Goal: Task Accomplishment & Management: Manage account settings

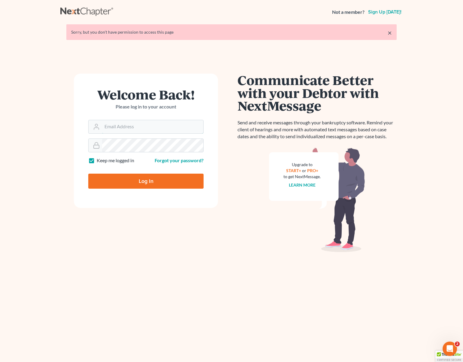
type input "dsolis@bell-law.net"
click at [172, 182] on input "Log In" at bounding box center [145, 180] width 115 height 15
type input "Thinking..."
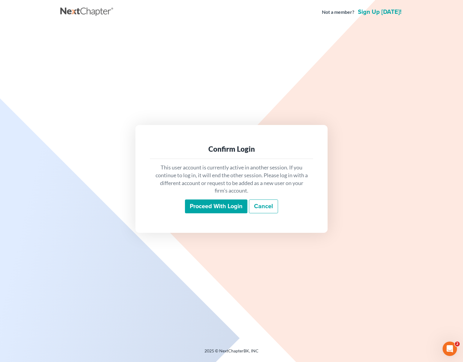
click at [219, 203] on input "Proceed with login" at bounding box center [216, 206] width 62 height 14
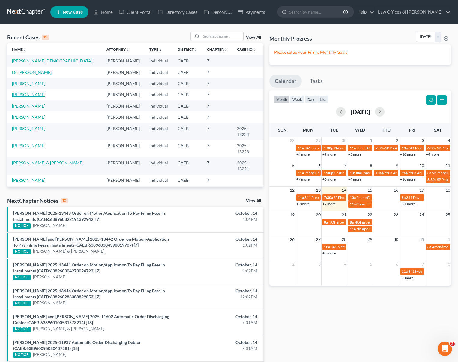
click at [17, 94] on link "[PERSON_NAME]" at bounding box center [28, 94] width 33 height 5
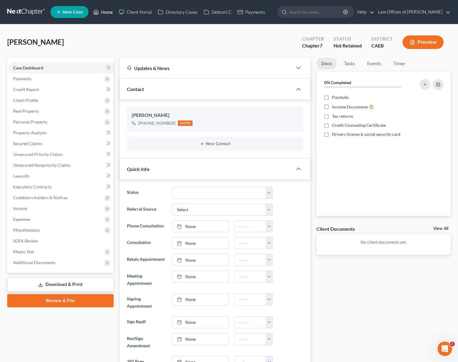
click at [106, 13] on link "Home" at bounding box center [103, 12] width 26 height 11
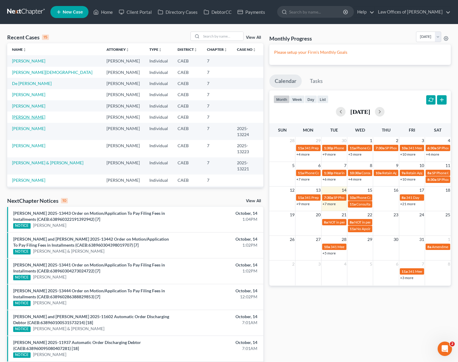
click at [35, 119] on link "[PERSON_NAME]" at bounding box center [28, 116] width 33 height 5
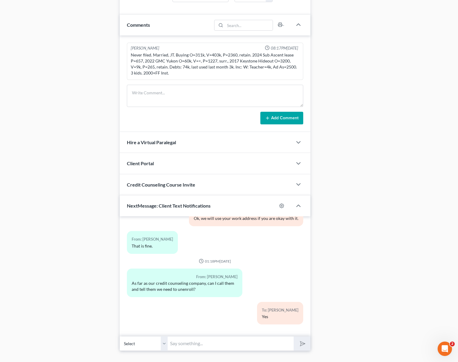
scroll to position [379, 0]
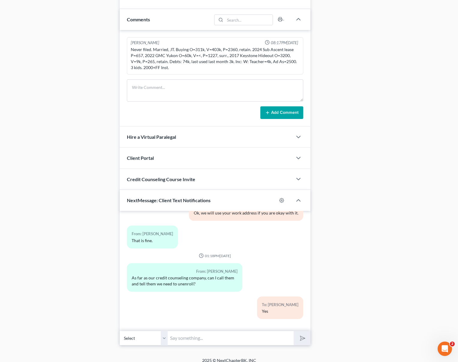
click at [235, 330] on input "text" at bounding box center [231, 337] width 126 height 15
type input "Also we wanted to make sure that you received the retainer agreement."
click at [294, 331] on button "submit" at bounding box center [302, 338] width 17 height 14
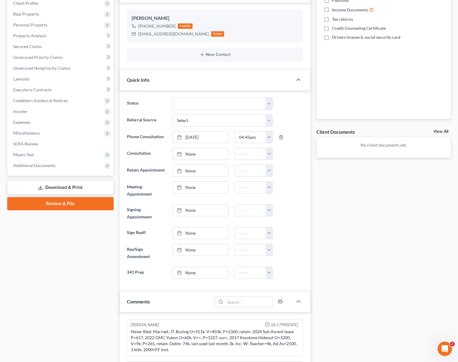
scroll to position [94, 0]
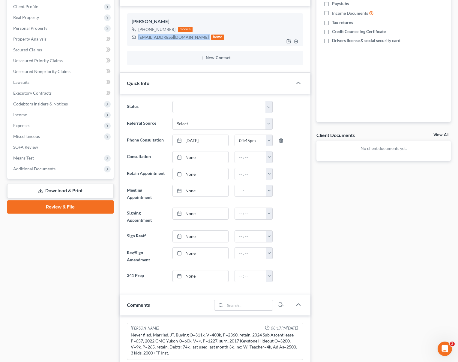
drag, startPoint x: 137, startPoint y: 37, endPoint x: 180, endPoint y: 37, distance: 42.3
click at [180, 37] on div "Asweaney@olph1.org home" at bounding box center [178, 37] width 93 height 8
copy div "Asweaney@olph1.org"
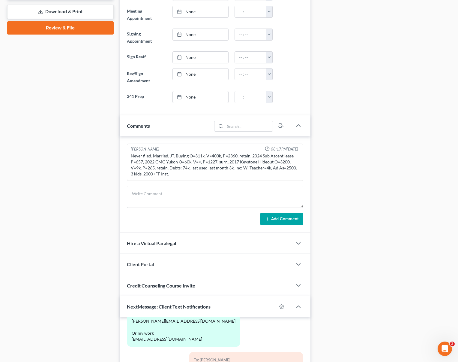
scroll to position [273, 0]
click at [296, 260] on icon "button" at bounding box center [298, 263] width 7 height 7
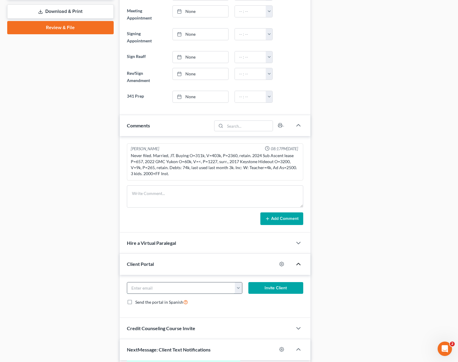
paste input "Asweaney@olph1.org"
type input "Asweaney@olph1.org"
click at [279, 282] on button "Invite Client" at bounding box center [275, 288] width 55 height 12
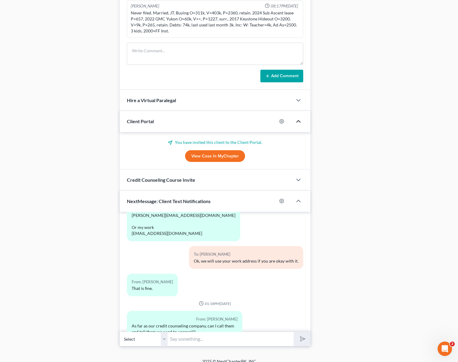
scroll to position [416, 0]
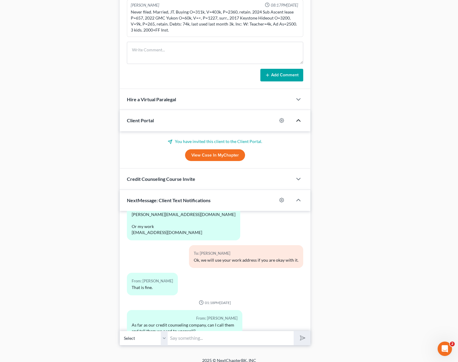
click at [241, 330] on input "text" at bounding box center [231, 337] width 126 height 15
type input "Sounds good. Also we just emailed you a questionnaire that you need to complete."
click at [294, 331] on button "submit" at bounding box center [302, 338] width 17 height 14
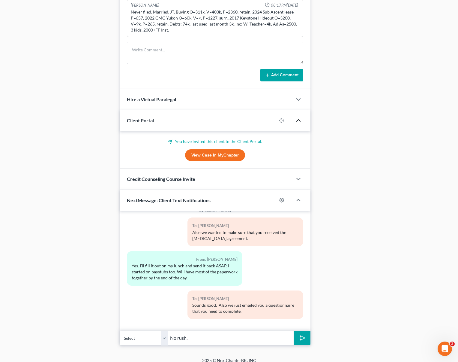
type input "No rush."
click at [294, 331] on button "submit" at bounding box center [302, 338] width 17 height 14
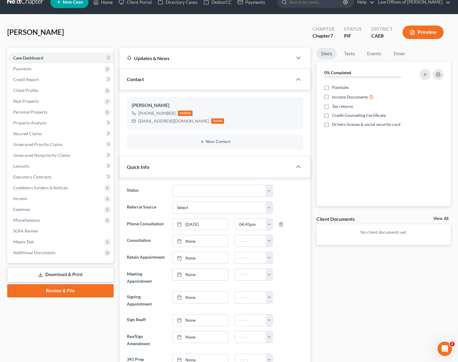
scroll to position [0, 0]
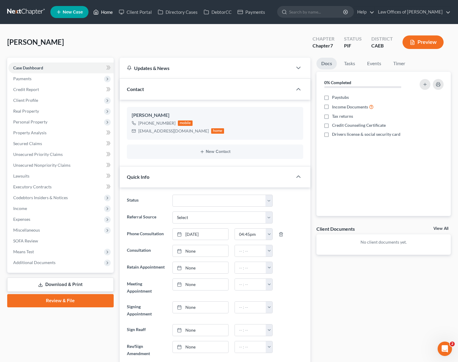
click at [109, 15] on link "Home" at bounding box center [103, 12] width 26 height 11
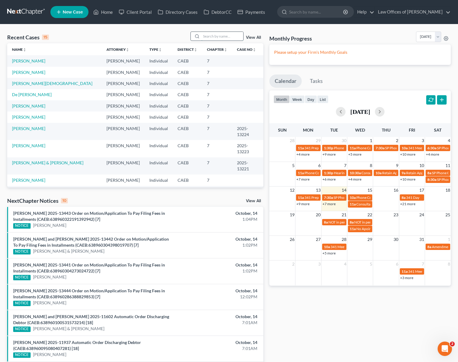
click at [223, 38] on input "search" at bounding box center [222, 36] width 42 height 9
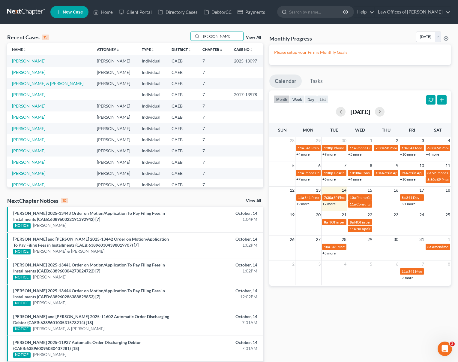
type input "Ayala"
click at [38, 62] on link "[PERSON_NAME]" at bounding box center [28, 60] width 33 height 5
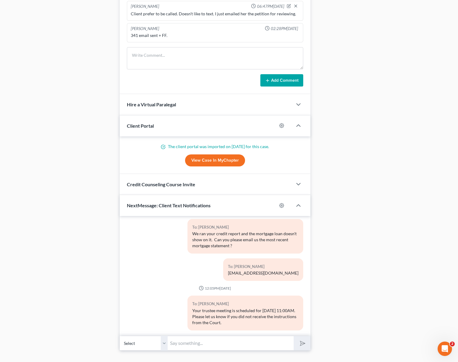
scroll to position [475, 0]
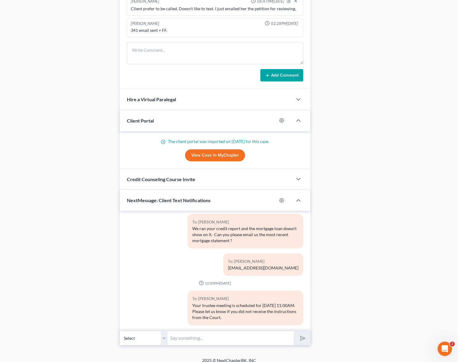
click at [198, 330] on input "text" at bounding box center [231, 337] width 126 height 15
type input "We are calling."
click at [294, 331] on button "submit" at bounding box center [302, 338] width 17 height 14
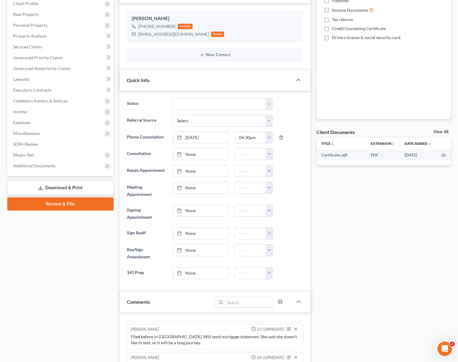
scroll to position [96, 0]
click at [446, 72] on div "Nothing here yet! Paystubs Income Documents Tax returns Credit Counseling Certi…" at bounding box center [384, 57] width 134 height 123
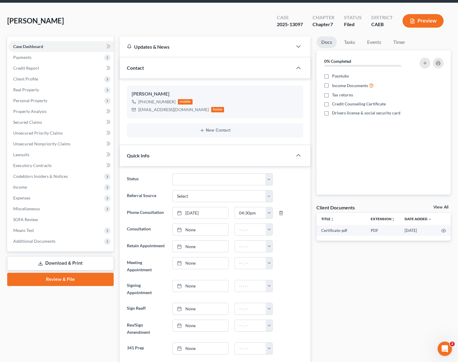
scroll to position [0, 0]
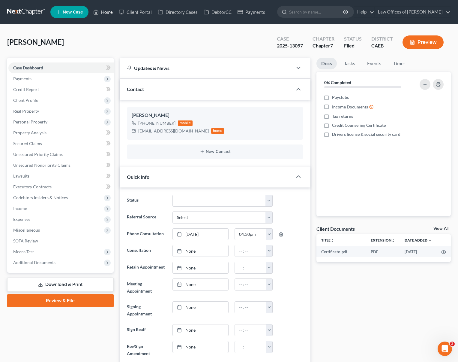
click at [107, 14] on link "Home" at bounding box center [103, 12] width 26 height 11
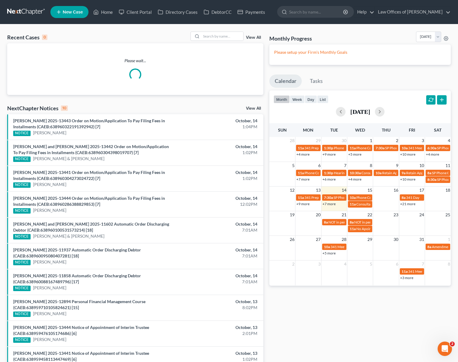
click at [408, 204] on link "+21 more" at bounding box center [407, 203] width 15 height 5
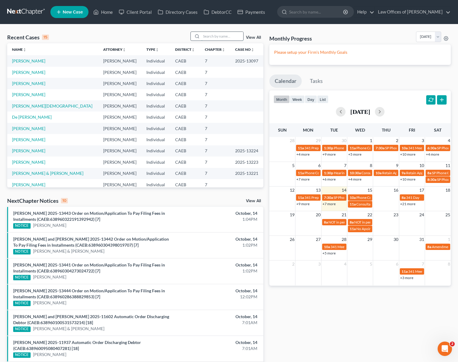
click at [218, 38] on input "search" at bounding box center [222, 36] width 42 height 9
click at [32, 61] on link "Ayala-Garcia, Raquel" at bounding box center [28, 60] width 33 height 5
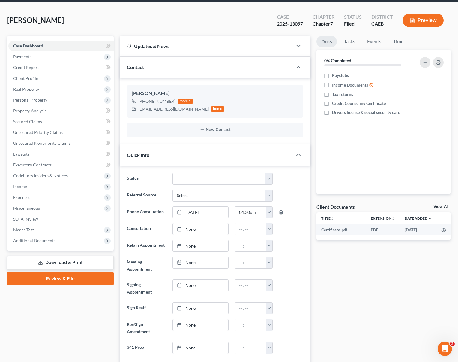
scroll to position [17, 0]
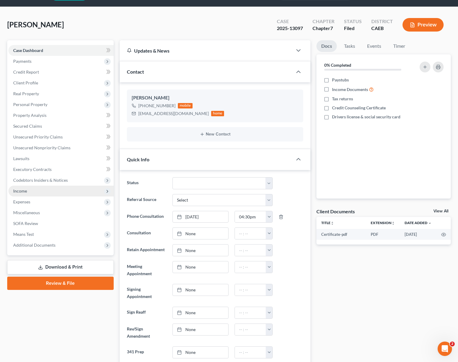
click at [40, 190] on span "Income" at bounding box center [60, 190] width 105 height 11
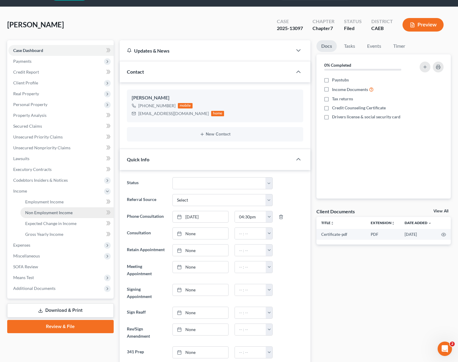
click at [77, 213] on link "Non Employment Income" at bounding box center [66, 212] width 93 height 11
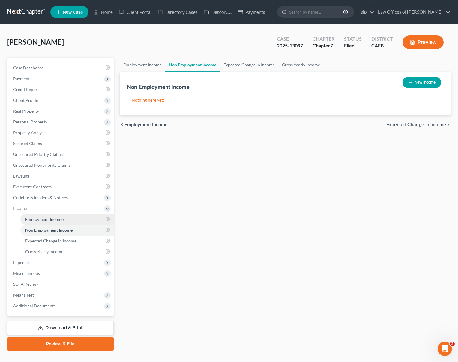
click at [73, 218] on link "Employment Income" at bounding box center [66, 219] width 93 height 11
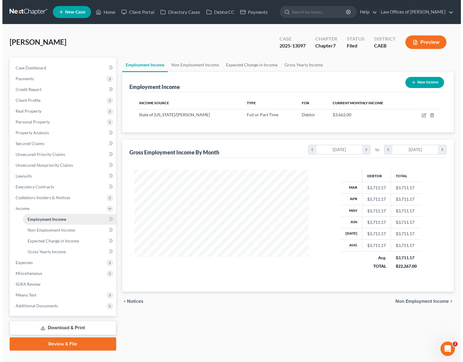
scroll to position [107, 186]
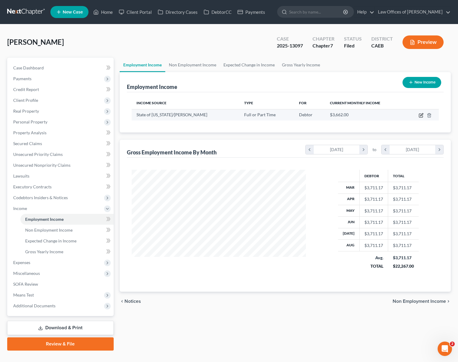
click at [420, 115] on icon "button" at bounding box center [421, 115] width 5 height 5
select select "0"
select select "4"
select select "1"
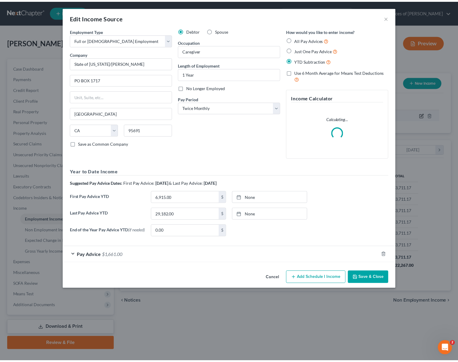
scroll to position [107, 188]
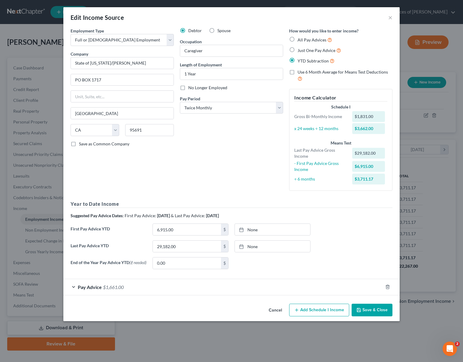
click at [377, 313] on button "Save & Close" at bounding box center [371, 309] width 41 height 13
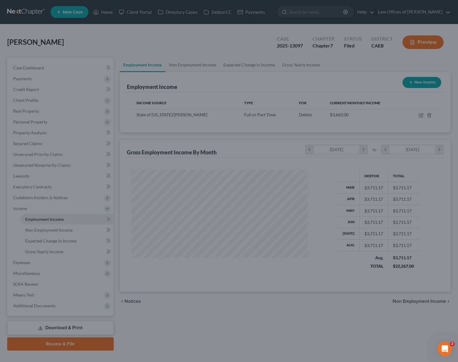
scroll to position [300001, 299922]
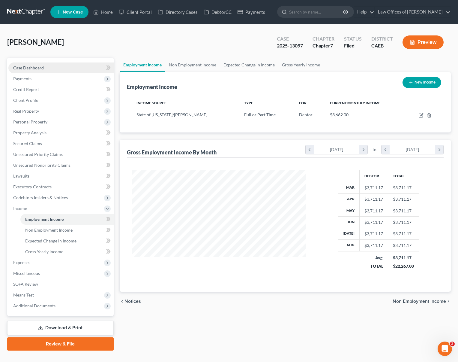
click at [53, 73] on link "Case Dashboard" at bounding box center [60, 67] width 105 height 11
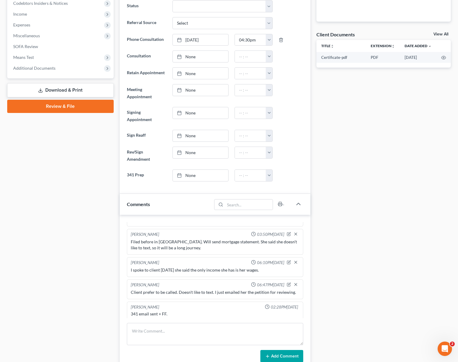
scroll to position [191, 0]
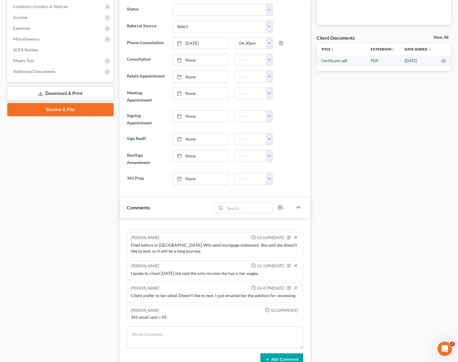
drag, startPoint x: 461, startPoint y: 161, endPoint x: 439, endPoint y: 209, distance: 52.5
click at [440, 209] on div "Docs Tasks Events Timer 0% Completed Nothing here yet! Paystubs Income Document…" at bounding box center [384, 248] width 140 height 763
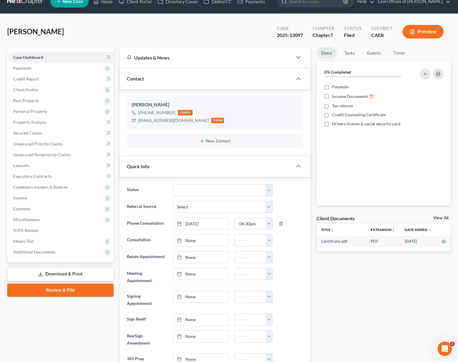
scroll to position [0, 0]
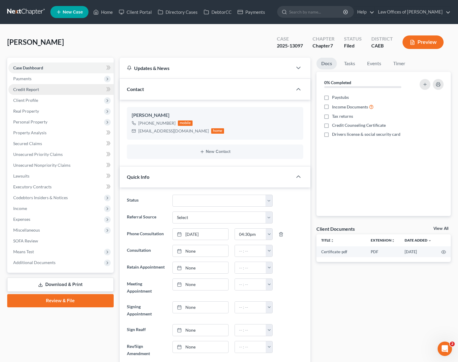
click at [51, 91] on link "Credit Report" at bounding box center [60, 89] width 105 height 11
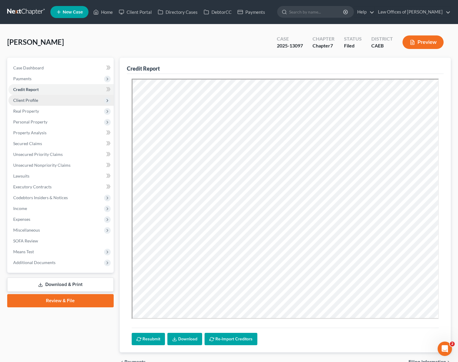
click at [47, 101] on span "Client Profile" at bounding box center [60, 100] width 105 height 11
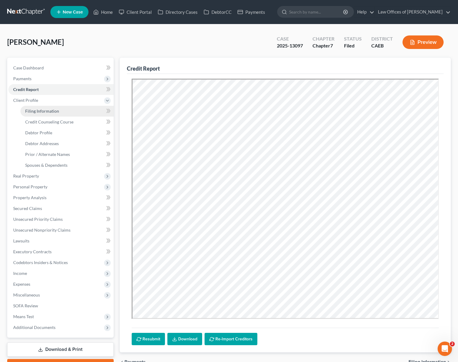
click at [59, 112] on link "Filing Information" at bounding box center [66, 111] width 93 height 11
select select "1"
select select "0"
select select "4"
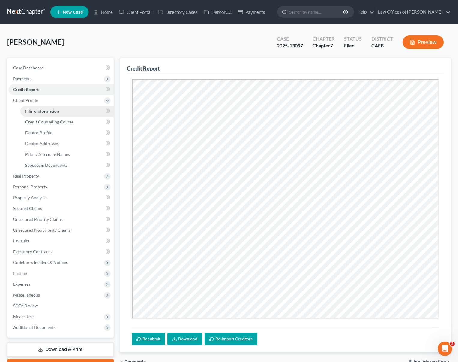
select select "0"
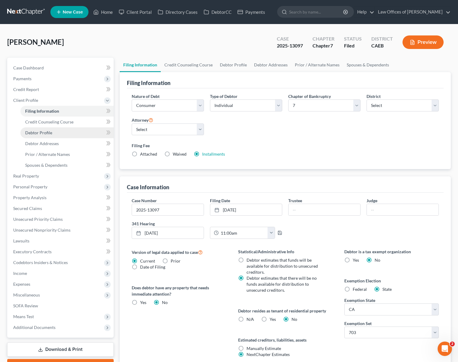
click at [58, 132] on link "Debtor Profile" at bounding box center [66, 132] width 93 height 11
select select "2"
select select "0"
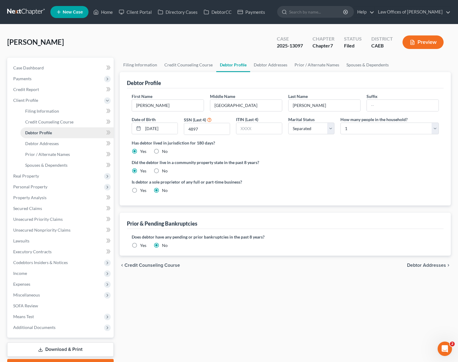
radio input "true"
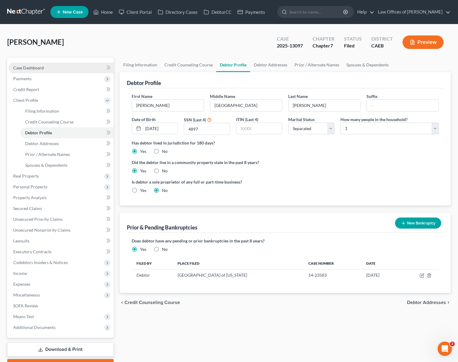
click at [45, 69] on link "Case Dashboard" at bounding box center [60, 67] width 105 height 11
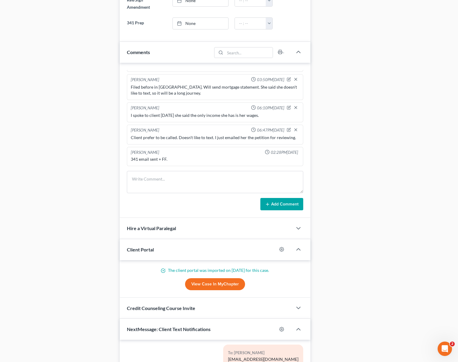
scroll to position [346, 0]
click at [173, 172] on textarea at bounding box center [215, 181] width 176 height 22
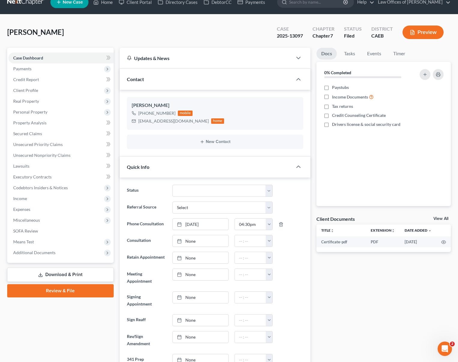
scroll to position [10, 0]
click at [61, 249] on span "Additional Documents" at bounding box center [60, 252] width 105 height 11
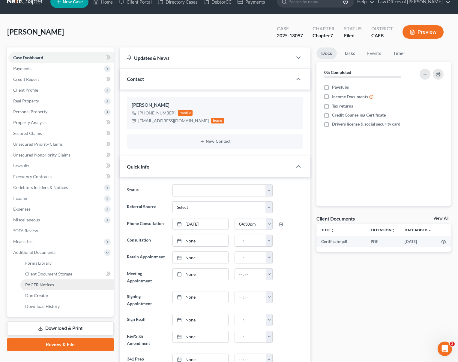
click at [60, 285] on link "PACER Notices" at bounding box center [66, 284] width 93 height 11
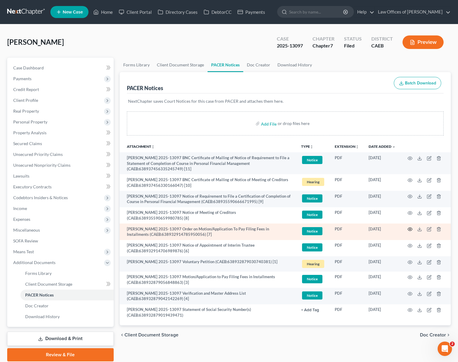
click at [408, 229] on icon "button" at bounding box center [410, 228] width 5 height 3
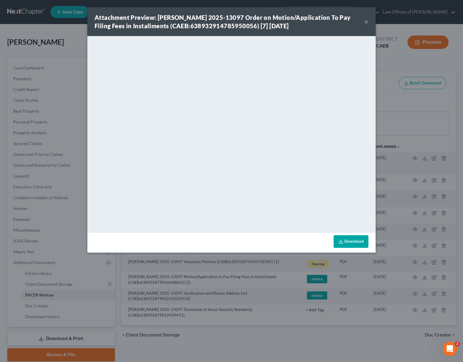
click at [366, 22] on button "×" at bounding box center [366, 21] width 4 height 7
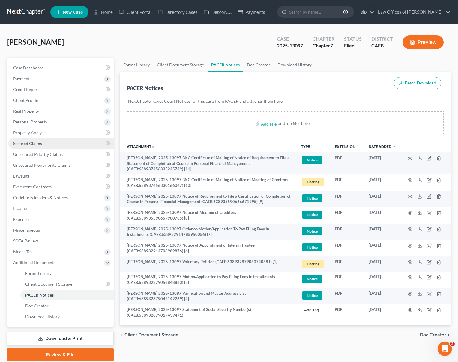
click at [41, 146] on link "Secured Claims" at bounding box center [60, 143] width 105 height 11
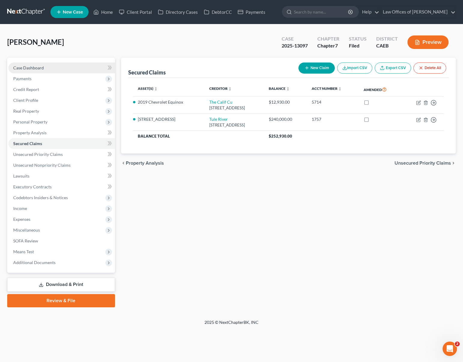
click at [63, 66] on link "Case Dashboard" at bounding box center [61, 67] width 107 height 11
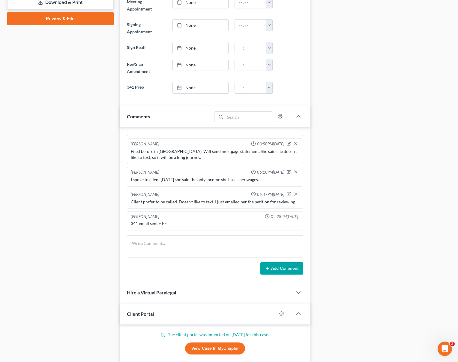
scroll to position [282, 0]
click at [145, 238] on textarea at bounding box center [215, 246] width 176 height 22
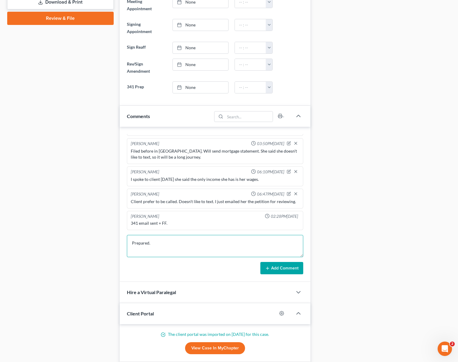
type textarea "Prepared."
click at [291, 263] on button "Add Comment" at bounding box center [281, 268] width 43 height 13
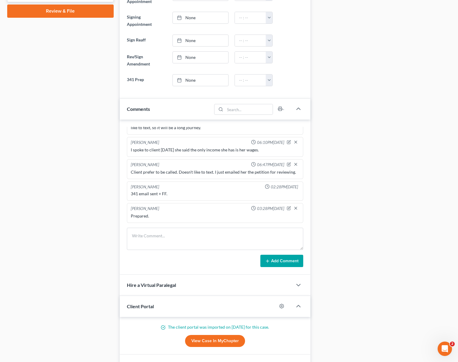
scroll to position [290, 0]
click at [288, 206] on icon "button" at bounding box center [289, 207] width 2 height 2
click at [170, 218] on div "Scott Bell 07:53PM, 07/21/2025 Filed 9-10 years ago: 2:2014bk23583 07/16/2014 C…" at bounding box center [215, 196] width 191 height 155
click at [166, 214] on textarea "Prepared." at bounding box center [215, 223] width 169 height 22
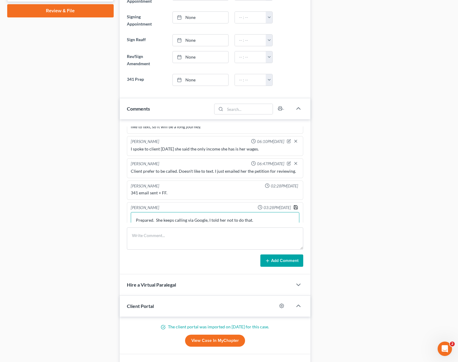
type textarea "Prepared. She keeps calling via Google, I told her not to do that."
click at [295, 207] on polyline "button" at bounding box center [296, 208] width 2 height 2
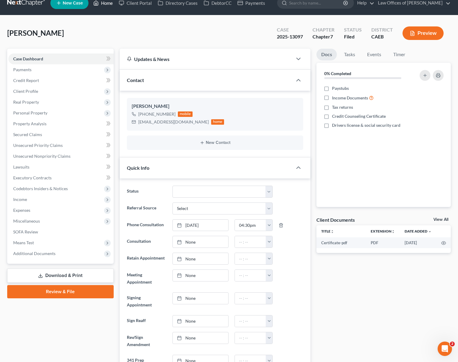
scroll to position [0, 0]
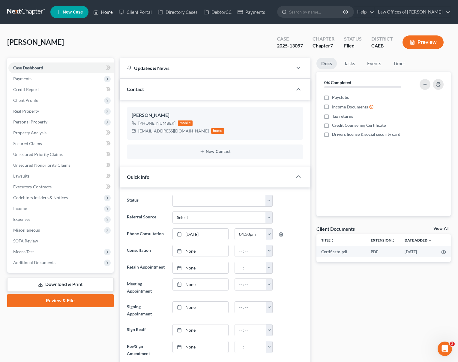
click at [107, 13] on link "Home" at bounding box center [103, 12] width 26 height 11
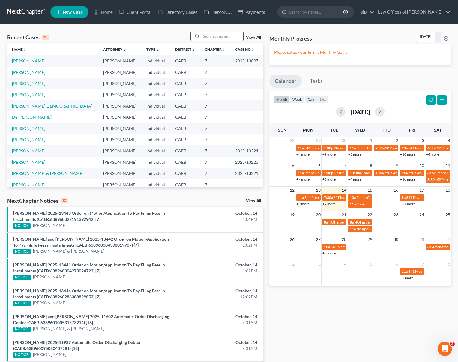
click at [214, 38] on input "search" at bounding box center [222, 36] width 42 height 9
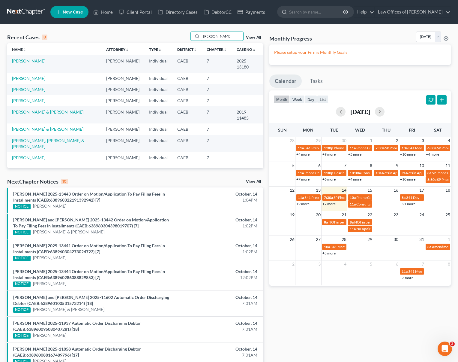
type input "Woods"
click at [31, 62] on link "[PERSON_NAME]" at bounding box center [28, 60] width 33 height 5
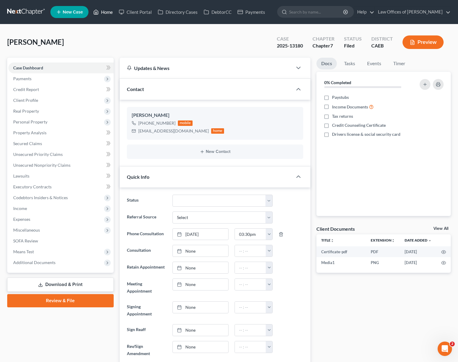
click at [115, 13] on link "Home" at bounding box center [103, 12] width 26 height 11
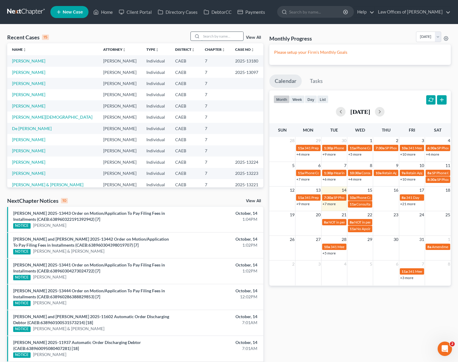
click at [215, 37] on input "search" at bounding box center [222, 36] width 42 height 9
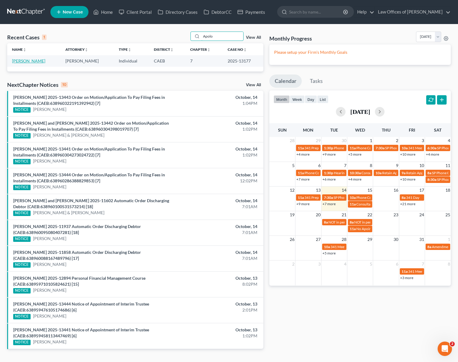
type input "Apolo"
click at [40, 62] on link "[PERSON_NAME]" at bounding box center [28, 60] width 33 height 5
select select "6"
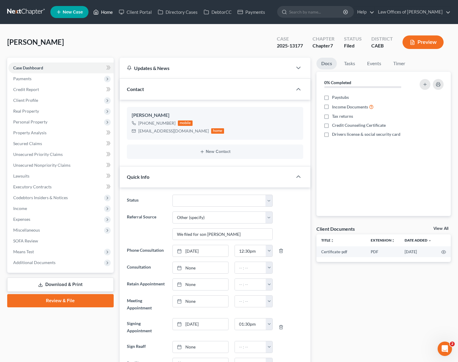
click at [103, 10] on link "Home" at bounding box center [103, 12] width 26 height 11
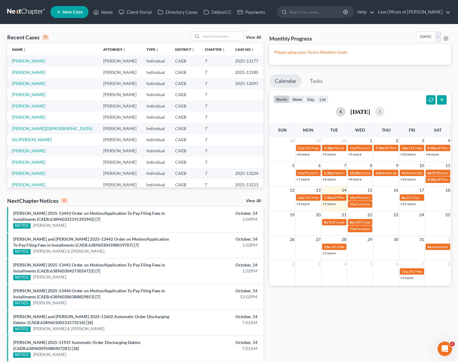
click at [336, 113] on button "button" at bounding box center [341, 112] width 10 height 10
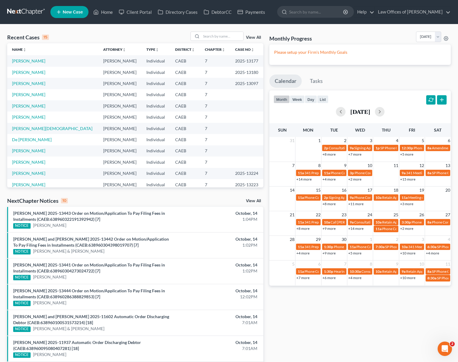
click at [354, 203] on link "+11 more" at bounding box center [355, 203] width 15 height 5
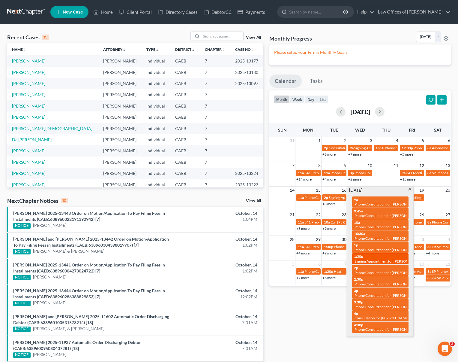
click at [364, 259] on span "Signing Appointment for Gonzales-Garza, Apolonia" at bounding box center [388, 261] width 67 height 5
select select "Days"
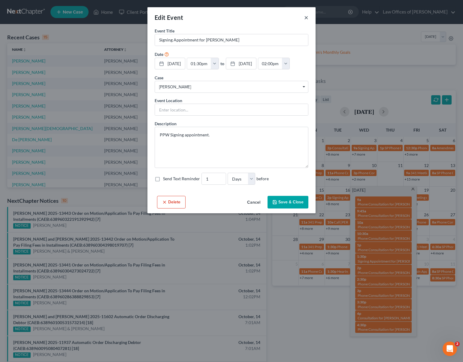
click at [306, 18] on button "×" at bounding box center [306, 17] width 4 height 7
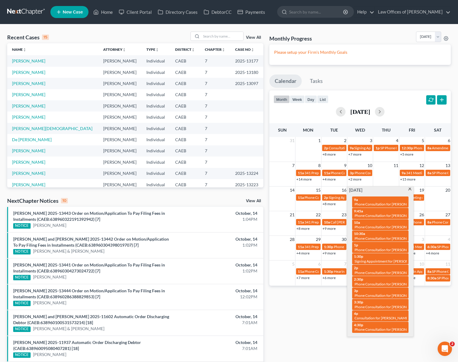
click at [411, 190] on span at bounding box center [410, 190] width 5 height 4
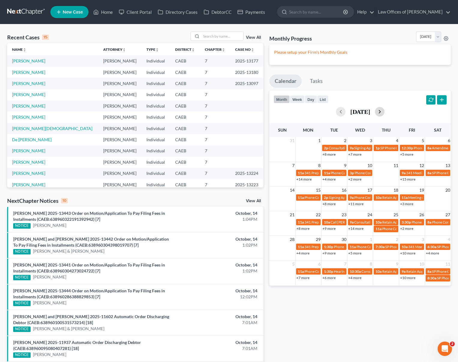
click at [385, 111] on button "button" at bounding box center [380, 112] width 10 height 10
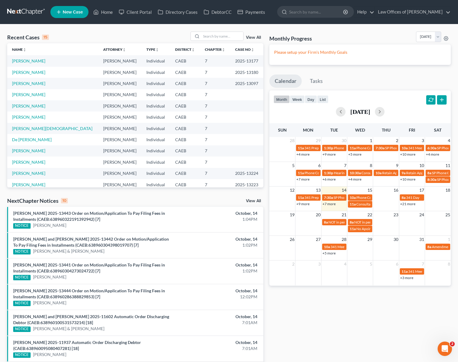
click at [327, 204] on link "+7 more" at bounding box center [329, 203] width 13 height 5
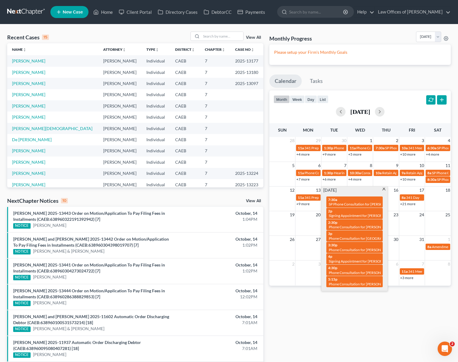
click at [384, 189] on span at bounding box center [384, 190] width 5 height 4
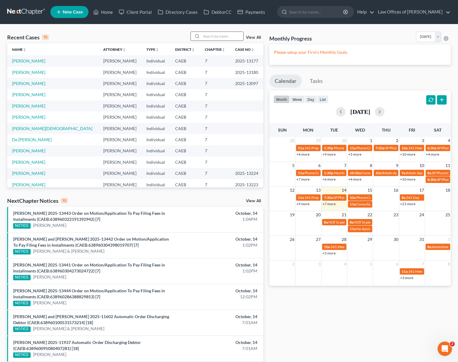
click at [221, 37] on input "search" at bounding box center [222, 36] width 42 height 9
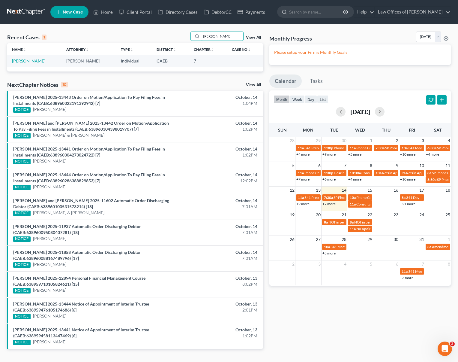
type input "Morentin"
click at [25, 61] on link "[PERSON_NAME]" at bounding box center [28, 60] width 33 height 5
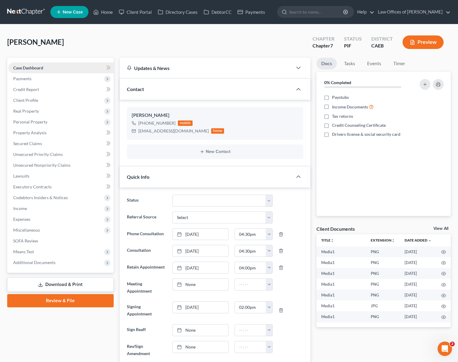
scroll to position [9879, 0]
click at [41, 217] on span "Expenses" at bounding box center [60, 219] width 105 height 11
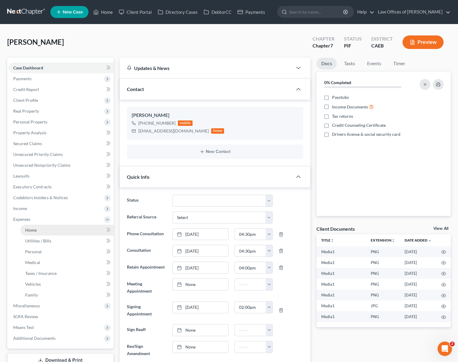
click at [40, 226] on link "Home" at bounding box center [66, 229] width 93 height 11
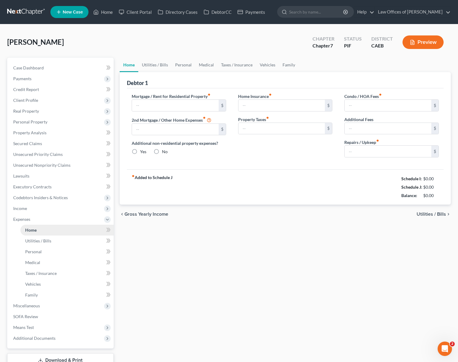
type input "1,027.79"
type input "0.00"
radio input "true"
type input "965.00"
type input "0.00"
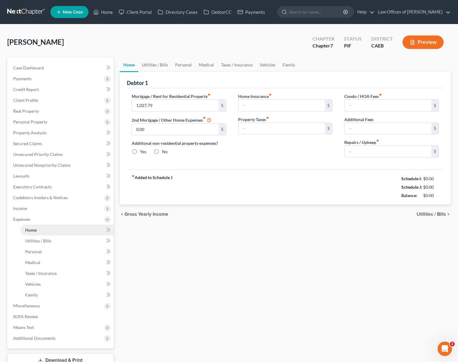
type input "0.00"
type input "180.00"
click at [162, 66] on link "Utilities / Bills" at bounding box center [154, 65] width 33 height 14
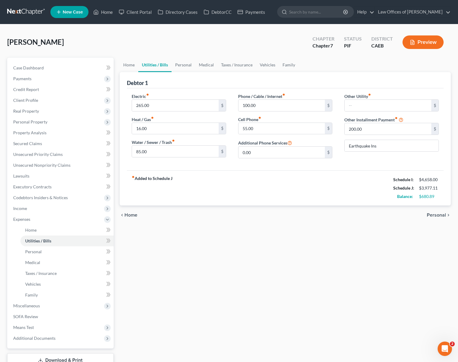
click at [376, 135] on div "Other Utility fiber_manual_record $ Other Installment Payment fiber_manual_reco…" at bounding box center [392, 128] width 107 height 70
click at [368, 131] on input "200.00" at bounding box center [388, 128] width 87 height 11
click at [130, 65] on link "Home" at bounding box center [129, 65] width 19 height 14
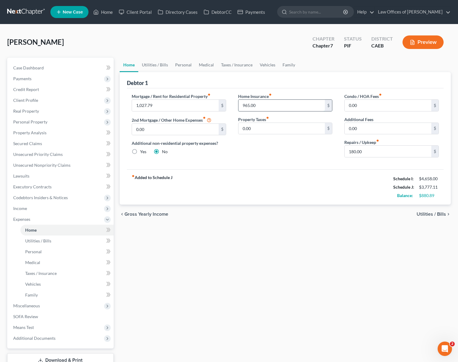
click at [259, 106] on input "965.00" at bounding box center [282, 105] width 87 height 11
click at [365, 125] on input "0.00" at bounding box center [388, 128] width 87 height 11
type input "200."
click at [363, 129] on input "200." at bounding box center [388, 128] width 87 height 11
type input "200."
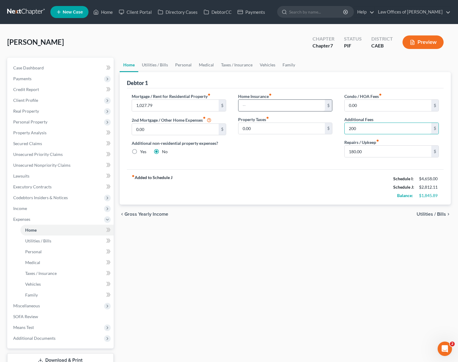
type input "200."
click at [372, 128] on input "200." at bounding box center [388, 128] width 87 height 11
click at [154, 67] on link "Utilities / Bills" at bounding box center [154, 65] width 33 height 14
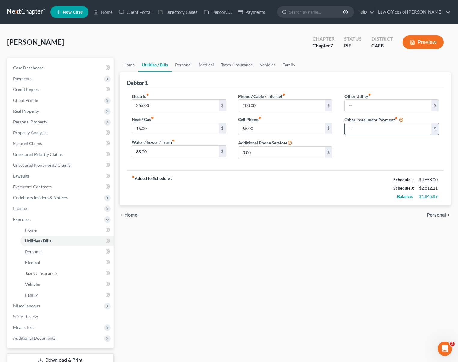
click at [366, 132] on input "text" at bounding box center [388, 128] width 87 height 11
type input "200."
click at [412, 146] on input "Earthquake Ins" at bounding box center [392, 145] width 94 height 11
type input "Earthquake Ins."
click at [189, 63] on link "Personal" at bounding box center [184, 65] width 24 height 14
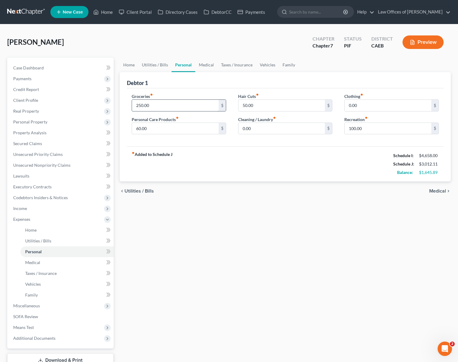
click at [166, 106] on input "250.00" at bounding box center [175, 105] width 87 height 11
type input "500."
type input "400"
type input "300."
click at [210, 65] on link "Medical" at bounding box center [206, 65] width 22 height 14
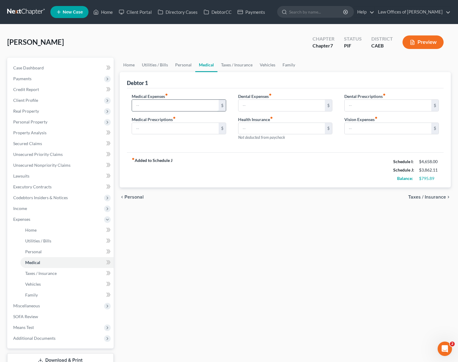
click at [157, 104] on input "text" at bounding box center [175, 105] width 87 height 11
type input "150."
click at [265, 67] on link "Vehicles" at bounding box center [267, 65] width 23 height 14
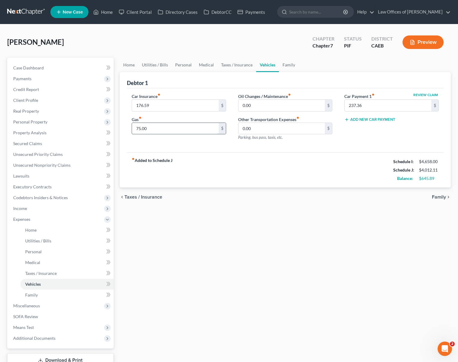
click at [151, 128] on input "75.00" at bounding box center [175, 128] width 87 height 11
type input "300."
click at [289, 66] on link "Family" at bounding box center [289, 65] width 20 height 14
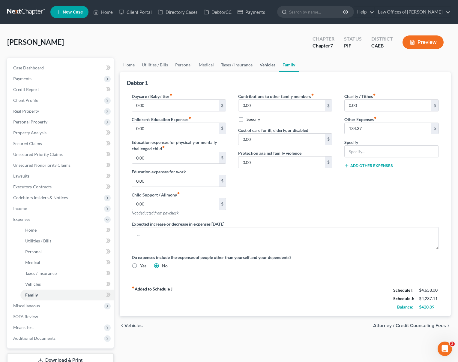
click at [261, 63] on link "Vehicles" at bounding box center [267, 65] width 23 height 14
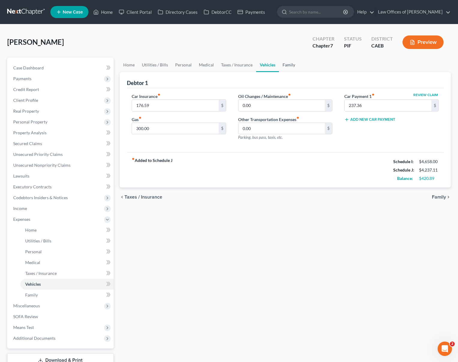
click at [283, 63] on link "Family" at bounding box center [289, 65] width 20 height 14
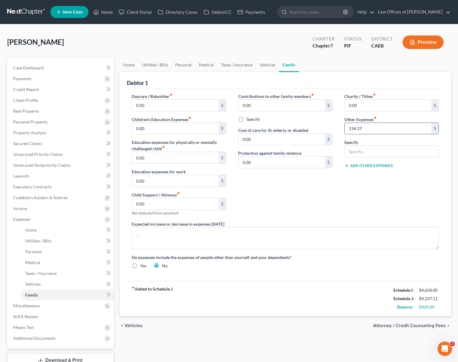
click at [380, 128] on input "134.37" at bounding box center [388, 128] width 87 height 11
click at [262, 66] on link "Vehicles" at bounding box center [267, 65] width 23 height 14
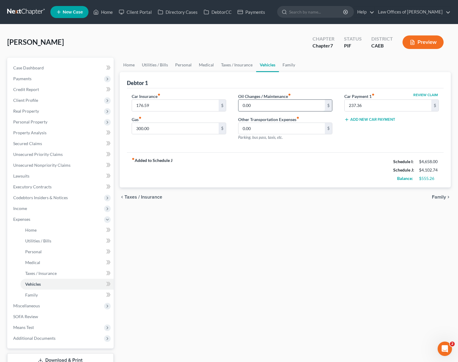
click at [239, 105] on input "0.00" at bounding box center [282, 105] width 87 height 11
type input "50."
click at [124, 62] on link "Home" at bounding box center [129, 65] width 19 height 14
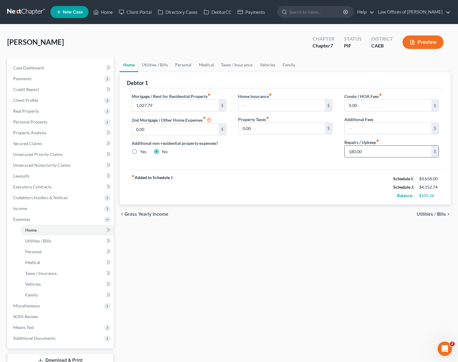
click at [379, 149] on input "180.00" at bounding box center [388, 151] width 87 height 11
type input "250."
click at [158, 68] on link "Utilities / Bills" at bounding box center [154, 65] width 33 height 14
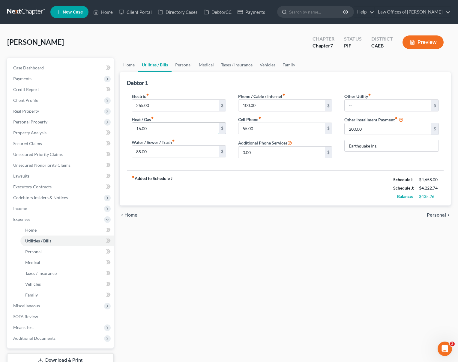
drag, startPoint x: 135, startPoint y: 130, endPoint x: 139, endPoint y: 131, distance: 3.7
click at [135, 130] on input "16.00" at bounding box center [175, 128] width 87 height 11
drag, startPoint x: 156, startPoint y: 129, endPoint x: 123, endPoint y: 125, distance: 33.0
click at [123, 125] on div "Debtor 1 Electric fiber_manual_record 265.00 $ Heat / Gas fiber_manual_record 1…" at bounding box center [285, 138] width 331 height 133
type input "250."
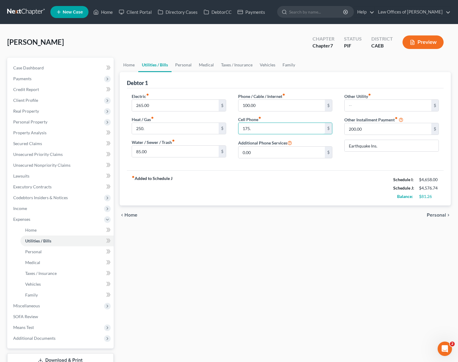
type input "175."
click at [180, 65] on link "Personal" at bounding box center [184, 65] width 24 height 14
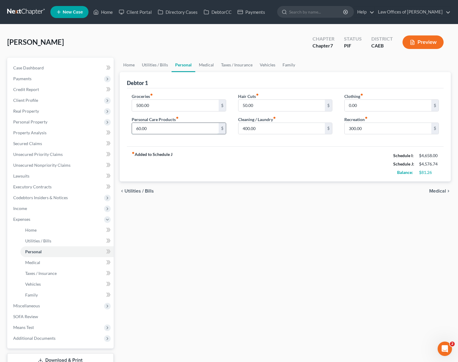
click at [136, 128] on input "60.00" at bounding box center [175, 128] width 87 height 11
type input "160.00"
type input "225."
click at [203, 65] on link "Medical" at bounding box center [206, 65] width 22 height 14
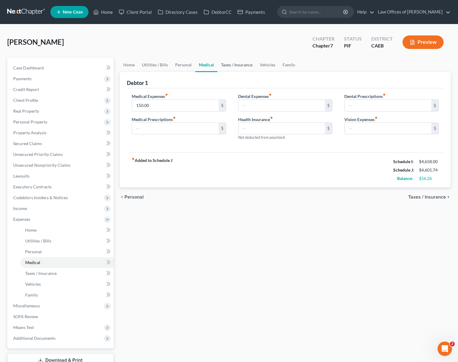
click at [234, 66] on link "Taxes / Insurance" at bounding box center [237, 65] width 39 height 14
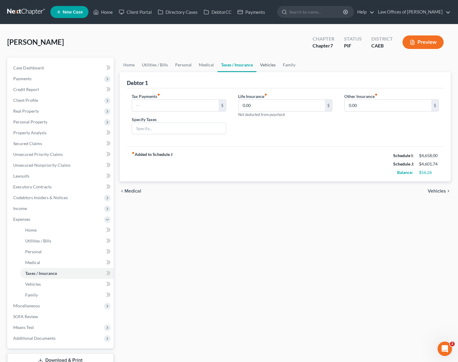
click at [266, 64] on link "Vehicles" at bounding box center [268, 65] width 23 height 14
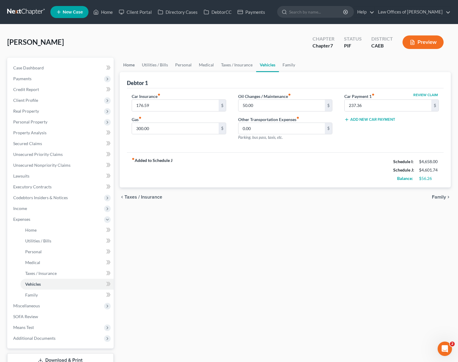
click at [130, 65] on link "Home" at bounding box center [129, 65] width 19 height 14
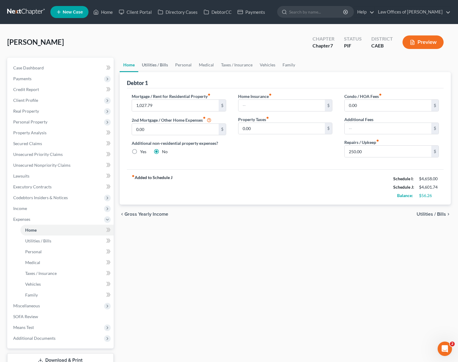
click at [153, 64] on link "Utilities / Bills" at bounding box center [154, 65] width 33 height 14
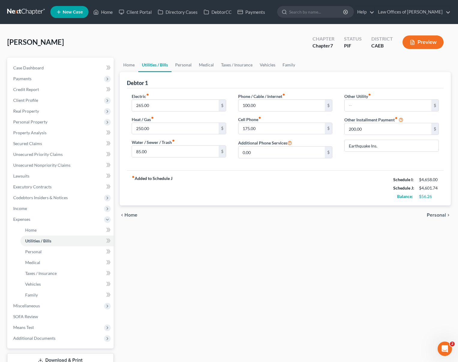
click at [157, 65] on link "Utilities / Bills" at bounding box center [154, 65] width 33 height 14
click at [134, 65] on link "Home" at bounding box center [129, 65] width 19 height 14
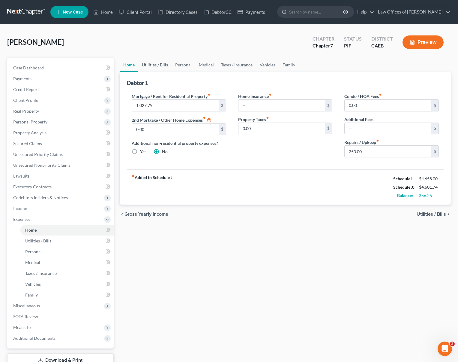
click at [145, 65] on link "Utilities / Bills" at bounding box center [154, 65] width 33 height 14
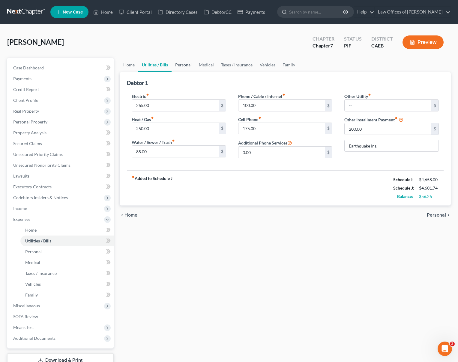
click at [182, 67] on link "Personal" at bounding box center [184, 65] width 24 height 14
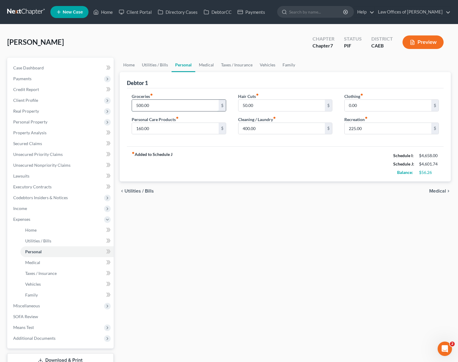
click at [163, 104] on input "500.00" at bounding box center [175, 105] width 87 height 11
type input "450."
type input "175"
click at [180, 303] on div "Home Utilities / Bills Personal Medical Taxes / Insurance Vehicles Family Debto…" at bounding box center [285, 220] width 337 height 325
click at [43, 187] on span "Executory Contracts" at bounding box center [32, 186] width 38 height 5
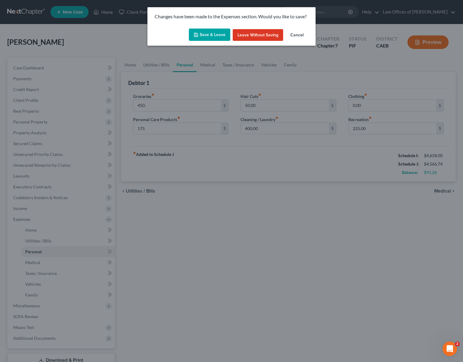
click at [206, 33] on button "Save & Leave" at bounding box center [209, 35] width 41 height 13
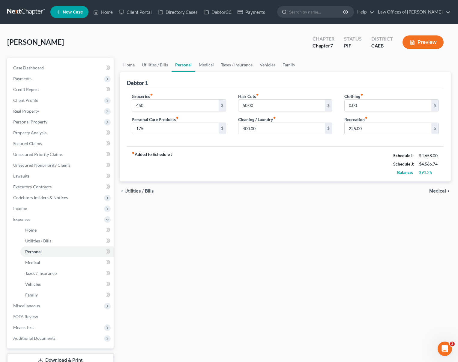
type input "450.00"
type input "175.00"
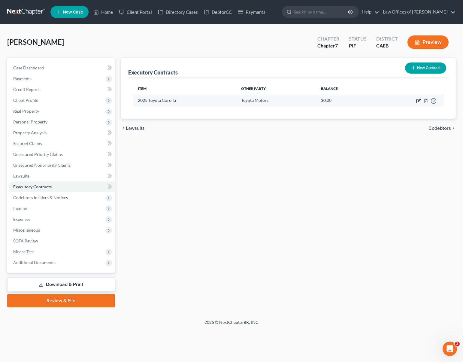
click at [419, 100] on icon "button" at bounding box center [418, 100] width 3 height 3
select select "3"
select select "14"
select select "0"
select select "1"
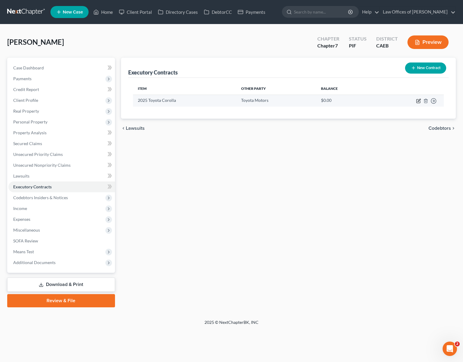
select select "0"
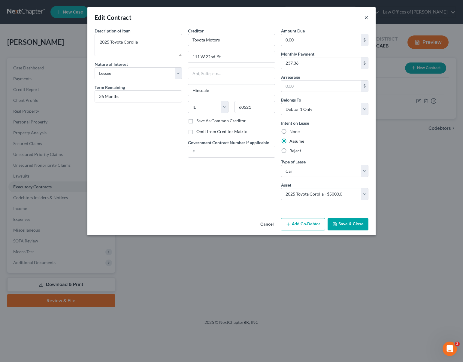
click at [365, 17] on button "×" at bounding box center [366, 17] width 4 height 7
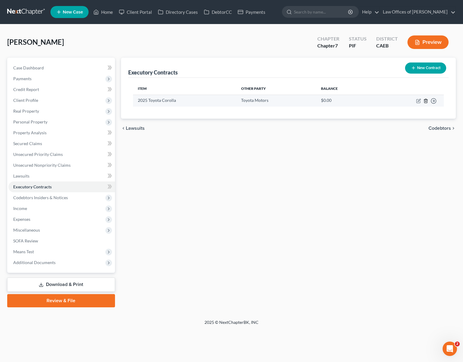
click at [423, 100] on icon "button" at bounding box center [425, 100] width 5 height 5
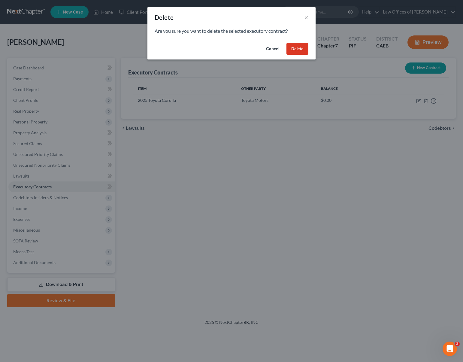
click at [297, 47] on button "Delete" at bounding box center [297, 49] width 22 height 12
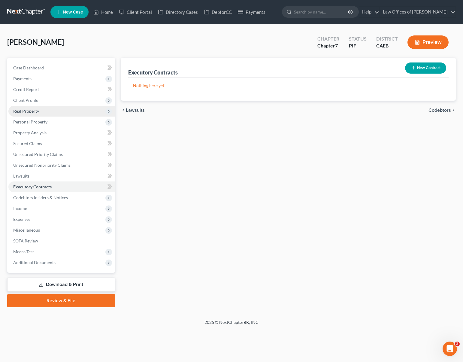
click at [45, 113] on span "Real Property" at bounding box center [61, 111] width 107 height 11
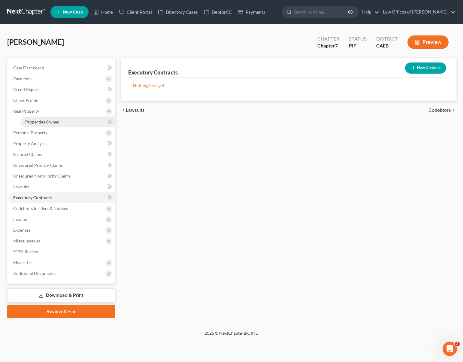
click at [60, 121] on link "Properties Owned" at bounding box center [67, 121] width 95 height 11
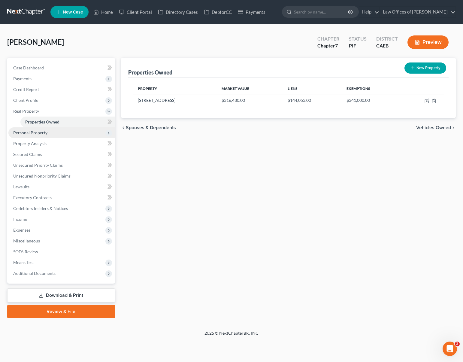
click at [50, 133] on span "Personal Property" at bounding box center [61, 132] width 107 height 11
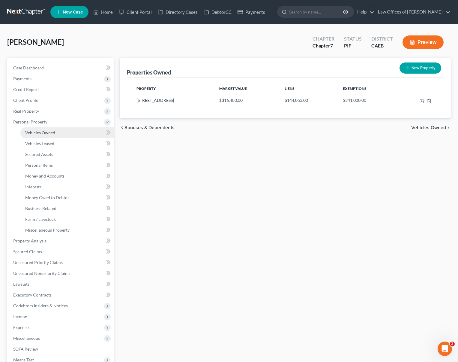
click at [55, 134] on link "Vehicles Owned" at bounding box center [66, 132] width 93 height 11
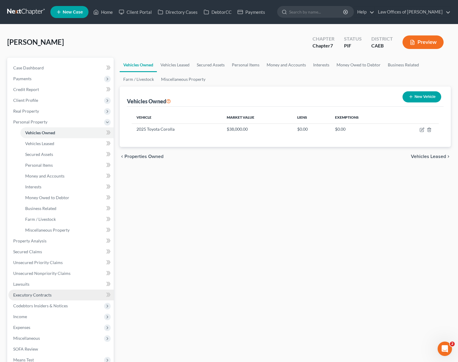
click at [55, 295] on link "Executory Contracts" at bounding box center [60, 294] width 105 height 11
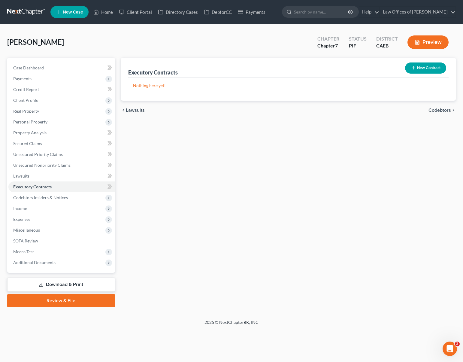
click at [420, 65] on button "New Contract" at bounding box center [425, 67] width 41 height 11
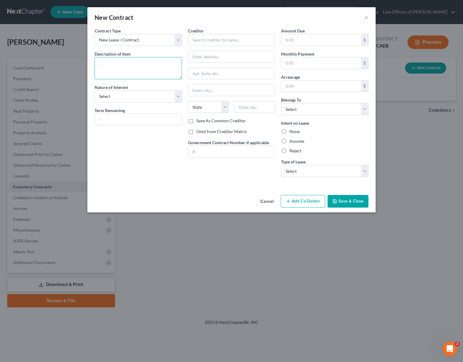
click at [129, 64] on textarea at bounding box center [138, 68] width 87 height 22
type textarea "2025 Toyota Corolla"
click at [179, 97] on select "Select Purchaser Agent Lessor Lessee" at bounding box center [138, 96] width 87 height 12
select select "3"
click at [95, 90] on select "Select Purchaser Agent Lessor Lessee" at bounding box center [138, 96] width 87 height 12
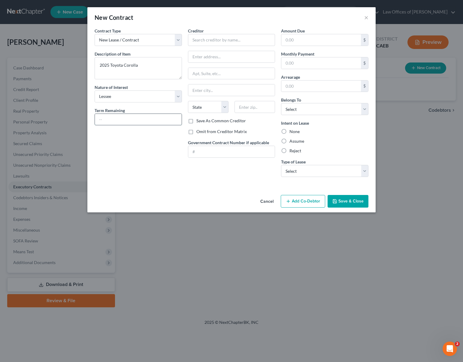
click at [149, 116] on input "text" at bounding box center [138, 119] width 87 height 11
type input "36 Months"
click at [208, 37] on input "text" at bounding box center [231, 40] width 87 height 12
type input "Toyota Motors"
type input "111 W 22nd. St."
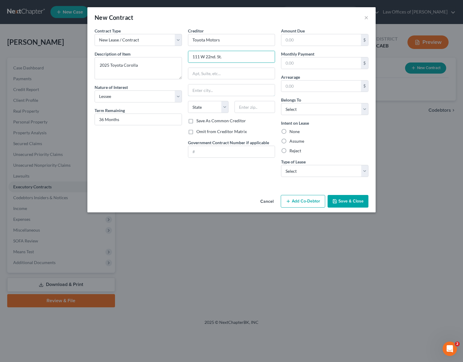
type input "Hinsdale"
select select "14"
type input "60521"
click at [304, 64] on input "text" at bounding box center [321, 62] width 80 height 11
type input "237.00"
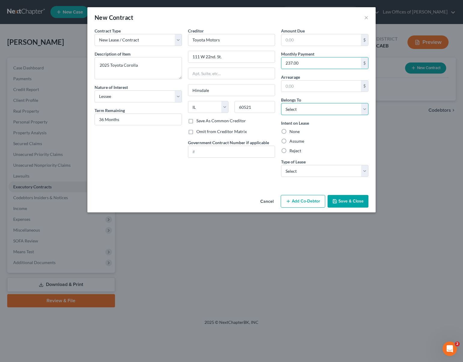
click at [362, 110] on select "Select Debtor 1 Only Debtor 2 Only Debtor 1 And Debtor 2 Only At Least One Of T…" at bounding box center [324, 109] width 87 height 12
select select "0"
click at [281, 103] on select "Select Debtor 1 Only Debtor 2 Only Debtor 1 And Debtor 2 Only At Least One Of T…" at bounding box center [324, 109] width 87 height 12
click at [289, 143] on label "Assume" at bounding box center [296, 141] width 15 height 6
click at [292, 142] on input "Assume" at bounding box center [294, 140] width 4 height 4
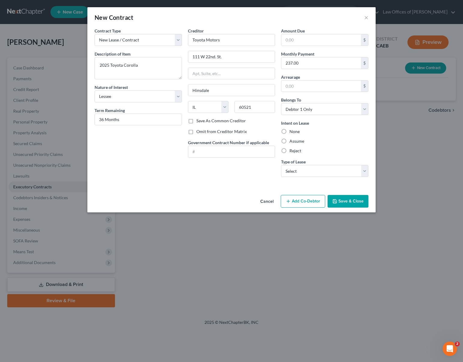
radio input "true"
click at [362, 168] on select "Select Real Estate Car Other" at bounding box center [324, 171] width 87 height 12
select select "1"
click at [281, 165] on select "Select Real Estate Car Other" at bounding box center [324, 171] width 87 height 12
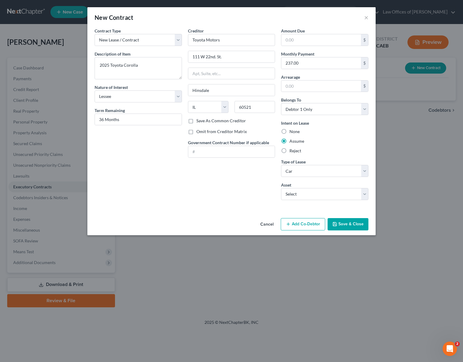
click at [353, 225] on button "Save & Close" at bounding box center [347, 224] width 41 height 13
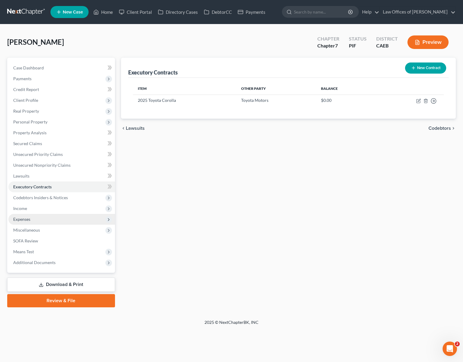
click at [32, 219] on span "Expenses" at bounding box center [61, 219] width 107 height 11
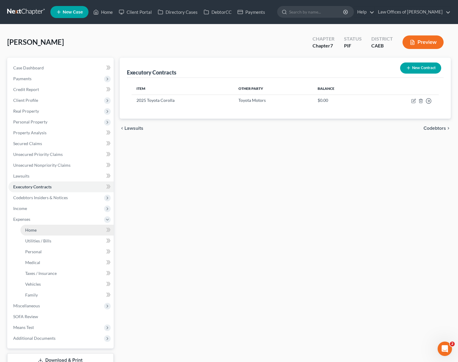
click at [39, 230] on link "Home" at bounding box center [66, 229] width 93 height 11
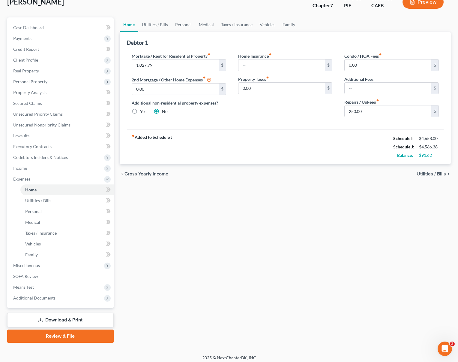
scroll to position [40, 0]
click at [83, 315] on link "Download & Print" at bounding box center [60, 320] width 107 height 14
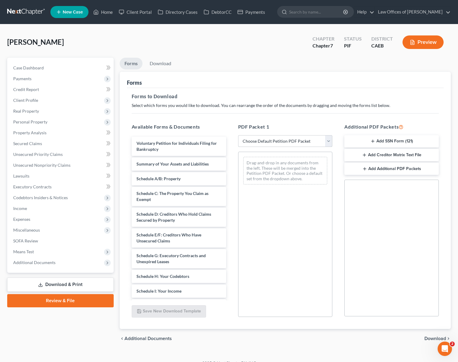
click at [329, 139] on select "Choose Default Petition PDF Packet Complete Bankruptcy Petition (all forms and …" at bounding box center [285, 141] width 95 height 12
select select "4"
click at [238, 135] on select "Choose Default Petition PDF Packet Complete Bankruptcy Petition (all forms and …" at bounding box center [285, 141] width 95 height 12
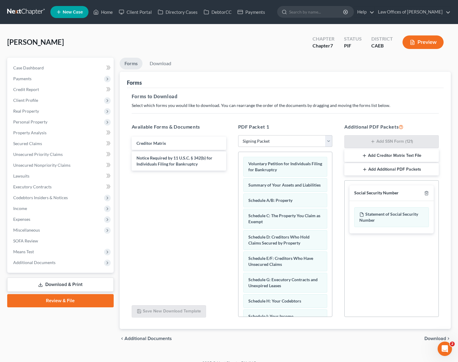
click at [432, 337] on span "Download" at bounding box center [436, 338] width 22 height 5
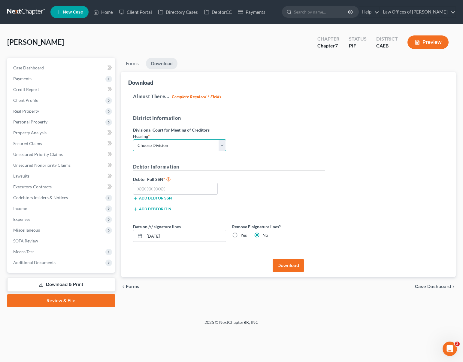
click at [224, 143] on select "Choose Division Fresno Modesto [GEOGRAPHIC_DATA]" at bounding box center [179, 145] width 93 height 12
select select "0"
click at [133, 139] on select "Choose Division Fresno Modesto [GEOGRAPHIC_DATA]" at bounding box center [179, 145] width 93 height 12
click at [188, 186] on input "text" at bounding box center [175, 188] width 85 height 12
type input "111-11-1111"
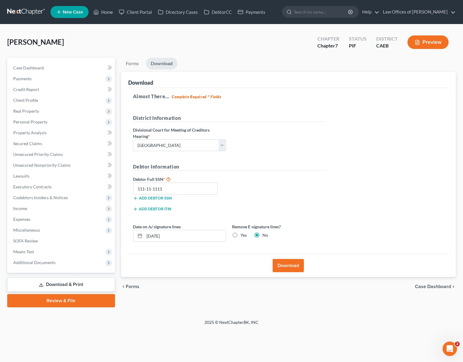
click at [292, 265] on button "Download" at bounding box center [287, 265] width 31 height 13
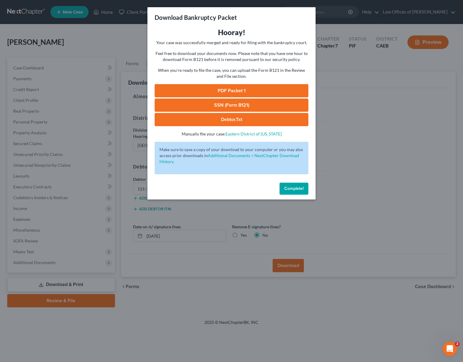
click at [241, 93] on link "PDF Packet 1" at bounding box center [232, 90] width 154 height 13
click at [285, 183] on button "Complete!" at bounding box center [293, 188] width 29 height 12
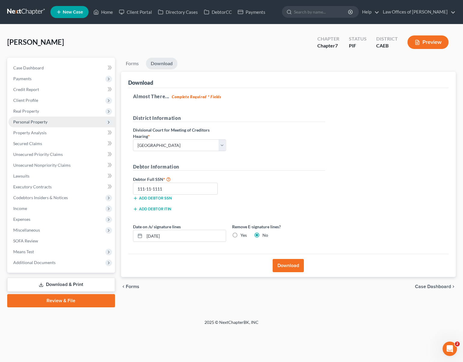
click at [52, 121] on span "Personal Property" at bounding box center [61, 121] width 107 height 11
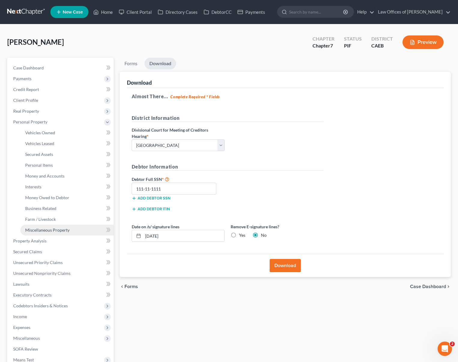
click at [65, 231] on span "Miscellaneous Property" at bounding box center [47, 229] width 44 height 5
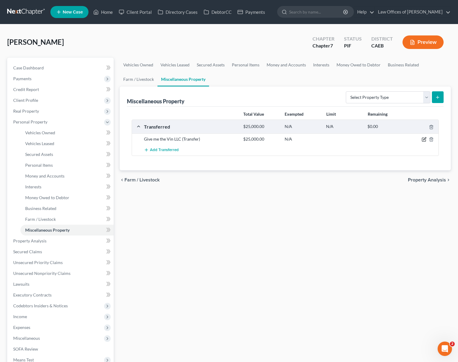
click at [422, 138] on icon "button" at bounding box center [424, 140] width 4 height 4
select select "Ordinary ([DATE])"
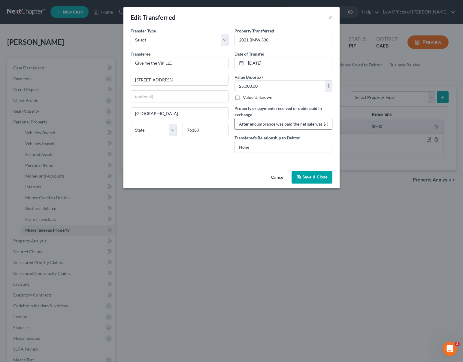
click at [297, 127] on input "After encumbrance was paid the net sale was $ 9,000" at bounding box center [283, 123] width 97 height 11
click at [296, 125] on input "After encumbrance was paid the net sale was $ 9,000" at bounding box center [283, 123] width 97 height 11
type input "After encumbrance was paid the net proceed was $ 9,000"
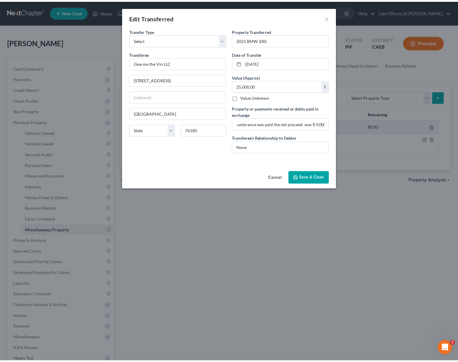
scroll to position [0, 0]
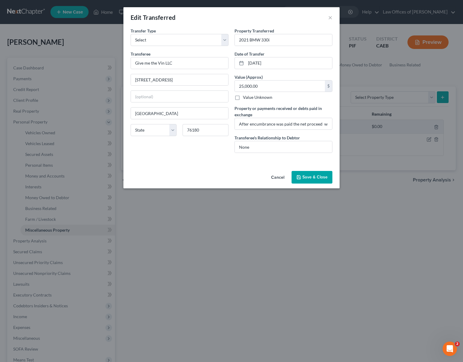
click at [314, 179] on button "Save & Close" at bounding box center [311, 177] width 41 height 13
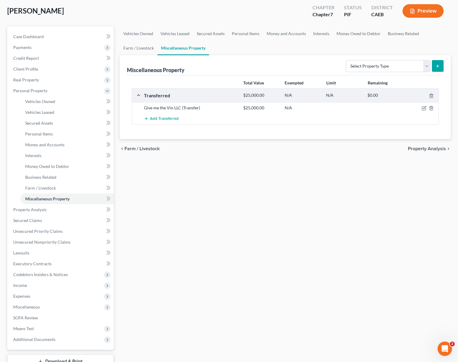
scroll to position [76, 0]
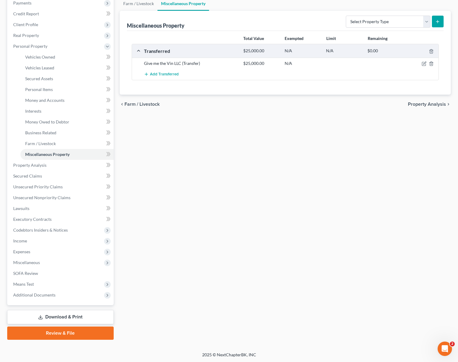
click at [80, 313] on link "Download & Print" at bounding box center [60, 317] width 107 height 14
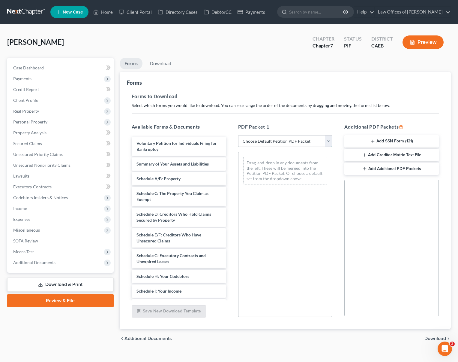
click at [329, 141] on select "Choose Default Petition PDF Packet Complete Bankruptcy Petition (all forms and …" at bounding box center [285, 141] width 95 height 12
select select "4"
click at [238, 135] on select "Choose Default Petition PDF Packet Complete Bankruptcy Petition (all forms and …" at bounding box center [285, 141] width 95 height 12
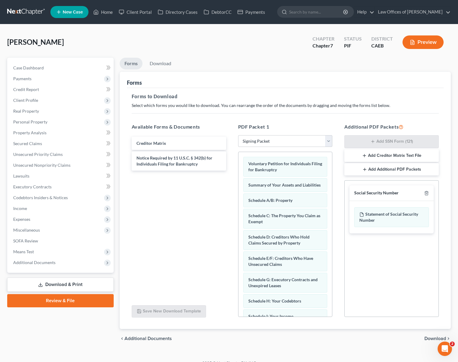
click at [436, 336] on span "Download" at bounding box center [436, 338] width 22 height 5
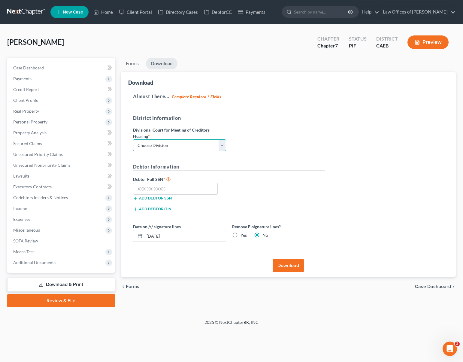
click at [222, 144] on select "Choose Division Fresno Modesto [GEOGRAPHIC_DATA]" at bounding box center [179, 145] width 93 height 12
select select "0"
click at [133, 139] on select "Choose Division Fresno Modesto [GEOGRAPHIC_DATA]" at bounding box center [179, 145] width 93 height 12
drag, startPoint x: 181, startPoint y: 182, endPoint x: 207, endPoint y: 183, distance: 26.1
click at [181, 182] on input "text" at bounding box center [175, 188] width 85 height 12
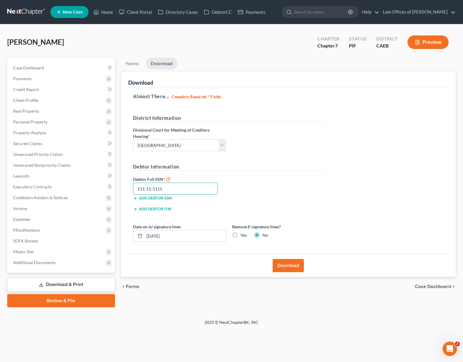
type input "111-11-1111"
click at [295, 267] on button "Download" at bounding box center [287, 265] width 31 height 13
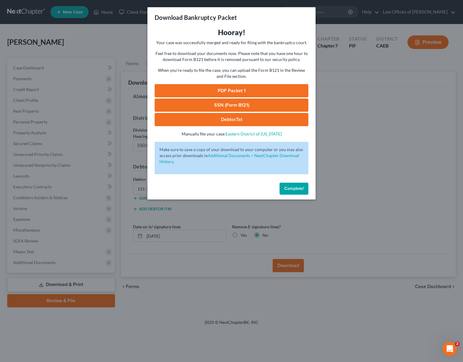
click at [231, 88] on link "PDF Packet 1" at bounding box center [232, 90] width 154 height 13
drag, startPoint x: 291, startPoint y: 187, endPoint x: 291, endPoint y: 182, distance: 4.8
click at [291, 187] on span "Complete!" at bounding box center [293, 188] width 19 height 5
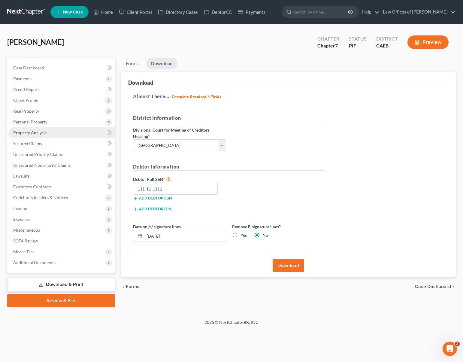
click at [54, 130] on link "Property Analysis" at bounding box center [61, 132] width 107 height 11
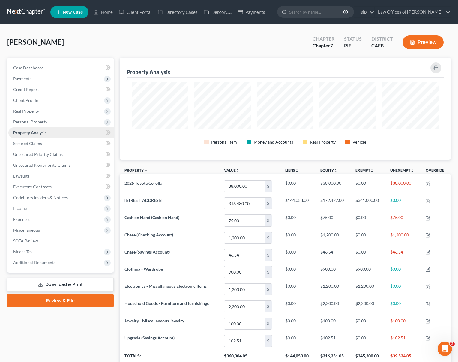
scroll to position [102, 331]
click at [54, 123] on span "Personal Property" at bounding box center [60, 121] width 105 height 11
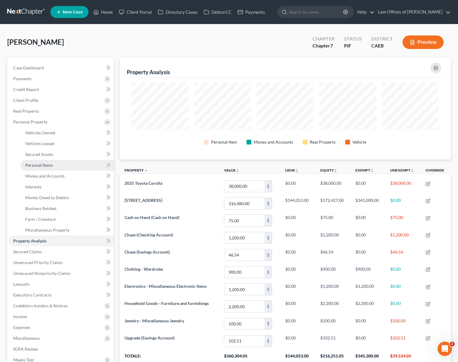
click at [60, 165] on link "Personal Items" at bounding box center [66, 165] width 93 height 11
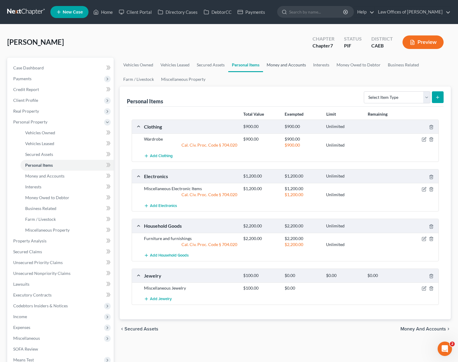
click at [284, 65] on link "Money and Accounts" at bounding box center [286, 65] width 47 height 14
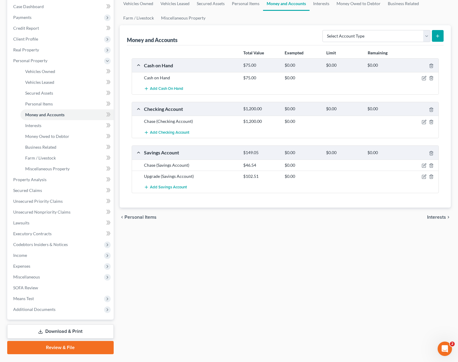
scroll to position [76, 0]
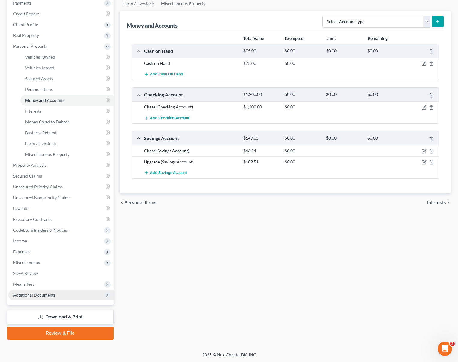
click at [54, 297] on span "Additional Documents" at bounding box center [34, 294] width 42 height 5
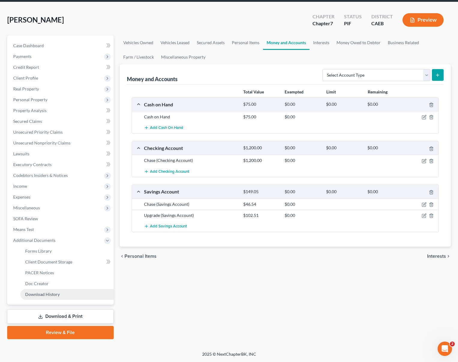
scroll to position [22, 0]
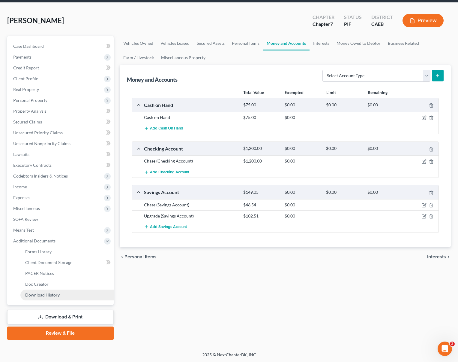
click at [58, 293] on span "Download History" at bounding box center [42, 294] width 35 height 5
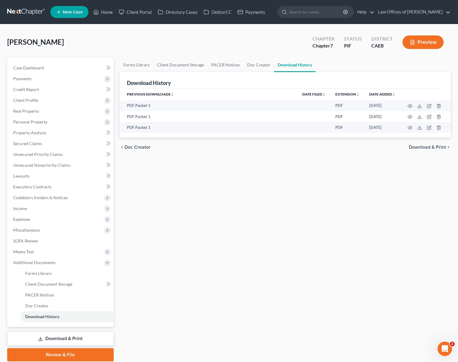
click at [60, 338] on link "Download & Print" at bounding box center [60, 338] width 107 height 14
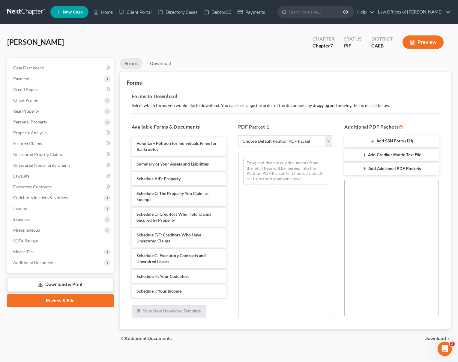
click at [328, 142] on select "Choose Default Petition PDF Packet Complete Bankruptcy Petition (all forms and …" at bounding box center [285, 141] width 95 height 12
select select "4"
click at [238, 135] on select "Choose Default Petition PDF Packet Complete Bankruptcy Petition (all forms and …" at bounding box center [285, 141] width 95 height 12
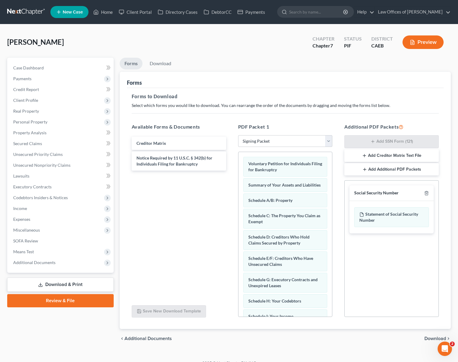
click at [434, 336] on span "Download" at bounding box center [436, 338] width 22 height 5
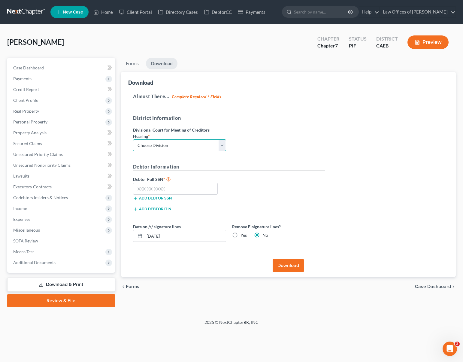
click at [222, 143] on select "Choose Division Fresno Modesto [GEOGRAPHIC_DATA]" at bounding box center [179, 145] width 93 height 12
select select "0"
click at [133, 139] on select "Choose Division Fresno Modesto [GEOGRAPHIC_DATA]" at bounding box center [179, 145] width 93 height 12
click at [185, 191] on input "text" at bounding box center [175, 188] width 85 height 12
type input "111-11-1111"
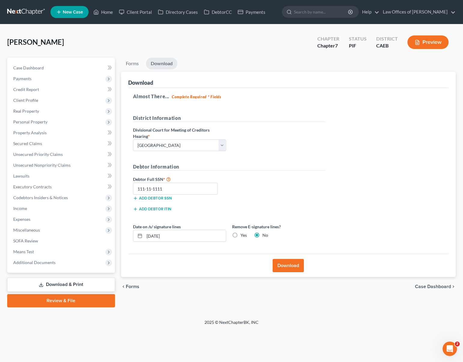
click at [286, 269] on button "Download" at bounding box center [287, 265] width 31 height 13
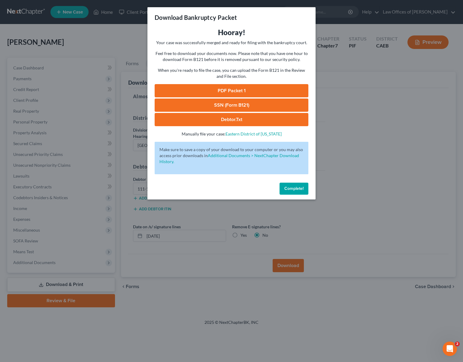
click at [253, 93] on link "PDF Packet 1" at bounding box center [232, 90] width 154 height 13
click at [293, 191] on span "Complete!" at bounding box center [293, 188] width 19 height 5
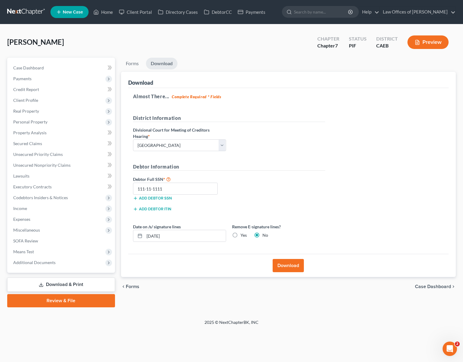
click at [87, 282] on link "Download & Print" at bounding box center [61, 284] width 108 height 14
click at [86, 282] on link "Download & Print" at bounding box center [61, 284] width 108 height 14
click at [51, 101] on span "Client Profile" at bounding box center [61, 100] width 107 height 11
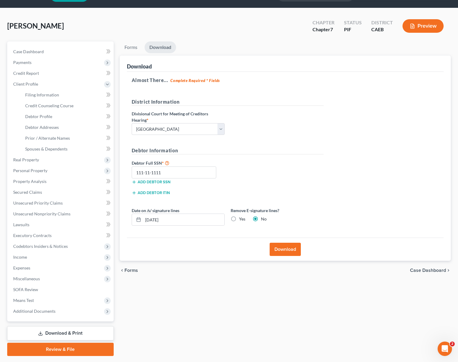
scroll to position [22, 0]
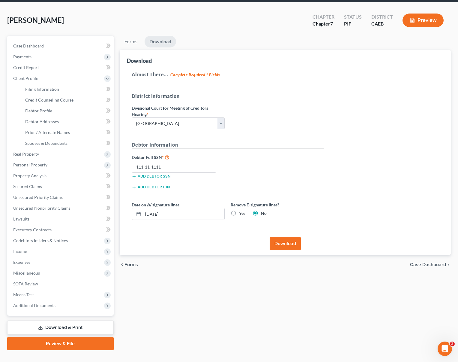
click at [85, 329] on link "Download & Print" at bounding box center [60, 327] width 107 height 14
click at [84, 325] on link "Download & Print" at bounding box center [60, 327] width 107 height 14
click at [65, 146] on link "Spouses & Dependents" at bounding box center [66, 143] width 93 height 11
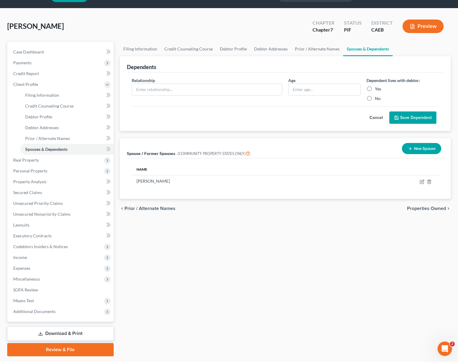
scroll to position [32, 0]
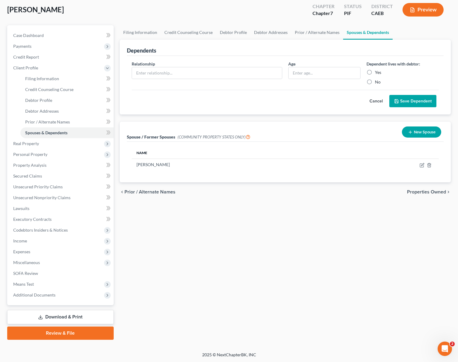
click at [74, 317] on link "Download & Print" at bounding box center [60, 317] width 107 height 14
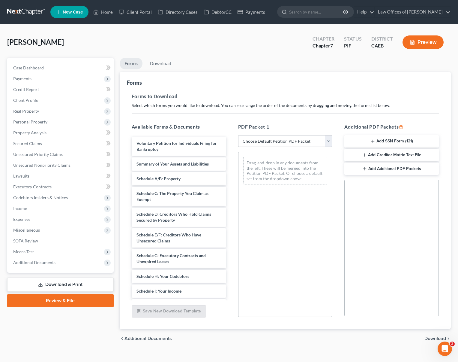
click at [379, 142] on button "Add SSN Form (121)" at bounding box center [392, 141] width 95 height 13
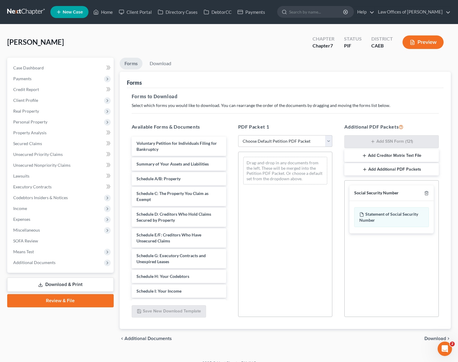
click at [434, 336] on span "Download" at bounding box center [436, 338] width 22 height 5
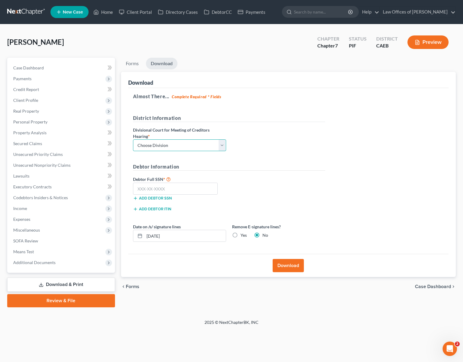
click at [221, 145] on select "Choose Division Fresno Modesto [GEOGRAPHIC_DATA]" at bounding box center [179, 145] width 93 height 12
select select "0"
click at [133, 139] on select "Choose Division Fresno Modesto [GEOGRAPHIC_DATA]" at bounding box center [179, 145] width 93 height 12
click at [192, 185] on input "text" at bounding box center [175, 188] width 85 height 12
type input "561-11-3173"
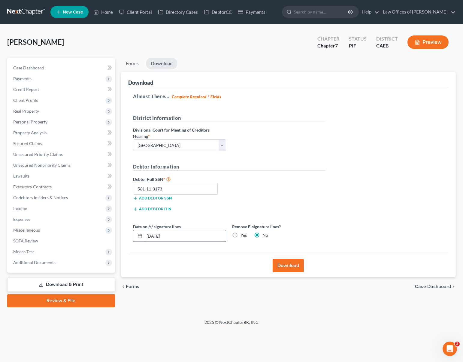
click at [181, 238] on input "[DATE]" at bounding box center [184, 235] width 81 height 11
click at [287, 266] on button "Download" at bounding box center [287, 265] width 31 height 13
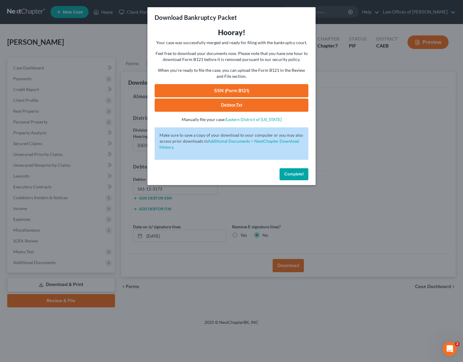
click at [218, 90] on link "SSN (Form B121)" at bounding box center [232, 90] width 154 height 13
click at [297, 179] on button "Complete!" at bounding box center [293, 174] width 29 height 12
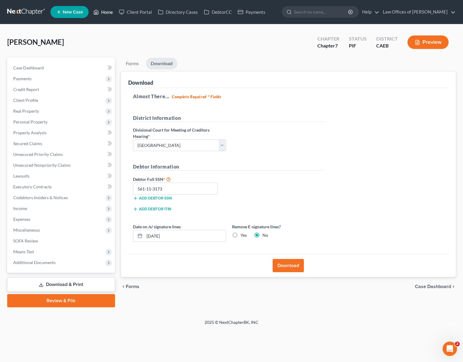
click at [111, 16] on link "Home" at bounding box center [103, 12] width 26 height 11
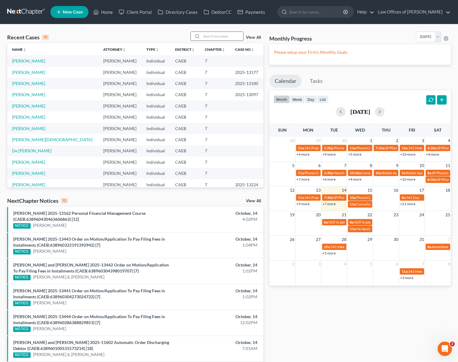
click at [214, 38] on input "search" at bounding box center [222, 36] width 42 height 9
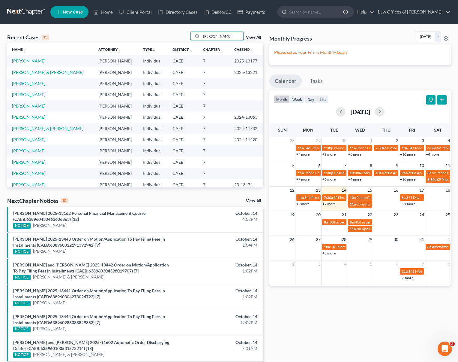
type input "Garza"
click at [45, 59] on link "[PERSON_NAME]" at bounding box center [28, 60] width 33 height 5
select select "6"
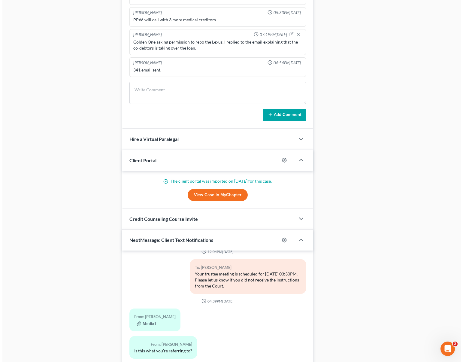
scroll to position [492, 0]
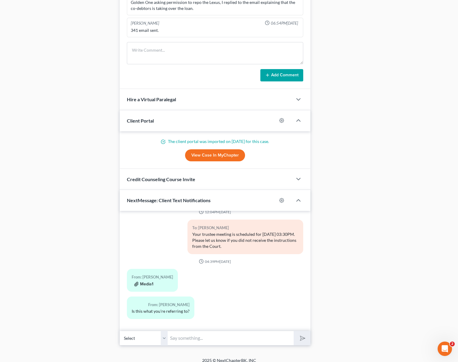
click at [151, 282] on button "Media1" at bounding box center [143, 284] width 19 height 5
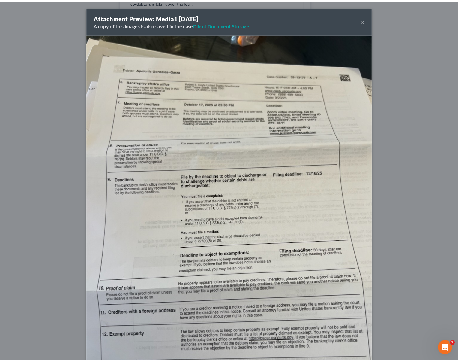
scroll to position [713, 0]
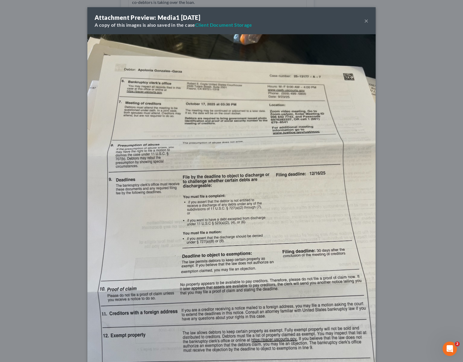
click at [364, 22] on button "×" at bounding box center [366, 20] width 4 height 7
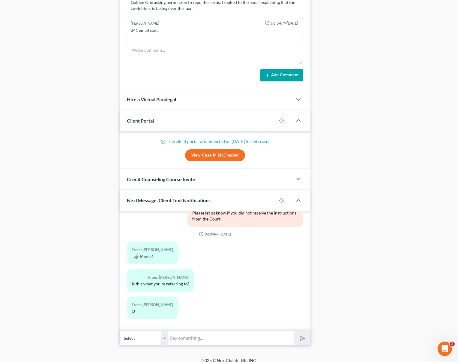
click at [190, 330] on input "text" at bounding box center [231, 337] width 126 height 15
type input "That is correct."
click at [294, 331] on button "submit" at bounding box center [302, 338] width 17 height 14
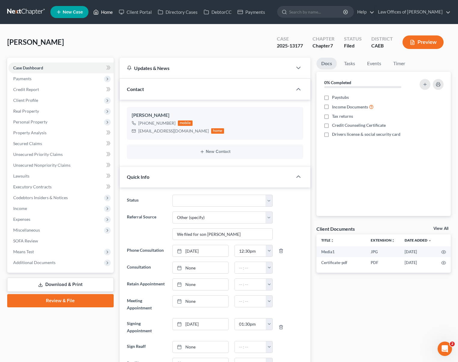
click at [109, 13] on link "Home" at bounding box center [103, 12] width 26 height 11
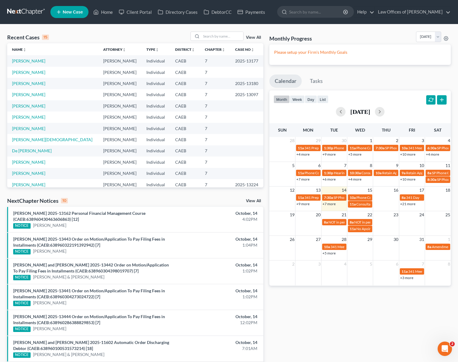
click at [406, 204] on link "+21 more" at bounding box center [407, 203] width 15 height 5
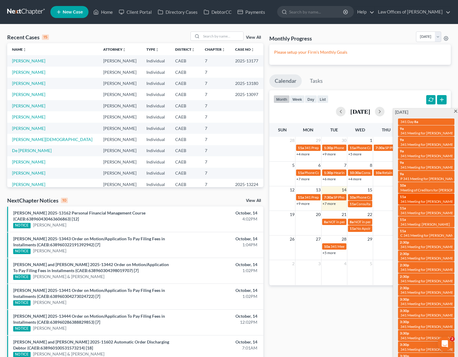
click at [398, 198] on link "11a 341 Meeting for Matthew Zacharewicz" at bounding box center [426, 199] width 56 height 11
select select "Days"
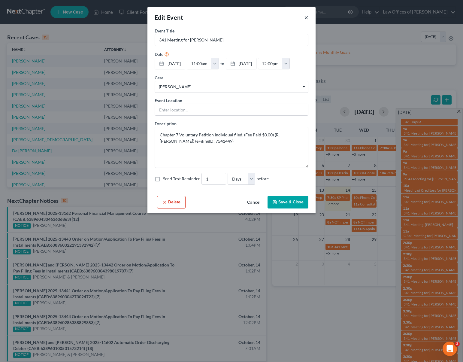
click at [305, 17] on button "×" at bounding box center [306, 17] width 4 height 7
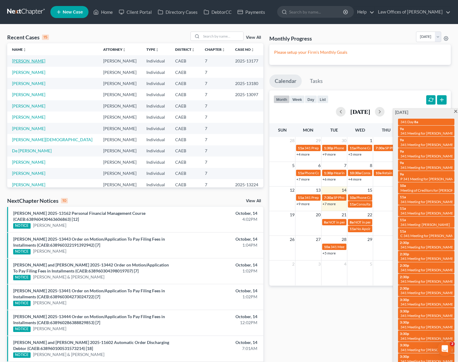
click at [45, 62] on link "[PERSON_NAME]" at bounding box center [28, 60] width 33 height 5
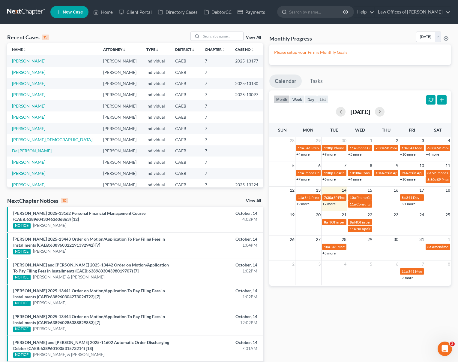
select select "6"
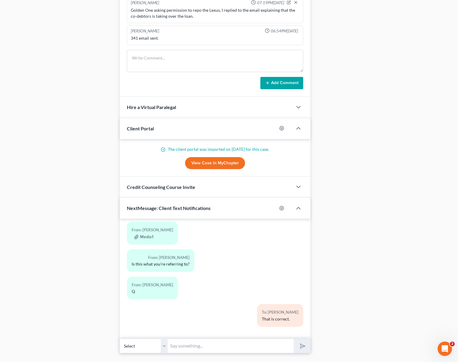
scroll to position [492, 0]
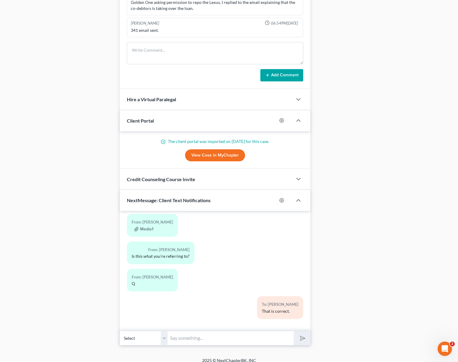
drag, startPoint x: 191, startPoint y: 336, endPoint x: 179, endPoint y: 332, distance: 12.5
click at [191, 335] on input "text" at bounding box center [231, 337] width 126 height 15
type input "Are you available tomorrow over the phone around 11:00AM to prepare you for the…"
click at [294, 331] on button "submit" at bounding box center [302, 338] width 17 height 14
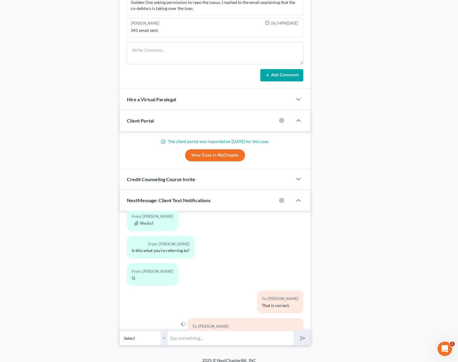
scroll to position [774, 0]
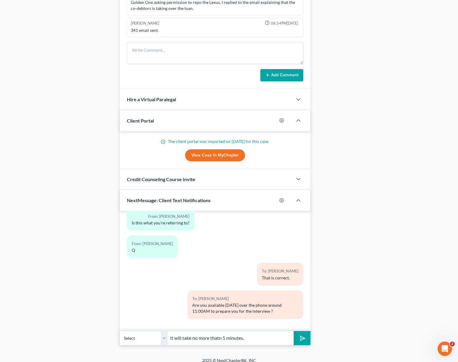
type input "It will take no more thatn 5 minutes."
click at [294, 331] on button "submit" at bounding box center [302, 338] width 17 height 14
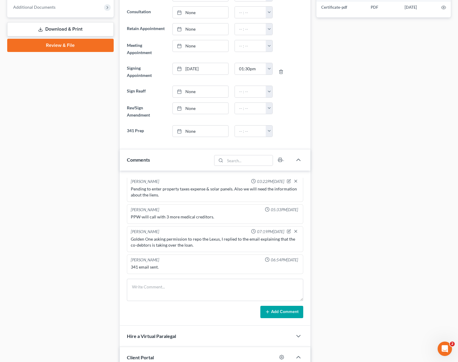
scroll to position [248, 0]
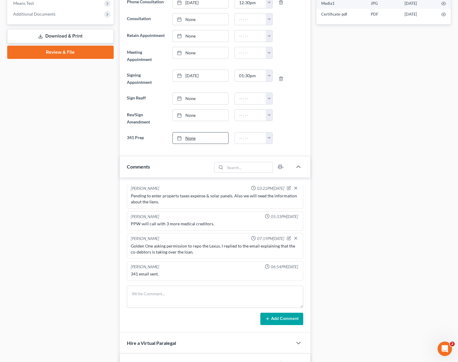
type input "[DATE]"
click at [189, 132] on link "[DATE]" at bounding box center [201, 137] width 56 height 11
click at [270, 132] on button "button" at bounding box center [269, 137] width 7 height 11
click at [281, 187] on link "11:00am" at bounding box center [283, 192] width 34 height 10
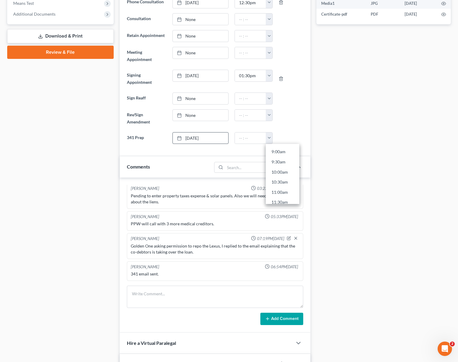
type input "11:00am"
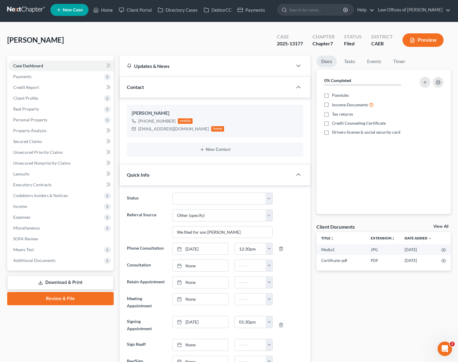
scroll to position [0, 0]
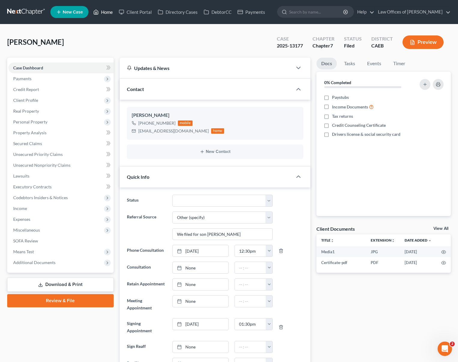
click at [107, 14] on link "Home" at bounding box center [103, 12] width 26 height 11
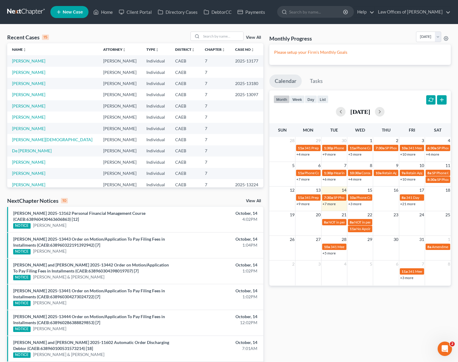
click at [354, 204] on link "+3 more" at bounding box center [354, 203] width 13 height 5
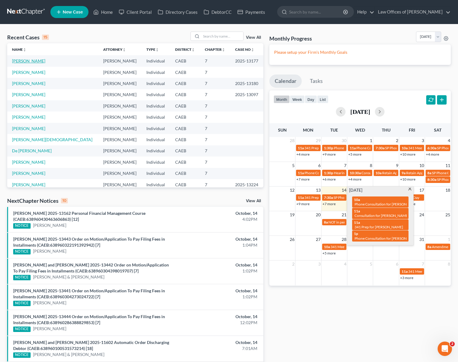
click at [24, 62] on link "[PERSON_NAME]" at bounding box center [28, 60] width 33 height 5
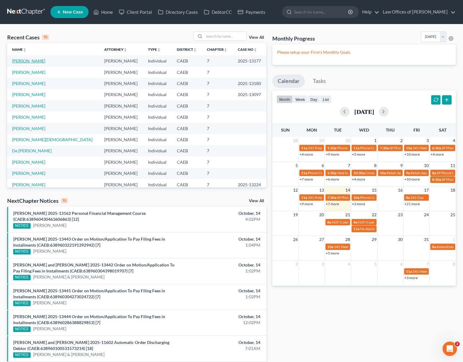
select select "6"
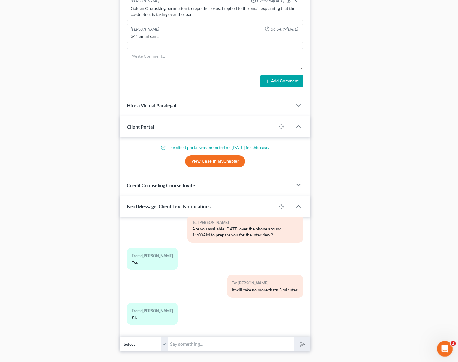
scroll to position [486, 0]
click at [188, 336] on input "text" at bounding box center [231, 343] width 126 height 15
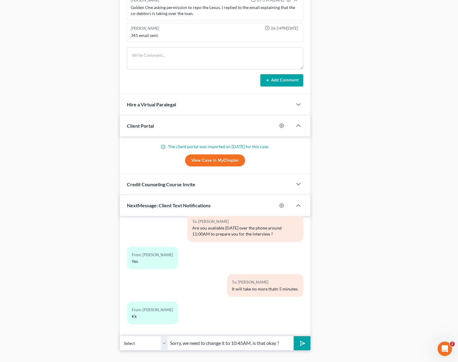
type input "Sorry, we need to change it to 10:45AM, is that okay ?"
click at [294, 336] on button "submit" at bounding box center [302, 343] width 17 height 14
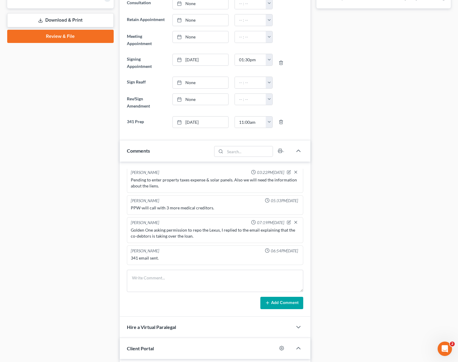
scroll to position [263, 0]
click at [282, 122] on line "button" at bounding box center [282, 122] width 0 height 1
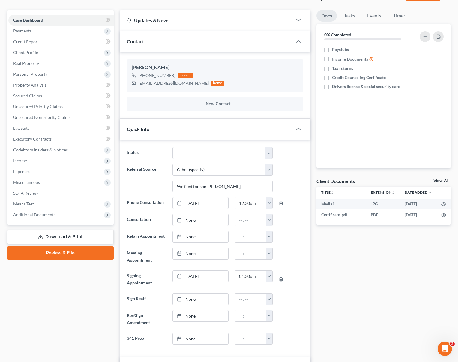
scroll to position [0, 0]
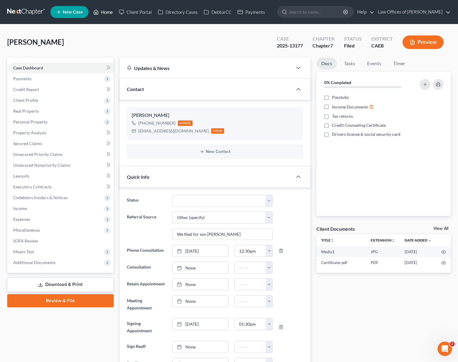
click at [108, 12] on link "Home" at bounding box center [103, 12] width 26 height 11
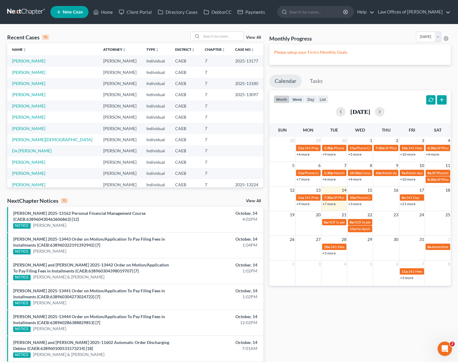
click at [354, 204] on link "+3 more" at bounding box center [354, 203] width 13 height 5
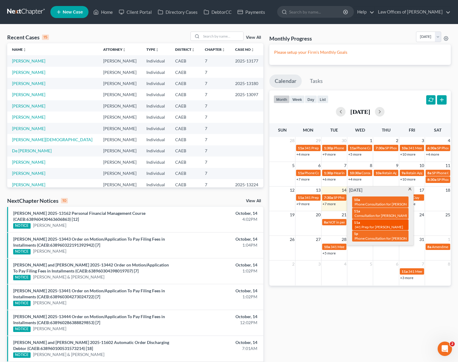
click at [371, 225] on span "341 Prep for Gonzales-Garza, Apolonia" at bounding box center [379, 226] width 49 height 5
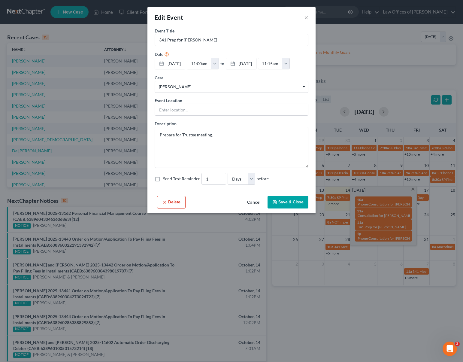
click at [165, 204] on icon "button" at bounding box center [164, 202] width 5 height 5
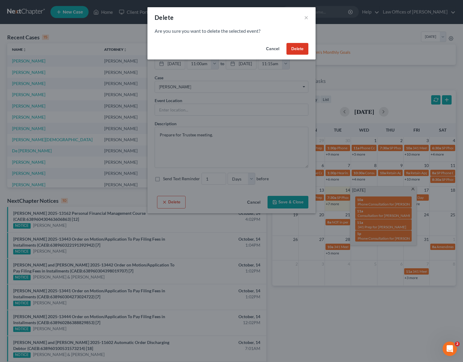
click at [301, 50] on button "Delete" at bounding box center [297, 49] width 22 height 12
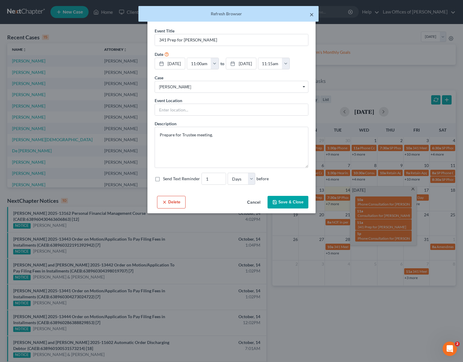
click at [312, 14] on button "×" at bounding box center [311, 14] width 4 height 7
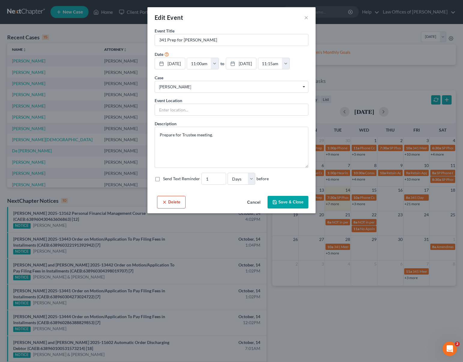
click at [357, 43] on div "Edit Event × Event Title * 341 Prep for Gonzales-Garza, Apolonia Date 10/15/202…" at bounding box center [231, 181] width 463 height 362
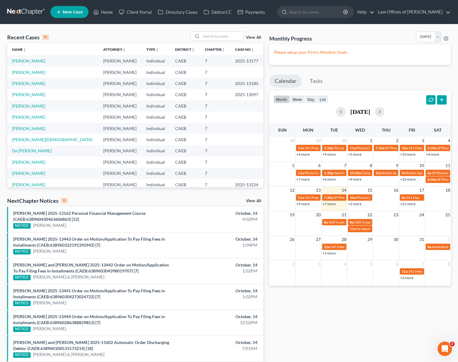
click at [354, 204] on link "+2 more" at bounding box center [354, 203] width 13 height 5
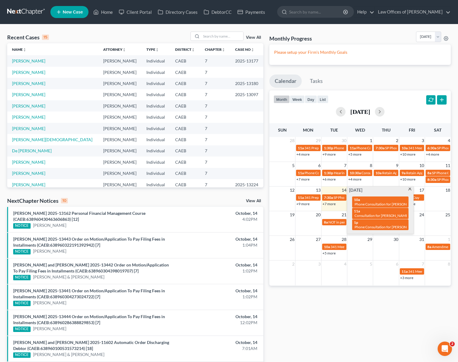
click at [409, 188] on span at bounding box center [410, 190] width 5 height 4
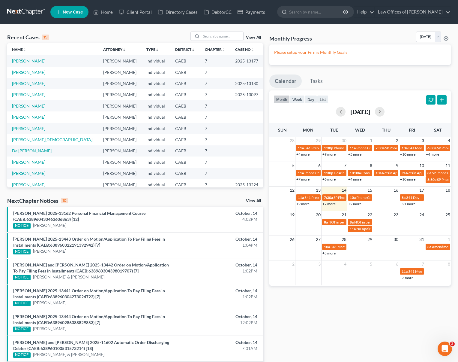
click at [333, 204] on link "+7 more" at bounding box center [329, 203] width 13 height 5
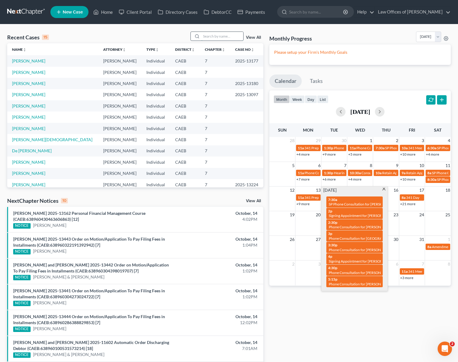
click at [212, 38] on input "search" at bounding box center [222, 36] width 42 height 9
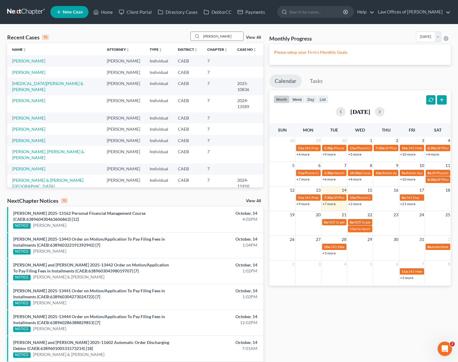
drag, startPoint x: 216, startPoint y: 36, endPoint x: 179, endPoint y: 27, distance: 38.4
click at [178, 28] on div "Recent Cases 15 Flores View All Name unfold_more expand_more expand_less Attorn…" at bounding box center [229, 252] width 458 height 457
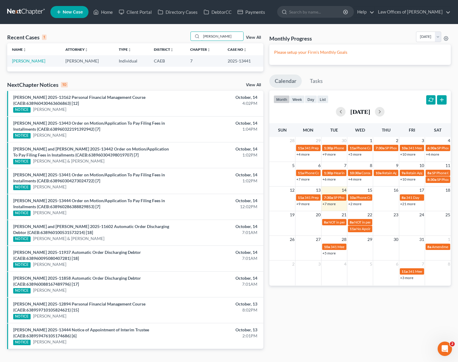
type input "Gargan"
click at [27, 61] on link "[PERSON_NAME]" at bounding box center [28, 60] width 33 height 5
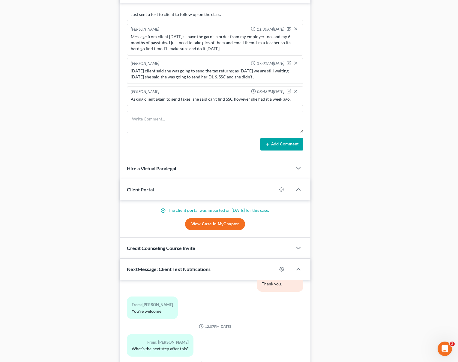
scroll to position [504, 0]
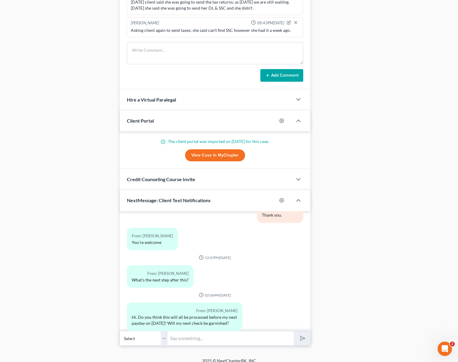
click at [211, 324] on div "03:54PM, 11/15/2023 To: Melissa Gargan Law Office of Scott Bell looks forward t…" at bounding box center [215, 271] width 191 height 120
click at [203, 337] on input "text" at bounding box center [231, 338] width 126 height 15
type input "Hi. Yes, the notice of your filing was sent to the Sheriff Department. So hopef…"
click at [294, 331] on button "submit" at bounding box center [302, 338] width 17 height 14
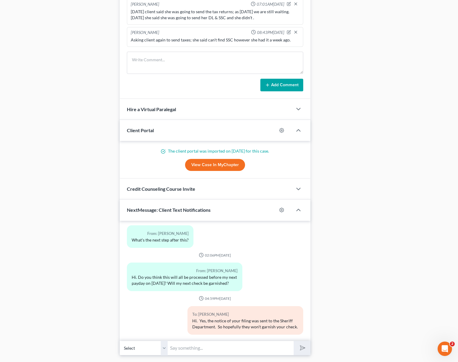
scroll to position [504, 0]
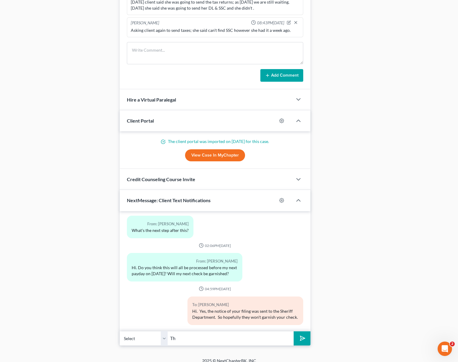
type input "T"
type input "You will be receiving the official notices from the court in about 10 by mail. …"
click at [294, 331] on button "submit" at bounding box center [302, 338] width 17 height 14
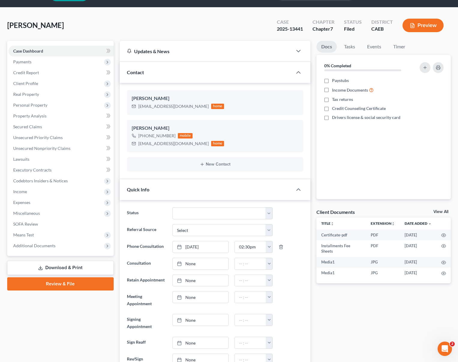
scroll to position [0, 0]
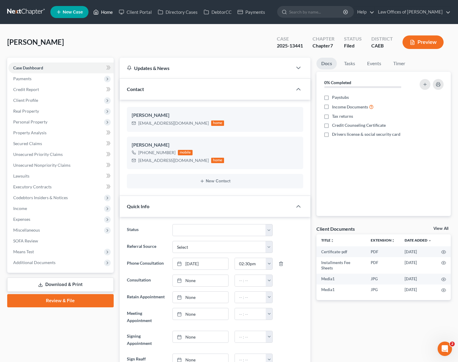
click at [101, 12] on link "Home" at bounding box center [103, 12] width 26 height 11
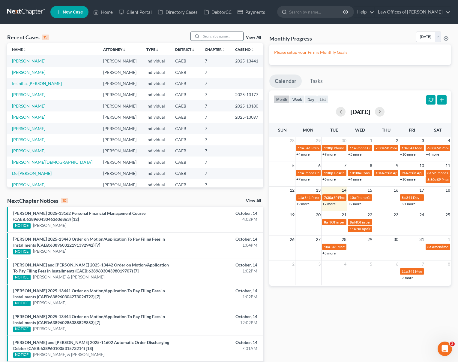
click at [221, 38] on input "search" at bounding box center [222, 36] width 42 height 9
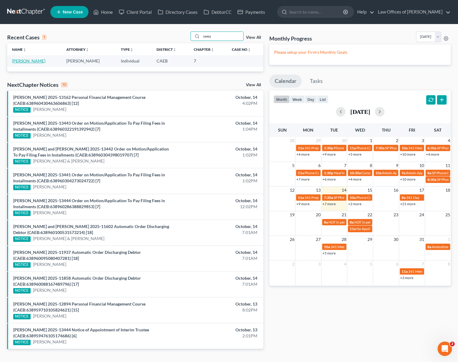
type input "swea"
click at [22, 62] on link "[PERSON_NAME]" at bounding box center [28, 60] width 33 height 5
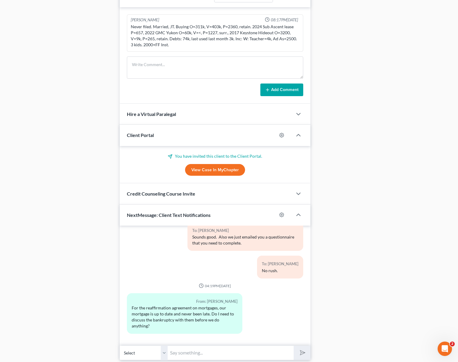
scroll to position [402, 0]
click at [188, 347] on input "text" at bounding box center [231, 352] width 126 height 15
type input "Hi. No, you don't need to communicate with the lender at all. Once we file your…"
click at [294, 345] on button "submit" at bounding box center [302, 352] width 17 height 14
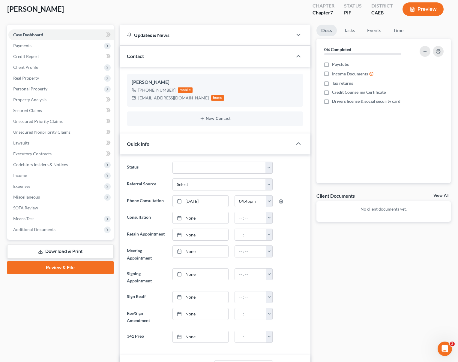
scroll to position [32, 0]
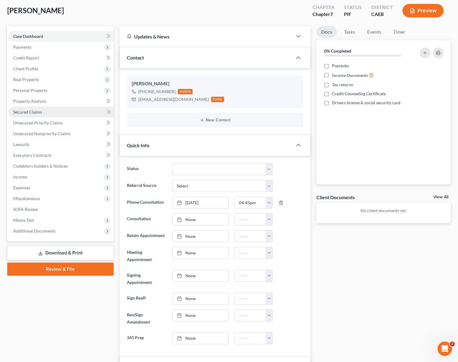
type input "Then they proceed to retain"
click at [53, 115] on link "Secured Claims" at bounding box center [60, 112] width 105 height 11
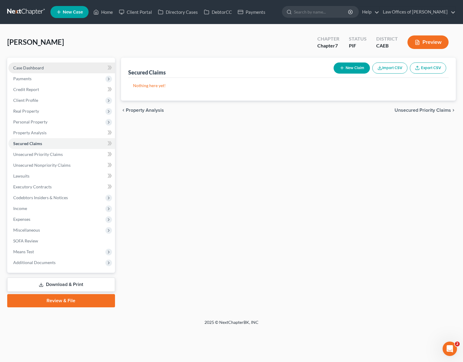
click at [46, 68] on link "Case Dashboard" at bounding box center [61, 67] width 107 height 11
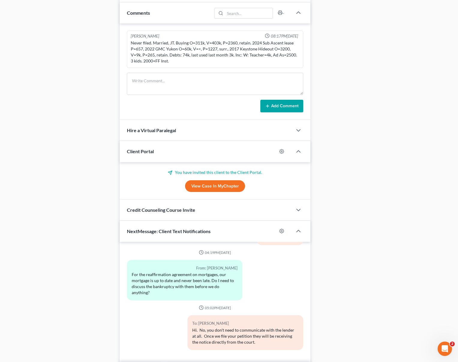
scroll to position [416, 0]
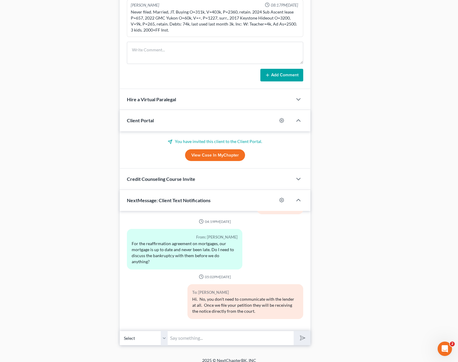
click at [210, 330] on input "text" at bounding box center [231, 337] width 126 height 15
type input "T"
type input "A"
type input "Then they will proceed to redact the reaffirmation agreement and they will forw…"
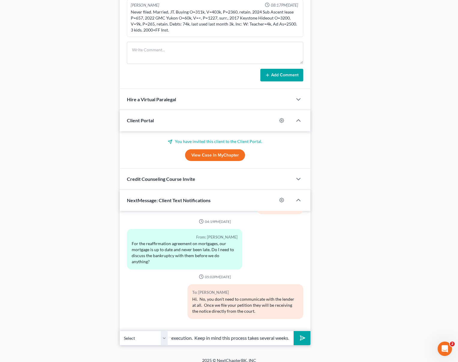
click at [294, 331] on button "submit" at bounding box center [302, 338] width 17 height 14
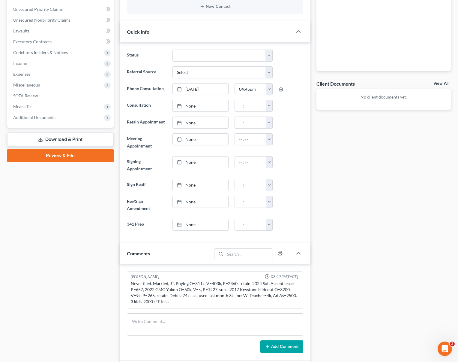
scroll to position [0, 0]
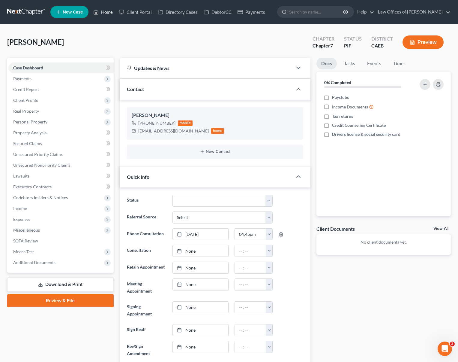
click at [109, 14] on link "Home" at bounding box center [103, 12] width 26 height 11
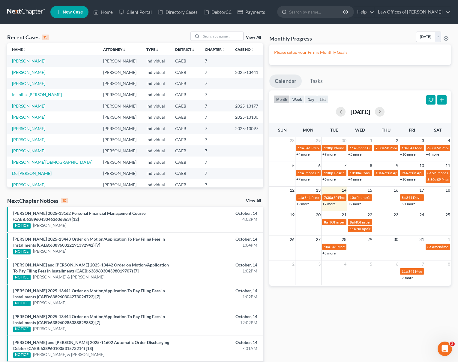
click at [330, 205] on link "+7 more" at bounding box center [329, 203] width 13 height 5
click at [330, 204] on link "+7 more" at bounding box center [329, 203] width 13 height 5
click at [218, 39] on input "search" at bounding box center [222, 36] width 42 height 9
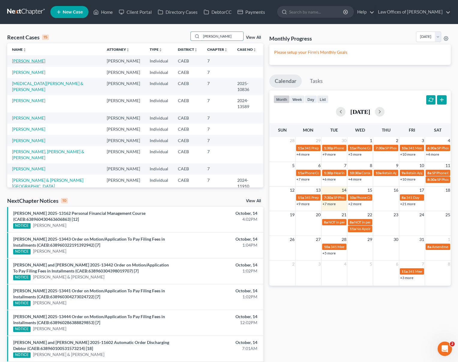
type input "Flores"
click at [28, 60] on link "[PERSON_NAME]" at bounding box center [28, 60] width 33 height 5
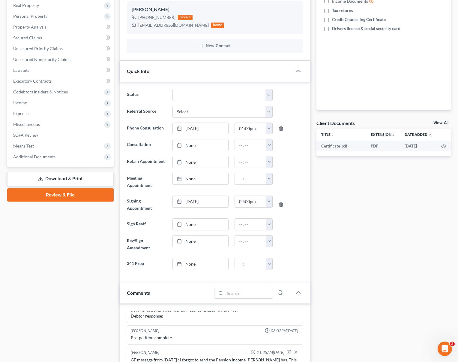
scroll to position [44, 0]
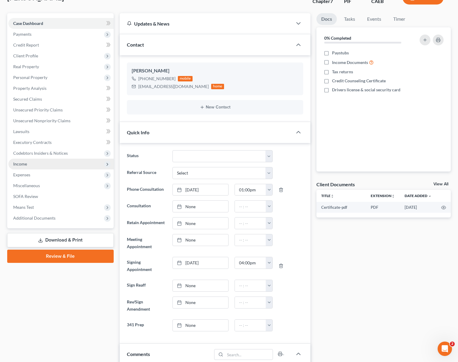
click at [30, 161] on span "Income" at bounding box center [60, 163] width 105 height 11
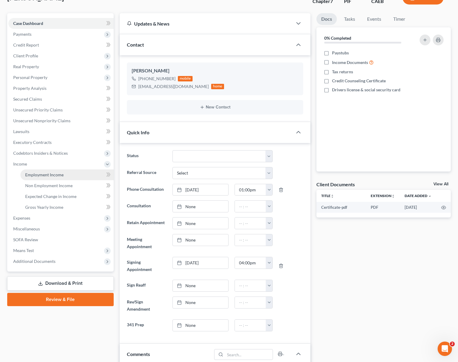
click at [53, 173] on span "Employment Income" at bounding box center [44, 174] width 38 height 5
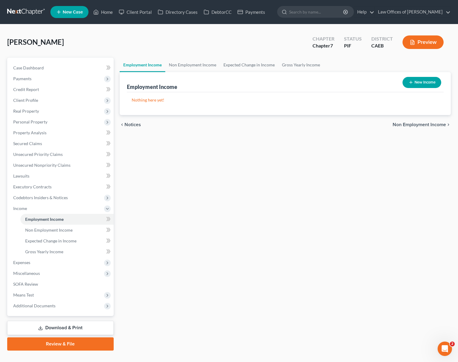
click at [420, 80] on button "New Income" at bounding box center [422, 82] width 39 height 11
select select "0"
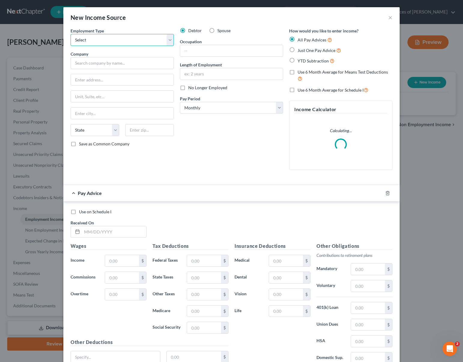
click at [167, 39] on select "Select Full or Part Time Employment Self Employment" at bounding box center [122, 40] width 103 height 12
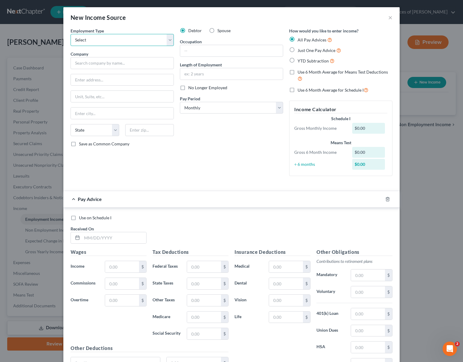
select select "0"
click at [71, 34] on select "Select Full or Part Time Employment Self Employment" at bounding box center [122, 40] width 103 height 12
click at [117, 64] on input "text" at bounding box center [122, 63] width 103 height 12
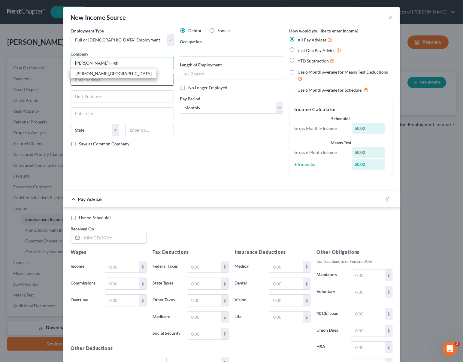
type input "Kern High School District"
type input "5801 Sundale Ave."
type input "Bakersfield"
select select "4"
type input "93309"
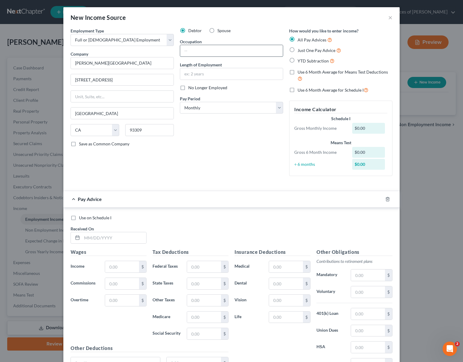
click at [196, 52] on input "text" at bounding box center [231, 50] width 103 height 11
type input "Assistant"
type input "5 Years"
drag, startPoint x: 290, startPoint y: 61, endPoint x: 293, endPoint y: 62, distance: 3.4
click at [297, 61] on label "YTD Subtraction" at bounding box center [315, 60] width 37 height 7
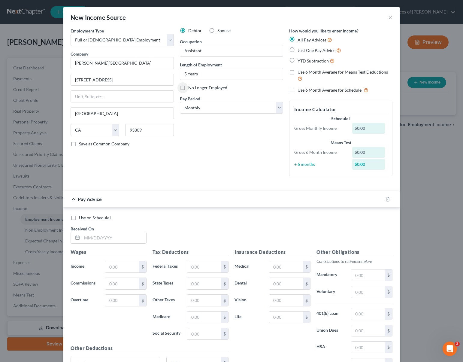
click at [300, 61] on input "YTD Subtraction" at bounding box center [302, 59] width 4 height 4
radio input "true"
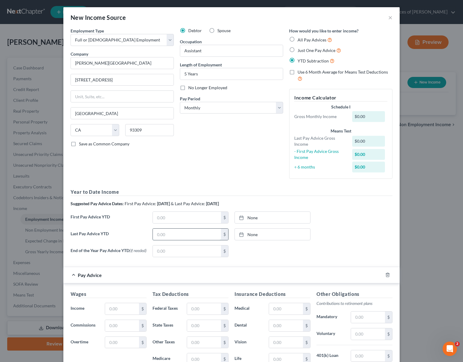
click at [178, 236] on input "text" at bounding box center [187, 233] width 68 height 11
type input "21,482"
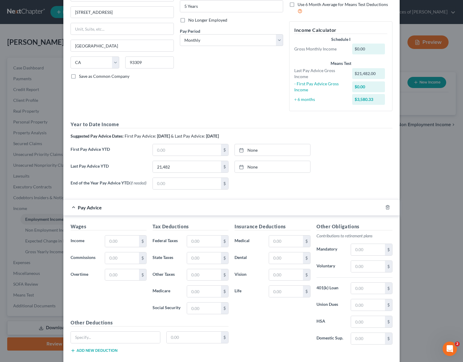
scroll to position [68, 0]
drag, startPoint x: 459, startPoint y: 162, endPoint x: 442, endPoint y: 218, distance: 58.7
click at [442, 218] on div "New Income Source × Employment Type * Select Full or Part Time Employment Self …" at bounding box center [231, 181] width 463 height 362
click at [128, 243] on input "text" at bounding box center [122, 239] width 34 height 11
type input "2,464"
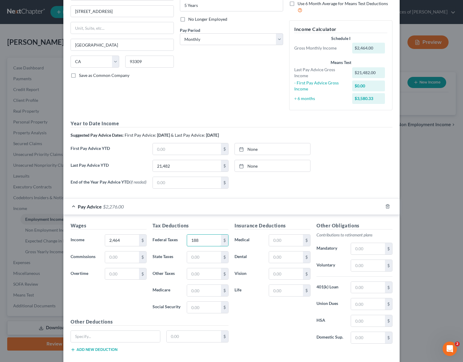
type input "188"
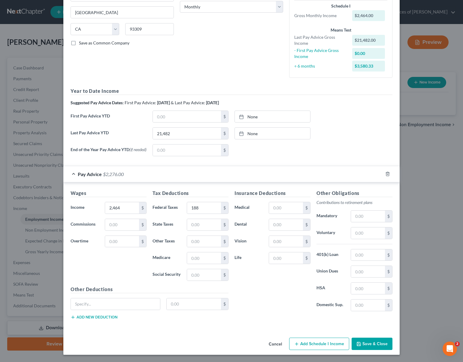
click at [385, 345] on button "Save & Close" at bounding box center [371, 343] width 41 height 13
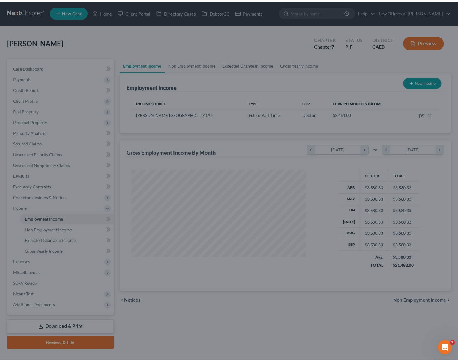
scroll to position [107, 186]
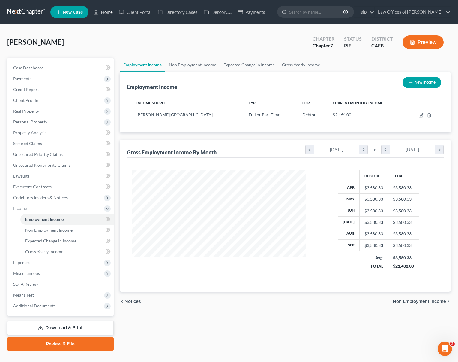
click at [108, 15] on link "Home" at bounding box center [103, 12] width 26 height 11
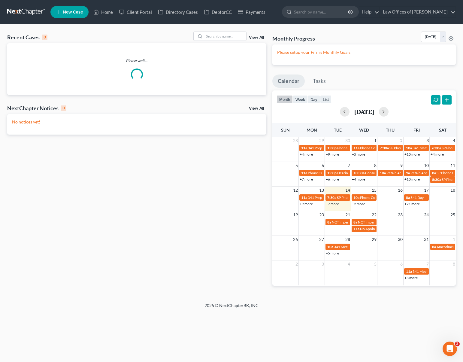
click at [359, 203] on link "+2 more" at bounding box center [358, 203] width 13 height 5
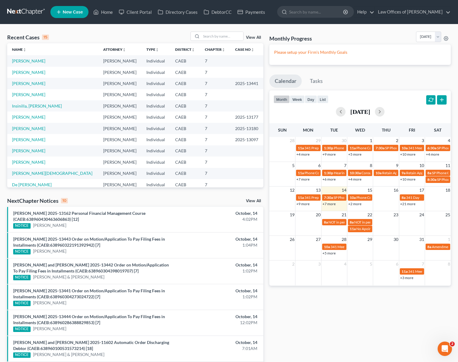
click at [70, 15] on link "New Case" at bounding box center [69, 12] width 38 height 12
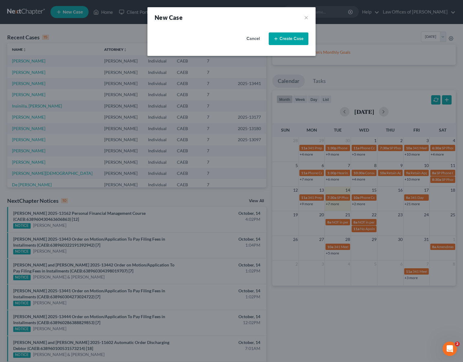
select select "8"
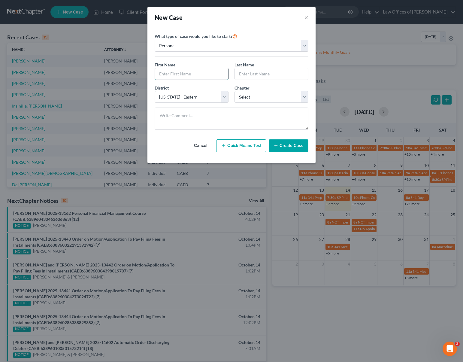
click at [176, 73] on input "text" at bounding box center [191, 73] width 73 height 11
type input "[PERSON_NAME]"
click at [304, 97] on select "Select 7 11 12 13" at bounding box center [271, 97] width 74 height 12
select select "0"
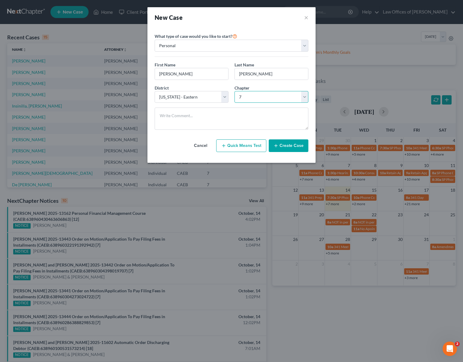
click at [234, 91] on select "Select 7 11 12 13" at bounding box center [271, 97] width 74 height 12
click at [292, 147] on button "Create Case" at bounding box center [289, 145] width 40 height 13
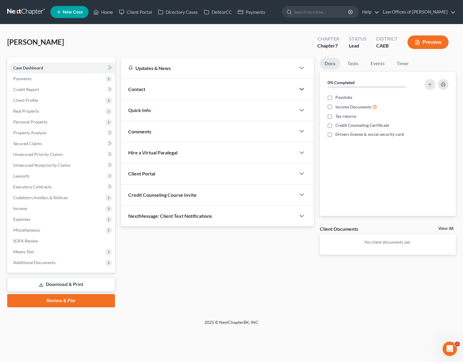
click at [301, 88] on icon "button" at bounding box center [301, 89] width 7 height 7
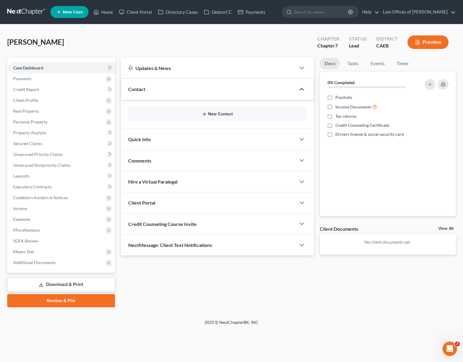
click at [237, 115] on button "New Contact" at bounding box center [217, 114] width 169 height 5
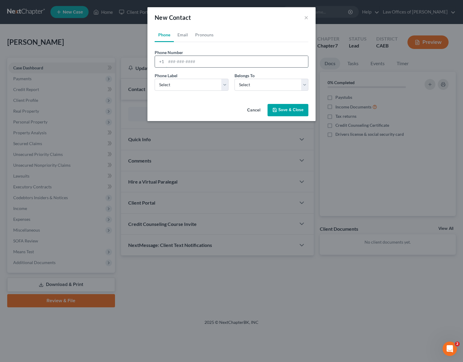
click at [217, 57] on input "tel" at bounding box center [237, 61] width 142 height 11
type input "6617069593"
click at [224, 85] on select "Select Mobile Home Work Other" at bounding box center [192, 85] width 74 height 12
select select "0"
click at [155, 79] on select "Select Mobile Home Work Other" at bounding box center [192, 85] width 74 height 12
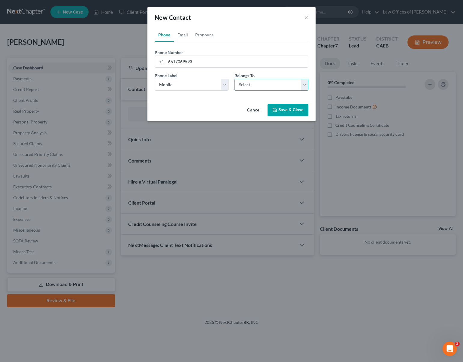
click at [303, 83] on select "Select Client Other" at bounding box center [271, 85] width 74 height 12
select select "0"
click at [234, 79] on select "Select Client Other" at bounding box center [271, 85] width 74 height 12
click at [293, 109] on button "Save & Close" at bounding box center [287, 110] width 41 height 13
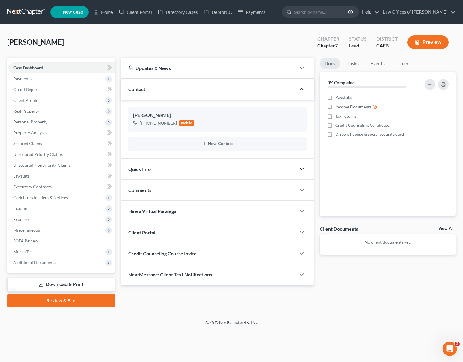
click at [302, 167] on icon "button" at bounding box center [301, 168] width 7 height 7
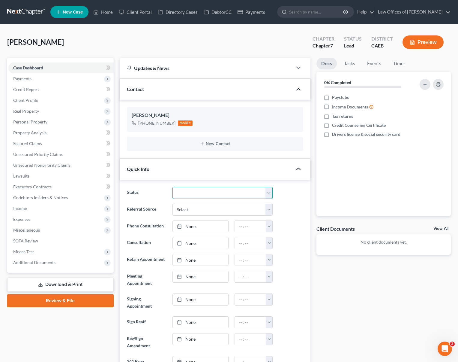
click at [267, 193] on select "Cancelled/Refund Closed Consultation Declined Discharged Filed Income Check In …" at bounding box center [223, 193] width 101 height 12
select select "2"
click at [173, 187] on select "Cancelled/Refund Closed Consultation Declined Discharged Filed Income Check In …" at bounding box center [223, 193] width 101 height 12
type input "[DATE]"
click at [189, 243] on link "None" at bounding box center [201, 242] width 56 height 11
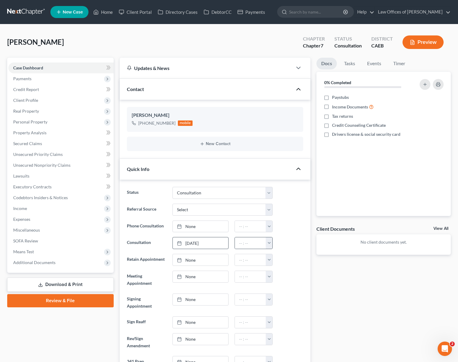
click at [270, 243] on button "button" at bounding box center [269, 242] width 7 height 11
click at [288, 285] on link "2:30pm" at bounding box center [283, 287] width 34 height 10
type input "2:30pm"
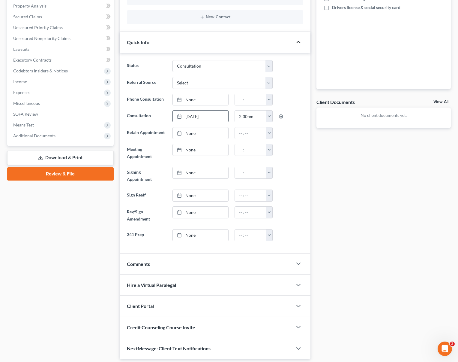
scroll to position [125, 0]
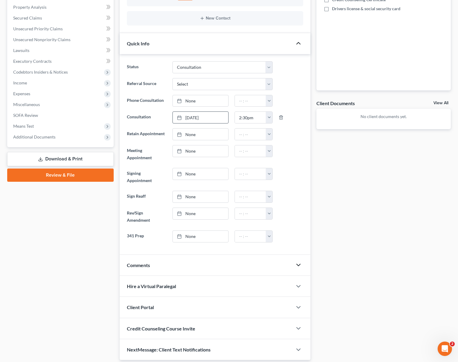
click at [299, 264] on polyline "button" at bounding box center [299, 265] width 4 height 2
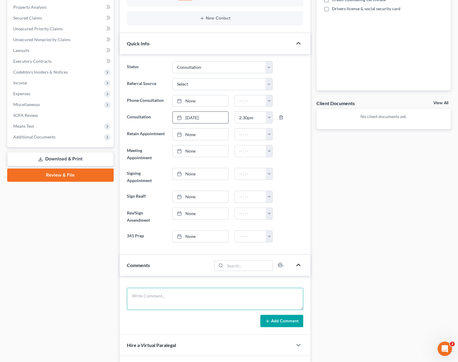
drag, startPoint x: 177, startPoint y: 288, endPoint x: 195, endPoint y: 291, distance: 18.3
click at [177, 288] on textarea at bounding box center [215, 299] width 176 height 22
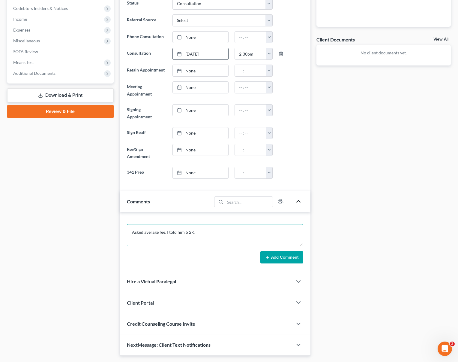
scroll to position [189, 0]
type textarea "Asked average fee, I told him $ 2K."
click at [279, 253] on button "Add Comment" at bounding box center [281, 257] width 43 height 13
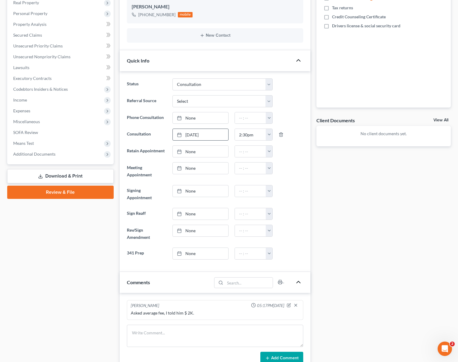
scroll to position [0, 0]
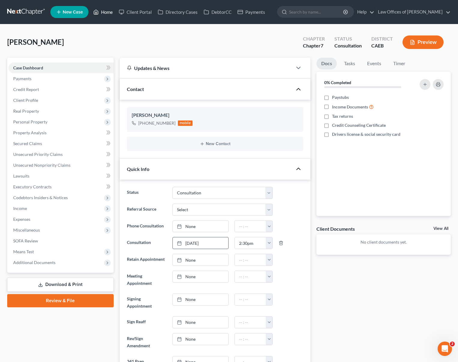
click at [111, 14] on link "Home" at bounding box center [103, 12] width 26 height 11
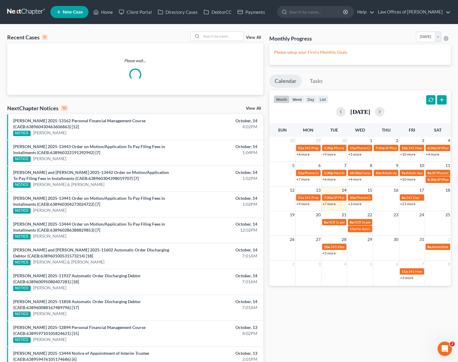
click at [353, 205] on link "+3 more" at bounding box center [354, 203] width 13 height 5
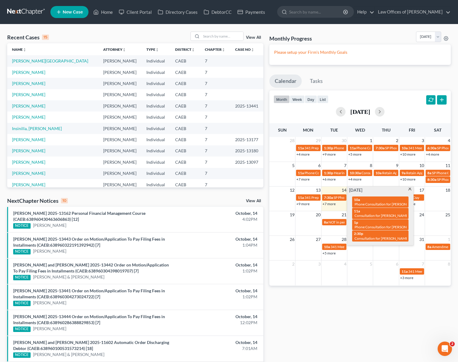
click at [410, 190] on span at bounding box center [410, 190] width 5 height 4
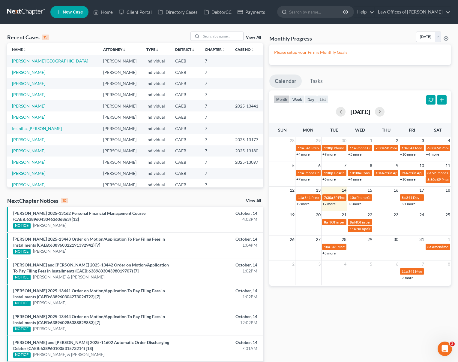
click at [332, 205] on link "+7 more" at bounding box center [329, 203] width 13 height 5
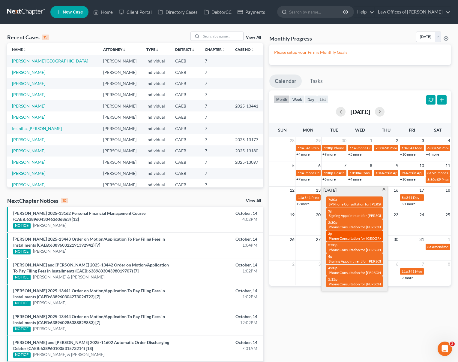
click at [356, 238] on span "Phone Consultation for Jackson, Sandy" at bounding box center [380, 238] width 102 height 5
select select "Days"
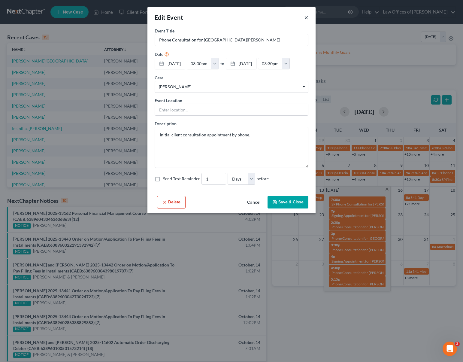
click at [306, 17] on button "×" at bounding box center [306, 17] width 4 height 7
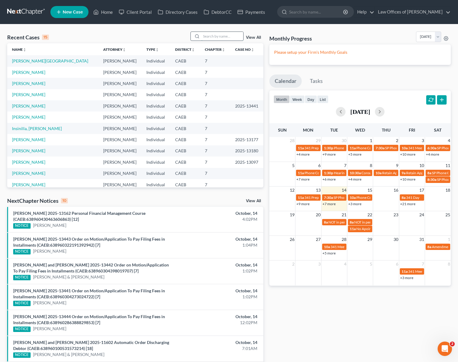
click at [213, 38] on input "search" at bounding box center [222, 36] width 42 height 9
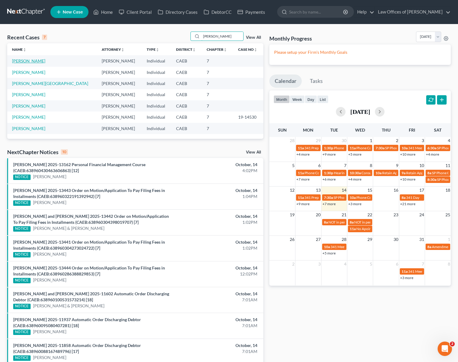
type input "Sandi"
click at [25, 61] on link "[PERSON_NAME]" at bounding box center [28, 60] width 33 height 5
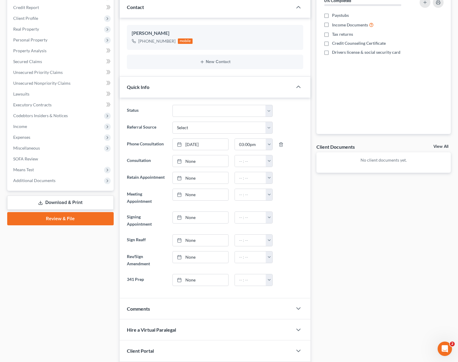
scroll to position [140, 0]
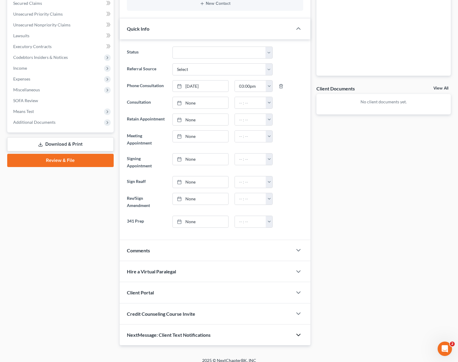
click at [296, 331] on icon "button" at bounding box center [298, 334] width 7 height 7
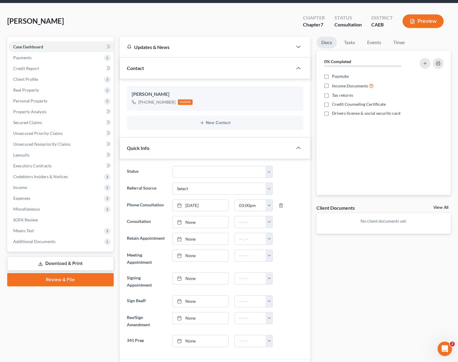
scroll to position [1, 0]
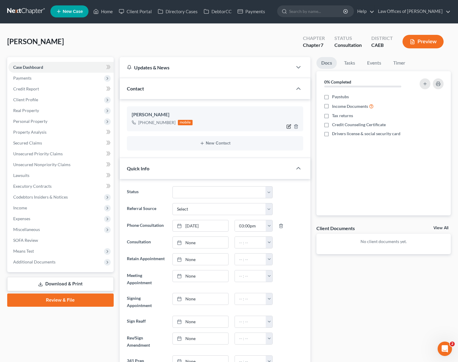
click at [289, 124] on icon "button" at bounding box center [289, 126] width 5 height 5
select select "0"
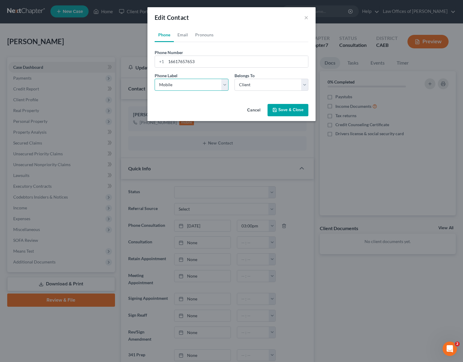
click at [225, 85] on select "Select Mobile Home Work Other" at bounding box center [192, 85] width 74 height 12
select select "1"
click at [155, 79] on select "Select Mobile Home Work Other" at bounding box center [192, 85] width 74 height 12
click at [283, 113] on button "Save & Close" at bounding box center [287, 110] width 41 height 13
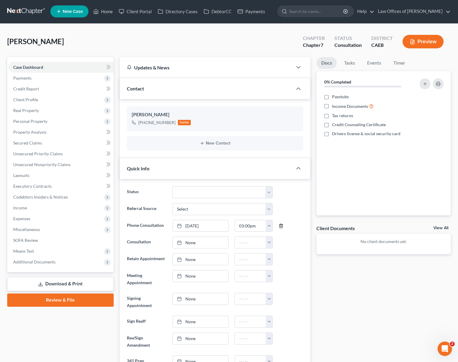
click at [281, 225] on icon "button" at bounding box center [281, 225] width 5 height 5
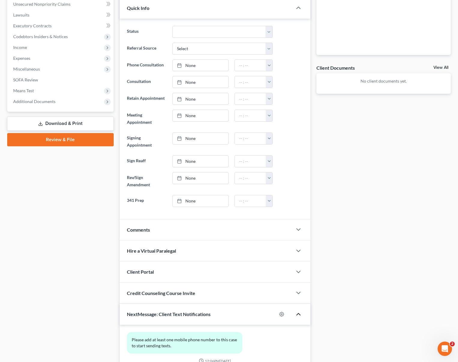
scroll to position [131, 0]
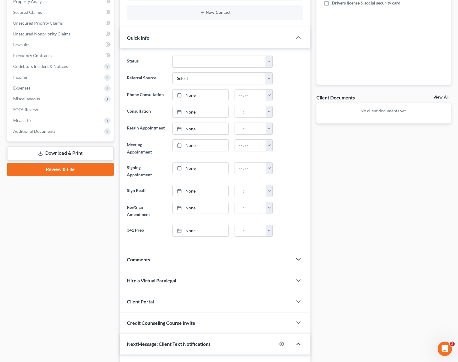
click at [298, 255] on icon "button" at bounding box center [298, 258] width 7 height 7
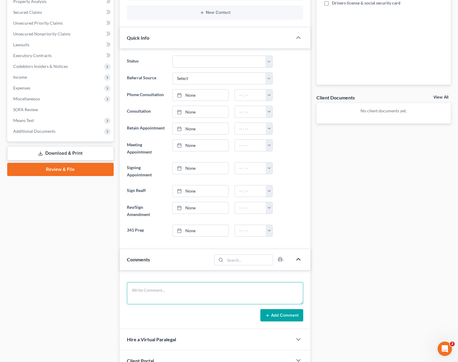
click at [187, 282] on textarea at bounding box center [215, 293] width 176 height 22
type textarea "Called to cancel appointment. She will call back to re-schedule, his phone is r…"
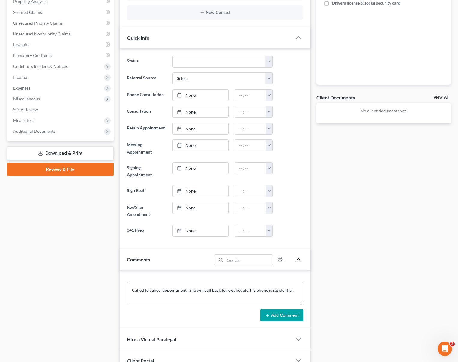
click at [294, 309] on button "Add Comment" at bounding box center [281, 315] width 43 height 13
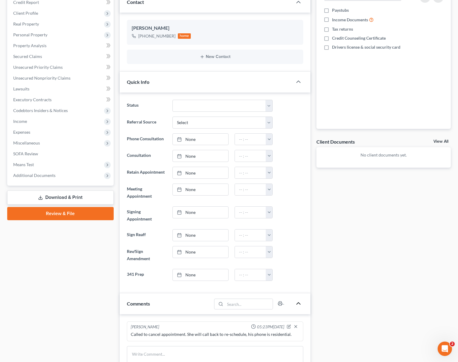
scroll to position [0, 0]
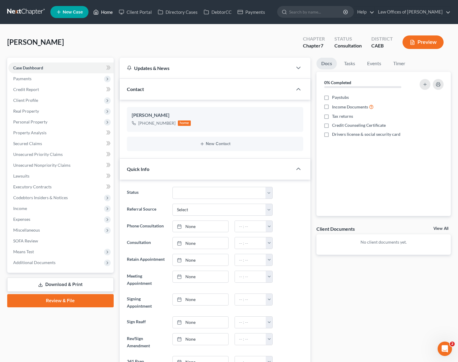
click at [110, 12] on link "Home" at bounding box center [103, 12] width 26 height 11
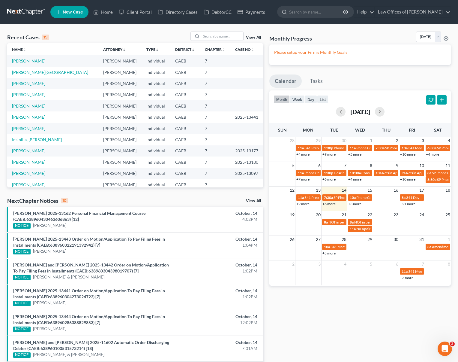
click at [331, 204] on link "+6 more" at bounding box center [329, 203] width 13 height 5
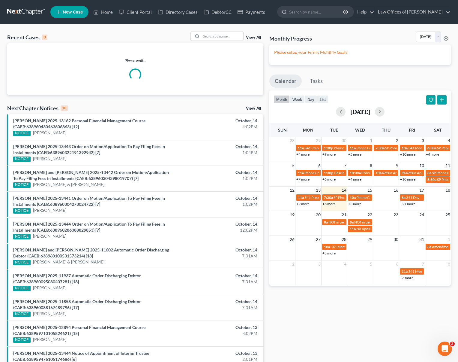
click at [326, 204] on link "+6 more" at bounding box center [329, 203] width 13 height 5
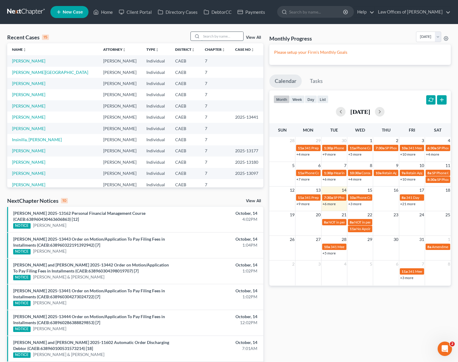
click at [220, 39] on input "search" at bounding box center [222, 36] width 42 height 9
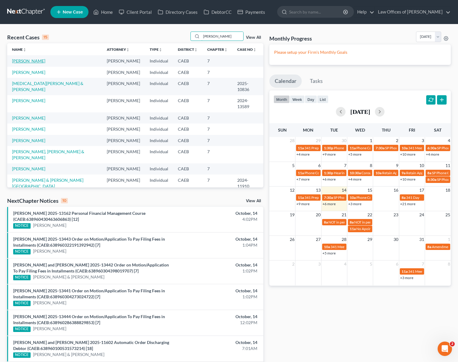
type input "[PERSON_NAME]"
click at [25, 62] on link "[PERSON_NAME]" at bounding box center [28, 60] width 33 height 5
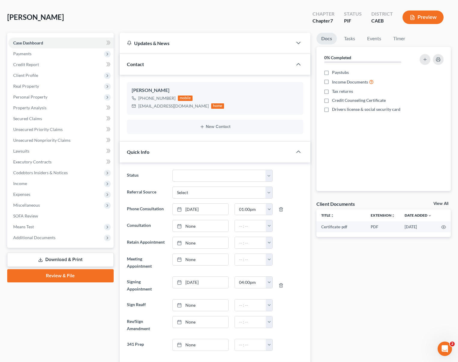
scroll to position [25, 0]
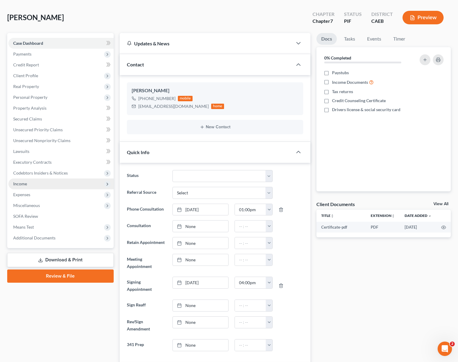
click at [42, 183] on span "Income" at bounding box center [60, 183] width 105 height 11
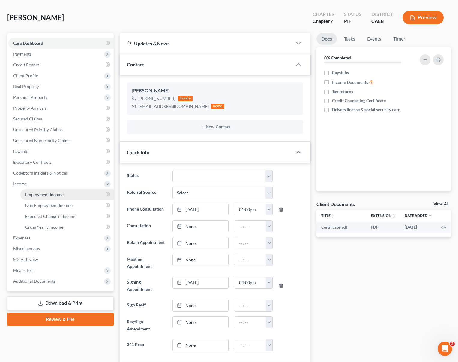
click at [67, 194] on link "Employment Income" at bounding box center [66, 194] width 93 height 11
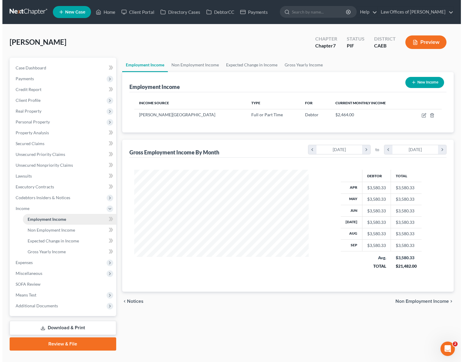
scroll to position [107, 186]
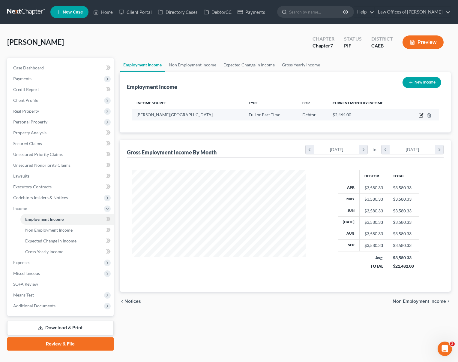
click at [421, 114] on icon "button" at bounding box center [421, 115] width 5 height 5
select select "0"
select select "4"
select select "0"
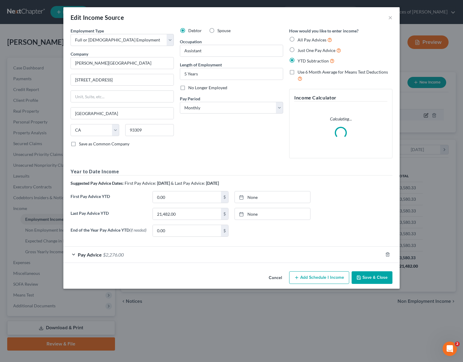
scroll to position [107, 188]
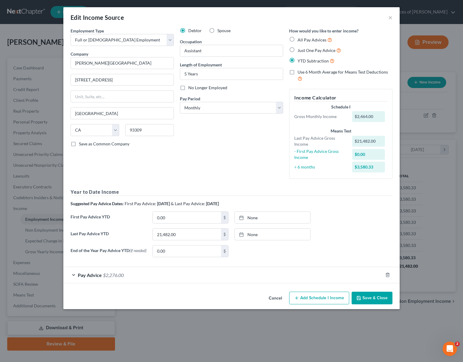
click at [116, 274] on span "$2,276.00" at bounding box center [113, 275] width 21 height 6
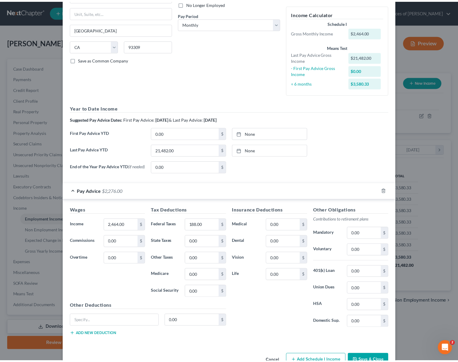
scroll to position [102, 0]
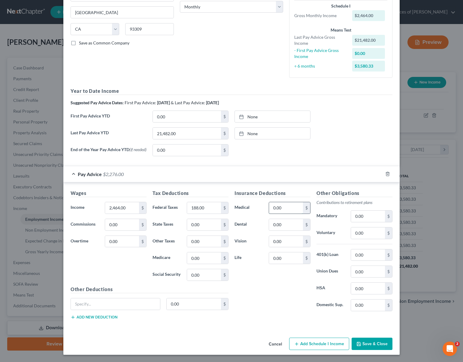
click at [285, 208] on input "0.00" at bounding box center [286, 207] width 34 height 11
type input "535"
type input "1.35"
type input "197"
click at [369, 342] on button "Save & Close" at bounding box center [371, 343] width 41 height 13
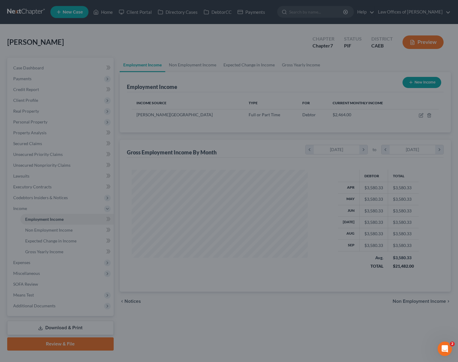
scroll to position [300001, 299922]
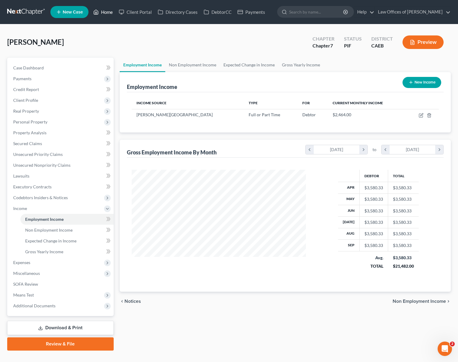
click at [109, 14] on link "Home" at bounding box center [103, 12] width 26 height 11
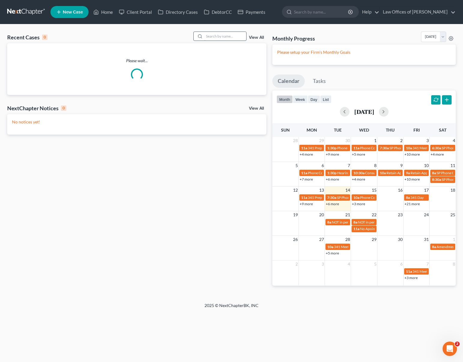
click at [215, 36] on input "search" at bounding box center [225, 36] width 42 height 9
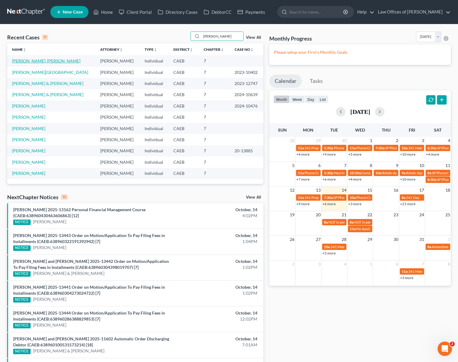
type input "Yesenia"
click at [24, 61] on link "[PERSON_NAME], [PERSON_NAME]" at bounding box center [46, 60] width 68 height 5
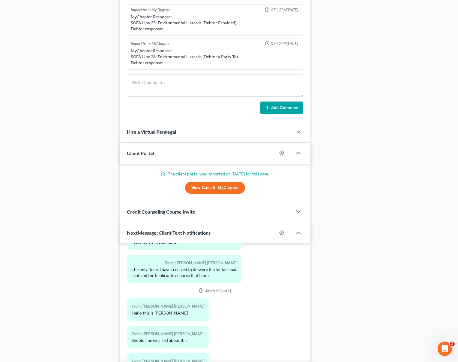
scroll to position [475, 0]
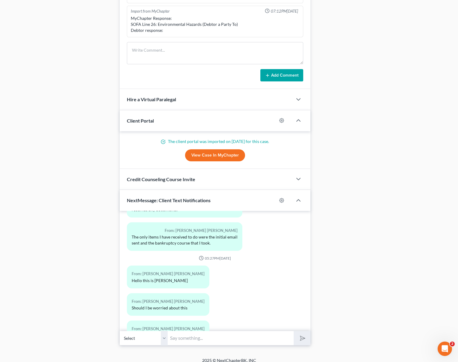
click at [203, 330] on input "text" at bounding box center [231, 337] width 126 height 15
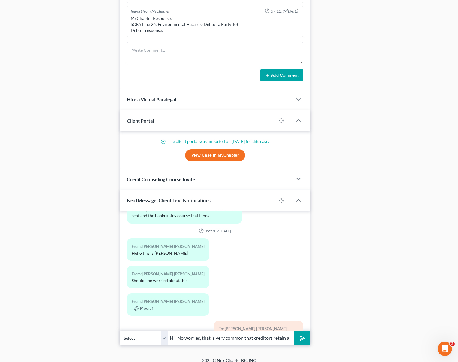
scroll to position [0, 0]
drag, startPoint x: 290, startPoint y: 331, endPoint x: 171, endPoint y: 322, distance: 119.7
click at [171, 322] on div "12:06PM, 12/31/2024 To: Yesenia Navarro Felix Law Office of Scott Bell looks fo…" at bounding box center [215, 278] width 191 height 134
click at [145, 306] on button "Media1" at bounding box center [143, 308] width 19 height 5
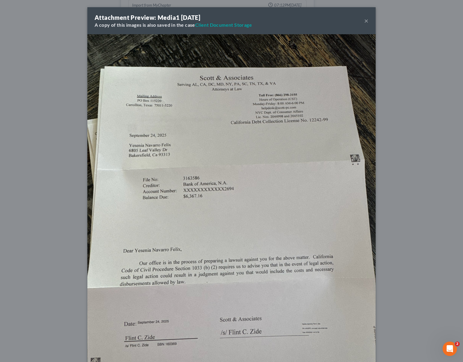
click at [330, 25] on div "Attachment Preview: Media1 10/14/2025 A copy of this images is also saved in th…" at bounding box center [231, 20] width 288 height 27
click at [364, 20] on button "×" at bounding box center [366, 20] width 4 height 7
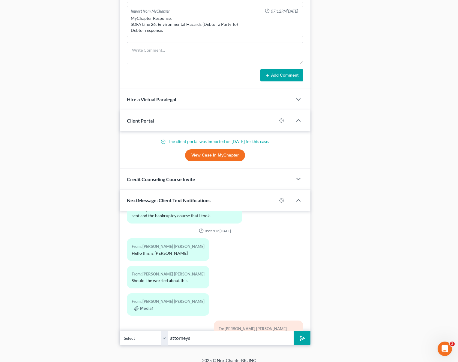
click at [201, 332] on input "attorneys" at bounding box center [231, 337] width 126 height 15
drag, startPoint x: 201, startPoint y: 332, endPoint x: 116, endPoint y: 326, distance: 84.8
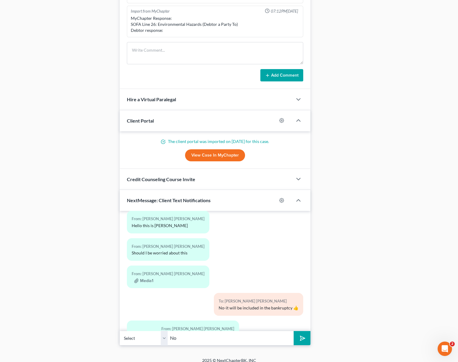
type input "N"
type input "Oh no. Send us the notices as you did with this one."
click at [294, 331] on button "submit" at bounding box center [302, 338] width 17 height 14
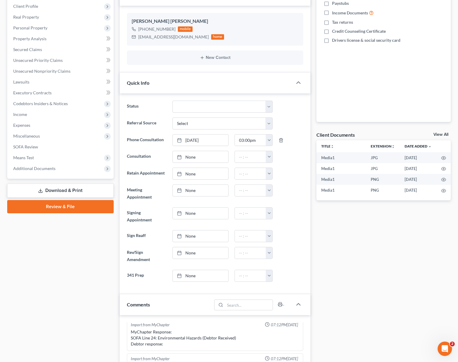
scroll to position [92, 0]
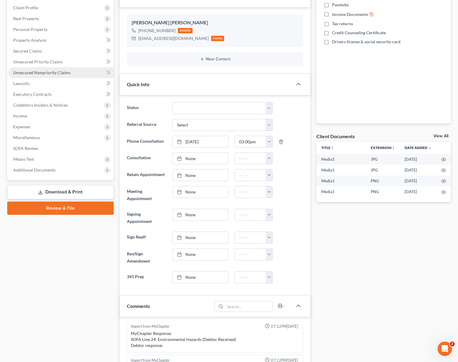
click at [72, 75] on link "Unsecured Nonpriority Claims" at bounding box center [60, 72] width 105 height 11
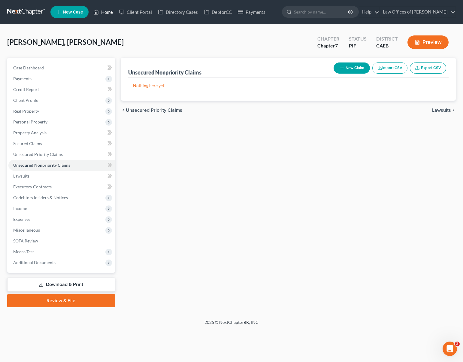
click at [110, 14] on link "Home" at bounding box center [103, 12] width 26 height 11
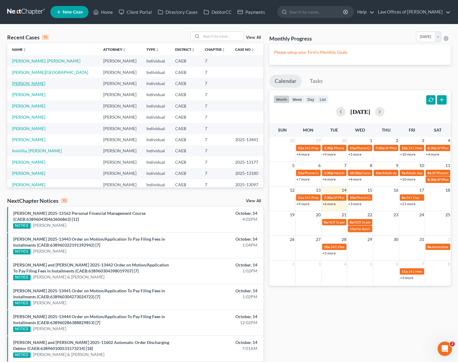
click at [22, 83] on link "[PERSON_NAME]" at bounding box center [28, 83] width 33 height 5
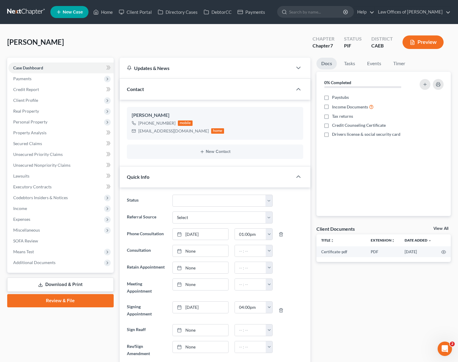
scroll to position [616, 0]
drag, startPoint x: 59, startPoint y: 211, endPoint x: 62, endPoint y: 212, distance: 3.8
click at [59, 211] on span "Income" at bounding box center [60, 208] width 105 height 11
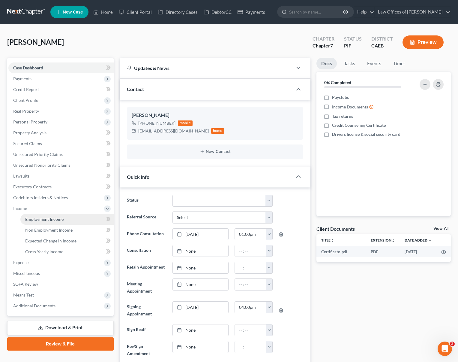
click at [73, 216] on link "Employment Income" at bounding box center [66, 219] width 93 height 11
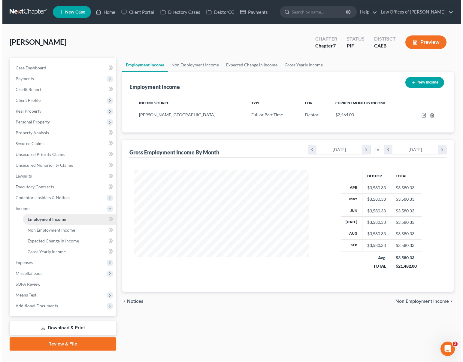
scroll to position [107, 186]
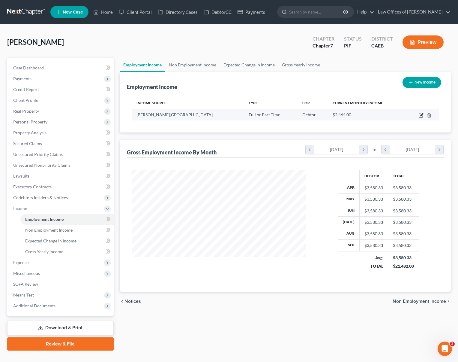
click at [421, 115] on icon "button" at bounding box center [421, 115] width 5 height 5
select select "0"
select select "4"
select select "0"
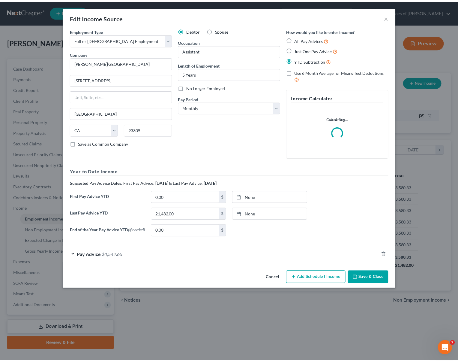
scroll to position [107, 188]
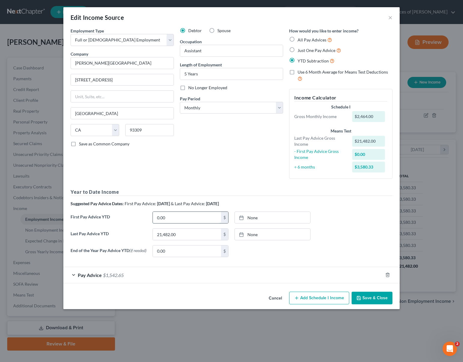
click at [171, 218] on input "0.00" at bounding box center [187, 217] width 68 height 11
type input "6"
type input "6,870."
click at [376, 300] on button "Save & Close" at bounding box center [371, 297] width 41 height 13
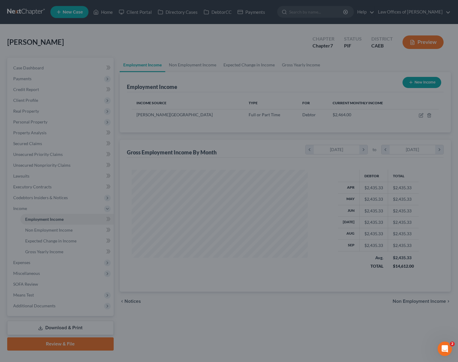
scroll to position [300001, 299922]
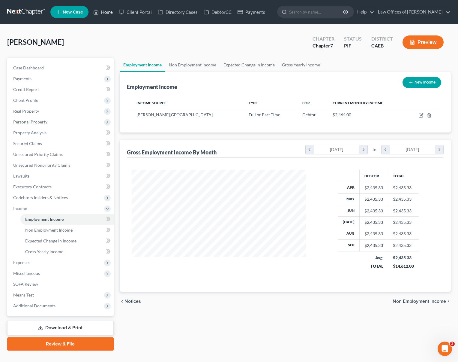
click at [108, 11] on link "Home" at bounding box center [103, 12] width 26 height 11
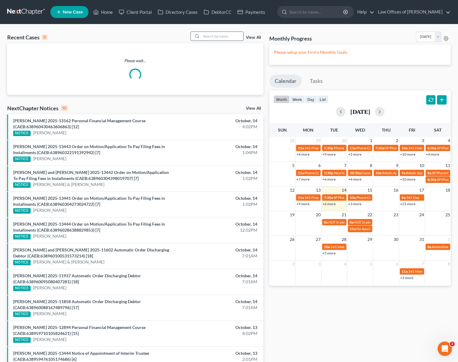
click at [218, 37] on input "search" at bounding box center [222, 36] width 42 height 9
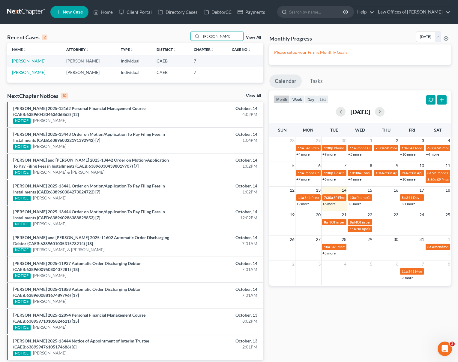
type input "Garner"
click at [354, 203] on link "+3 more" at bounding box center [354, 203] width 13 height 5
click at [34, 62] on link "[PERSON_NAME]" at bounding box center [28, 60] width 33 height 5
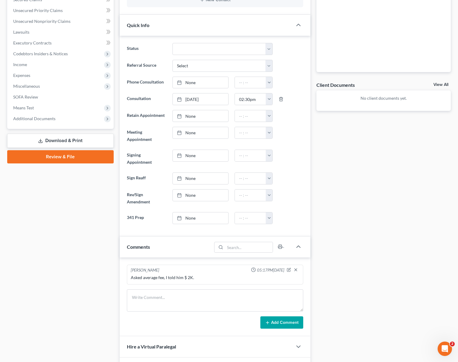
scroll to position [143, 0]
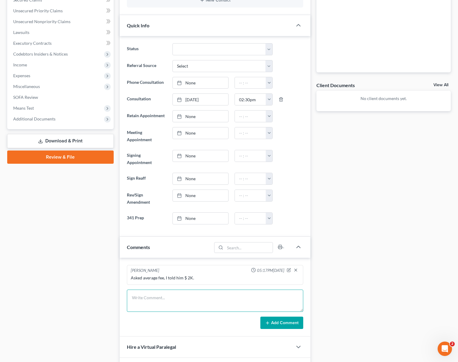
drag, startPoint x: 153, startPoint y: 293, endPoint x: 186, endPoint y: 289, distance: 32.6
click at [154, 293] on textarea at bounding box center [215, 300] width 176 height 22
type textarea "He called again (didn't realize he was calling the same place). He is just brow…"
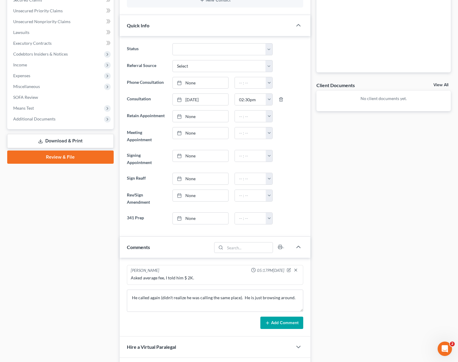
click at [279, 317] on button "Add Comment" at bounding box center [281, 322] width 43 height 13
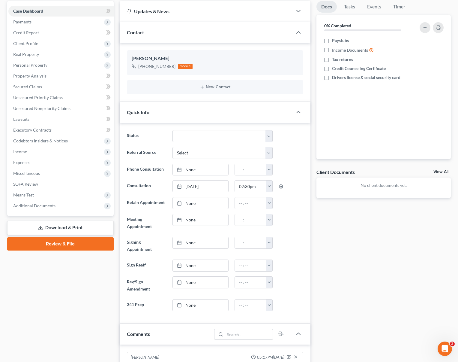
scroll to position [0, 0]
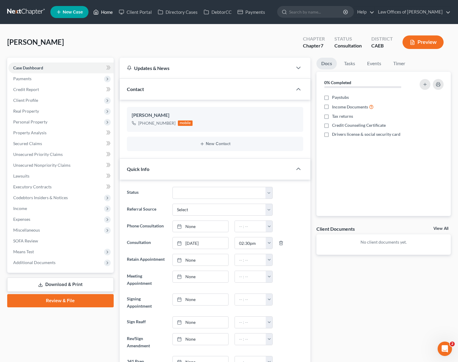
click at [110, 15] on link "Home" at bounding box center [103, 12] width 26 height 11
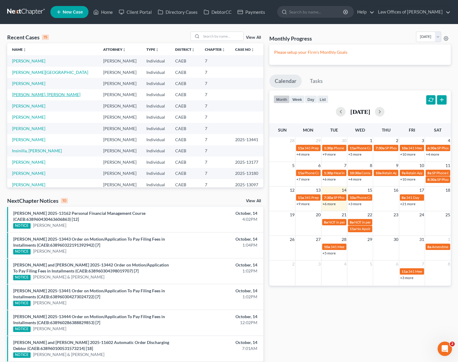
click at [47, 96] on link "[PERSON_NAME], [PERSON_NAME]" at bounding box center [46, 94] width 68 height 5
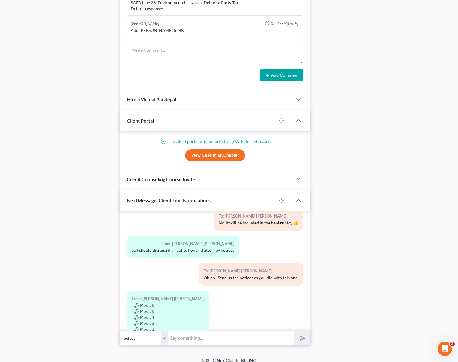
scroll to position [474, 0]
click at [149, 303] on button "Media6" at bounding box center [144, 305] width 20 height 5
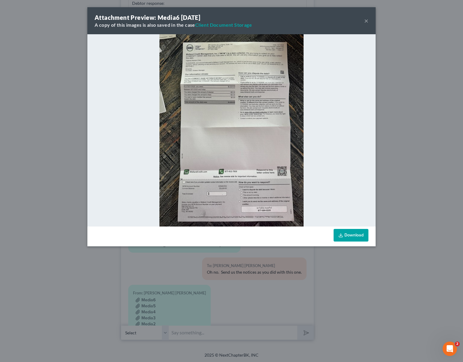
click at [363, 21] on div "Attachment Preview: Media6 10/14/2025 A copy of this images is also saved in th…" at bounding box center [231, 20] width 288 height 27
click at [163, 272] on div "Attachment Preview: Media6 10/14/2025 A copy of this images is also saved in th…" at bounding box center [231, 181] width 463 height 362
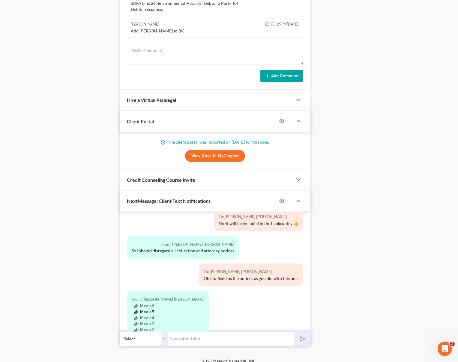
click at [149, 309] on button "Media5" at bounding box center [144, 311] width 20 height 5
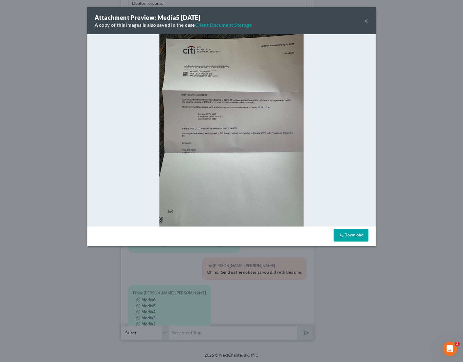
click at [365, 19] on button "×" at bounding box center [366, 20] width 4 height 7
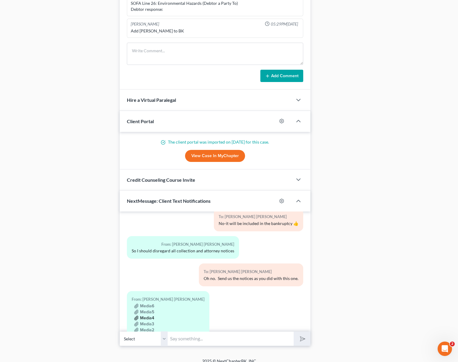
click at [149, 315] on button "Media4" at bounding box center [144, 317] width 20 height 5
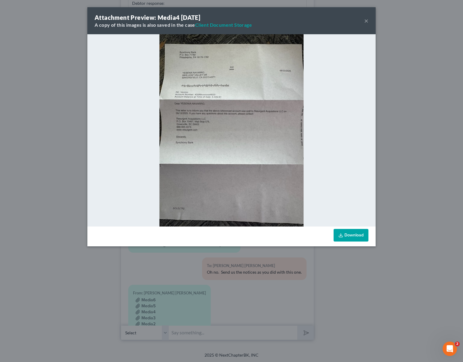
click at [365, 20] on button "×" at bounding box center [366, 20] width 4 height 7
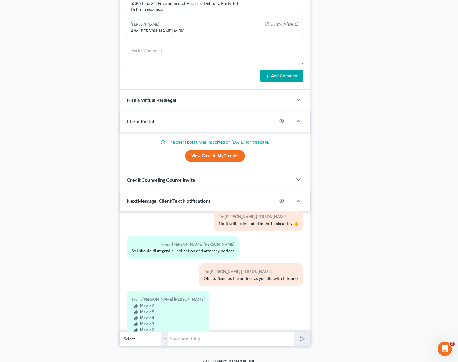
click at [151, 333] on button "Media1" at bounding box center [143, 335] width 19 height 5
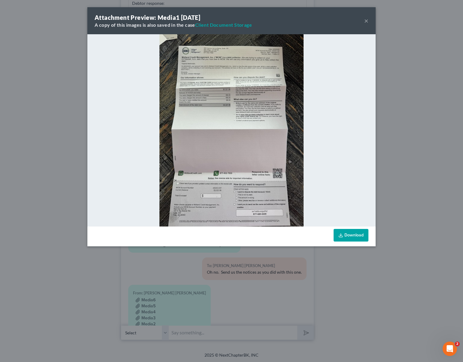
click at [366, 20] on button "×" at bounding box center [366, 20] width 4 height 7
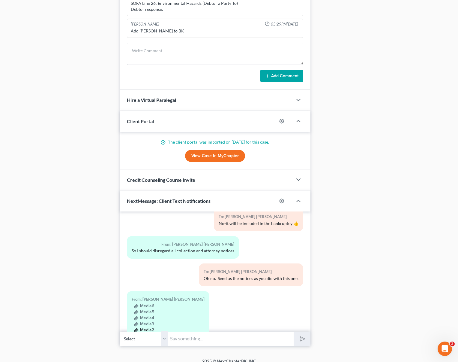
click at [149, 327] on button "Media2" at bounding box center [144, 329] width 20 height 5
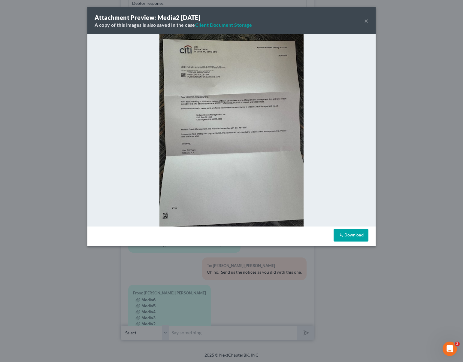
click at [365, 19] on button "×" at bounding box center [366, 20] width 4 height 7
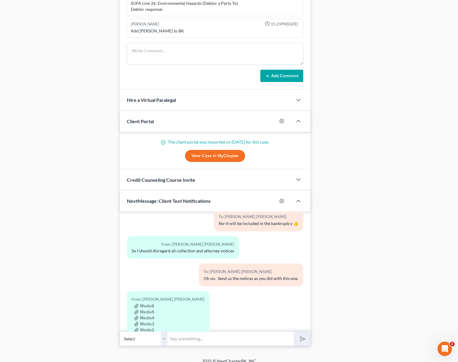
click at [194, 331] on input "text" at bounding box center [231, 338] width 126 height 15
type input "F"
type input "Do not worry about the regular bills, in a few days we will send you the list o…"
click at [294, 331] on button "submit" at bounding box center [302, 338] width 17 height 14
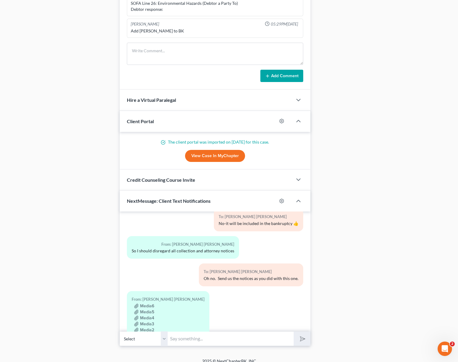
scroll to position [1657, 0]
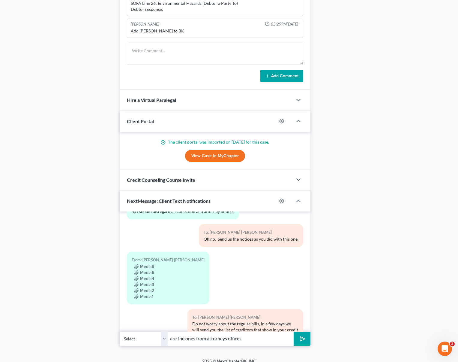
type input "are the ones from attorneys offices."
click at [294, 331] on button "submit" at bounding box center [302, 338] width 17 height 14
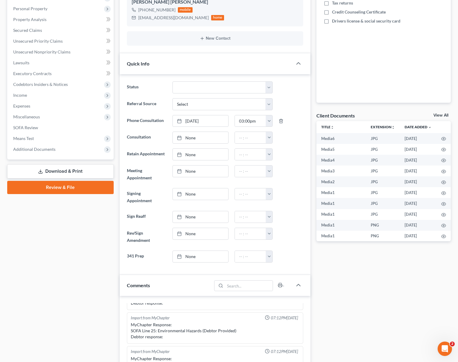
scroll to position [0, 0]
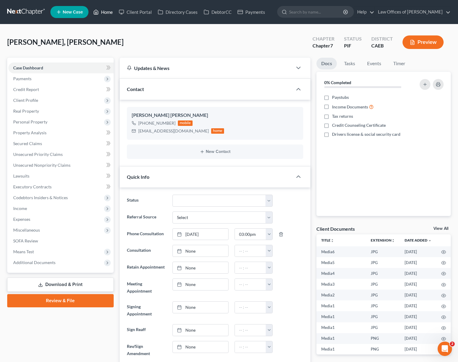
click at [110, 14] on link "Home" at bounding box center [103, 12] width 26 height 11
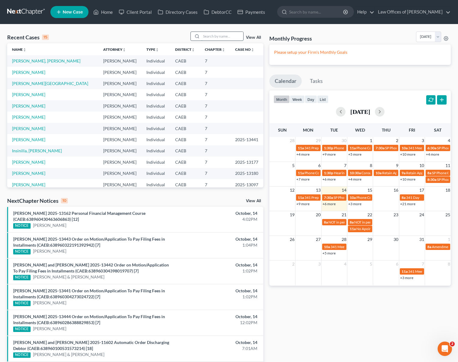
click at [211, 39] on input "search" at bounding box center [222, 36] width 42 height 9
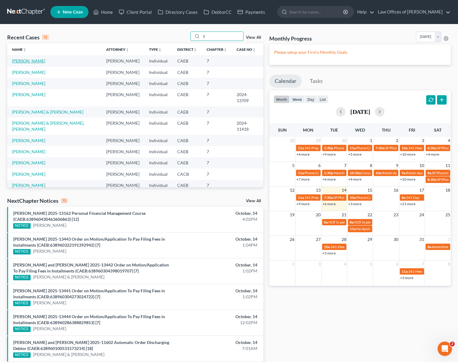
type input "S"
click at [16, 62] on link "[PERSON_NAME]" at bounding box center [28, 60] width 33 height 5
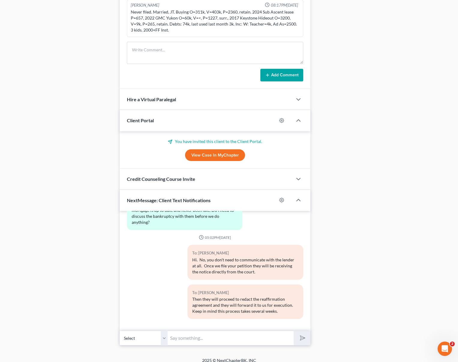
scroll to position [415, 0]
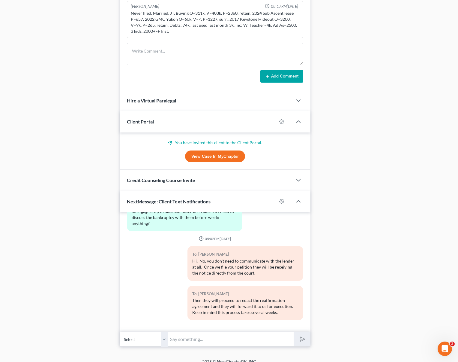
click at [218, 332] on input "text" at bounding box center [231, 339] width 126 height 15
type input "The signature page you sent is sufficient, thank you !"
click at [294, 332] on button "submit" at bounding box center [302, 339] width 17 height 14
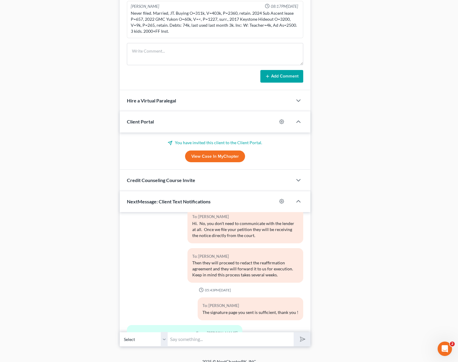
scroll to position [1185, 0]
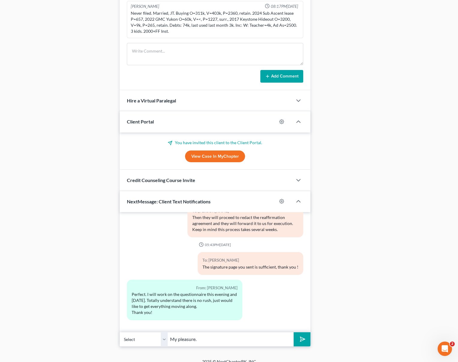
type input "My pleasure."
click at [294, 332] on button "submit" at bounding box center [302, 339] width 17 height 14
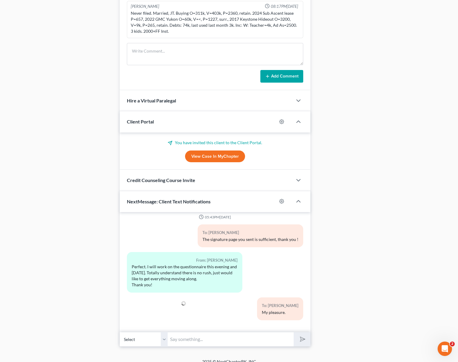
click at [268, 259] on div "From: Allison Sweaney Perfect. I will work on the questionnaire this evening an…" at bounding box center [215, 274] width 182 height 45
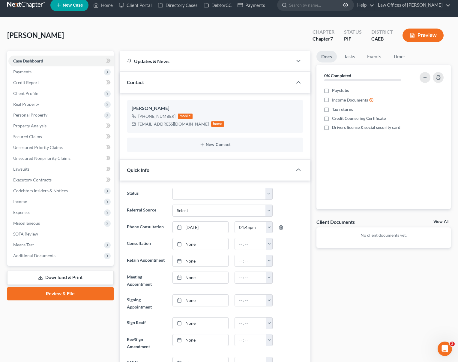
scroll to position [0, 0]
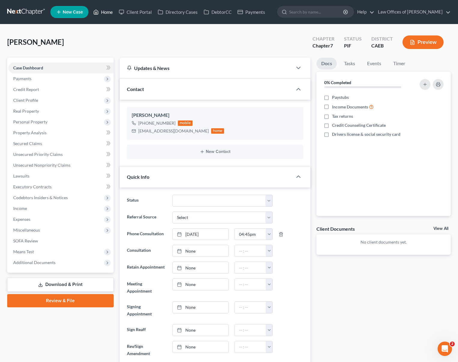
click at [106, 12] on link "Home" at bounding box center [103, 12] width 26 height 11
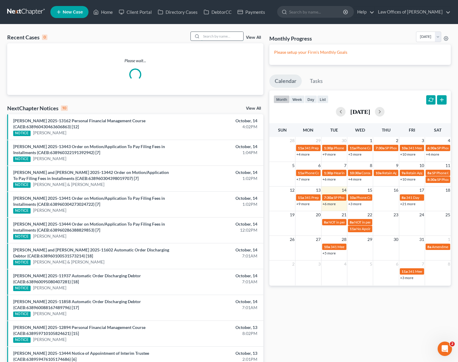
click at [216, 34] on input "search" at bounding box center [222, 36] width 42 height 9
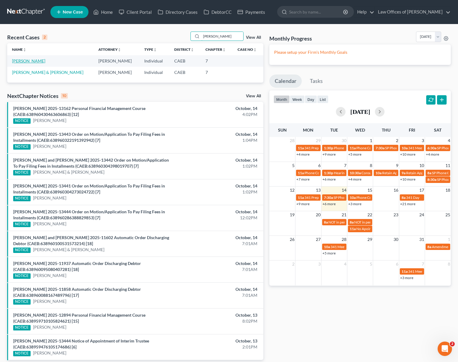
type input "manriquez"
click at [22, 62] on link "[PERSON_NAME]" at bounding box center [28, 60] width 33 height 5
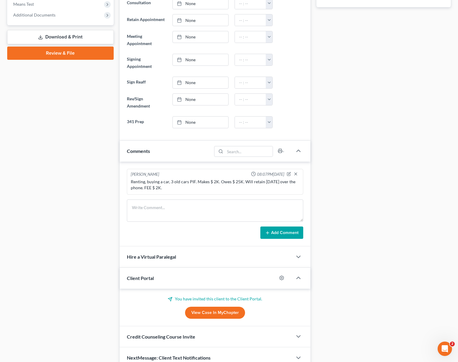
scroll to position [270, 0]
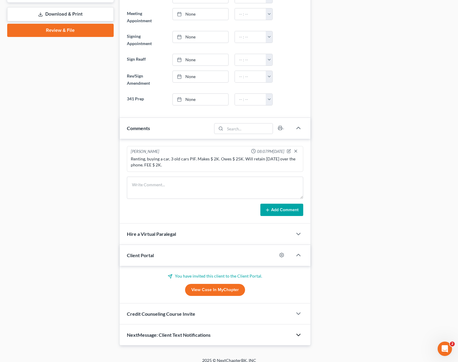
click at [300, 331] on icon "button" at bounding box center [298, 334] width 7 height 7
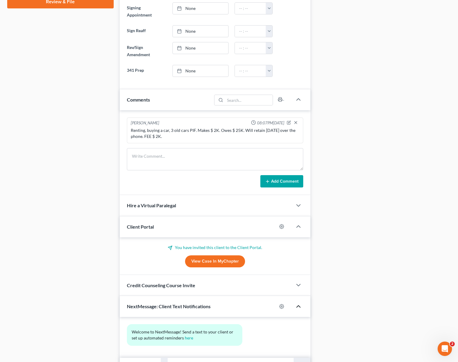
scroll to position [325, 0]
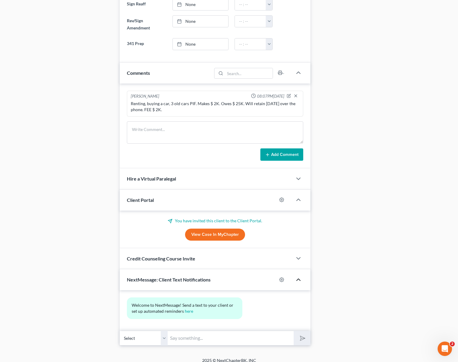
click at [177, 332] on input "text" at bounding box center [231, 337] width 126 height 15
type input "www.ahoradecaf.com"
click at [294, 331] on button "submit" at bounding box center [302, 338] width 17 height 14
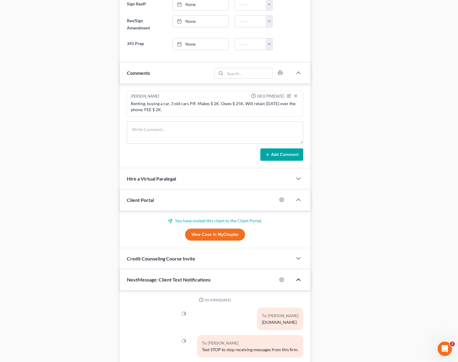
click at [137, 315] on div at bounding box center [154, 320] width 61 height 27
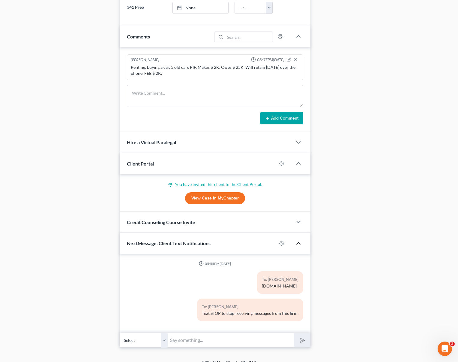
scroll to position [364, 0]
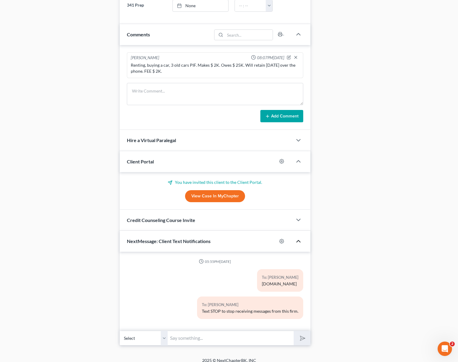
click at [229, 336] on input "text" at bounding box center [231, 337] width 126 height 15
type input "Codigo de abogado 96009"
click at [303, 334] on icon "submit" at bounding box center [301, 338] width 8 height 8
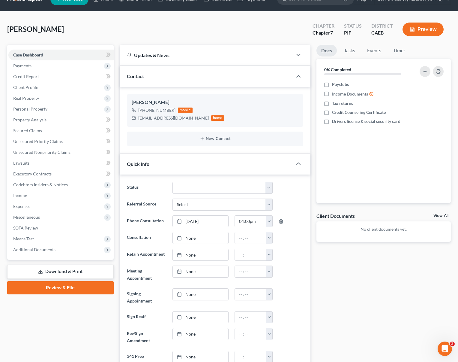
scroll to position [0, 0]
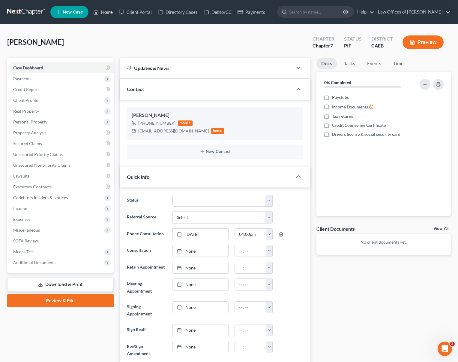
click at [108, 12] on link "Home" at bounding box center [103, 12] width 26 height 11
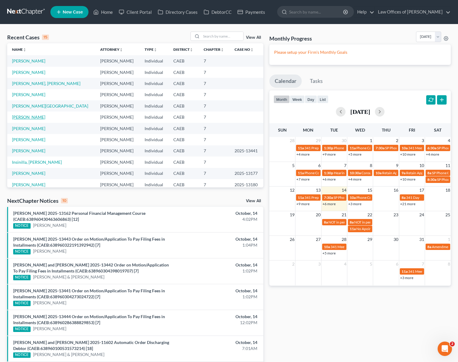
click at [39, 118] on link "[PERSON_NAME]" at bounding box center [28, 116] width 33 height 5
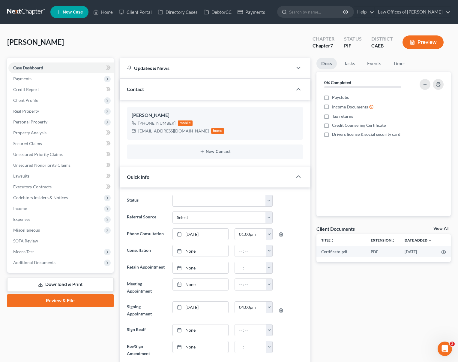
scroll to position [616, 0]
click at [43, 211] on span "Income" at bounding box center [60, 208] width 105 height 11
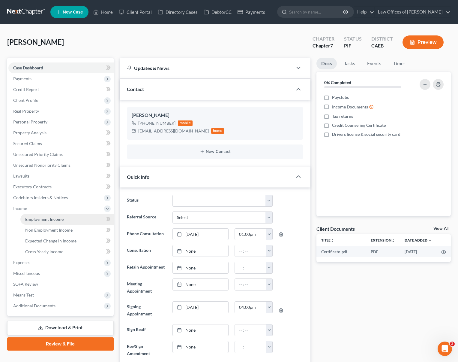
click at [61, 220] on span "Employment Income" at bounding box center [44, 218] width 38 height 5
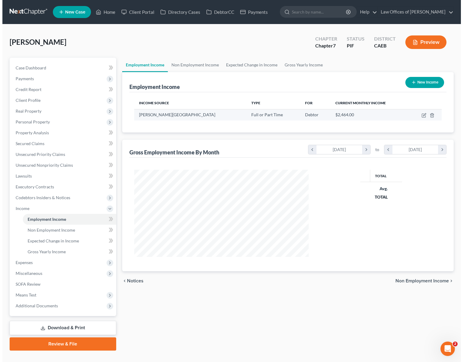
scroll to position [107, 186]
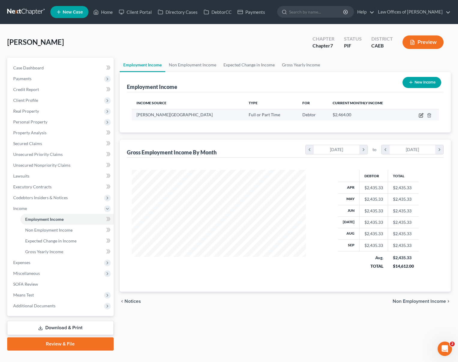
click at [419, 113] on icon "button" at bounding box center [421, 115] width 5 height 5
select select "0"
select select "4"
select select "0"
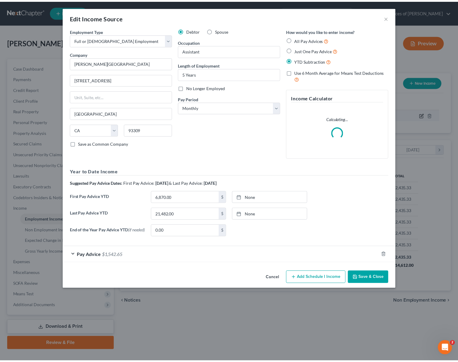
scroll to position [107, 188]
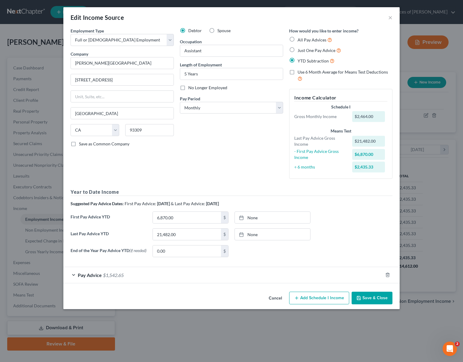
click at [276, 299] on button "Cancel" at bounding box center [275, 298] width 23 height 12
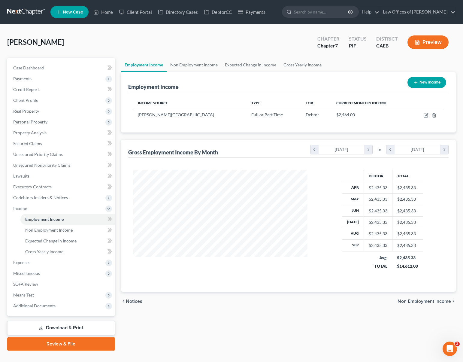
scroll to position [300001, 299922]
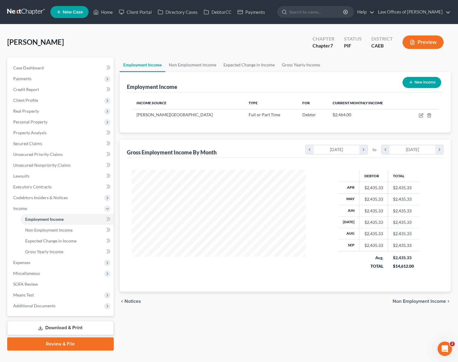
click at [418, 84] on button "New Income" at bounding box center [422, 82] width 39 height 11
select select "0"
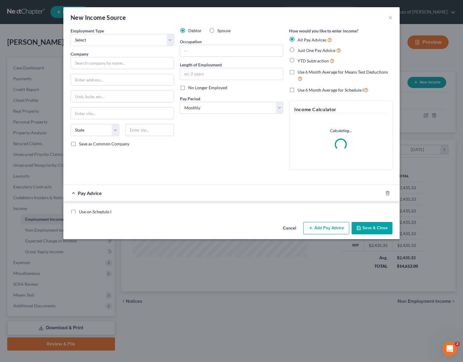
scroll to position [107, 188]
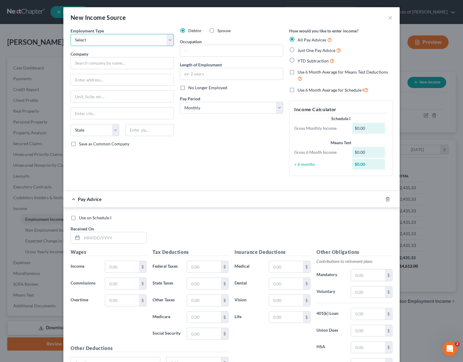
click at [166, 39] on select "Select Full or Part Time Employment Self Employment" at bounding box center [122, 40] width 103 height 12
select select "0"
click at [71, 34] on select "Select Full or Part Time Employment Self Employment" at bounding box center [122, 40] width 103 height 12
click at [131, 65] on input "text" at bounding box center [122, 63] width 103 height 12
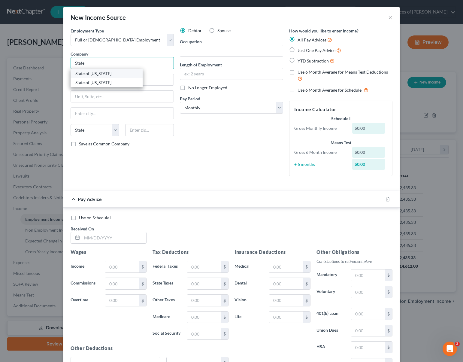
type input "State of California/Edmundo G"
type input "PO BOX 1717"
type input "West Sacramento"
select select "4"
type input "95691"
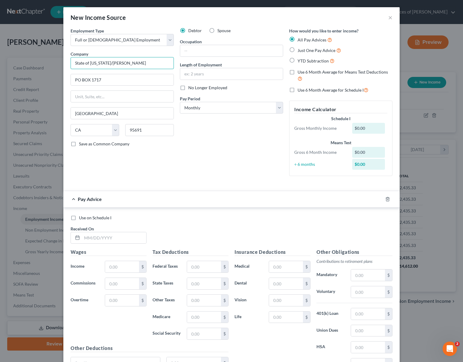
click at [131, 65] on input "State of California/Edmundo G" at bounding box center [122, 63] width 103 height 12
type input "State of [US_STATE]/[PERSON_NAME]"
drag, startPoint x: 191, startPoint y: 53, endPoint x: 196, endPoint y: 51, distance: 5.2
click at [191, 53] on input "text" at bounding box center [231, 50] width 103 height 11
type input "Caregiver"
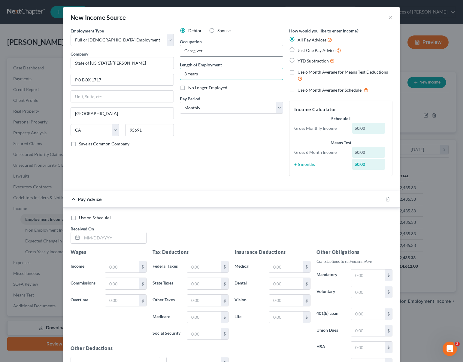
type input "3 Years"
click at [297, 61] on label "YTD Subtraction" at bounding box center [315, 60] width 37 height 7
click at [300, 61] on input "YTD Subtraction" at bounding box center [302, 59] width 4 height 4
radio input "true"
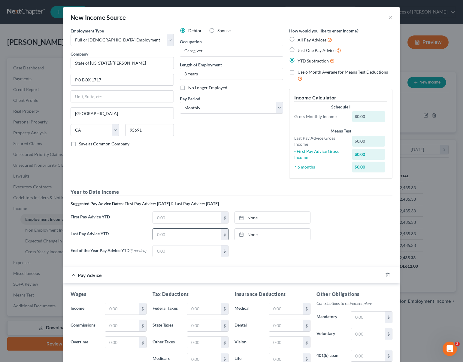
click at [177, 235] on input "text" at bounding box center [187, 233] width 68 height 11
type input "14,474."
click at [170, 215] on input "text" at bounding box center [187, 217] width 68 height 11
type input "3,945."
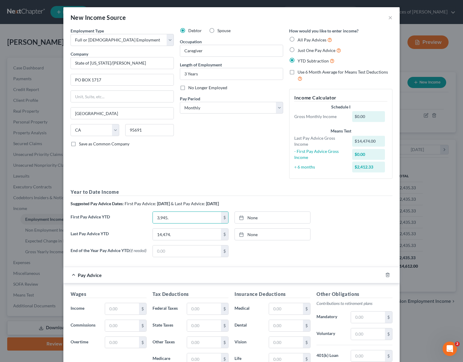
click at [316, 241] on div "Last Pay Advice YTD 14,474. $ None close Date Time chevron_left October 2025 ch…" at bounding box center [232, 236] width 328 height 17
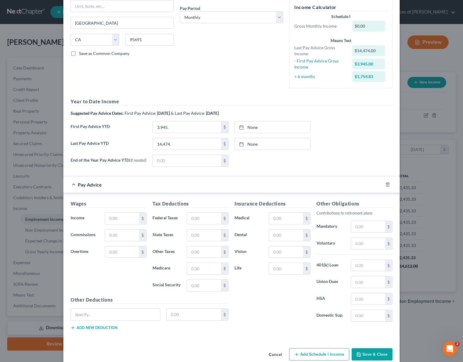
scroll to position [89, 0]
click at [132, 222] on input "text" at bounding box center [122, 218] width 34 height 11
type input "847"
type input "75.02"
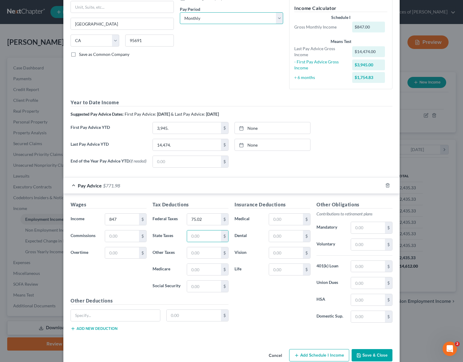
click at [277, 20] on select "Select Monthly Twice Monthly Every Other Week Weekly" at bounding box center [231, 18] width 103 height 12
select select "1"
click at [180, 12] on select "Select Monthly Twice Monthly Every Other Week Weekly" at bounding box center [231, 18] width 103 height 12
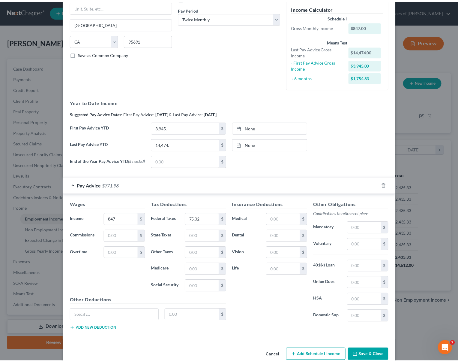
scroll to position [102, 0]
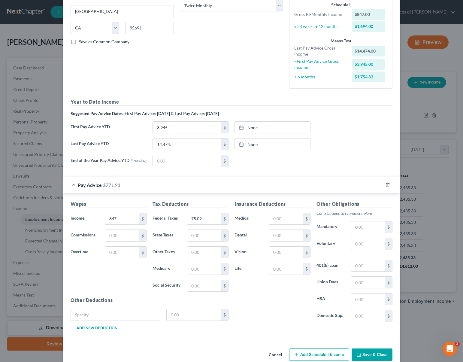
click at [381, 355] on button "Save & Close" at bounding box center [371, 354] width 41 height 13
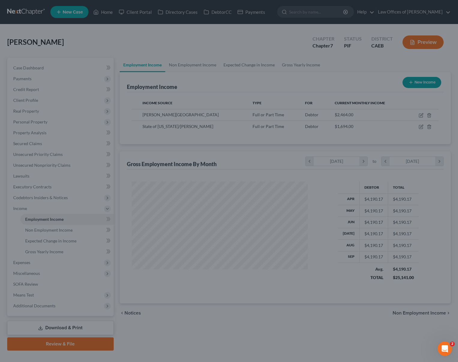
scroll to position [300001, 299922]
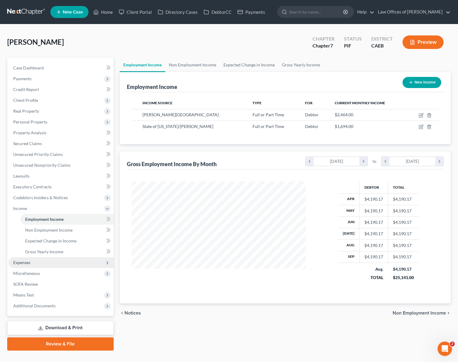
click at [37, 260] on span "Expenses" at bounding box center [60, 262] width 105 height 11
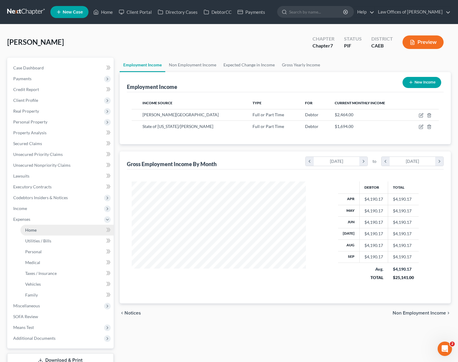
click at [52, 228] on link "Home" at bounding box center [66, 229] width 93 height 11
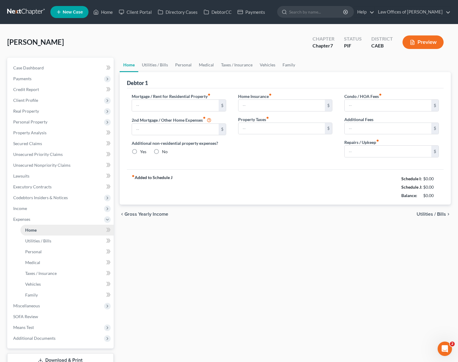
type input "2,278.95"
type input "0.00"
radio input "true"
type input "110.00"
type input "529.00"
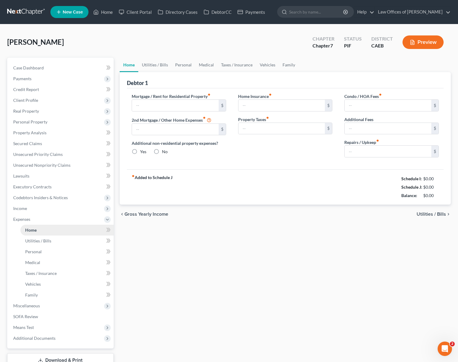
type input "30.00"
type input "0.00"
type input "100.00"
click at [260, 102] on input "110.00" at bounding box center [282, 105] width 87 height 11
click at [152, 65] on link "Utilities / Bills" at bounding box center [154, 65] width 33 height 14
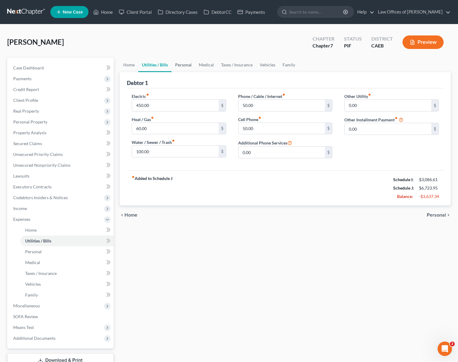
click at [181, 66] on link "Personal" at bounding box center [184, 65] width 24 height 14
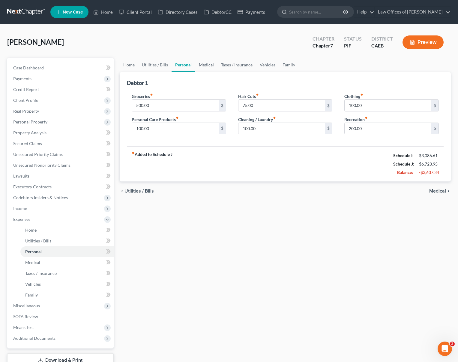
click at [202, 65] on link "Medical" at bounding box center [206, 65] width 22 height 14
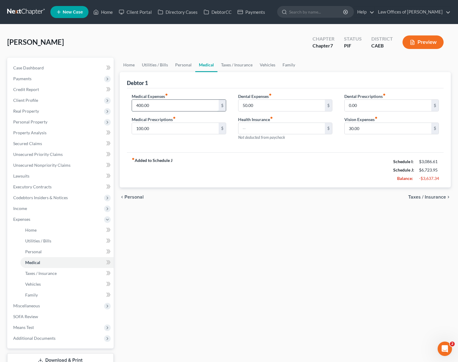
click at [153, 106] on input "400.00" at bounding box center [175, 105] width 87 height 11
click at [225, 63] on link "Taxes / Insurance" at bounding box center [237, 65] width 39 height 14
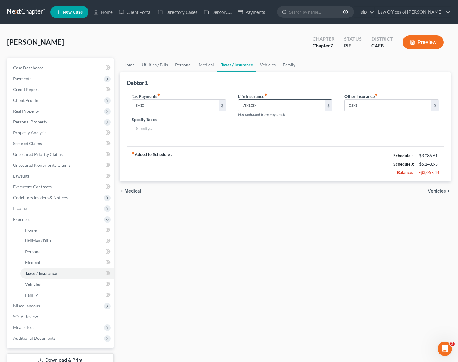
click at [266, 105] on input "700.00" at bounding box center [282, 105] width 87 height 11
click at [269, 65] on link "Vehicles" at bounding box center [268, 65] width 23 height 14
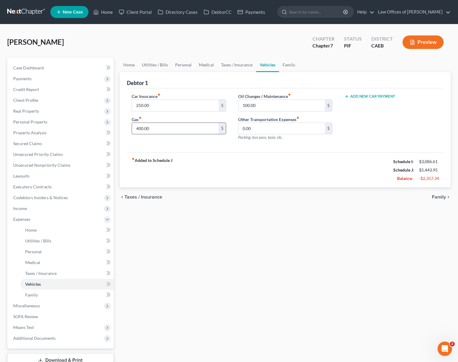
click at [154, 128] on input "400.00" at bounding box center [175, 128] width 87 height 11
type input "150"
click at [289, 65] on link "Family" at bounding box center [289, 65] width 20 height 14
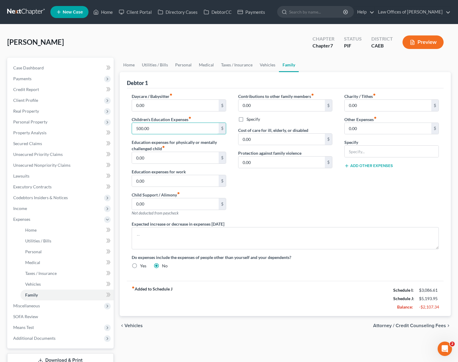
drag, startPoint x: 147, startPoint y: 129, endPoint x: 116, endPoint y: 123, distance: 31.4
click at [116, 123] on div "Petition Navigation Case Dashboard Payments Invoices Payments Payments Credit R…" at bounding box center [229, 220] width 450 height 325
drag, startPoint x: 157, startPoint y: 129, endPoint x: 111, endPoint y: 127, distance: 46.0
click at [111, 127] on div "Petition Navigation Case Dashboard Payments Invoices Payments Payments Credit R…" at bounding box center [229, 220] width 450 height 325
click at [267, 65] on link "Vehicles" at bounding box center [267, 65] width 23 height 14
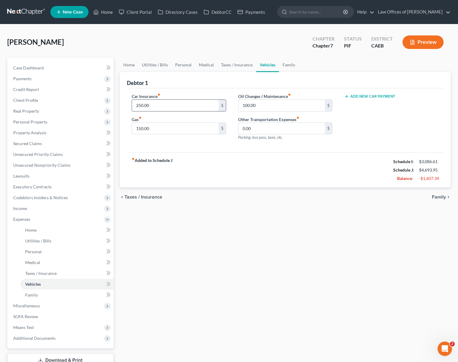
click at [152, 108] on input "250.00" at bounding box center [175, 105] width 87 height 11
click at [129, 66] on link "Home" at bounding box center [129, 65] width 19 height 14
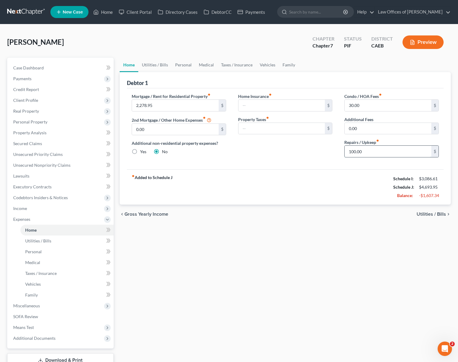
click at [363, 147] on input "100.00" at bounding box center [388, 151] width 87 height 11
drag, startPoint x: 366, startPoint y: 151, endPoint x: 326, endPoint y: 150, distance: 39.9
click at [325, 150] on div "Mortgage / Rent for Residential Property fiber_manual_record 2,278.95 $ 2nd Mor…" at bounding box center [285, 127] width 319 height 69
click at [157, 66] on link "Utilities / Bills" at bounding box center [154, 65] width 33 height 14
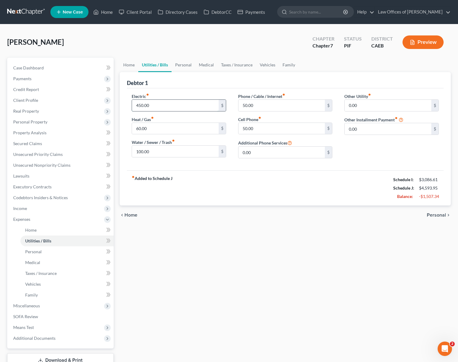
click at [158, 106] on input "450.00" at bounding box center [175, 105] width 87 height 11
click at [113, 12] on link "Home" at bounding box center [103, 12] width 26 height 11
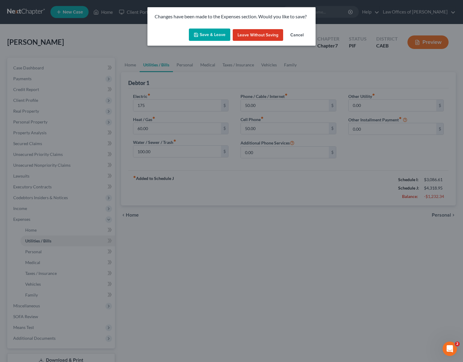
click at [209, 38] on button "Save & Leave" at bounding box center [209, 35] width 41 height 13
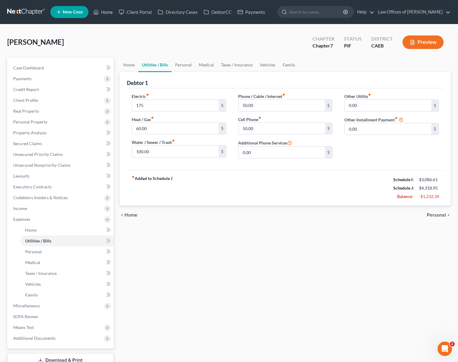
type input "175.00"
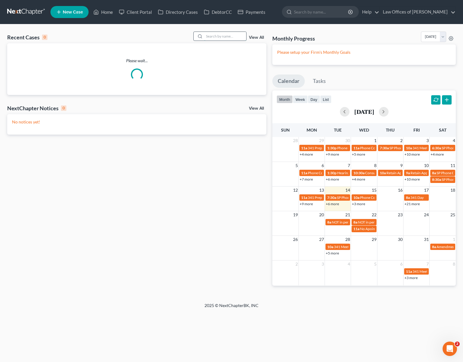
click at [216, 39] on input "search" at bounding box center [225, 36] width 42 height 9
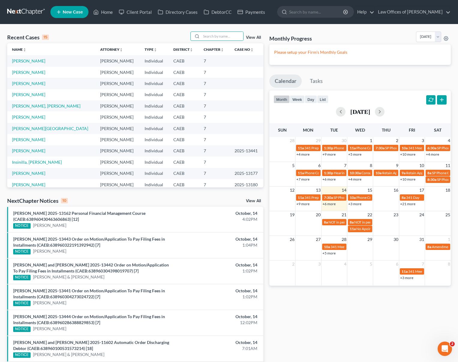
click at [357, 179] on link "+4 more" at bounding box center [354, 179] width 13 height 5
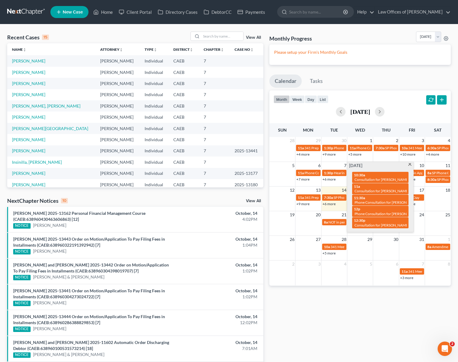
click at [333, 179] on link "+6 more" at bounding box center [329, 179] width 13 height 5
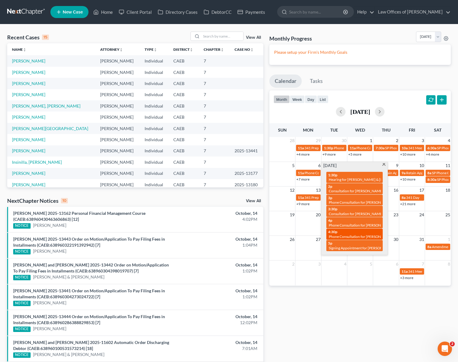
click at [373, 235] on span "Phone Consultation for [PERSON_NAME]" at bounding box center [361, 236] width 65 height 5
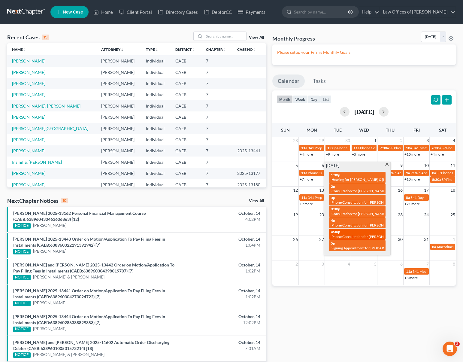
select select "Days"
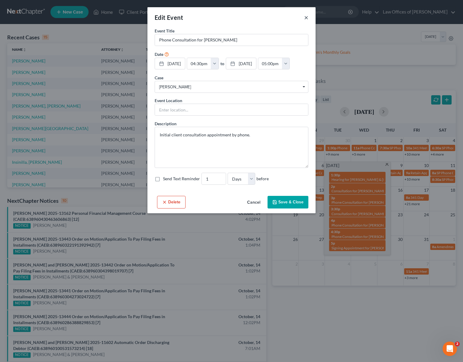
click at [307, 17] on button "×" at bounding box center [306, 17] width 4 height 7
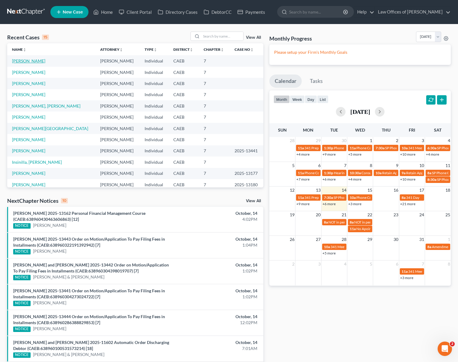
click at [34, 60] on link "[PERSON_NAME]" at bounding box center [28, 60] width 33 height 5
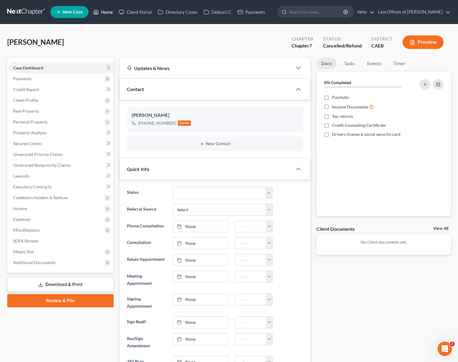
click at [109, 13] on link "Home" at bounding box center [103, 12] width 26 height 11
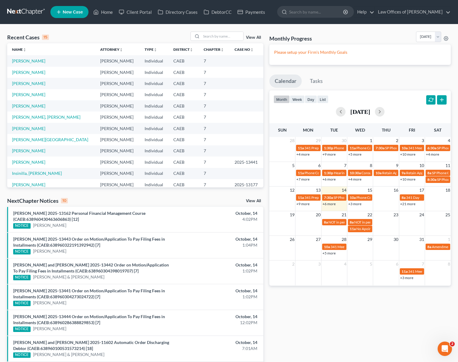
click at [329, 204] on link "+6 more" at bounding box center [329, 203] width 13 height 5
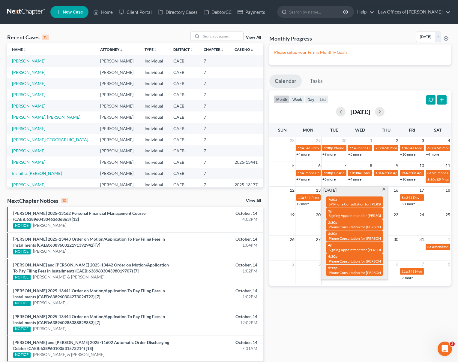
click at [385, 188] on span at bounding box center [384, 190] width 5 height 4
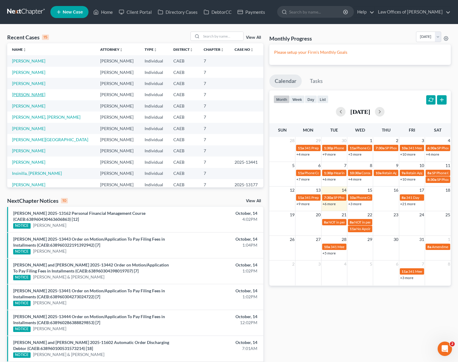
click at [32, 95] on link "[PERSON_NAME]" at bounding box center [28, 94] width 33 height 5
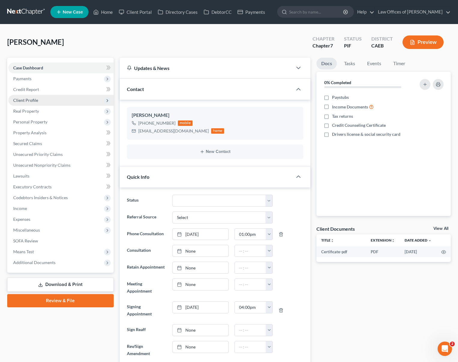
scroll to position [616, 0]
click at [31, 209] on span "Income" at bounding box center [60, 208] width 105 height 11
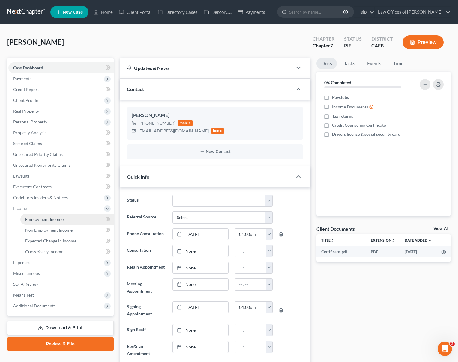
click at [44, 220] on span "Employment Income" at bounding box center [44, 218] width 38 height 5
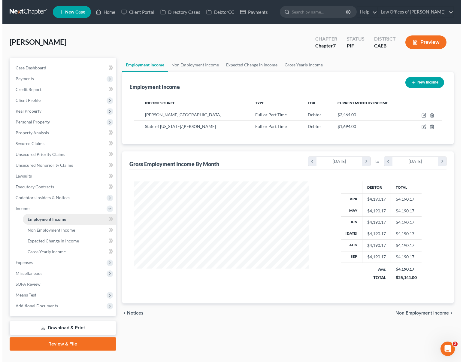
scroll to position [107, 186]
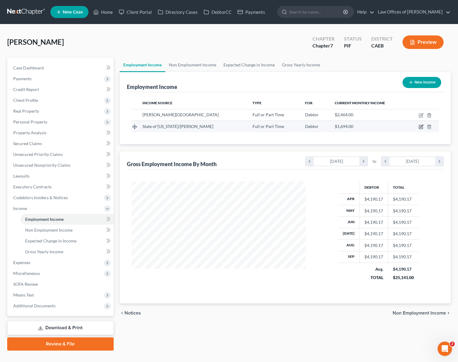
click at [421, 127] on icon "button" at bounding box center [421, 126] width 5 height 5
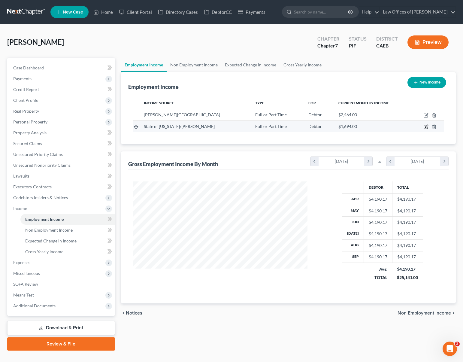
select select "0"
select select "4"
select select "1"
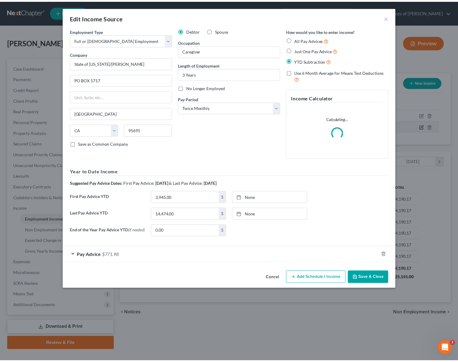
scroll to position [107, 188]
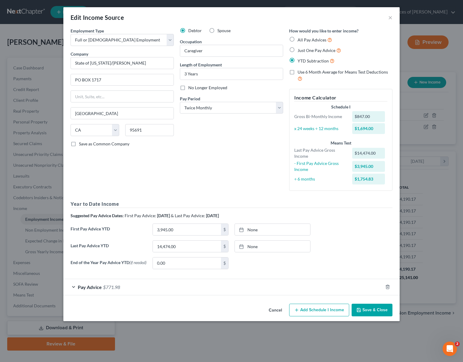
click at [369, 313] on button "Save & Close" at bounding box center [371, 309] width 41 height 13
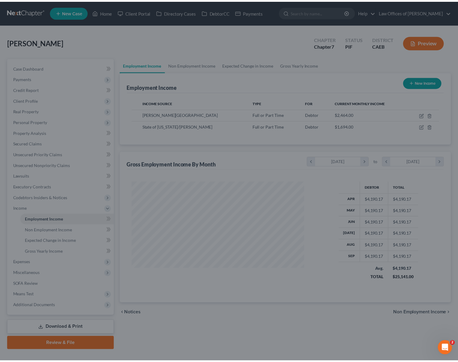
scroll to position [300001, 299922]
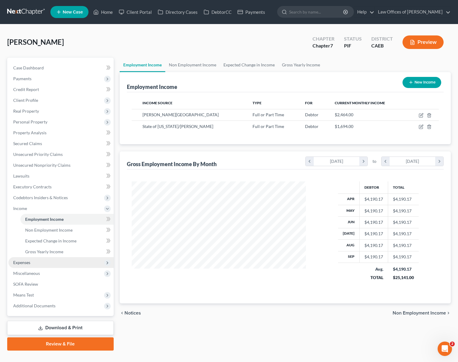
click at [38, 264] on span "Expenses" at bounding box center [60, 262] width 105 height 11
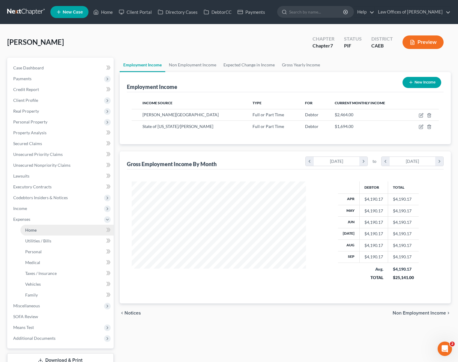
click at [44, 232] on link "Home" at bounding box center [66, 229] width 93 height 11
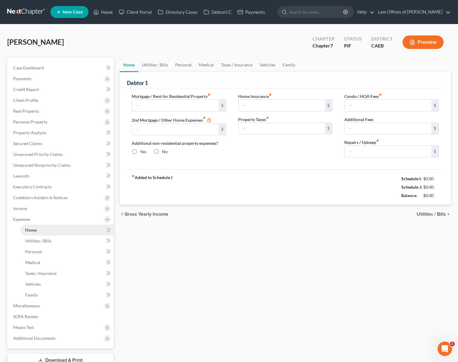
type input "2,278.95"
type input "0.00"
radio input "true"
type input "30.00"
type input "0.00"
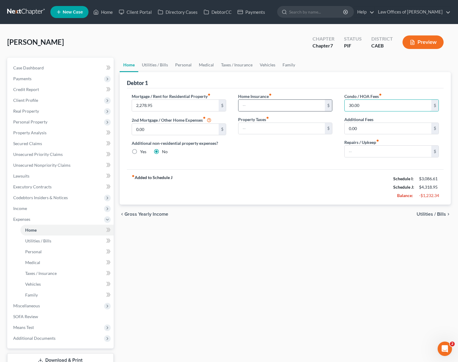
drag, startPoint x: 361, startPoint y: 104, endPoint x: 330, endPoint y: 103, distance: 31.5
click at [330, 103] on div "Mortgage / Rent for Residential Property fiber_manual_record 2,278.95 $ 2nd Mor…" at bounding box center [285, 127] width 319 height 69
drag, startPoint x: 339, startPoint y: 103, endPoint x: 332, endPoint y: 103, distance: 6.9
click at [332, 103] on div "Mortgage / Rent for Residential Property fiber_manual_record 2,278.95 $ 2nd Mor…" at bounding box center [285, 127] width 319 height 69
click at [149, 67] on link "Utilities / Bills" at bounding box center [154, 65] width 33 height 14
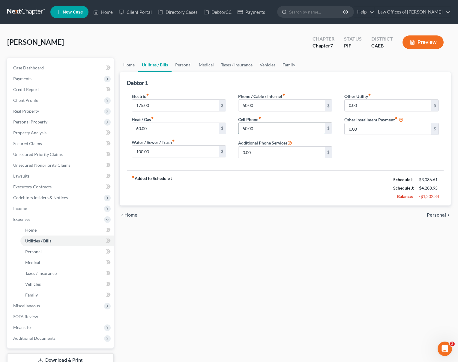
click at [261, 128] on input "50.00" at bounding box center [282, 128] width 87 height 11
type input "25."
click at [180, 65] on link "Personal" at bounding box center [184, 65] width 24 height 14
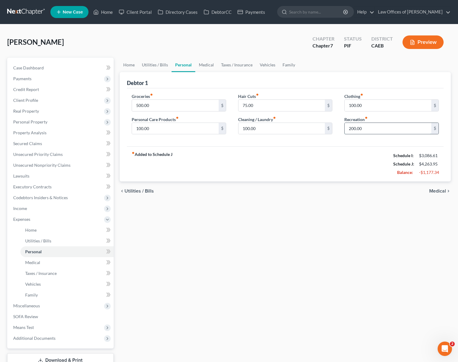
click at [368, 129] on input "200.00" at bounding box center [388, 128] width 87 height 11
type input "50"
click at [160, 127] on input "100.00" at bounding box center [175, 128] width 87 height 11
click at [159, 106] on input "500.00" at bounding box center [175, 105] width 87 height 11
type input "350."
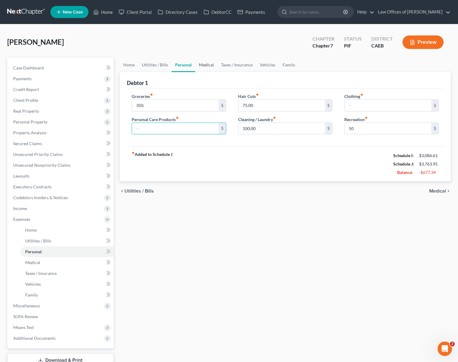
click at [203, 65] on link "Medical" at bounding box center [206, 65] width 22 height 14
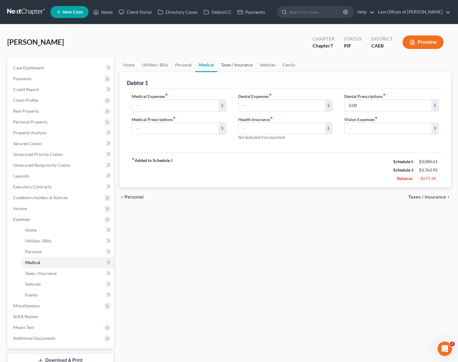
click at [232, 66] on link "Taxes / Insurance" at bounding box center [237, 65] width 39 height 14
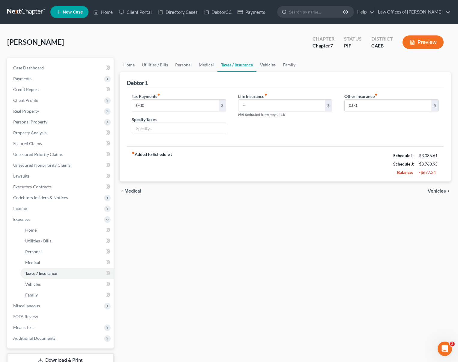
click at [263, 66] on link "Vehicles" at bounding box center [268, 65] width 23 height 14
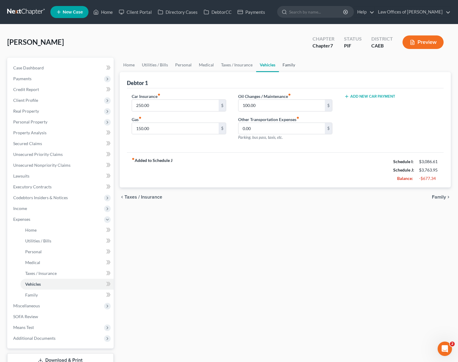
click at [282, 64] on link "Family" at bounding box center [289, 65] width 20 height 14
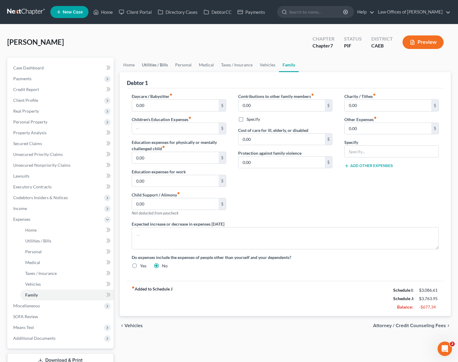
click at [145, 64] on link "Utilities / Bills" at bounding box center [154, 65] width 33 height 14
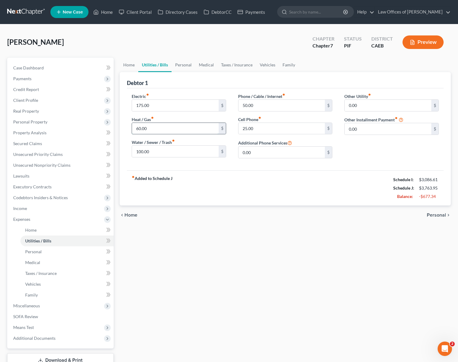
click at [162, 129] on input "60.00" at bounding box center [175, 128] width 87 height 11
type input "45."
click at [129, 66] on link "Home" at bounding box center [129, 65] width 19 height 14
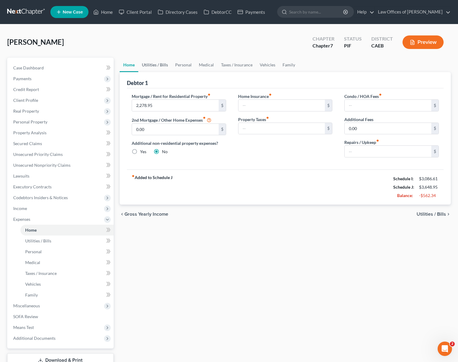
click at [156, 64] on link "Utilities / Bills" at bounding box center [154, 65] width 33 height 14
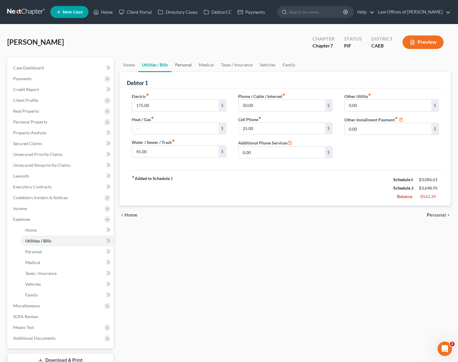
click at [179, 65] on link "Personal" at bounding box center [184, 65] width 24 height 14
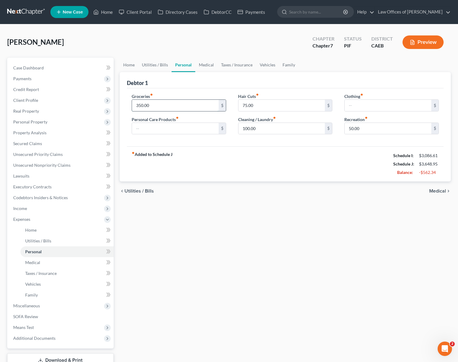
click at [167, 102] on input "350.00" at bounding box center [175, 105] width 87 height 11
type input "200."
type input "40"
click at [199, 66] on link "Medical" at bounding box center [206, 65] width 22 height 14
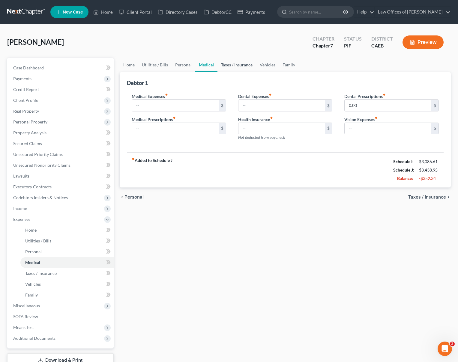
click at [230, 66] on link "Taxes / Insurance" at bounding box center [237, 65] width 39 height 14
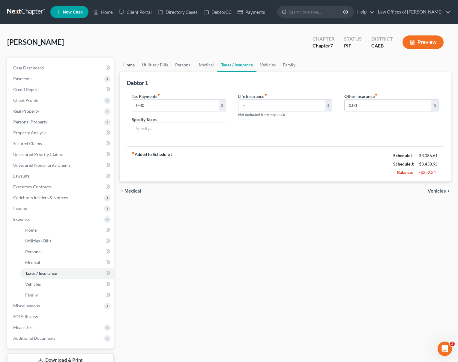
click at [130, 64] on link "Home" at bounding box center [129, 65] width 19 height 14
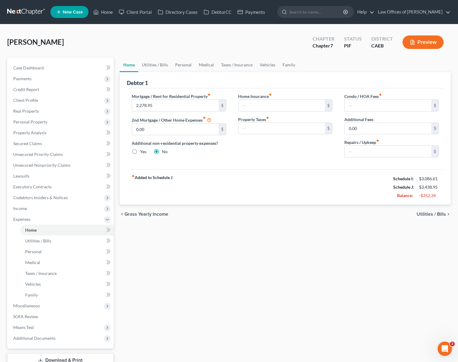
click at [129, 66] on link "Home" at bounding box center [129, 65] width 19 height 14
click at [146, 65] on link "Utilities / Bills" at bounding box center [154, 65] width 33 height 14
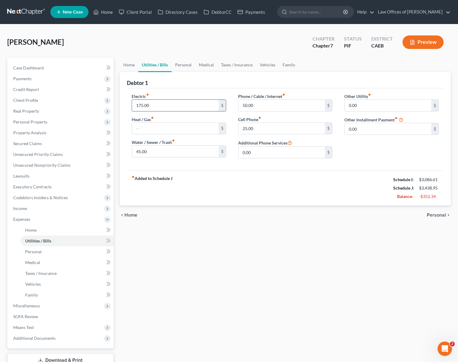
click at [167, 107] on input "175.00" at bounding box center [175, 105] width 87 height 11
type input "125"
click at [126, 65] on link "Home" at bounding box center [129, 65] width 19 height 14
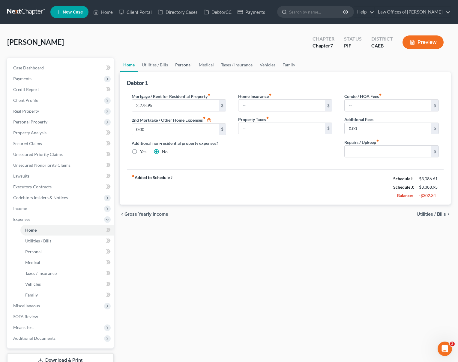
click at [182, 62] on link "Personal" at bounding box center [184, 65] width 24 height 14
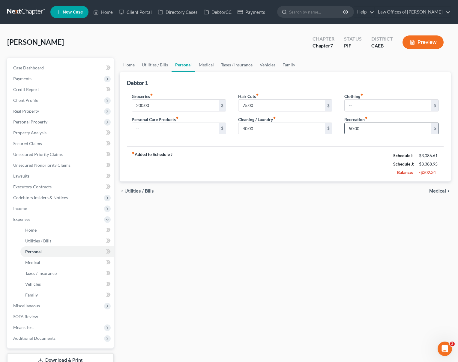
click at [360, 127] on input "50.00" at bounding box center [388, 128] width 87 height 11
click at [211, 63] on link "Medical" at bounding box center [206, 65] width 22 height 14
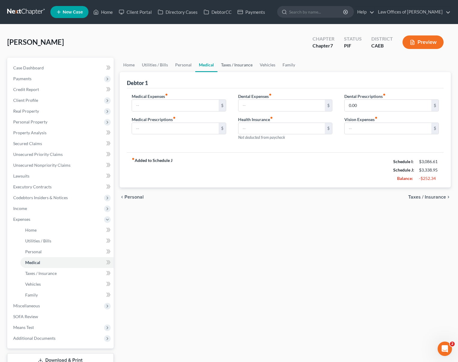
click at [233, 66] on link "Taxes / Insurance" at bounding box center [237, 65] width 39 height 14
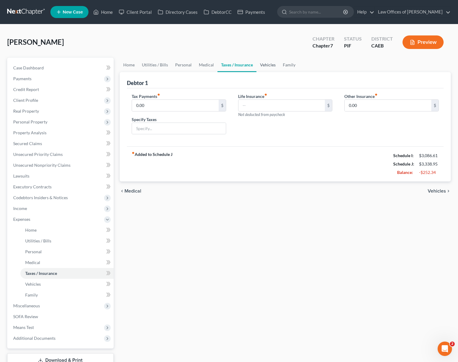
click at [263, 64] on link "Vehicles" at bounding box center [268, 65] width 23 height 14
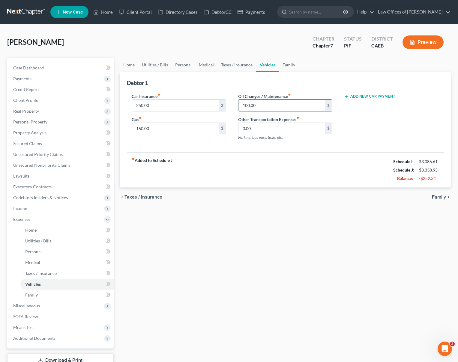
click at [266, 105] on input "100.00" at bounding box center [282, 105] width 87 height 11
click at [158, 127] on input "150.00" at bounding box center [175, 128] width 87 height 11
type input "75"
type input "125"
type input "100."
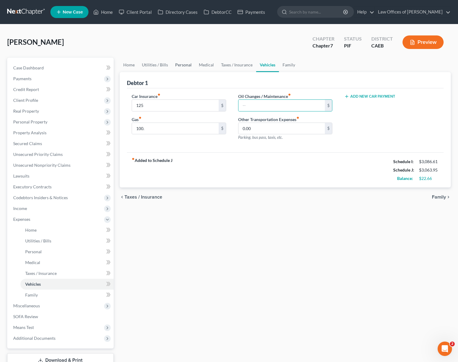
click at [183, 67] on link "Personal" at bounding box center [184, 65] width 24 height 14
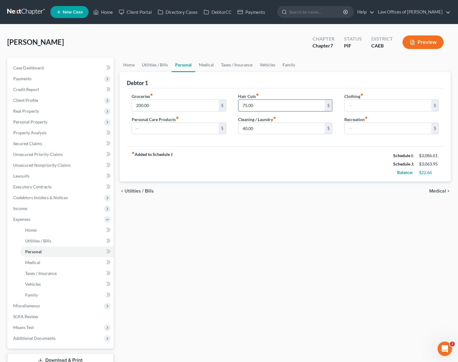
click at [267, 101] on input "75.00" at bounding box center [282, 105] width 87 height 11
click at [295, 183] on div "chevron_left Utilities / Bills Medical chevron_right" at bounding box center [285, 190] width 331 height 19
click at [39, 134] on span "Property Analysis" at bounding box center [29, 132] width 33 height 5
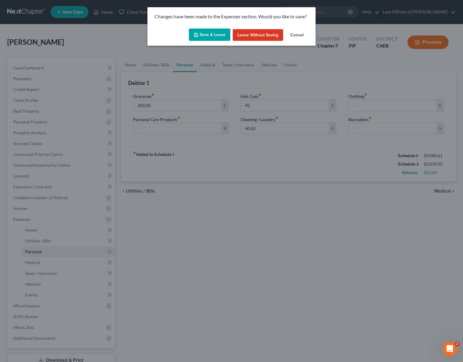
click at [206, 33] on button "Save & Leave" at bounding box center [209, 35] width 41 height 13
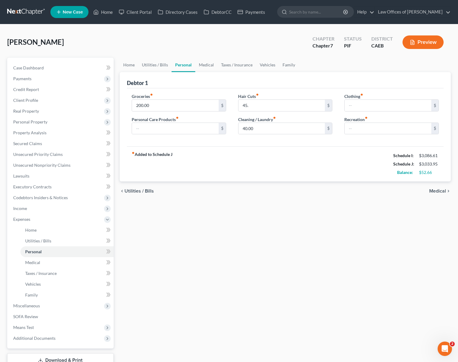
type input "45.00"
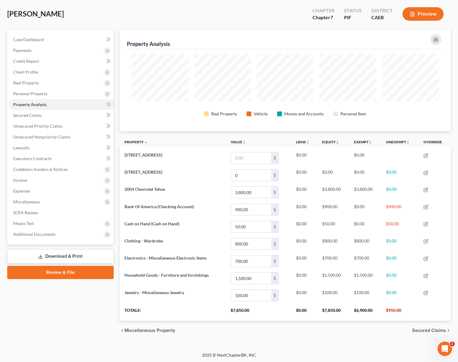
scroll to position [29, 0]
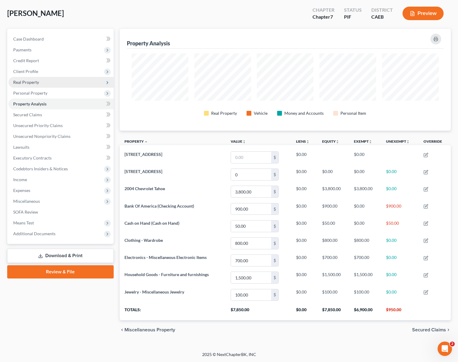
click at [37, 81] on span "Real Property" at bounding box center [26, 82] width 26 height 5
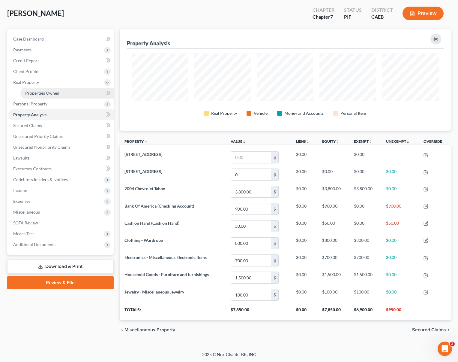
click at [57, 90] on span "Properties Owned" at bounding box center [42, 92] width 34 height 5
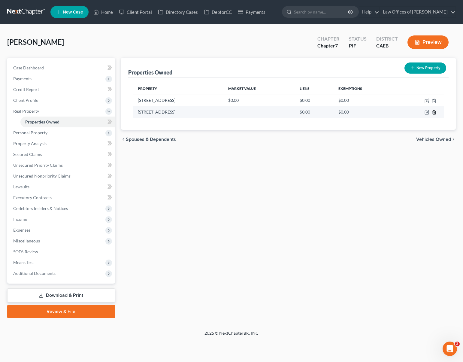
click at [434, 111] on polyline "button" at bounding box center [434, 111] width 4 height 0
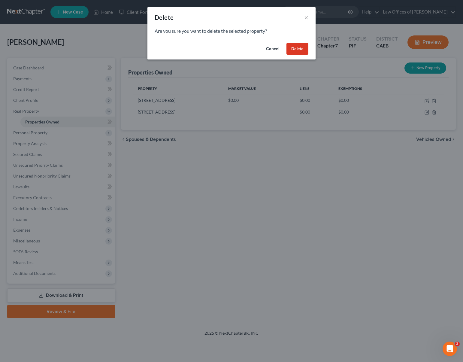
click at [294, 50] on button "Delete" at bounding box center [297, 49] width 22 height 12
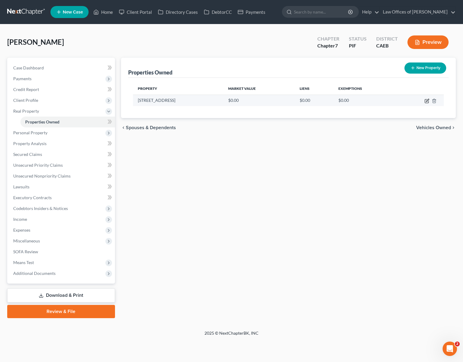
click at [425, 100] on icon "button" at bounding box center [426, 100] width 5 height 5
select select "4"
select select "14"
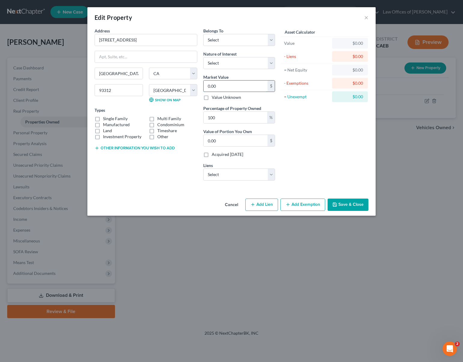
click at [236, 87] on input "0.00" at bounding box center [235, 85] width 64 height 11
type input "5"
type input "5.00"
type input "50"
type input "50.00"
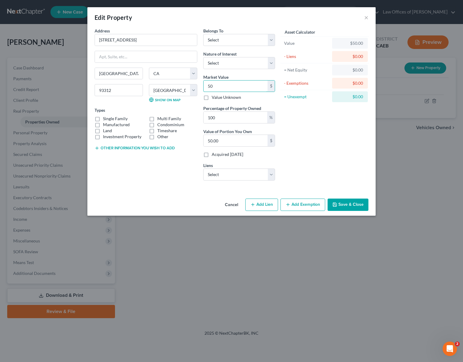
type input "503"
type input "503.00"
type input "5030"
type input "5,030.00"
type input "5,0300"
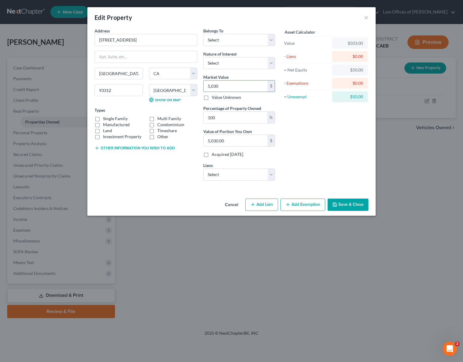
type input "50,300.00"
type input "50,3000"
type input "503,000.00"
type input "503,000"
click at [273, 39] on select "Select Debtor 1 Only Debtor 2 Only Debtor 1 And Debtor 2 Only At Least One Of T…" at bounding box center [239, 40] width 72 height 12
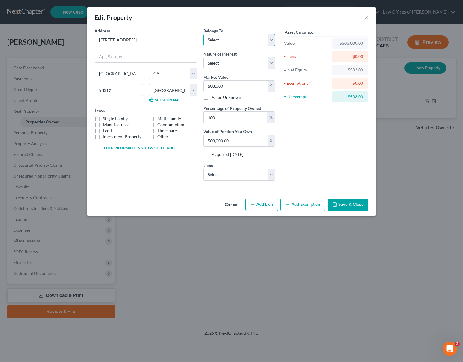
select select "0"
click at [203, 34] on select "Select Debtor 1 Only Debtor 2 Only Debtor 1 And Debtor 2 Only At Least One Of T…" at bounding box center [239, 40] width 72 height 12
click at [273, 62] on select "Select Fee Simple Joint Tenant Life Estate Equitable Interest Future Interest T…" at bounding box center [239, 63] width 72 height 12
select select "0"
click at [203, 57] on select "Select Fee Simple Joint Tenant Life Estate Equitable Interest Future Interest T…" at bounding box center [239, 63] width 72 height 12
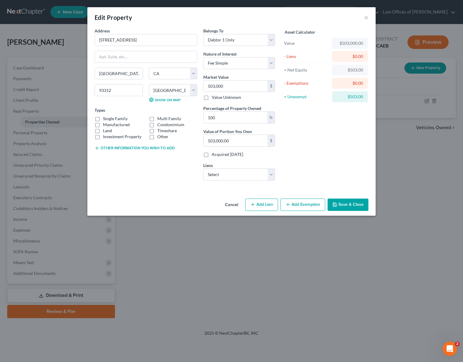
click at [103, 119] on label "Single Family" at bounding box center [115, 119] width 25 height 6
click at [105, 119] on input "Single Family" at bounding box center [107, 118] width 4 height 4
checkbox input "true"
click at [270, 173] on select "Select Loancare Llc - $342,533.00" at bounding box center [239, 174] width 72 height 12
click select "Select Loancare Llc - $342,533.00" at bounding box center [239, 174] width 72 height 12
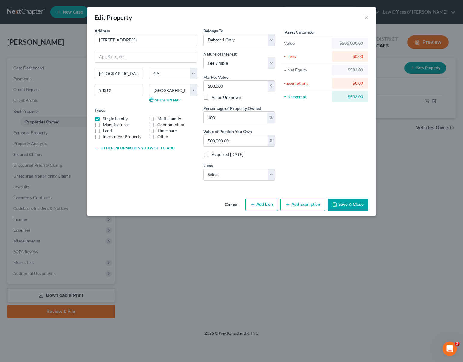
select select "48"
select select "0"
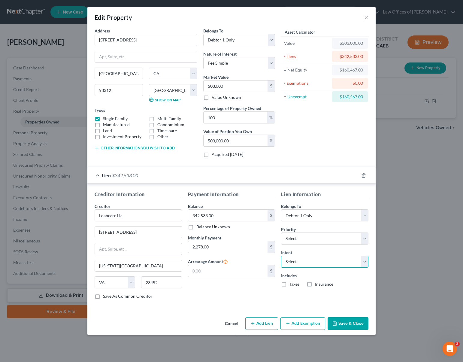
click at [363, 260] on select "Select Surrender Redeem Reaffirm Avoid Other" at bounding box center [324, 261] width 87 height 12
select select "2"
click at [281, 255] on select "Select Surrender Redeem Reaffirm Avoid Other" at bounding box center [324, 261] width 87 height 12
click at [366, 240] on select "Select 1st 2nd 3rd 4th 5th 6th 7th 8th 9th 10th 11th 12th 13th 14th 15th 16th 1…" at bounding box center [324, 238] width 87 height 12
select select "0"
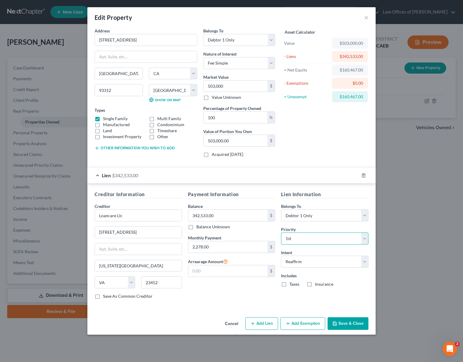
click at [281, 232] on select "Select 1st 2nd 3rd 4th 5th 6th 7th 8th 9th 10th 11th 12th 13th 14th 15th 16th 1…" at bounding box center [324, 238] width 87 height 12
click at [348, 321] on button "Save & Close" at bounding box center [347, 323] width 41 height 13
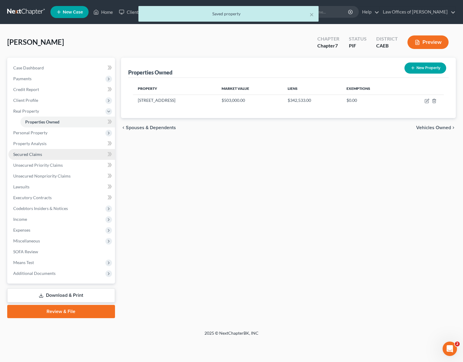
click at [34, 157] on link "Secured Claims" at bounding box center [61, 154] width 107 height 11
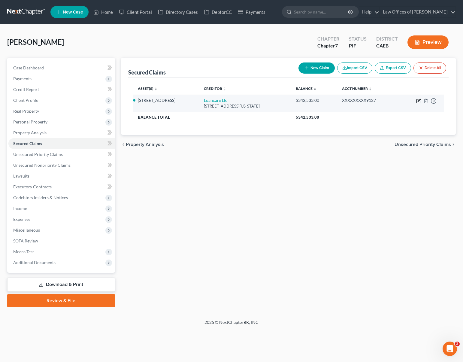
click at [417, 100] on icon "button" at bounding box center [418, 100] width 5 height 5
select select "48"
select select "2"
select select "0"
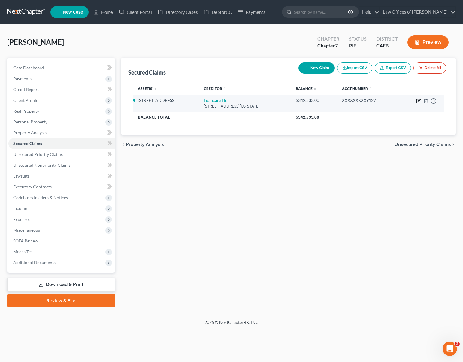
select select "0"
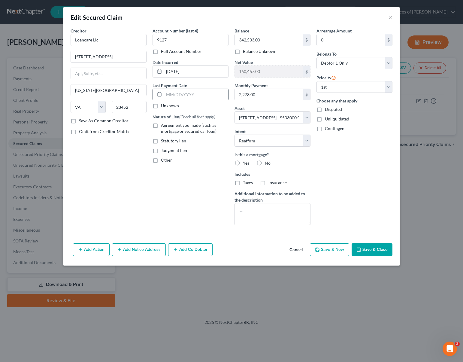
click at [217, 95] on input "text" at bounding box center [196, 94] width 64 height 11
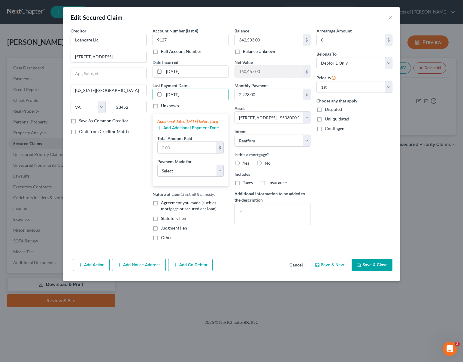
type input "[DATE]"
type input "6,834"
click at [219, 175] on select "Select Car Credit Card Loan Repayment Mortgage Other Suppliers Or Vendors" at bounding box center [190, 170] width 66 height 12
select select "3"
click at [157, 170] on select "Select Car Credit Card Loan Repayment Mortgage Other Suppliers Or Vendors" at bounding box center [190, 170] width 66 height 12
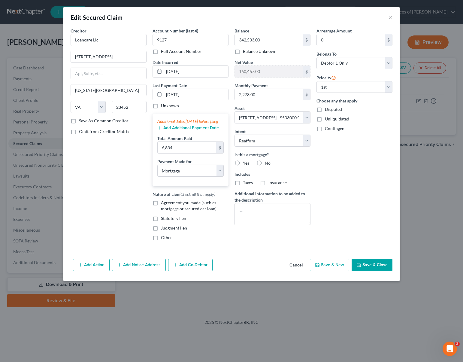
click at [161, 208] on label "Agreement you made (such as mortgage or secured car loan)" at bounding box center [195, 206] width 68 height 12
click at [163, 203] on input "Agreement you made (such as mortgage or secured car loan)" at bounding box center [165, 202] width 4 height 4
checkbox input "true"
click at [374, 271] on button "Save & Close" at bounding box center [371, 264] width 41 height 13
select select
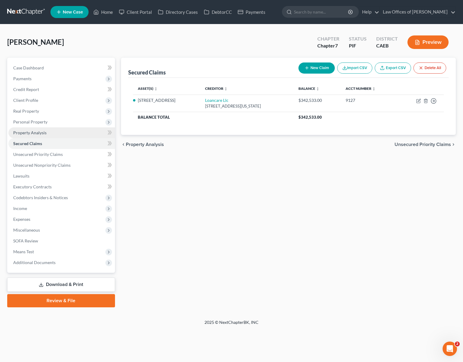
click at [38, 132] on span "Property Analysis" at bounding box center [29, 132] width 33 height 5
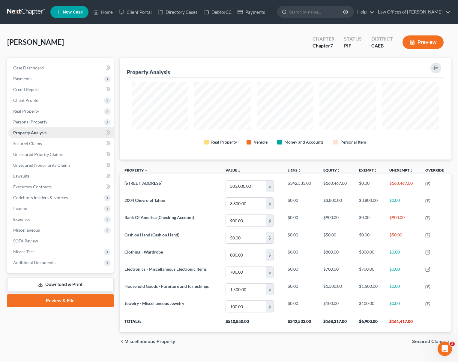
scroll to position [102, 331]
click at [47, 113] on span "Real Property" at bounding box center [60, 111] width 105 height 11
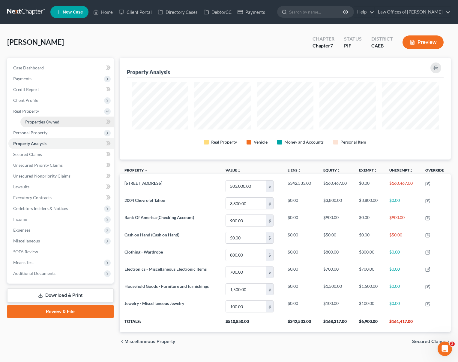
click at [55, 119] on span "Properties Owned" at bounding box center [42, 121] width 34 height 5
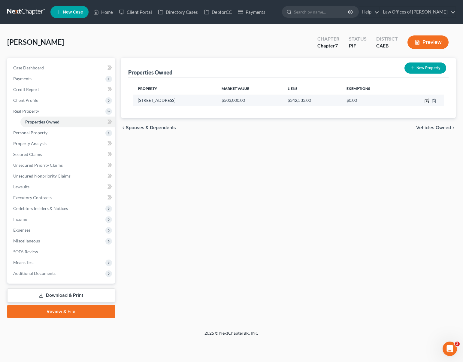
click at [426, 100] on icon "button" at bounding box center [426, 100] width 5 height 5
select select "4"
select select "14"
select select "0"
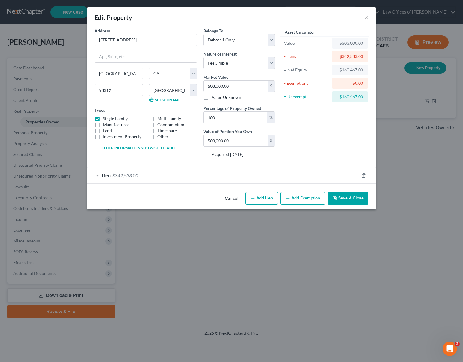
click at [303, 198] on button "Add Exemption" at bounding box center [302, 198] width 45 height 13
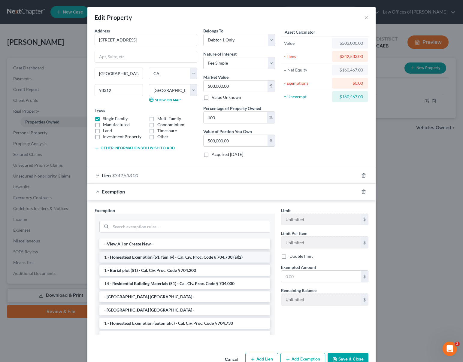
click at [195, 257] on li "1 - Homestead Exemption (S1, family) - Cal. Civ. Proc. Code § 704.730 (a)(2)" at bounding box center [184, 256] width 171 height 11
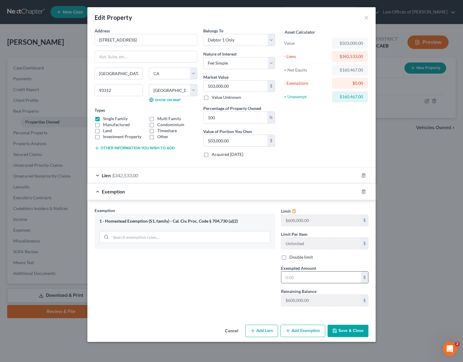
click at [309, 277] on input "text" at bounding box center [321, 276] width 80 height 11
type input "341,000"
click at [349, 327] on button "Save & Close" at bounding box center [347, 330] width 41 height 13
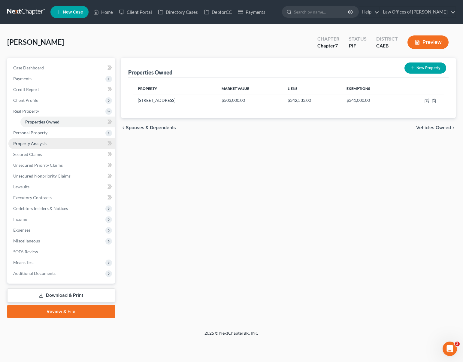
click at [54, 145] on link "Property Analysis" at bounding box center [61, 143] width 107 height 11
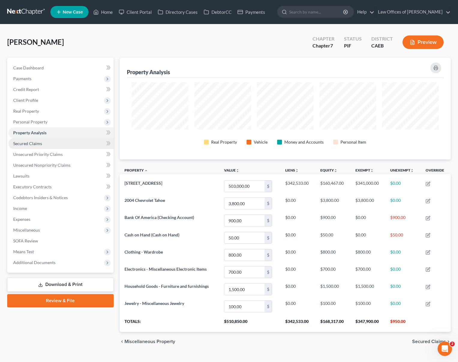
scroll to position [102, 331]
click at [64, 69] on link "Case Dashboard" at bounding box center [60, 67] width 105 height 11
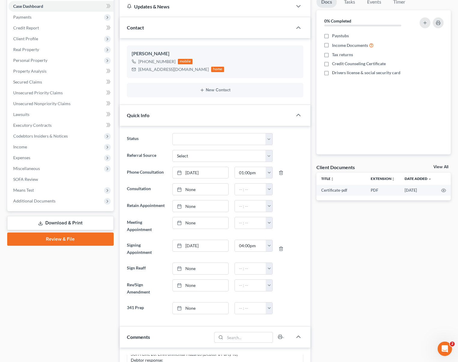
scroll to position [61, 0]
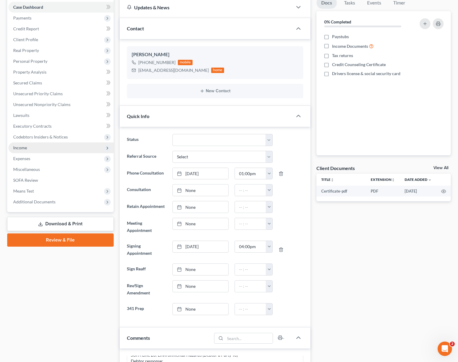
click at [38, 147] on span "Income" at bounding box center [60, 147] width 105 height 11
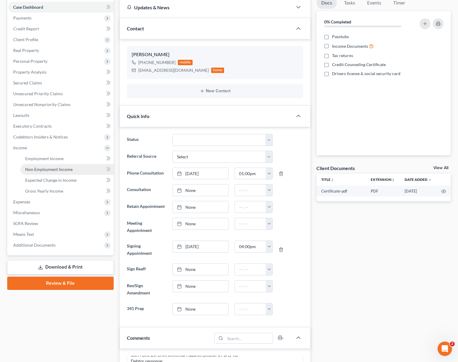
click at [69, 171] on span "Non Employment Income" at bounding box center [48, 169] width 47 height 5
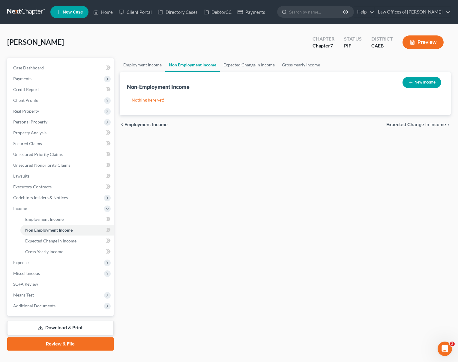
click at [417, 83] on button "New Income" at bounding box center [422, 82] width 39 height 11
select select "0"
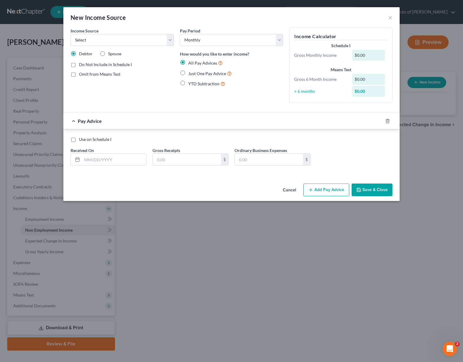
click at [188, 73] on label "Just One Pay Advice" at bounding box center [210, 73] width 44 height 7
click at [191, 73] on input "Just One Pay Advice" at bounding box center [193, 72] width 4 height 4
radio input "true"
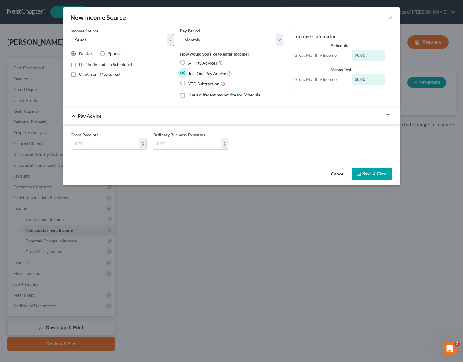
click at [168, 39] on select "Select Unemployment Disability (from employer) Pension Retirement Social Securi…" at bounding box center [122, 40] width 103 height 12
select select "2"
click at [71, 34] on select "Select Unemployment Disability (from employer) Pension Retirement Social Securi…" at bounding box center [122, 40] width 103 height 12
click at [101, 142] on input "text" at bounding box center [105, 143] width 68 height 11
type input "2,904."
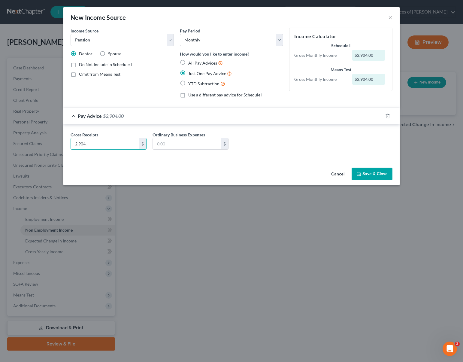
click at [369, 176] on button "Save & Close" at bounding box center [371, 173] width 41 height 13
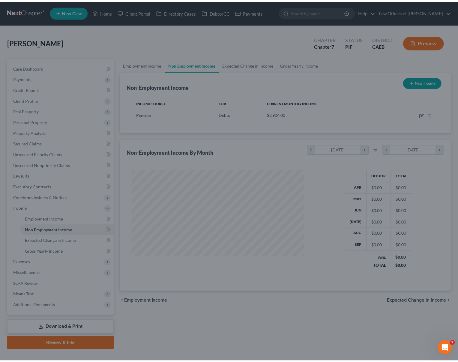
scroll to position [300001, 299922]
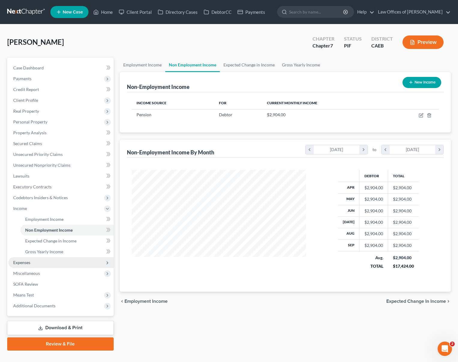
click at [55, 262] on span "Expenses" at bounding box center [60, 262] width 105 height 11
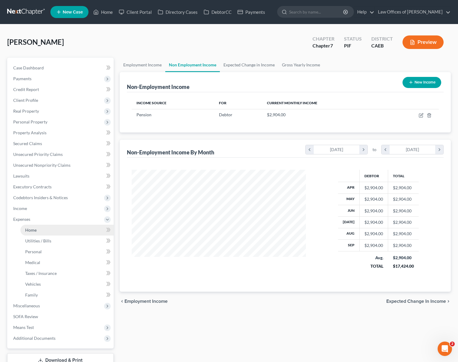
click at [38, 230] on link "Home" at bounding box center [66, 229] width 93 height 11
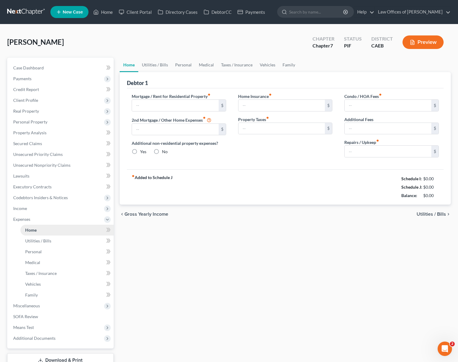
type input "2,278.95"
type input "0.00"
radio input "true"
type input "0.00"
click at [362, 149] on input "text" at bounding box center [388, 151] width 87 height 11
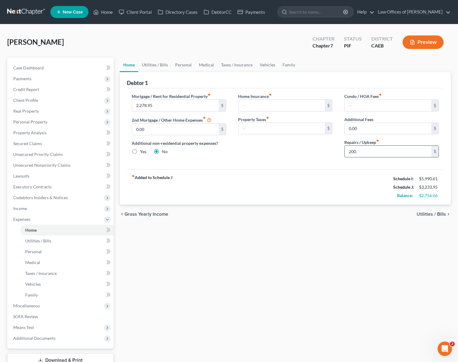
type input "200."
drag, startPoint x: 160, startPoint y: 65, endPoint x: 174, endPoint y: 75, distance: 17.8
click at [160, 65] on link "Utilities / Bills" at bounding box center [154, 65] width 33 height 14
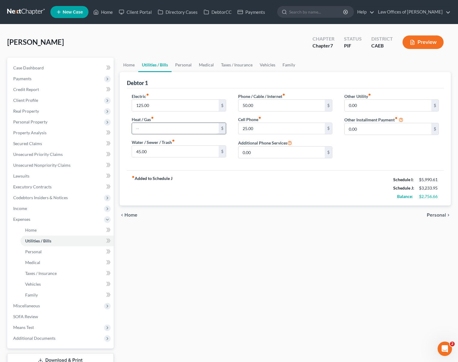
click at [148, 126] on input "text" at bounding box center [175, 128] width 87 height 11
type input "275"
type input "120"
type input "200"
type input "175"
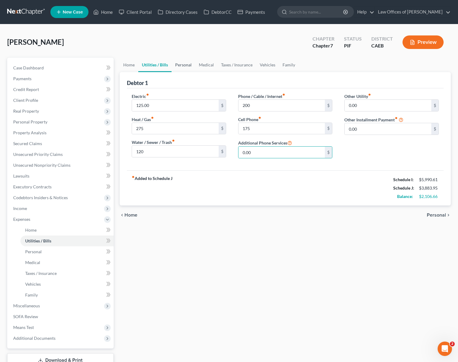
click at [182, 62] on link "Personal" at bounding box center [184, 65] width 24 height 14
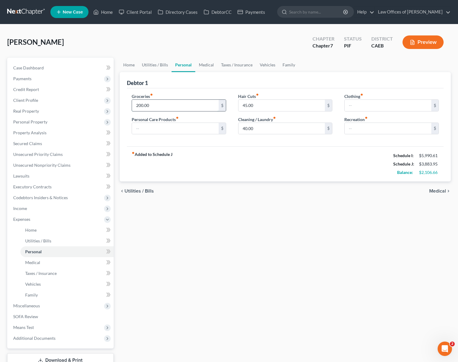
click at [160, 107] on input "200.00" at bounding box center [175, 105] width 87 height 11
type input "700"
type input "175"
type input "300"
type input "250"
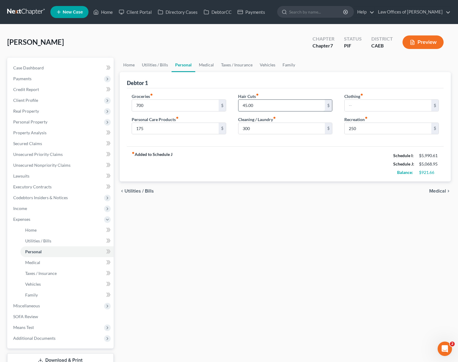
click at [240, 106] on input "45.00" at bounding box center [282, 105] width 87 height 11
type input "145.00"
click at [204, 63] on link "Medical" at bounding box center [206, 65] width 22 height 14
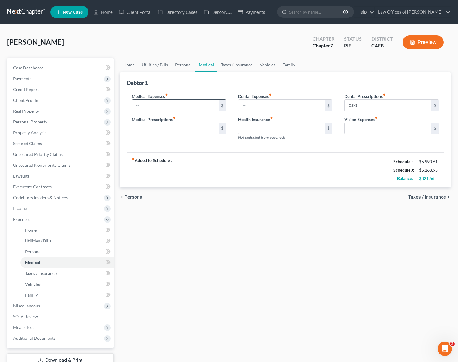
click at [155, 103] on input "text" at bounding box center [175, 105] width 87 height 11
type input "200."
click at [266, 62] on link "Vehicles" at bounding box center [267, 65] width 23 height 14
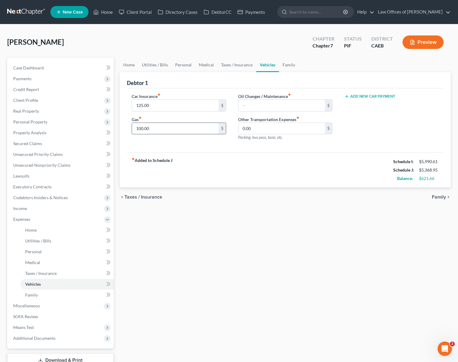
click at [169, 127] on input "100.00" at bounding box center [175, 128] width 87 height 11
type input "450."
type input "250."
click at [238, 64] on link "Taxes / Insurance" at bounding box center [237, 65] width 39 height 14
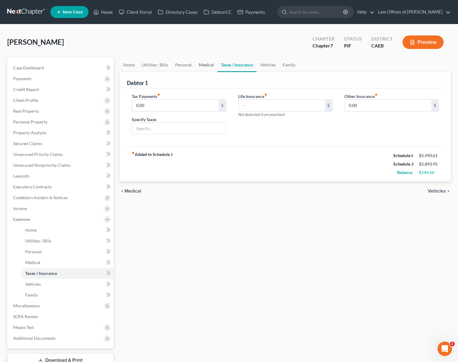
click at [196, 62] on link "Medical" at bounding box center [206, 65] width 22 height 14
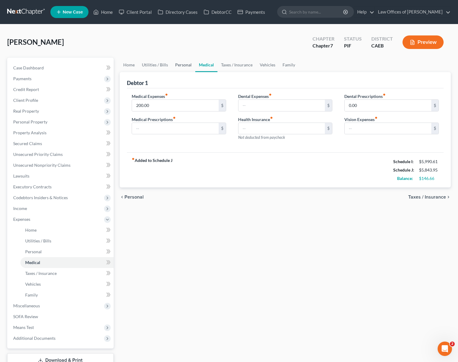
click at [184, 62] on link "Personal" at bounding box center [184, 65] width 24 height 14
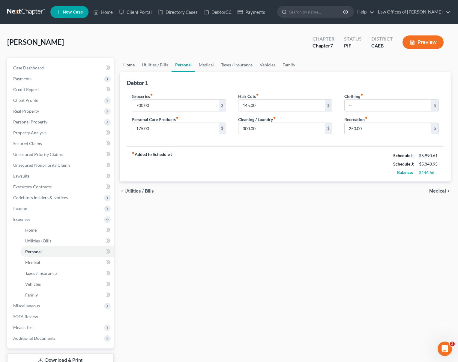
click at [134, 66] on link "Home" at bounding box center [129, 65] width 19 height 14
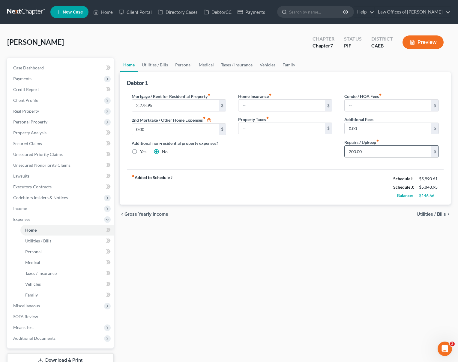
click at [372, 148] on input "200.00" at bounding box center [388, 151] width 87 height 11
type input "250."
click at [272, 159] on div "Home Insurance fiber_manual_record $ Property Taxes fiber_manual_record $" at bounding box center [285, 127] width 107 height 69
click at [160, 63] on link "Utilities / Bills" at bounding box center [154, 65] width 33 height 14
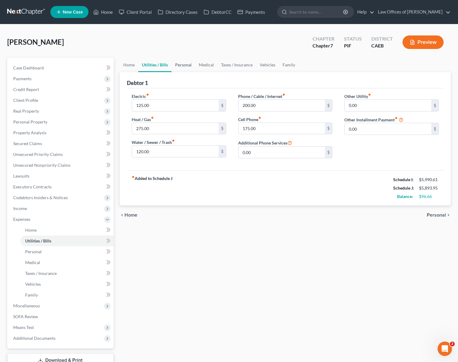
click at [179, 66] on link "Personal" at bounding box center [184, 65] width 24 height 14
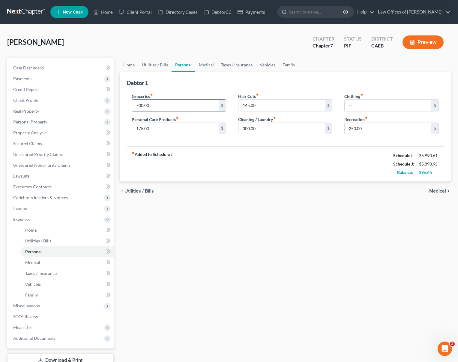
click at [163, 105] on input "700.00" at bounding box center [175, 105] width 87 height 11
type input "750."
type input "275"
click at [194, 237] on div "Home Utilities / Bills Personal Medical Taxes / Insurance Vehicles Family Debto…" at bounding box center [285, 220] width 337 height 325
click at [57, 133] on link "Property Analysis" at bounding box center [60, 132] width 105 height 11
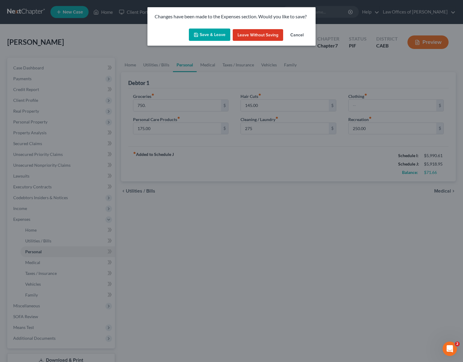
click at [209, 36] on button "Save & Leave" at bounding box center [209, 35] width 41 height 13
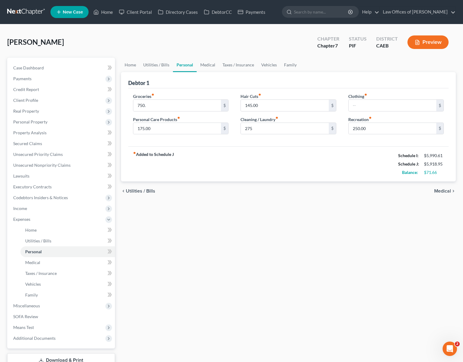
type input "750.00"
type input "275.00"
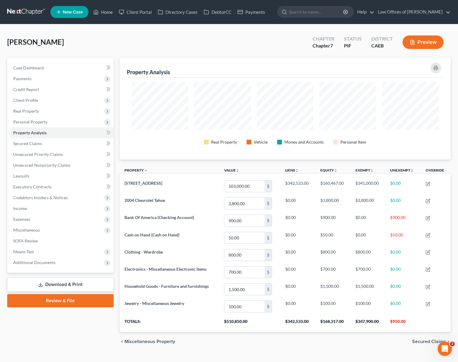
scroll to position [102, 331]
click at [51, 64] on link "Case Dashboard" at bounding box center [60, 67] width 105 height 11
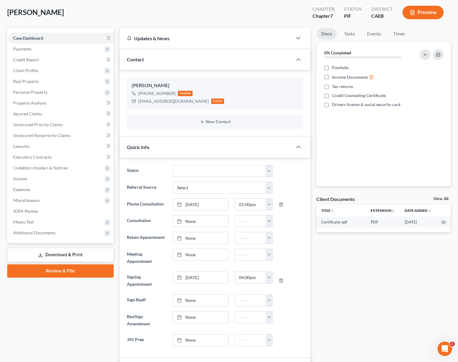
scroll to position [29, 0]
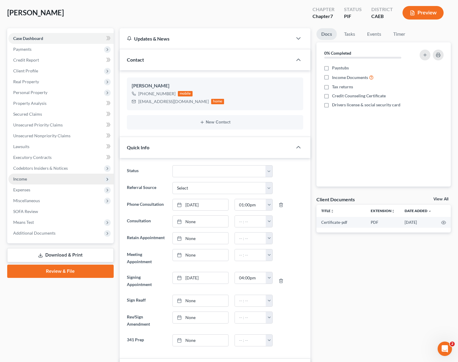
click at [27, 179] on span "Income" at bounding box center [60, 178] width 105 height 11
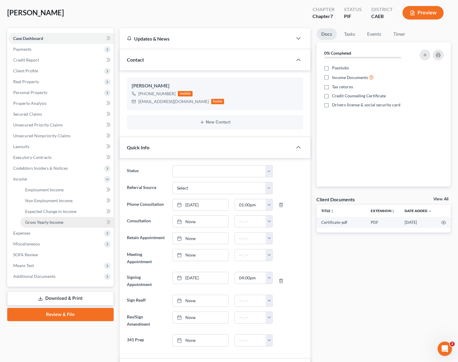
click at [64, 221] on link "Gross Yearly Income" at bounding box center [66, 222] width 93 height 11
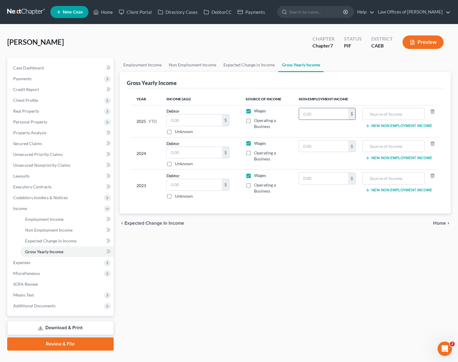
click at [320, 115] on input "text" at bounding box center [323, 113] width 49 height 11
type input "26,143"
type input "Retirement"
click at [383, 126] on button "New Non Employment Income" at bounding box center [399, 125] width 67 height 5
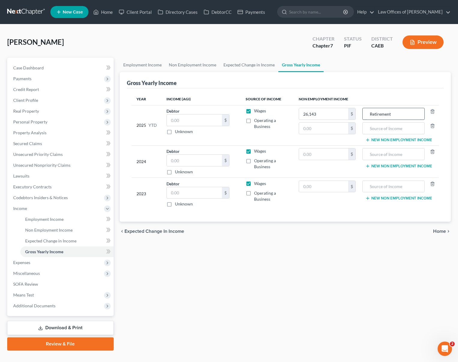
click at [401, 114] on input "Retirement" at bounding box center [394, 113] width 56 height 11
click at [321, 128] on input "text" at bounding box center [323, 127] width 49 height 11
type input "89,000"
click at [322, 155] on input "text" at bounding box center [323, 153] width 49 height 11
click at [317, 156] on input "0" at bounding box center [323, 153] width 49 height 11
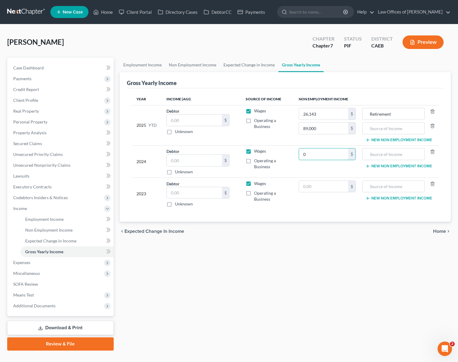
drag, startPoint x: 314, startPoint y: 155, endPoint x: 295, endPoint y: 152, distance: 19.5
click at [295, 152] on tr "2024 Debtor $ Unknown Balance Undetermined $ Unknown Wages Operating a Business…" at bounding box center [285, 161] width 307 height 32
type input "026,143.00"
type input "Retirement"
click at [385, 166] on button "New Non Employment Income" at bounding box center [399, 166] width 67 height 5
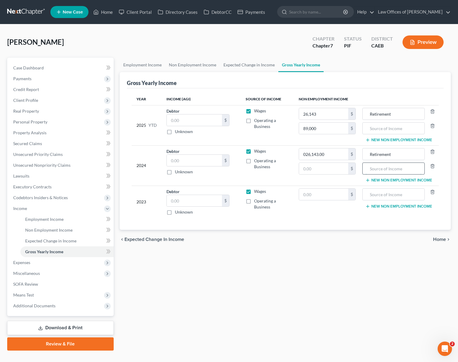
click at [383, 172] on input "text" at bounding box center [394, 168] width 56 height 11
type input "Pension Distributions"
click at [325, 169] on input "text" at bounding box center [323, 168] width 49 height 11
type input "89,000"
click at [190, 161] on input "text" at bounding box center [194, 160] width 55 height 11
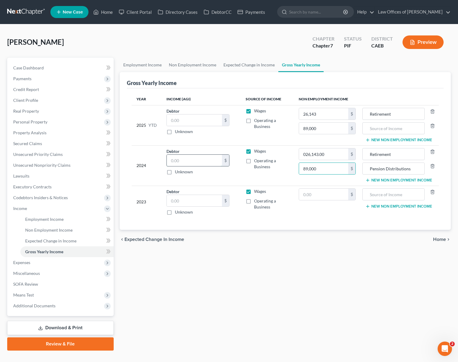
click at [190, 161] on input "text" at bounding box center [194, 160] width 55 height 11
type input "10,470"
click at [189, 200] on input "text" at bounding box center [194, 200] width 55 height 11
type input "36,587."
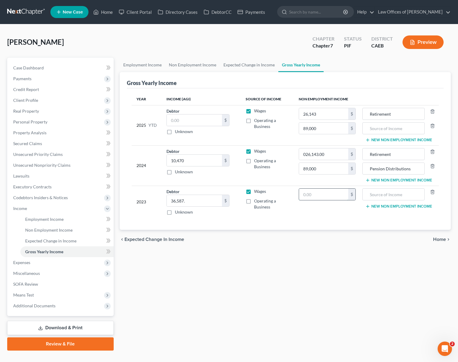
click at [330, 196] on input "text" at bounding box center [323, 193] width 49 height 11
type input "200,615"
click at [383, 192] on input "text" at bounding box center [394, 193] width 56 height 11
type input "Pension Distributions"
click at [333, 195] on input "200,615" at bounding box center [323, 193] width 49 height 11
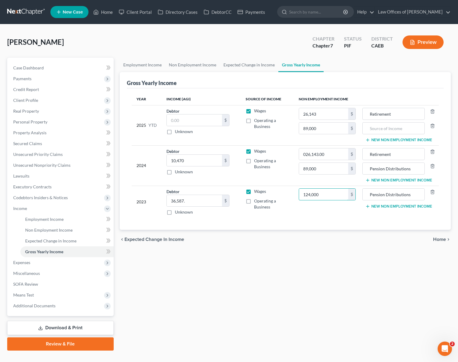
type input "124,000"
click at [432, 165] on icon "button" at bounding box center [432, 166] width 5 height 5
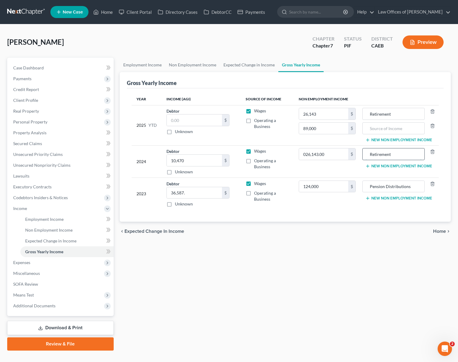
click at [403, 158] on input "Retirement" at bounding box center [394, 153] width 56 height 11
drag, startPoint x: 400, startPoint y: 156, endPoint x: 403, endPoint y: 143, distance: 13.5
click at [354, 146] on tr "2024 Debtor 10,470.00 $ Unknown Balance Undetermined 10,470 $ Unknown Wages Ope…" at bounding box center [285, 161] width 307 height 32
type input "Pension Distributions"
click at [331, 154] on input "026,143.00" at bounding box center [323, 153] width 49 height 11
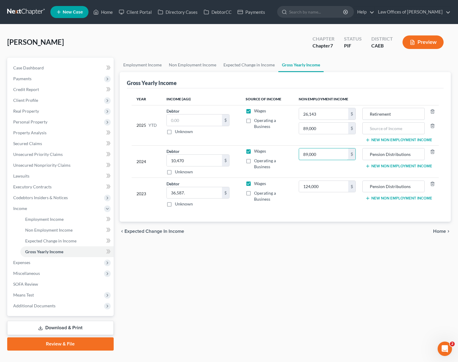
type input "89,000"
click at [327, 128] on input "89,000" at bounding box center [323, 127] width 49 height 11
type input "0"
click at [326, 113] on input "26,143" at bounding box center [323, 113] width 49 height 11
click at [402, 113] on input "Retirement" at bounding box center [394, 113] width 56 height 11
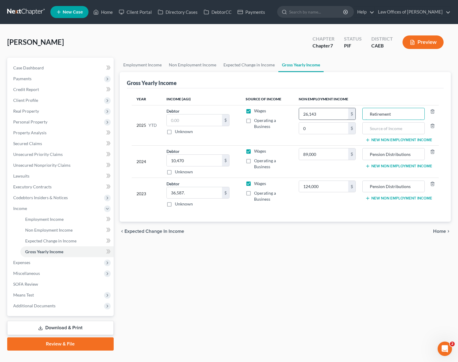
drag, startPoint x: 397, startPoint y: 114, endPoint x: 337, endPoint y: 112, distance: 59.5
click at [337, 110] on tr "2025 YTD Debtor $ Unknown Balance Undetermined $ Unknown Wages Operating a Busi…" at bounding box center [285, 125] width 307 height 40
type input "Pension Distributions"
click at [323, 111] on input "26,143" at bounding box center [323, 113] width 49 height 11
type input "29,048"
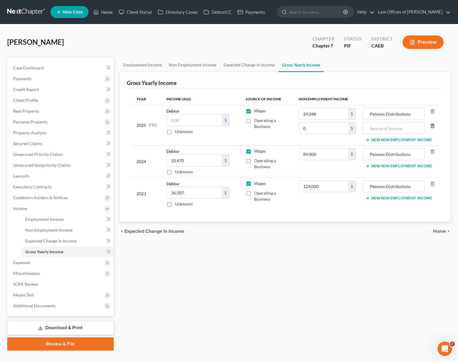
click at [434, 127] on icon "button" at bounding box center [432, 125] width 5 height 5
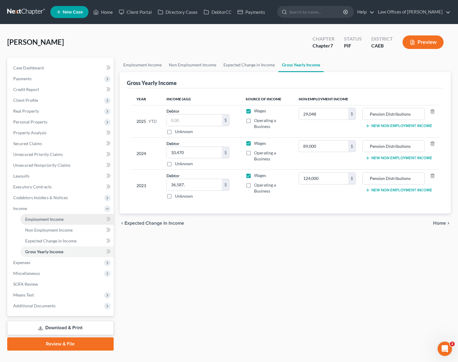
click at [64, 218] on link "Employment Income" at bounding box center [66, 219] width 93 height 11
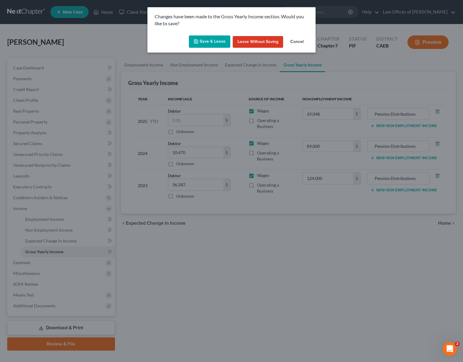
click at [211, 44] on button "Save & Leave" at bounding box center [209, 41] width 41 height 13
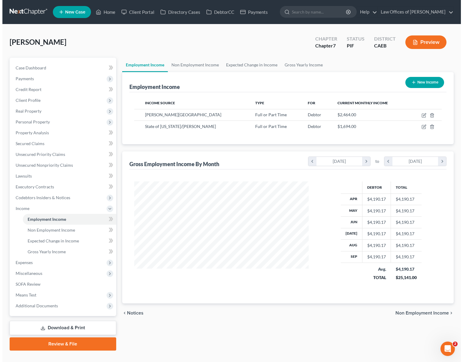
scroll to position [107, 186]
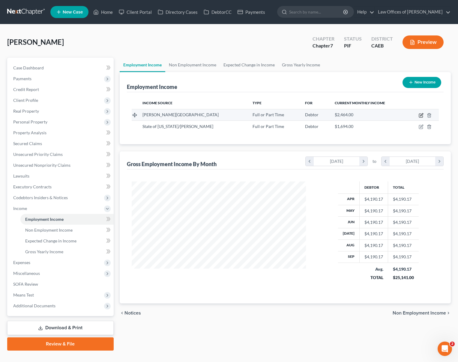
click at [420, 115] on icon "button" at bounding box center [421, 115] width 5 height 5
select select "0"
select select "4"
select select "0"
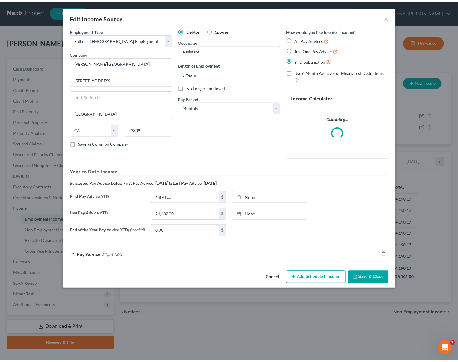
scroll to position [107, 188]
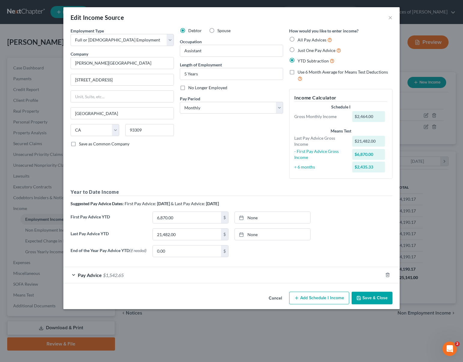
click at [376, 300] on button "Save & Close" at bounding box center [371, 297] width 41 height 13
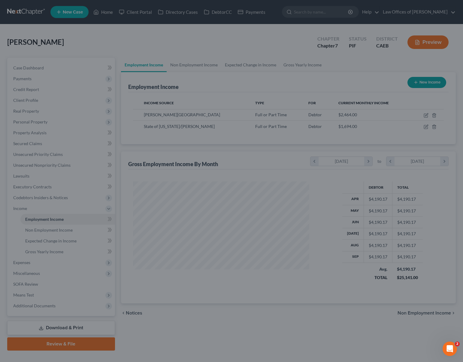
scroll to position [300001, 299922]
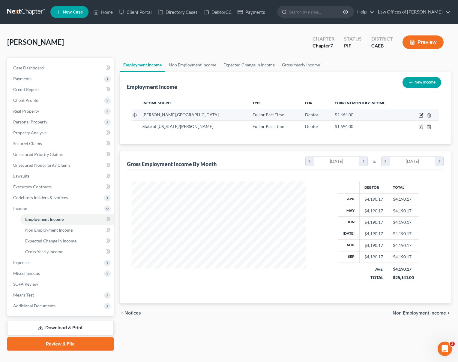
click at [419, 115] on icon "button" at bounding box center [421, 116] width 4 height 4
select select "0"
select select "4"
select select "0"
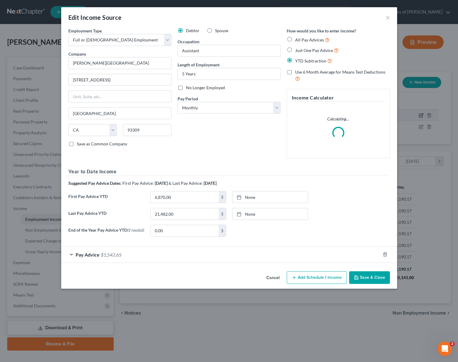
scroll to position [107, 188]
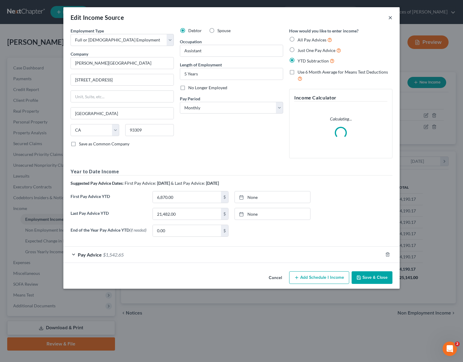
click at [390, 18] on button "×" at bounding box center [390, 17] width 4 height 7
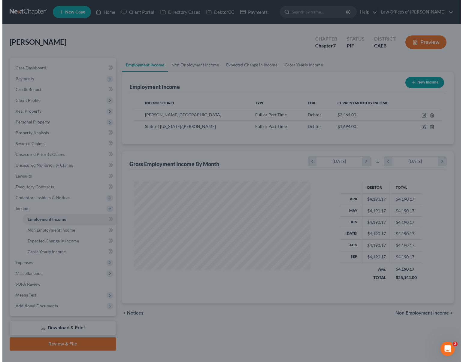
scroll to position [300001, 299922]
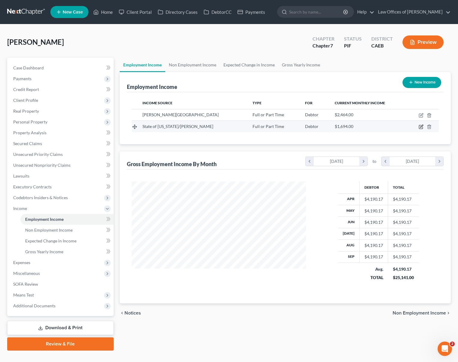
click at [422, 127] on icon "button" at bounding box center [421, 126] width 5 height 5
select select "0"
select select "4"
select select "1"
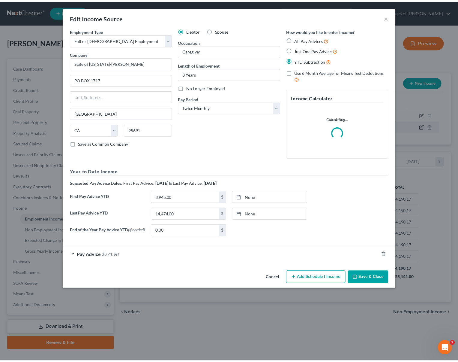
scroll to position [107, 188]
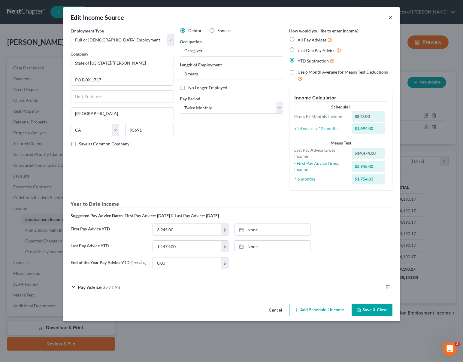
click at [389, 17] on button "×" at bounding box center [390, 17] width 4 height 7
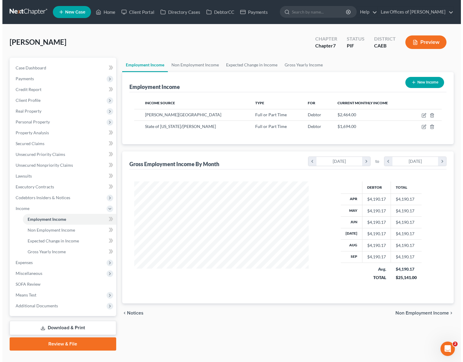
scroll to position [300001, 299922]
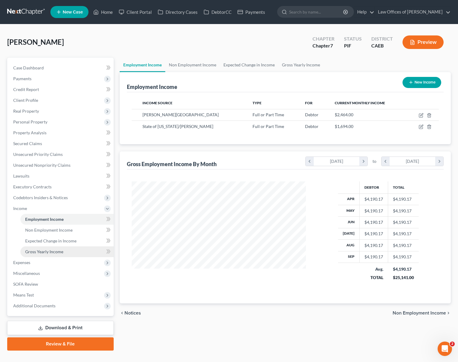
click at [53, 250] on span "Gross Yearly Income" at bounding box center [44, 251] width 38 height 5
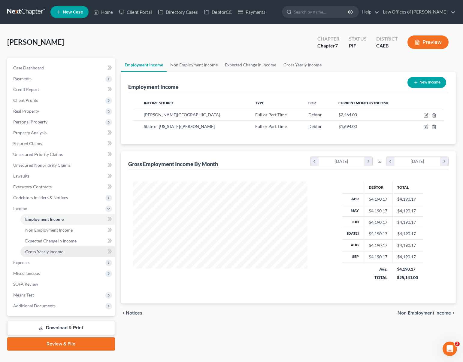
scroll to position [107, 188]
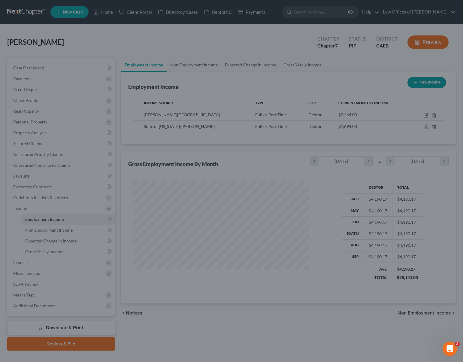
click at [77, 269] on div at bounding box center [231, 181] width 463 height 362
click at [343, 67] on div at bounding box center [231, 181] width 463 height 362
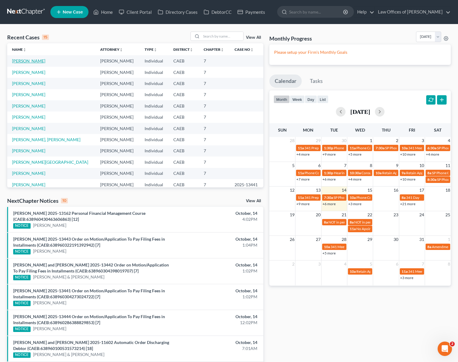
click at [31, 62] on link "[PERSON_NAME]" at bounding box center [28, 60] width 33 height 5
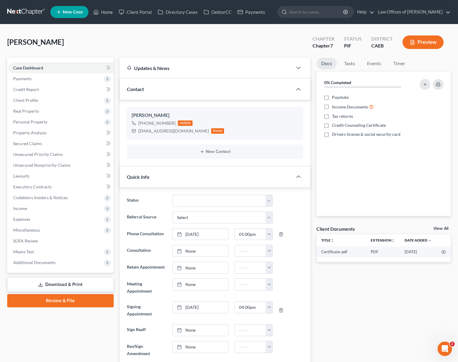
scroll to position [616, 0]
click at [36, 98] on span "Client Profile" at bounding box center [25, 100] width 25 height 5
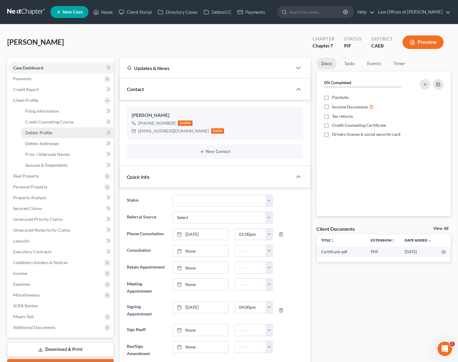
click at [59, 133] on link "Debtor Profile" at bounding box center [66, 132] width 93 height 11
select select "3"
select select "1"
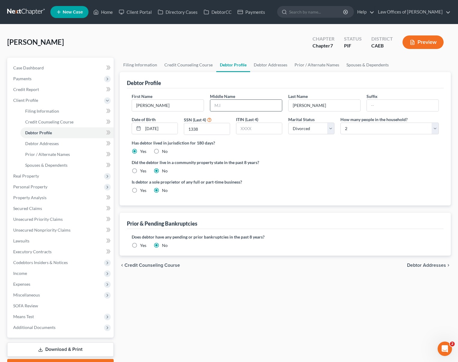
click at [243, 104] on input "text" at bounding box center [246, 105] width 72 height 11
type input "R"
click at [316, 174] on ng-include "First Name [PERSON_NAME] Middle Name R Last Name [PERSON_NAME] Suffix Date of B…" at bounding box center [285, 145] width 307 height 105
click at [68, 167] on link "Spouses & Dependents" at bounding box center [66, 165] width 93 height 11
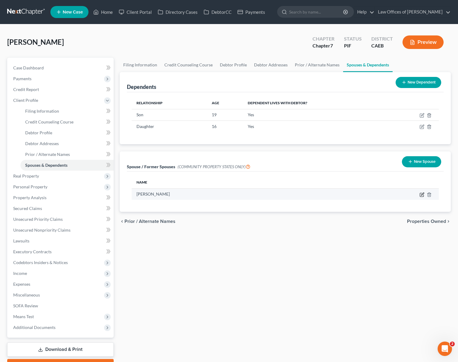
click at [420, 193] on icon "button" at bounding box center [422, 195] width 4 height 4
select select "1"
select select "4"
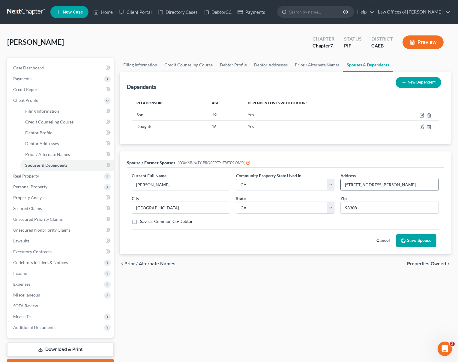
click at [373, 182] on input "[STREET_ADDRESS][PERSON_NAME]" at bounding box center [390, 184] width 98 height 11
type input "[STREET_ADDRESS][PERSON_NAME]"
click at [413, 239] on button "Save Spouse" at bounding box center [416, 240] width 40 height 13
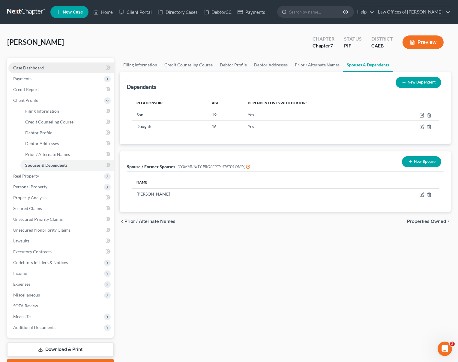
click at [47, 66] on link "Case Dashboard" at bounding box center [60, 67] width 105 height 11
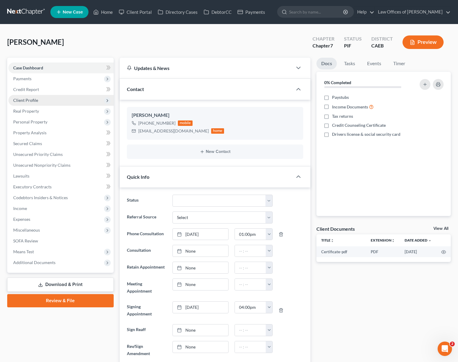
click at [44, 100] on span "Client Profile" at bounding box center [60, 100] width 105 height 11
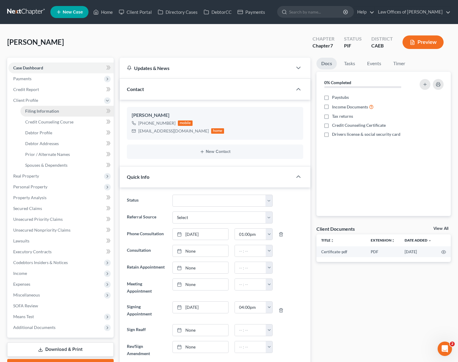
click at [63, 109] on link "Filing Information" at bounding box center [66, 111] width 93 height 11
select select "1"
select select "0"
select select "4"
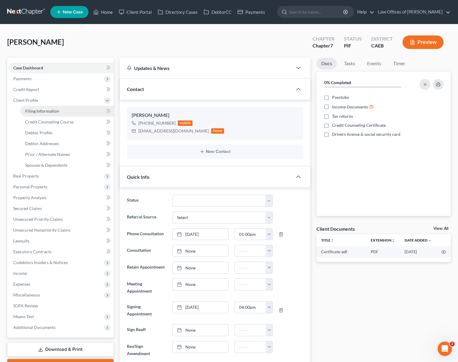
select select "1"
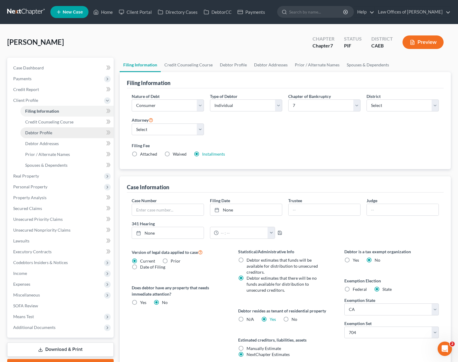
click at [57, 129] on link "Debtor Profile" at bounding box center [66, 132] width 93 height 11
select select "3"
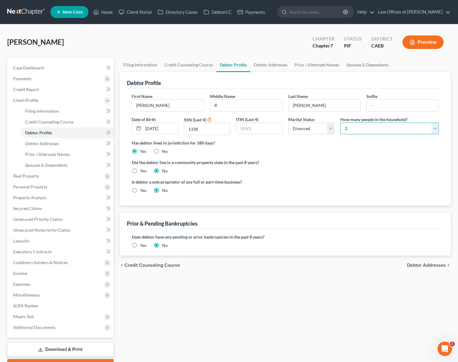
click at [435, 127] on select "Select 1 2 3 4 5 6 7 8 9 10 11 12 13 14 15 16 17 18 19 20" at bounding box center [390, 128] width 98 height 12
select select "2"
click at [341, 122] on select "Select 1 2 3 4 5 6 7 8 9 10 11 12 13 14 15 16 17 18 19 20" at bounding box center [390, 128] width 98 height 12
click at [140, 170] on label "Yes" at bounding box center [143, 171] width 6 height 6
click at [143, 170] on input "Yes" at bounding box center [145, 170] width 4 height 4
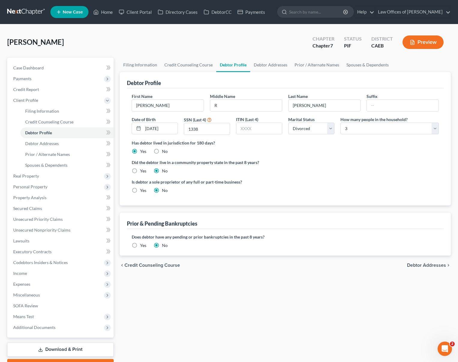
radio input "true"
radio input "false"
click at [49, 272] on span "Income" at bounding box center [60, 273] width 105 height 11
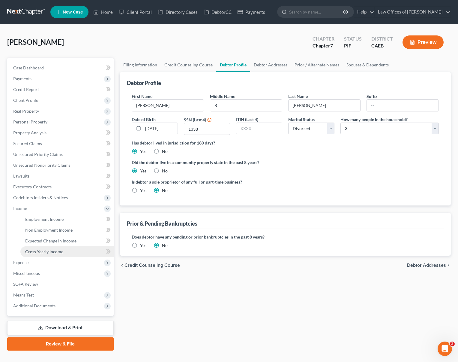
click at [65, 252] on link "Gross Yearly Income" at bounding box center [66, 251] width 93 height 11
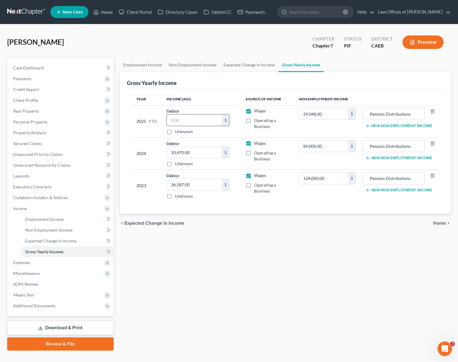
click at [187, 121] on input "text" at bounding box center [194, 119] width 55 height 11
type input "35,956"
click at [241, 254] on div "Employment Income Non Employment Income Expected Change in Income Gross Yearly …" at bounding box center [285, 204] width 337 height 293
click at [38, 263] on span "Expenses" at bounding box center [60, 262] width 105 height 11
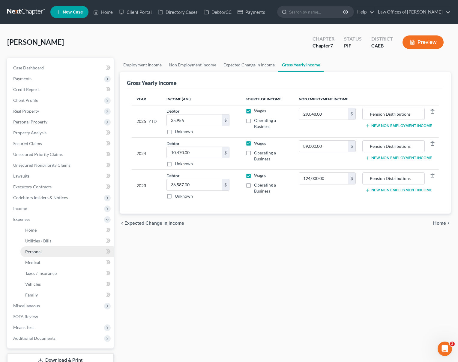
click at [51, 254] on link "Personal" at bounding box center [66, 251] width 93 height 11
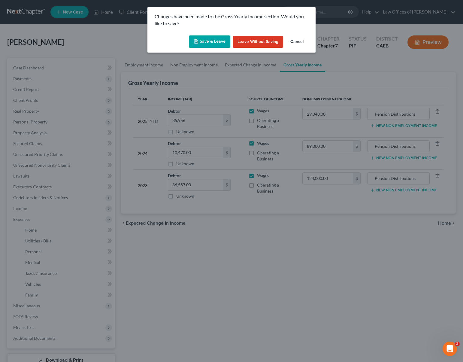
click at [206, 41] on button "Save & Leave" at bounding box center [209, 41] width 41 height 13
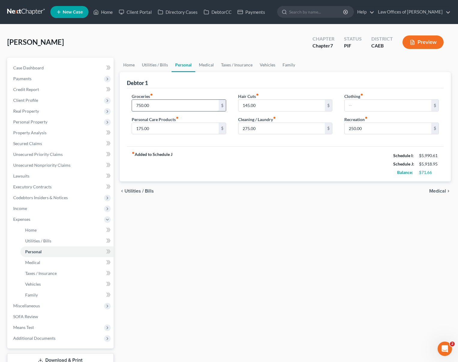
click at [155, 103] on input "750.00" at bounding box center [175, 105] width 87 height 11
type input "900."
click at [151, 64] on link "Utilities / Bills" at bounding box center [154, 65] width 33 height 14
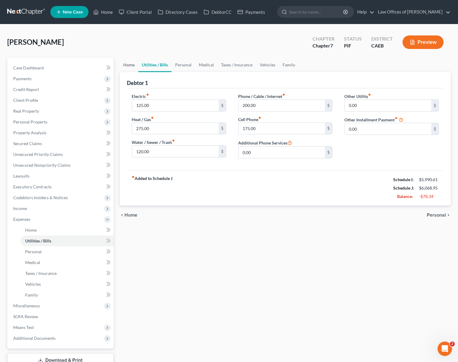
click at [134, 65] on link "Home" at bounding box center [129, 65] width 19 height 14
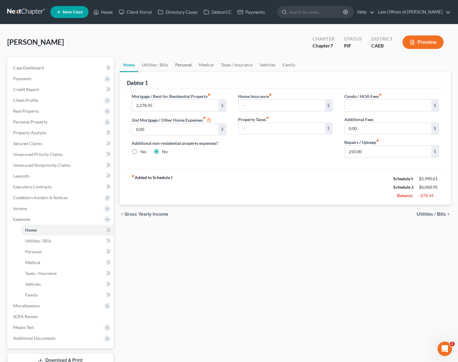
click at [180, 66] on link "Personal" at bounding box center [184, 65] width 24 height 14
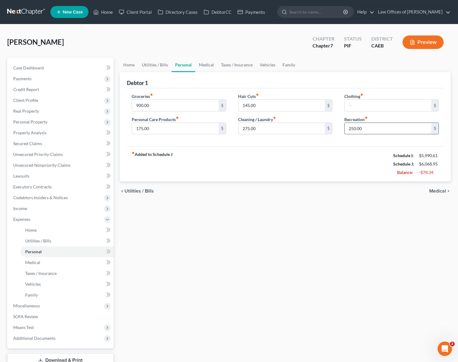
click at [381, 127] on input "250.00" at bounding box center [388, 128] width 87 height 11
type input "200."
click at [268, 128] on input "275.00" at bounding box center [282, 128] width 87 height 11
type input "225."
click at [265, 105] on input "145.00" at bounding box center [282, 105] width 87 height 11
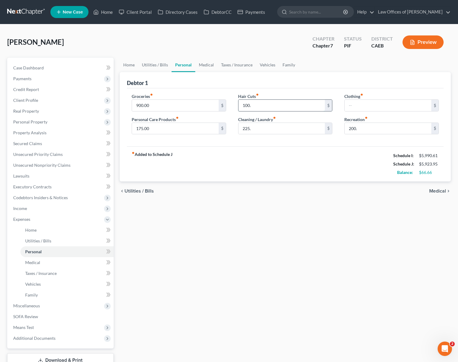
type input "100."
click at [263, 66] on link "Vehicles" at bounding box center [267, 65] width 23 height 14
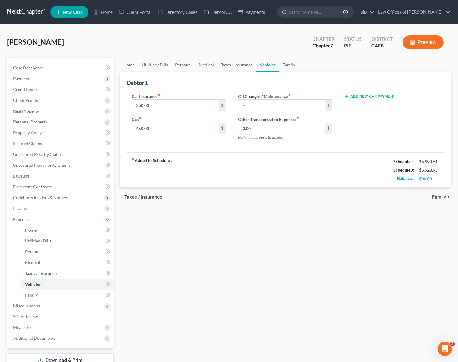
click at [227, 204] on div "chevron_left Taxes / Insurance Family chevron_right" at bounding box center [285, 196] width 331 height 19
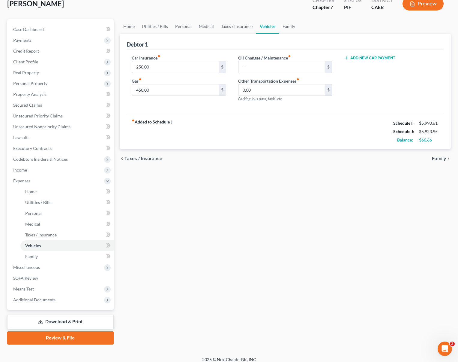
scroll to position [43, 0]
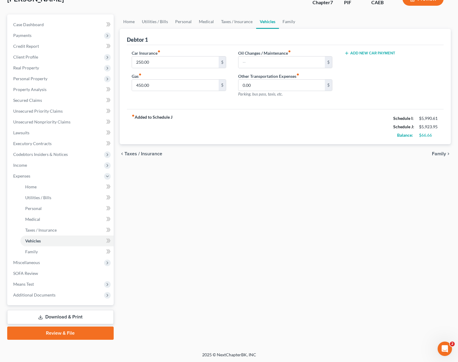
click at [92, 316] on link "Download & Print" at bounding box center [60, 317] width 107 height 14
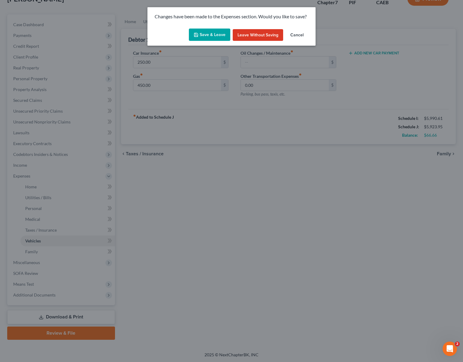
click at [214, 38] on button "Save & Leave" at bounding box center [209, 35] width 41 height 13
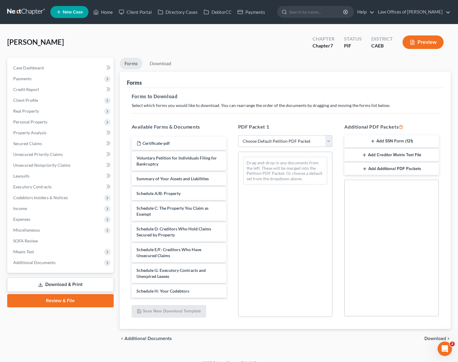
click at [327, 140] on select "Choose Default Petition PDF Packet Complete Bankruptcy Petition (all forms and …" at bounding box center [285, 141] width 95 height 12
select select "4"
click at [238, 135] on select "Choose Default Petition PDF Packet Complete Bankruptcy Petition (all forms and …" at bounding box center [285, 141] width 95 height 12
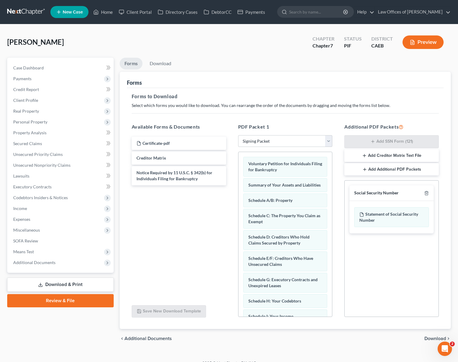
click at [436, 337] on span "Download" at bounding box center [436, 338] width 22 height 5
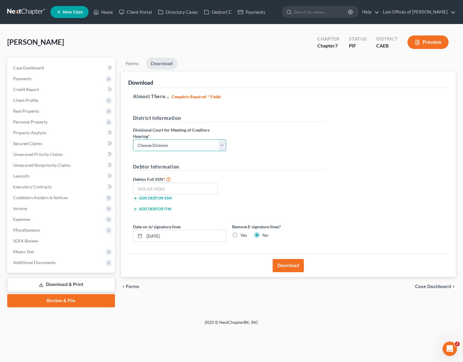
click at [221, 143] on select "Choose Division Fresno Modesto [GEOGRAPHIC_DATA]" at bounding box center [179, 145] width 93 height 12
select select "0"
click at [133, 139] on select "Choose Division Fresno Modesto [GEOGRAPHIC_DATA]" at bounding box center [179, 145] width 93 height 12
click at [179, 188] on input "text" at bounding box center [175, 188] width 85 height 12
type input "567-45-1338"
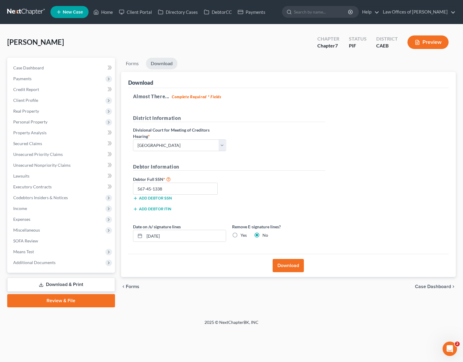
click at [292, 264] on button "Download" at bounding box center [287, 265] width 31 height 13
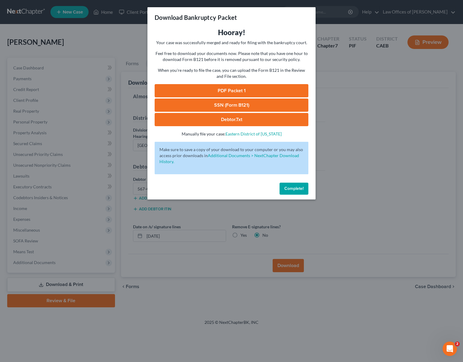
click at [239, 103] on link "SSN (Form B121)" at bounding box center [232, 104] width 154 height 13
click at [229, 92] on link "PDF Packet 1" at bounding box center [232, 90] width 154 height 13
click at [93, 360] on div "Download Bankruptcy Packet Hooray! Your case was successfully merged and ready …" at bounding box center [231, 181] width 463 height 362
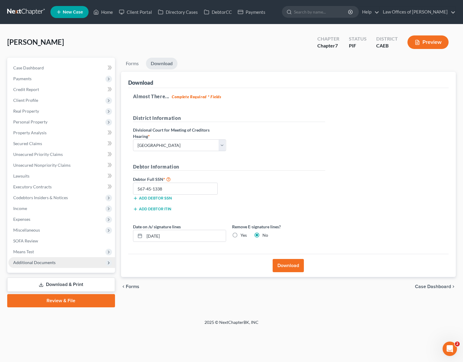
click at [59, 260] on span "Additional Documents" at bounding box center [61, 262] width 107 height 11
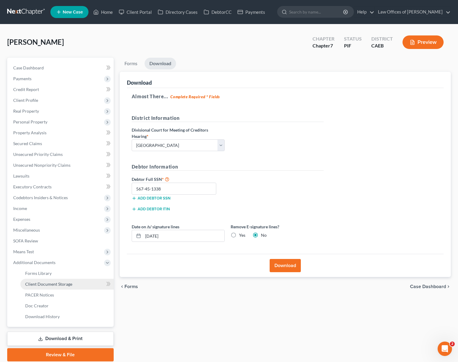
click at [75, 285] on link "Client Document Storage" at bounding box center [66, 284] width 93 height 11
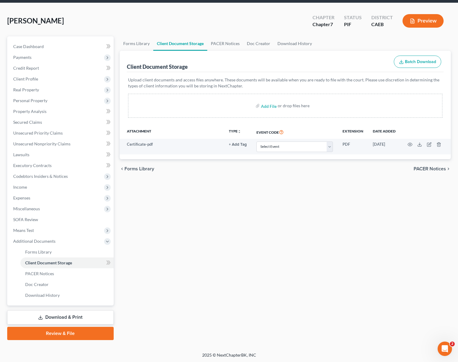
scroll to position [22, 0]
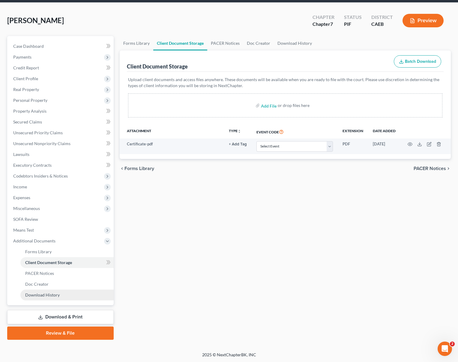
click at [52, 296] on span "Download History" at bounding box center [42, 294] width 35 height 5
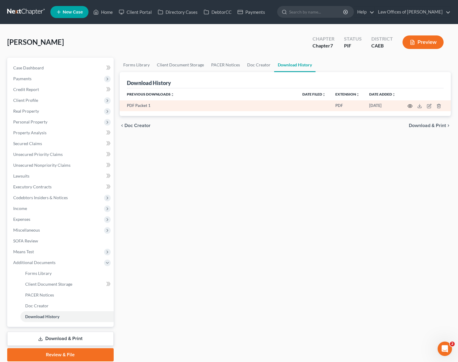
click at [411, 106] on circle "button" at bounding box center [410, 105] width 1 height 1
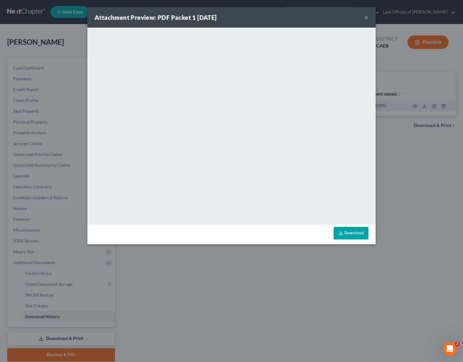
click at [404, 207] on div "Attachment Preview: PDF Packet 1 [DATE] × <object ng-attr-data='[URL][DOMAIN_NA…" at bounding box center [231, 181] width 463 height 362
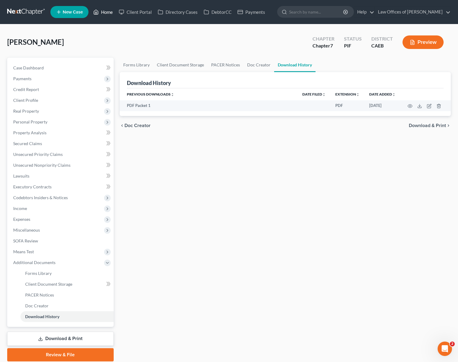
click at [112, 14] on link "Home" at bounding box center [103, 12] width 26 height 11
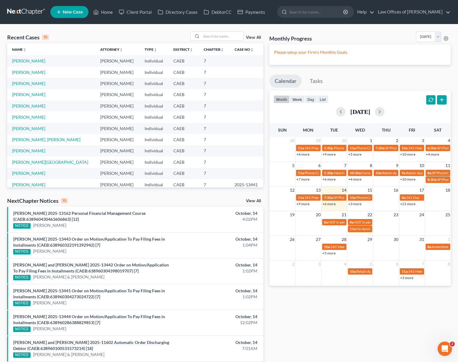
click at [331, 204] on link "+6 more" at bounding box center [329, 203] width 13 height 5
click at [37, 61] on link "[PERSON_NAME]" at bounding box center [28, 60] width 33 height 5
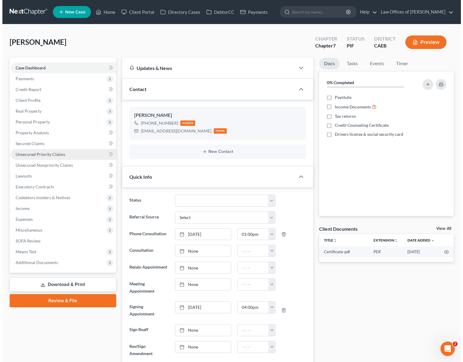
scroll to position [616, 0]
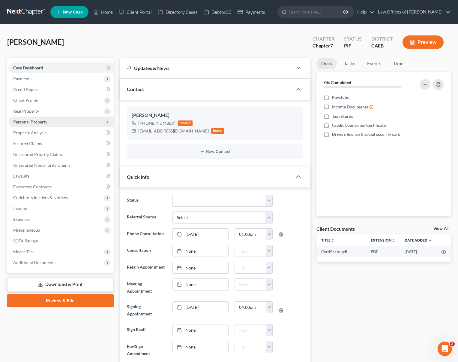
click at [48, 122] on span "Personal Property" at bounding box center [60, 121] width 105 height 11
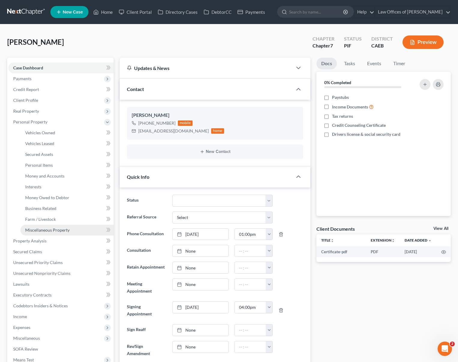
click at [69, 230] on link "Miscellaneous Property" at bounding box center [66, 229] width 93 height 11
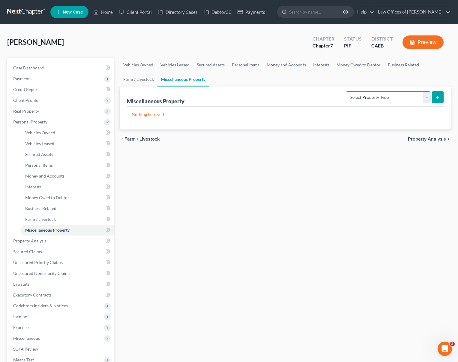
click at [427, 97] on select "Select Property Type Assigned for Creditor Benefit [DATE] Holding for Another N…" at bounding box center [388, 97] width 85 height 12
select select "transferred"
click at [346, 91] on select "Select Property Type Assigned for Creditor Benefit [DATE] Holding for Another N…" at bounding box center [388, 97] width 85 height 12
click at [435, 94] on button "submit" at bounding box center [438, 97] width 12 height 12
select select "Ordinary ([DATE])"
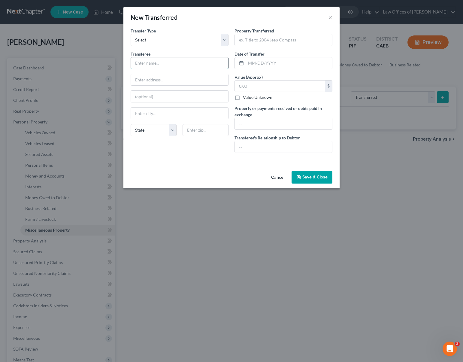
click at [164, 64] on input "text" at bounding box center [179, 62] width 97 height 11
type input "[PERSON_NAME]"
click at [245, 125] on input "text" at bounding box center [283, 123] width 97 height 11
type input "P"
type input "I"
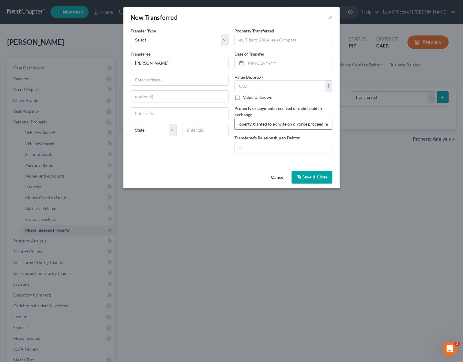
scroll to position [0, 31]
type input "Partial int. on property granted to ex-wife on divorce proceedings"
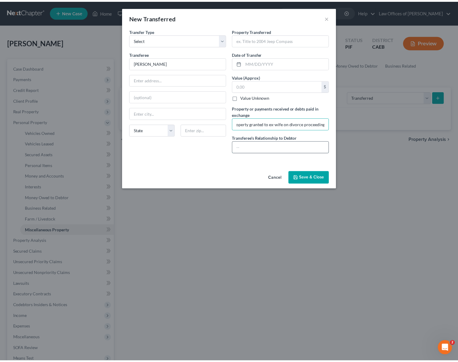
scroll to position [0, 0]
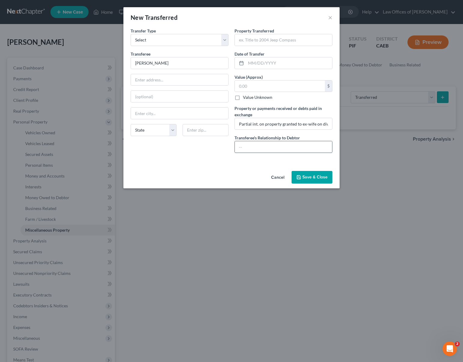
click at [238, 149] on input "text" at bounding box center [283, 146] width 97 height 11
type input "Ex-wife"
click at [263, 83] on input "text" at bounding box center [280, 85] width 90 height 11
type input "60,000"
click at [294, 59] on input "text" at bounding box center [289, 62] width 86 height 11
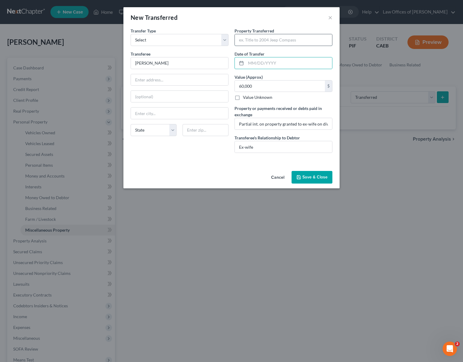
click at [292, 39] on input "text" at bounding box center [283, 39] width 97 height 11
click at [203, 51] on div "Transferee * [PERSON_NAME]" at bounding box center [180, 60] width 98 height 18
click at [312, 177] on button "Save & Close" at bounding box center [311, 177] width 41 height 13
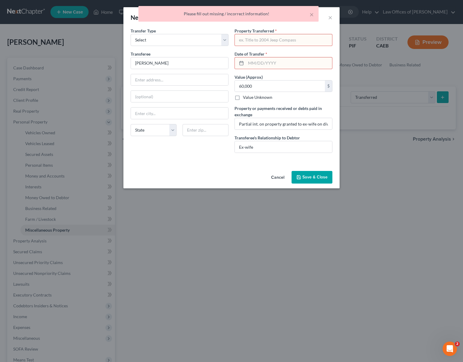
click at [298, 62] on input "text" at bounding box center [289, 62] width 86 height 11
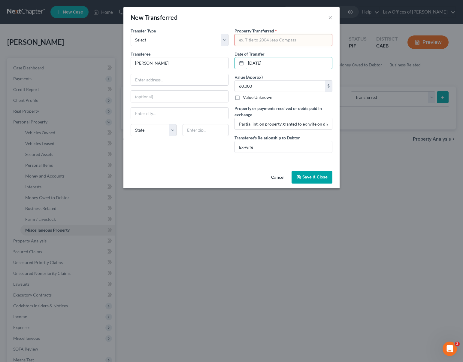
type input "[DATE]"
click at [253, 43] on input "text" at bounding box center [283, 39] width 97 height 11
type input "Address ?"
click at [322, 179] on button "Save & Close" at bounding box center [311, 177] width 41 height 13
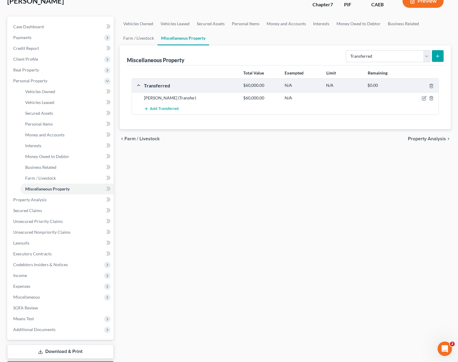
scroll to position [76, 0]
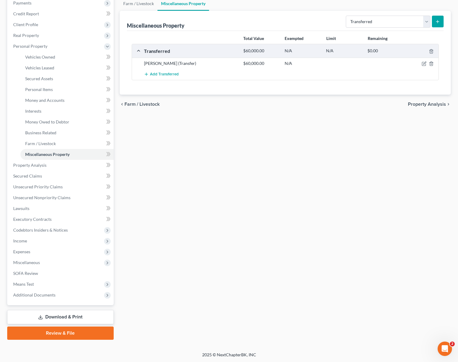
click at [71, 312] on link "Download & Print" at bounding box center [60, 317] width 107 height 14
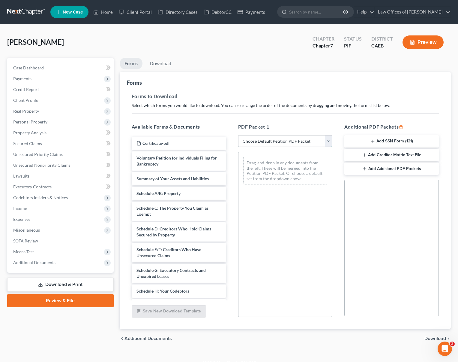
click at [331, 138] on select "Choose Default Petition PDF Packet Complete Bankruptcy Petition (all forms and …" at bounding box center [285, 141] width 95 height 12
select select "4"
click at [238, 135] on select "Choose Default Petition PDF Packet Complete Bankruptcy Petition (all forms and …" at bounding box center [285, 141] width 95 height 12
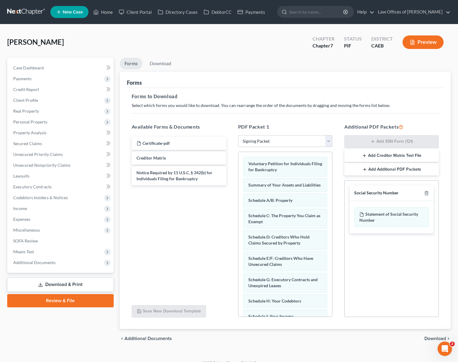
click at [433, 336] on span "Download" at bounding box center [436, 338] width 22 height 5
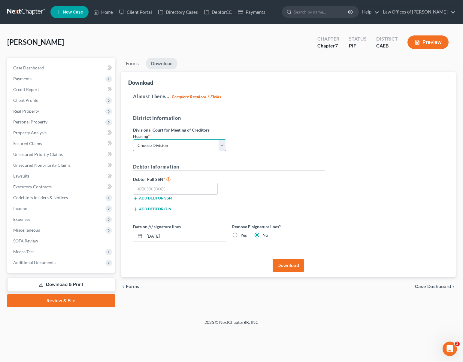
click at [224, 146] on select "Choose Division Fresno Modesto [GEOGRAPHIC_DATA]" at bounding box center [179, 145] width 93 height 12
select select "0"
click at [133, 139] on select "Choose Division Fresno Modesto [GEOGRAPHIC_DATA]" at bounding box center [179, 145] width 93 height 12
click at [198, 185] on input "text" at bounding box center [175, 188] width 85 height 12
type input "111-11-1111"
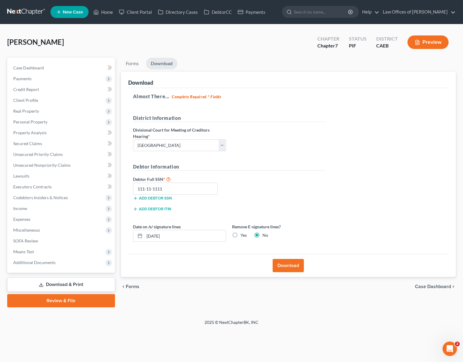
click at [294, 267] on button "Download" at bounding box center [287, 265] width 31 height 13
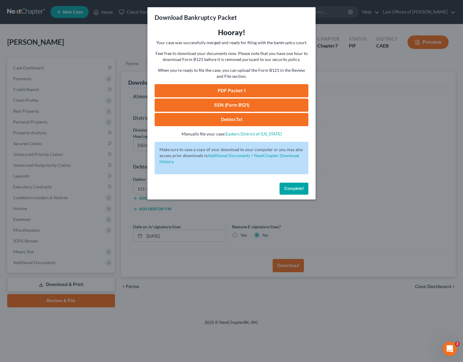
click at [229, 92] on link "PDF Packet 1" at bounding box center [232, 90] width 154 height 13
click at [298, 188] on span "Complete!" at bounding box center [293, 188] width 19 height 5
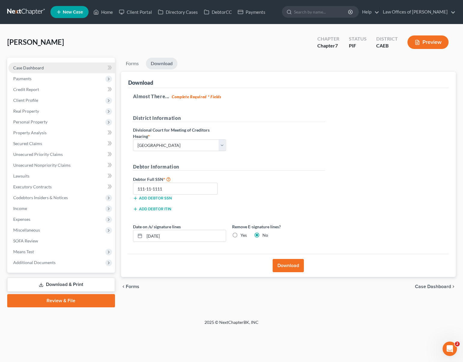
click at [56, 69] on link "Case Dashboard" at bounding box center [61, 67] width 107 height 11
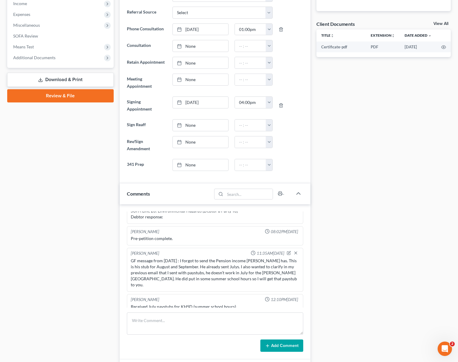
scroll to position [206, 0]
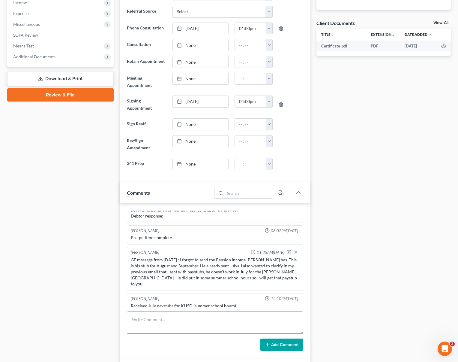
click at [146, 311] on textarea at bounding box center [215, 322] width 176 height 22
type textarea "Pending to add the address of the transferred property and ask client if the [D…"
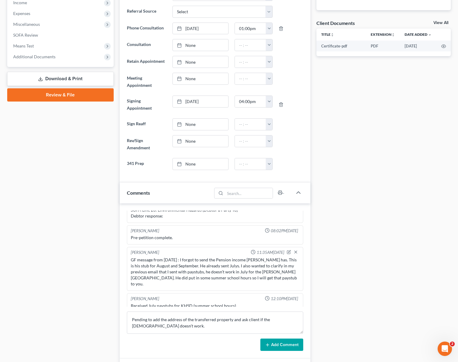
click at [273, 339] on button "Add Comment" at bounding box center [281, 344] width 43 height 13
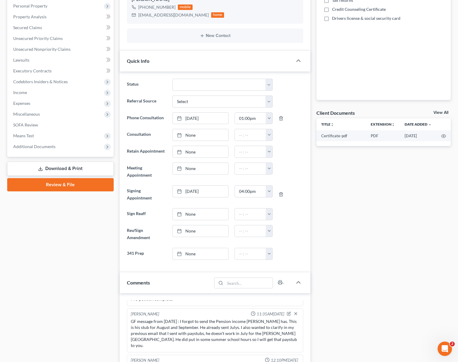
scroll to position [0, 0]
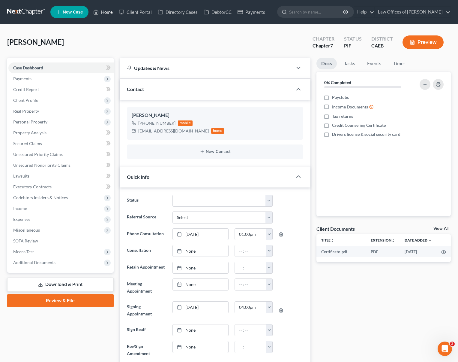
click at [109, 14] on link "Home" at bounding box center [103, 12] width 26 height 11
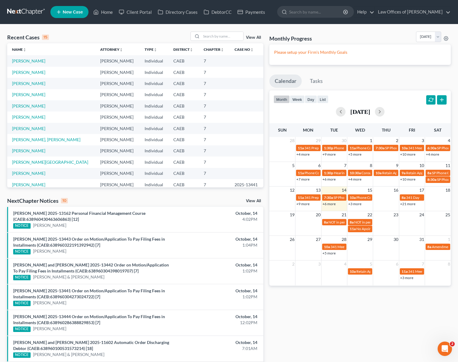
click at [354, 203] on link "+3 more" at bounding box center [354, 203] width 13 height 5
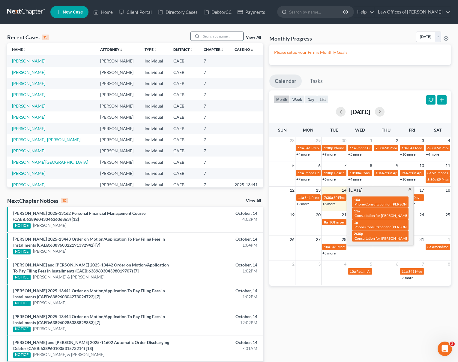
click at [214, 36] on input "search" at bounding box center [222, 36] width 42 height 9
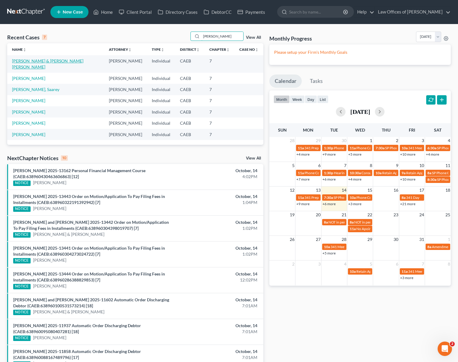
type input "[PERSON_NAME]"
click at [37, 60] on link "[PERSON_NAME] & [PERSON_NAME] [PERSON_NAME]" at bounding box center [47, 63] width 71 height 11
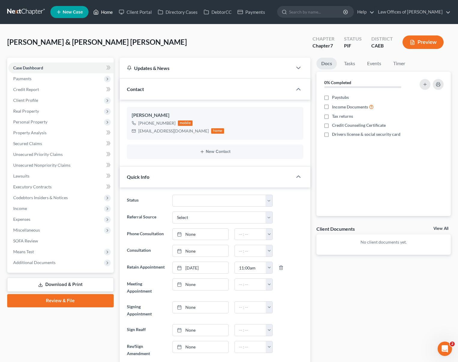
click at [110, 14] on link "Home" at bounding box center [103, 12] width 26 height 11
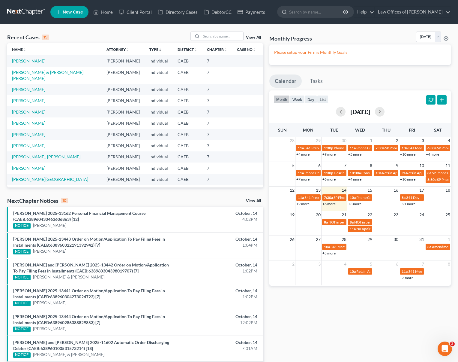
click at [35, 61] on link "[PERSON_NAME]" at bounding box center [28, 60] width 33 height 5
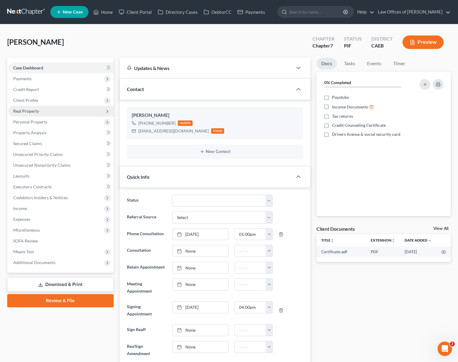
scroll to position [616, 0]
drag, startPoint x: 44, startPoint y: 101, endPoint x: 50, endPoint y: 102, distance: 5.2
click at [44, 101] on span "Client Profile" at bounding box center [60, 100] width 105 height 11
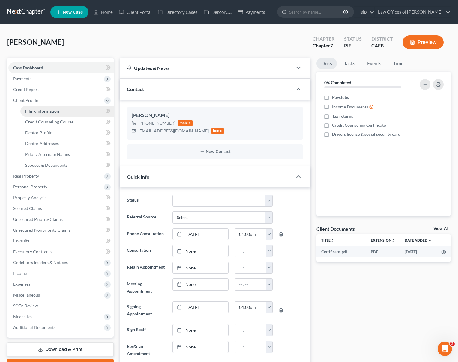
click at [51, 107] on link "Filing Information" at bounding box center [66, 111] width 93 height 11
select select "1"
select select "0"
select select "8"
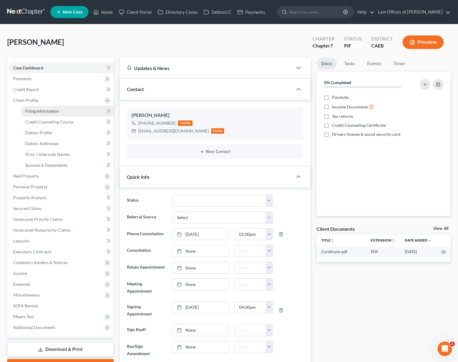
select select "0"
select select "4"
select select "1"
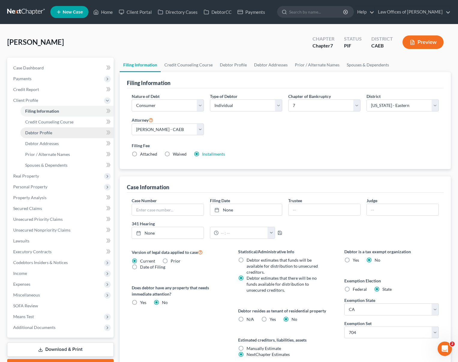
click at [56, 132] on link "Debtor Profile" at bounding box center [66, 132] width 93 height 11
select select "3"
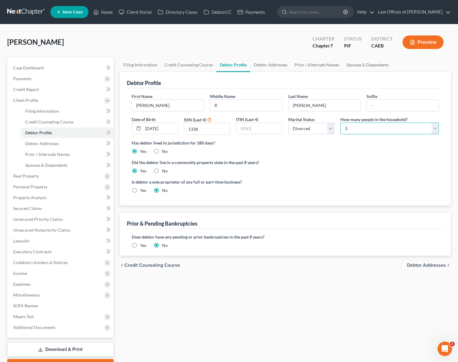
click at [436, 128] on select "Select 1 2 3 4 5 6 7 8 9 10 11 12 13 14 15 16 17 18 19 20" at bounding box center [390, 128] width 98 height 12
select select "1"
click at [341, 122] on select "Select 1 2 3 4 5 6 7 8 9 10 11 12 13 14 15 16 17 18 19 20" at bounding box center [390, 128] width 98 height 12
click at [61, 111] on link "Filing Information" at bounding box center [66, 111] width 93 height 11
select select "1"
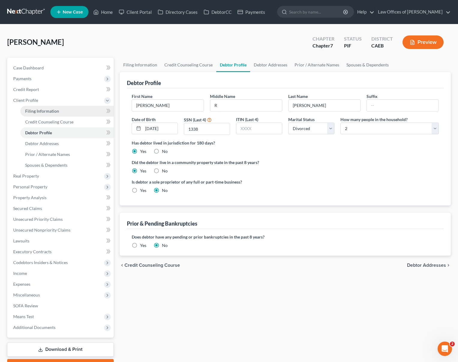
select select "0"
select select "8"
select select "0"
select select "4"
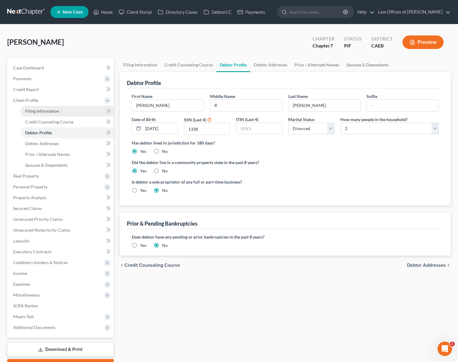
select select "1"
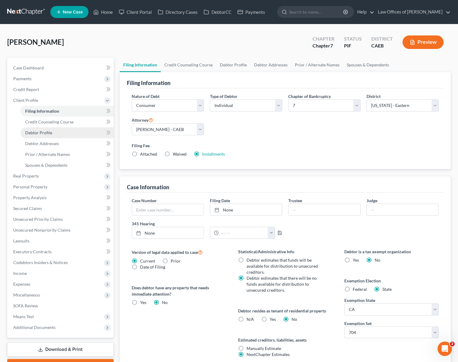
click at [58, 134] on link "Debtor Profile" at bounding box center [66, 132] width 93 height 11
select select "3"
select select "1"
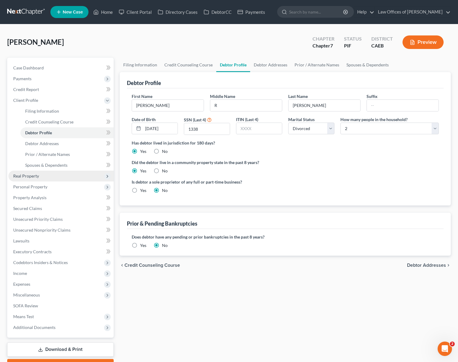
click at [34, 176] on span "Real Property" at bounding box center [26, 175] width 26 height 5
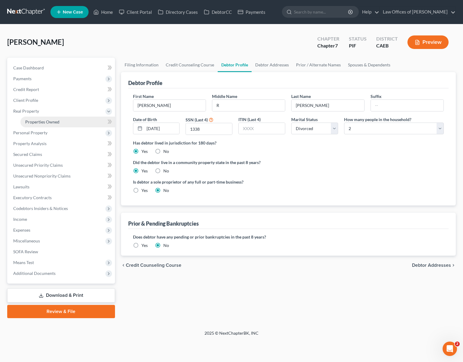
click at [63, 123] on link "Properties Owned" at bounding box center [67, 121] width 95 height 11
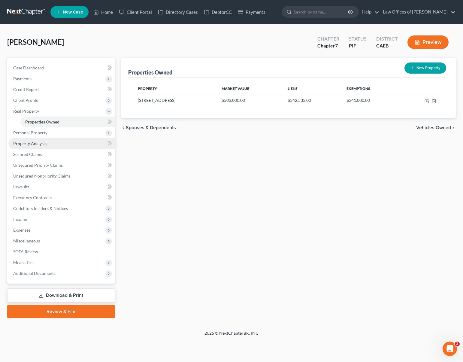
click at [45, 145] on span "Property Analysis" at bounding box center [29, 143] width 33 height 5
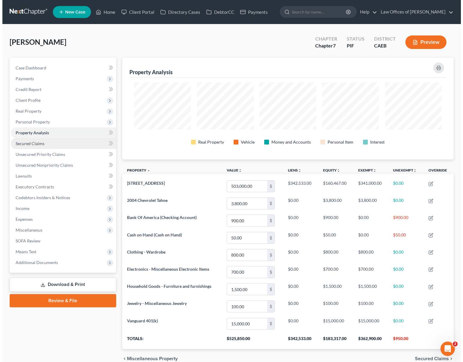
scroll to position [102, 331]
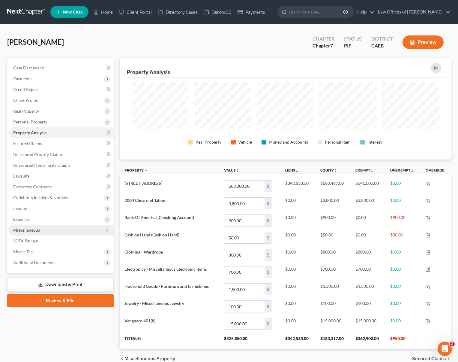
click at [39, 230] on span "Miscellaneous" at bounding box center [26, 229] width 27 height 5
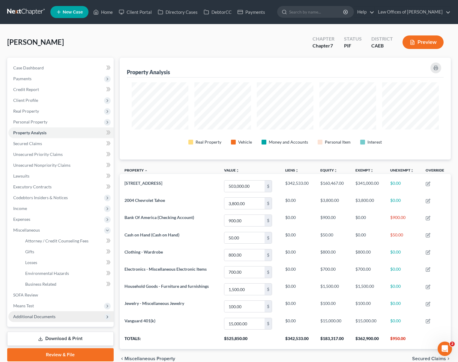
click at [55, 318] on span "Additional Documents" at bounding box center [60, 316] width 105 height 11
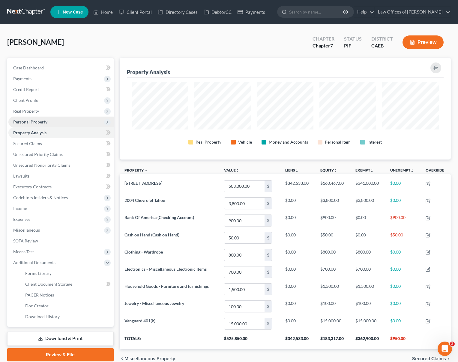
click at [48, 121] on span "Personal Property" at bounding box center [60, 121] width 105 height 11
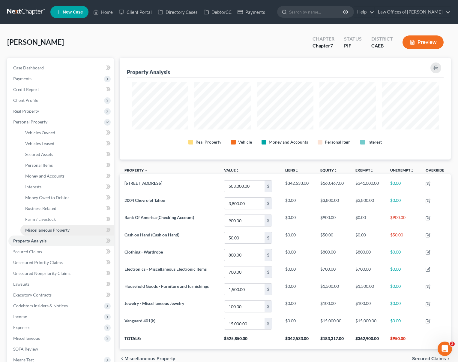
click at [67, 231] on span "Miscellaneous Property" at bounding box center [47, 229] width 44 height 5
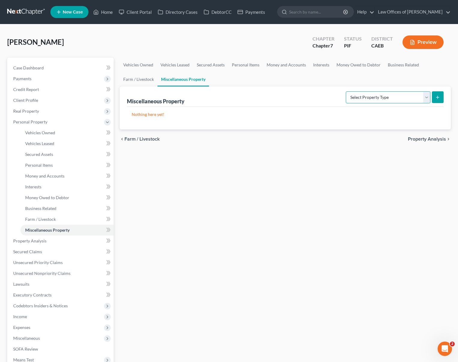
click at [426, 97] on select "Select Property Type Assigned for Creditor Benefit [DATE] Holding for Another N…" at bounding box center [388, 97] width 85 height 12
select select "transferred"
click at [346, 91] on select "Select Property Type Assigned for Creditor Benefit [DATE] Holding for Another N…" at bounding box center [388, 97] width 85 height 12
click at [437, 97] on line "submit" at bounding box center [438, 97] width 3 height 0
select select "Ordinary ([DATE])"
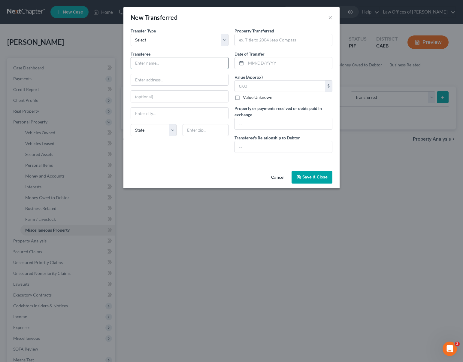
click at [168, 61] on input "text" at bounding box center [179, 62] width 97 height 11
type input "[PERSON_NAME]"
click at [174, 85] on input "text" at bounding box center [179, 79] width 97 height 11
type input "[STREET_ADDRESS][PERSON_NAME]"
type input "95351"
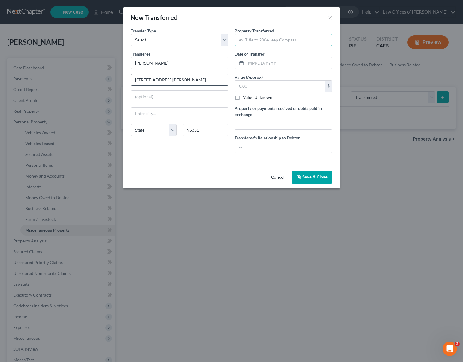
type input "Modesto"
type input "[STREET_ADDRESS][PERSON_NAME]"
type input "."
type input "[DATE]"
type input "0"
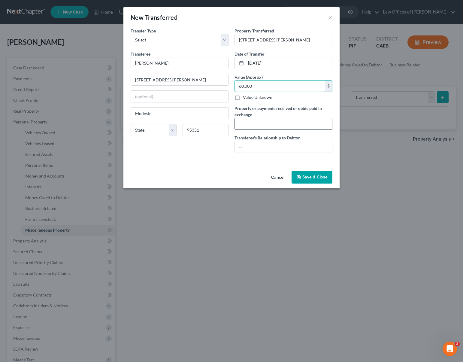
type input "60,000"
click at [252, 122] on input "text" at bounding box center [283, 123] width 97 height 11
type input "Partial int. of debtor granted to ex-wife in divorce proceedings"
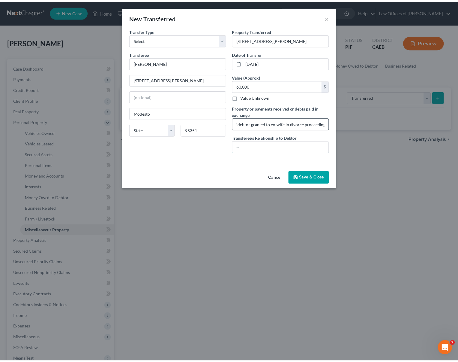
scroll to position [0, 0]
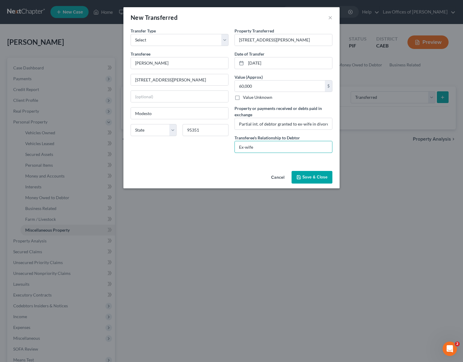
type input "Ex-wife"
click at [319, 176] on button "Save & Close" at bounding box center [311, 177] width 41 height 13
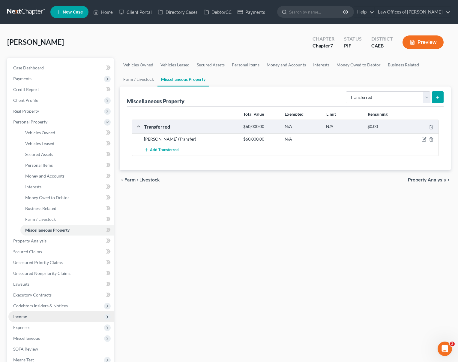
click at [41, 317] on span "Income" at bounding box center [60, 316] width 105 height 11
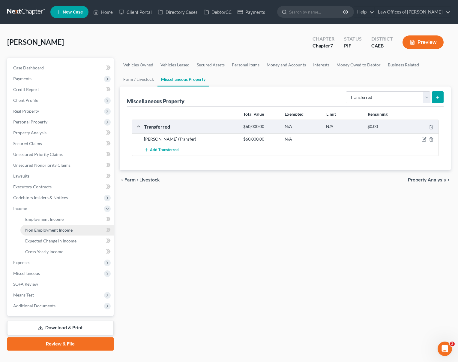
click at [74, 231] on link "Non Employment Income" at bounding box center [66, 229] width 93 height 11
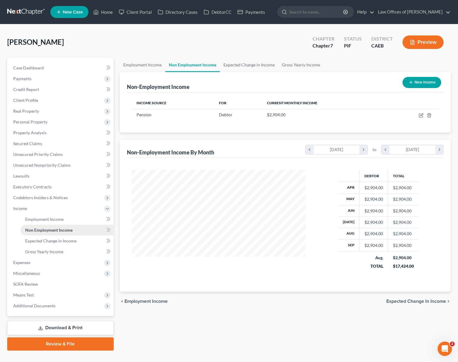
scroll to position [107, 186]
click at [68, 221] on link "Employment Income" at bounding box center [66, 219] width 93 height 11
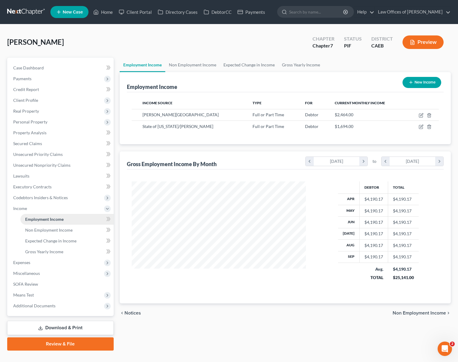
scroll to position [107, 186]
click at [68, 227] on link "Non Employment Income" at bounding box center [66, 229] width 93 height 11
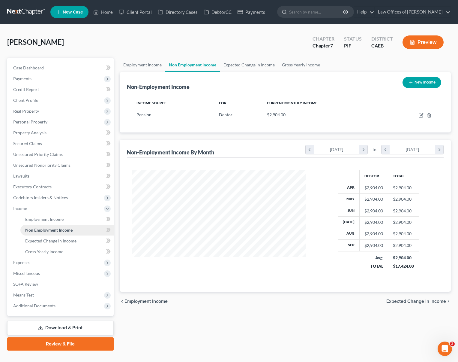
scroll to position [107, 186]
click at [49, 103] on span "Client Profile" at bounding box center [60, 100] width 105 height 11
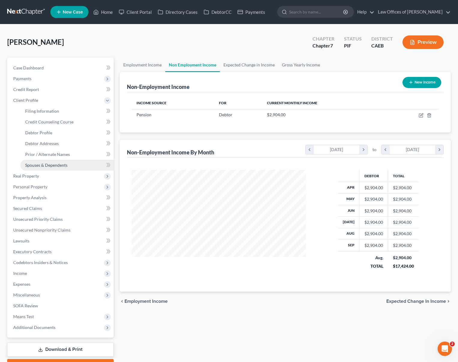
click at [68, 162] on link "Spouses & Dependents" at bounding box center [66, 165] width 93 height 11
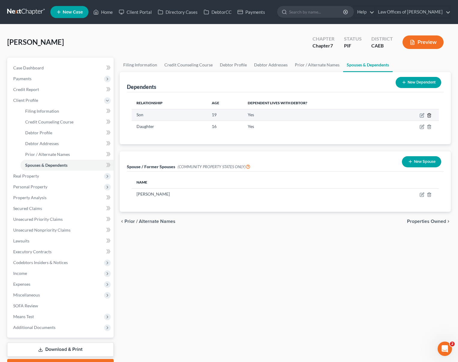
click at [429, 115] on line "button" at bounding box center [429, 115] width 0 height 1
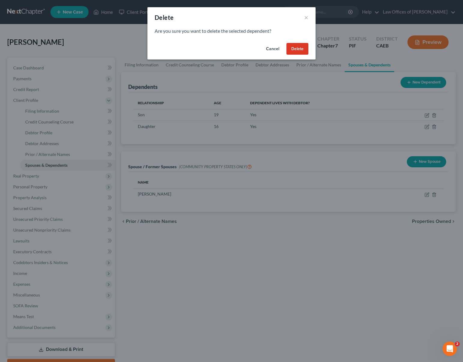
click at [305, 50] on button "Delete" at bounding box center [297, 49] width 22 height 12
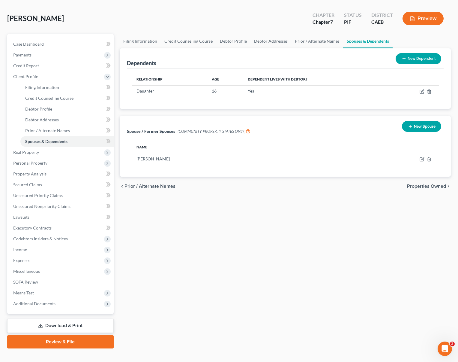
scroll to position [32, 0]
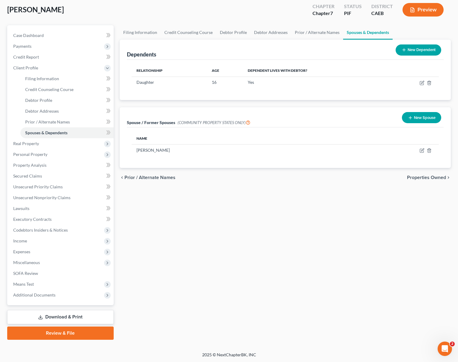
click at [76, 316] on link "Download & Print" at bounding box center [60, 317] width 107 height 14
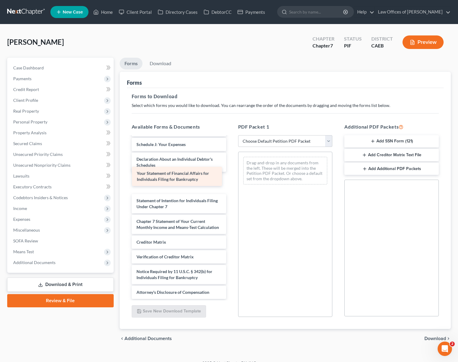
scroll to position [161, 0]
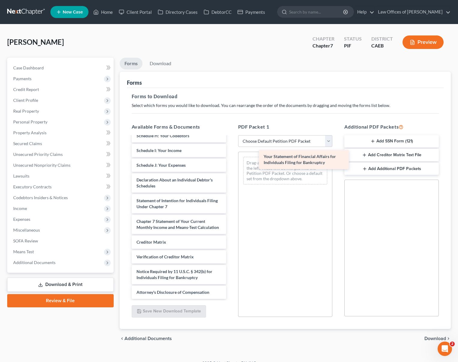
drag, startPoint x: 190, startPoint y: 178, endPoint x: 315, endPoint y: 164, distance: 126.0
click at [231, 161] on div "Your Statement of Financial Affairs for Individuals Filing for Bankruptcy Certi…" at bounding box center [179, 139] width 104 height 317
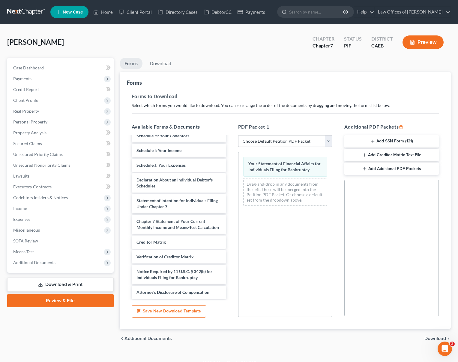
click at [430, 338] on span "Download" at bounding box center [436, 338] width 22 height 5
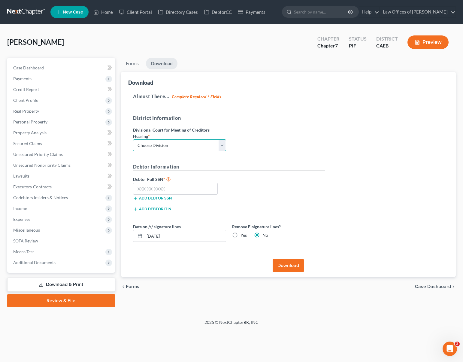
click at [221, 144] on select "Choose Division Fresno Modesto [GEOGRAPHIC_DATA]" at bounding box center [179, 145] width 93 height 12
select select "0"
click at [133, 139] on select "Choose Division Fresno Modesto [GEOGRAPHIC_DATA]" at bounding box center [179, 145] width 93 height 12
click at [188, 188] on input "text" at bounding box center [175, 188] width 85 height 12
type input "111-11-1111"
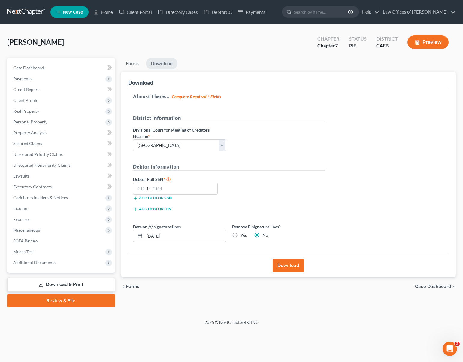
click at [288, 265] on button "Download" at bounding box center [287, 265] width 31 height 13
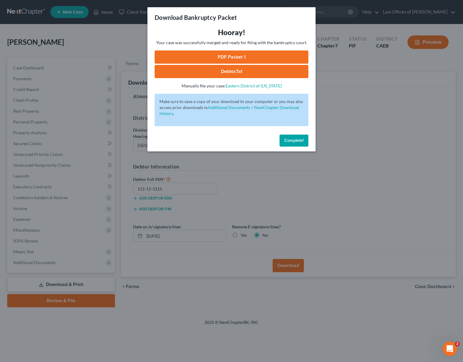
click at [219, 58] on link "PDF Packet 1" at bounding box center [232, 56] width 154 height 13
click at [299, 141] on span "Complete!" at bounding box center [293, 140] width 19 height 5
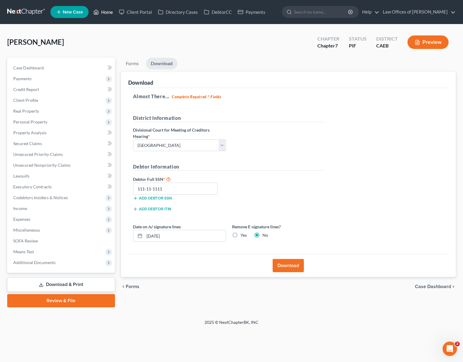
click at [108, 16] on link "Home" at bounding box center [103, 12] width 26 height 11
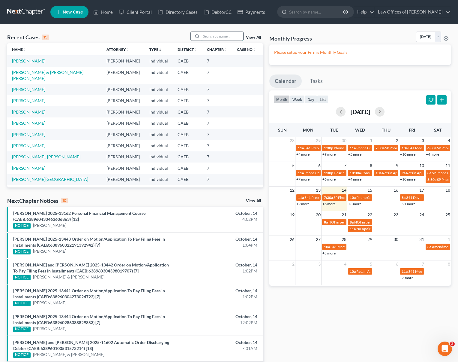
click at [215, 33] on input "search" at bounding box center [222, 36] width 42 height 9
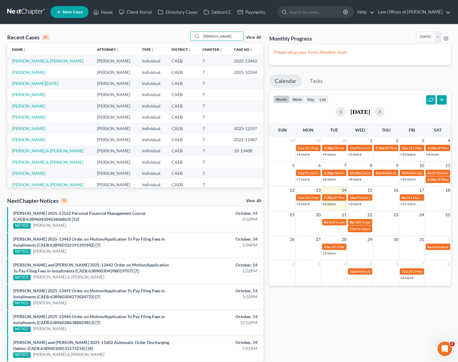
type input "[PERSON_NAME]"
click at [410, 277] on link "+3 more" at bounding box center [406, 277] width 13 height 5
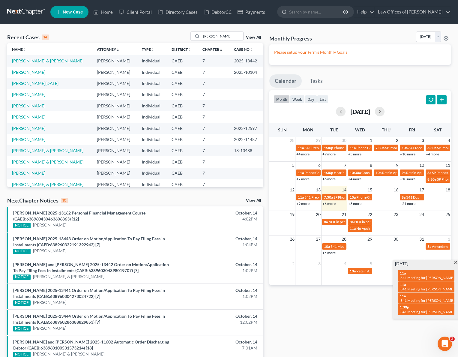
click at [455, 260] on div "[DATE] 11a 341 Meeting for [PERSON_NAME] & [PERSON_NAME] 11a 341 Meeting for [P…" at bounding box center [426, 289] width 66 height 59
click at [455, 261] on span at bounding box center [456, 263] width 5 height 4
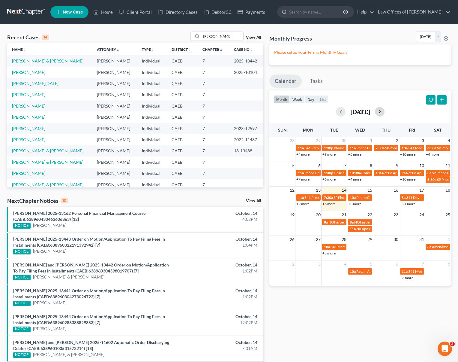
click at [385, 112] on button "button" at bounding box center [380, 112] width 10 height 10
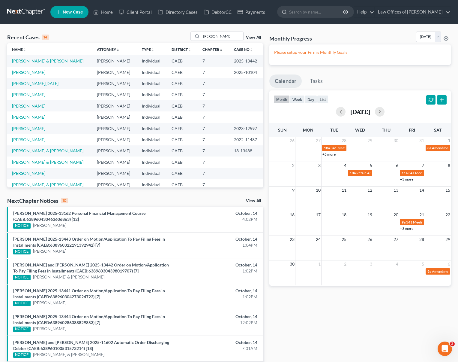
click at [409, 179] on link "+3 more" at bounding box center [406, 179] width 13 height 5
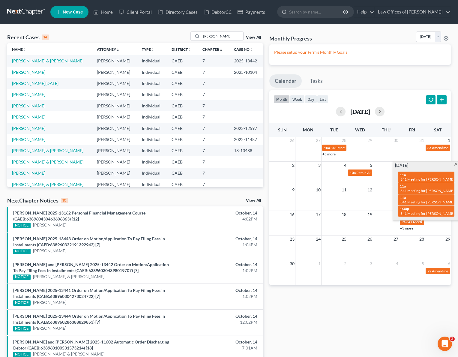
click at [455, 164] on span at bounding box center [456, 165] width 5 height 4
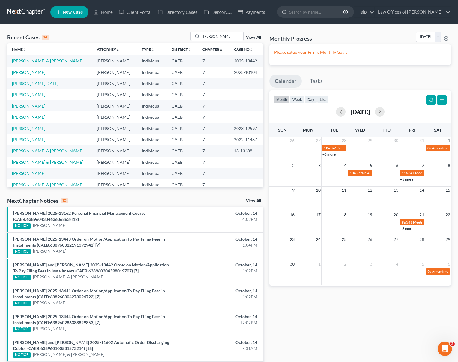
click at [410, 229] on link "+3 more" at bounding box center [406, 228] width 13 height 5
click at [48, 61] on link "[PERSON_NAME] & [PERSON_NAME]" at bounding box center [47, 60] width 71 height 5
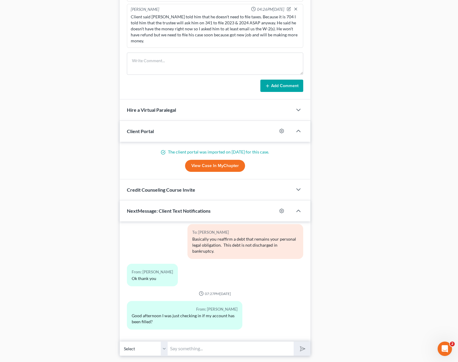
scroll to position [471, 0]
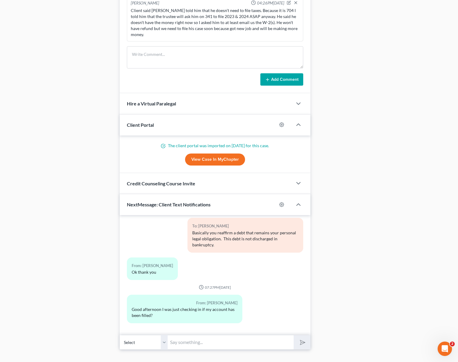
click at [193, 335] on input "text" at bounding box center [231, 342] width 126 height 15
type input "Hello. Yes, your case is filed and your case number is 25-13442."
click at [294, 335] on button "submit" at bounding box center [302, 342] width 17 height 14
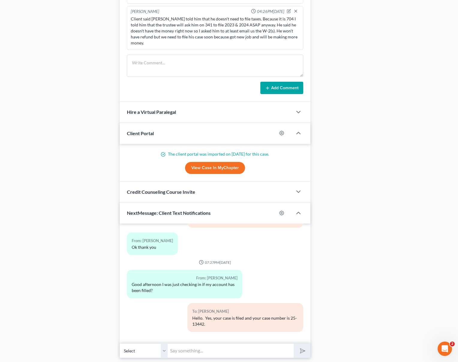
scroll to position [475, 0]
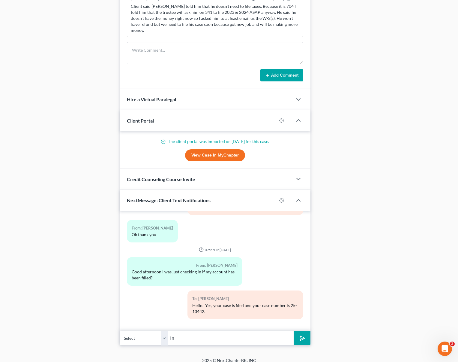
type input "I"
type input "You can go ahead and take the second class now. Please DO NOT send us the certi…"
click at [294, 331] on button "submit" at bounding box center [302, 338] width 17 height 14
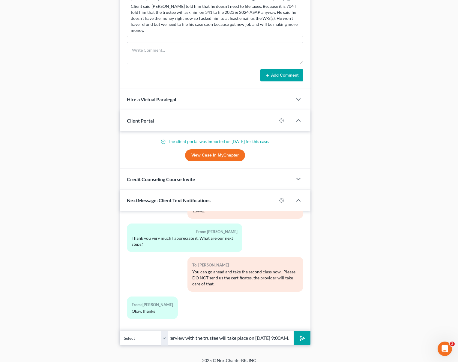
scroll to position [0, 203]
type input "In about 10 days you will be receiving the official notices from the court by m…"
click at [294, 331] on button "submit" at bounding box center [302, 338] width 17 height 14
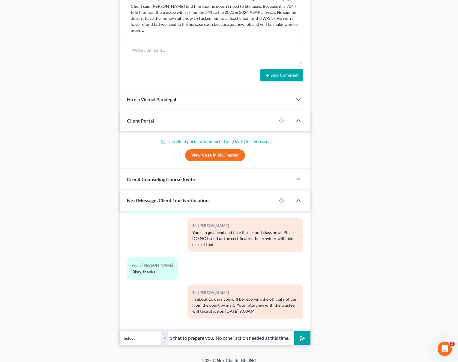
scroll to position [0, 58]
type input "We will contact you prior to that to prepare you. No other action needed at thi…"
click at [294, 331] on button "submit" at bounding box center [302, 338] width 17 height 14
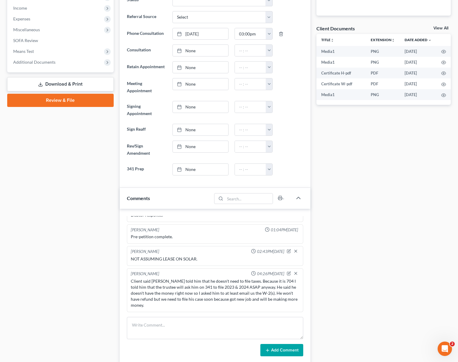
scroll to position [0, 0]
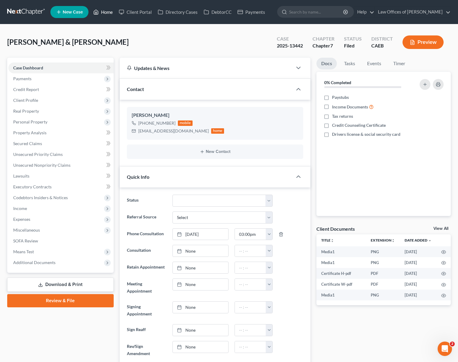
click at [110, 13] on link "Home" at bounding box center [103, 12] width 26 height 11
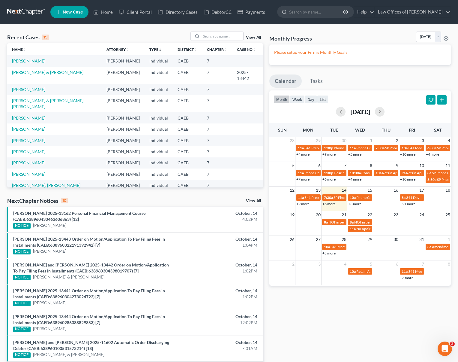
click at [330, 204] on link "+6 more" at bounding box center [329, 203] width 13 height 5
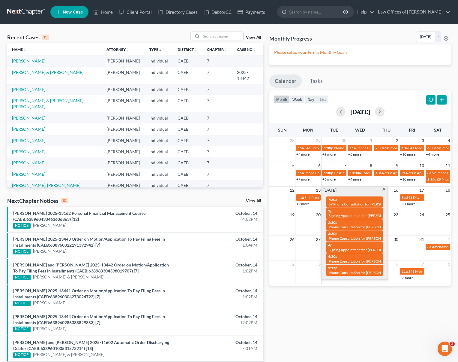
click at [385, 188] on span at bounding box center [384, 190] width 5 height 4
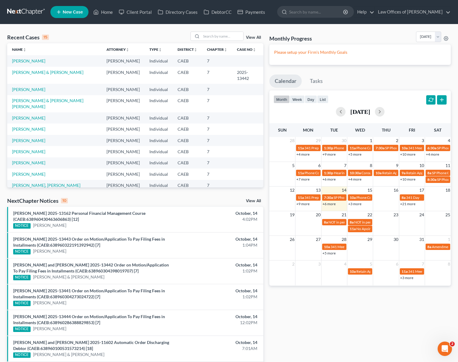
click at [354, 205] on link "+3 more" at bounding box center [354, 203] width 13 height 5
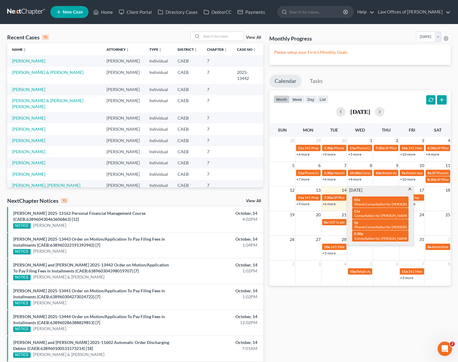
click at [411, 188] on span at bounding box center [410, 190] width 5 height 4
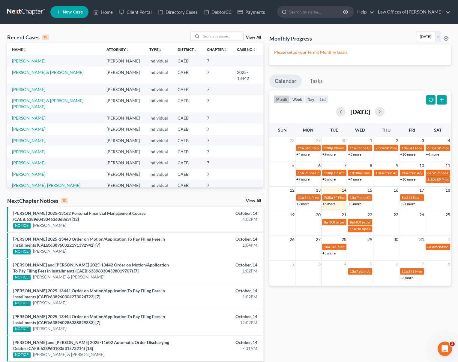
click at [66, 13] on span "New Case" at bounding box center [73, 12] width 20 height 5
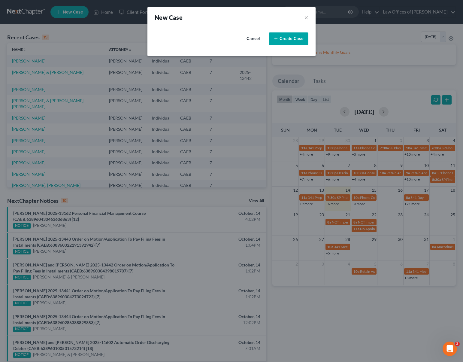
select select "8"
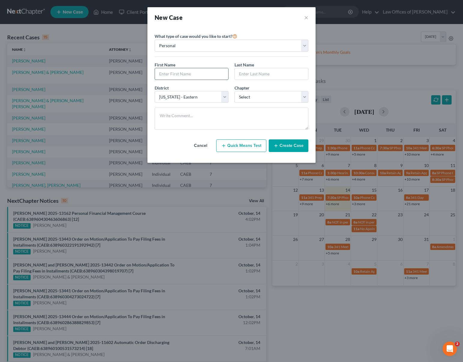
click at [176, 74] on input "text" at bounding box center [191, 73] width 73 height 11
type input "[PERSON_NAME]"
click at [254, 75] on input "text" at bounding box center [271, 73] width 73 height 11
type input "[PERSON_NAME]"
click at [303, 95] on select "Select 7 11 12 13" at bounding box center [271, 97] width 74 height 12
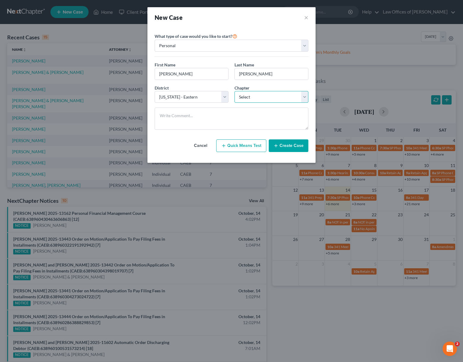
select select "0"
click at [234, 91] on select "Select 7 11 12 13" at bounding box center [271, 97] width 74 height 12
click at [288, 146] on button "Create Case" at bounding box center [289, 145] width 40 height 13
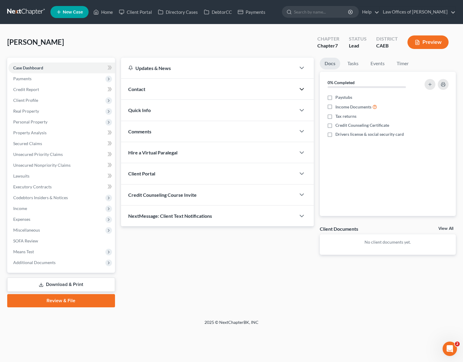
click at [300, 89] on icon "button" at bounding box center [301, 89] width 7 height 7
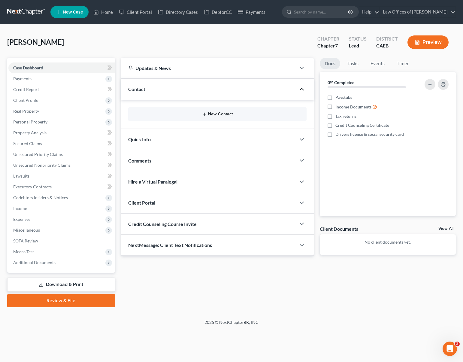
click at [233, 115] on button "New Contact" at bounding box center [217, 114] width 169 height 5
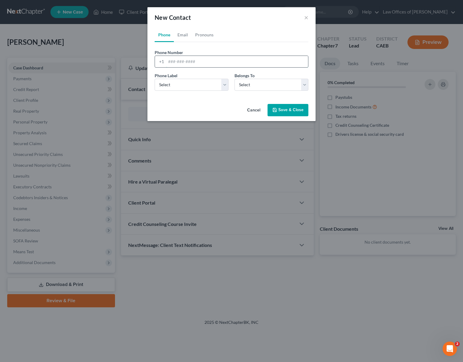
click at [216, 65] on input "tel" at bounding box center [237, 61] width 142 height 11
type input "6615781319"
click at [222, 82] on select "Select Mobile Home Work Other" at bounding box center [192, 85] width 74 height 12
select select "0"
click at [155, 79] on select "Select Mobile Home Work Other" at bounding box center [192, 85] width 74 height 12
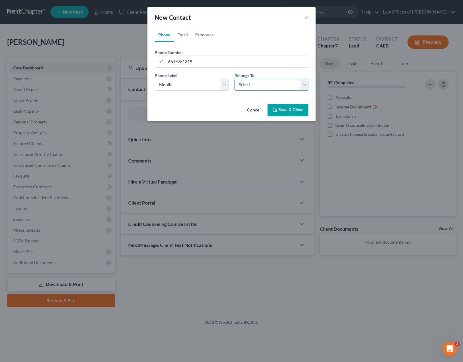
click at [303, 88] on select "Select Client Other" at bounding box center [271, 85] width 74 height 12
select select "0"
click at [234, 79] on select "Select Client Other" at bounding box center [271, 85] width 74 height 12
click at [304, 109] on button "Save & Close" at bounding box center [287, 110] width 41 height 13
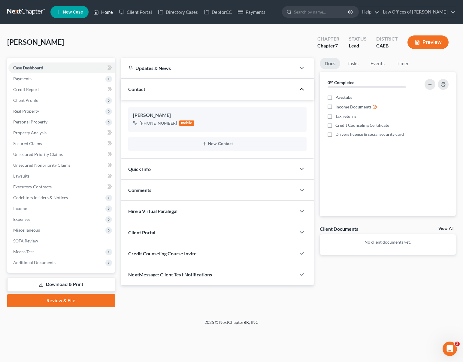
click at [108, 14] on link "Home" at bounding box center [103, 12] width 26 height 11
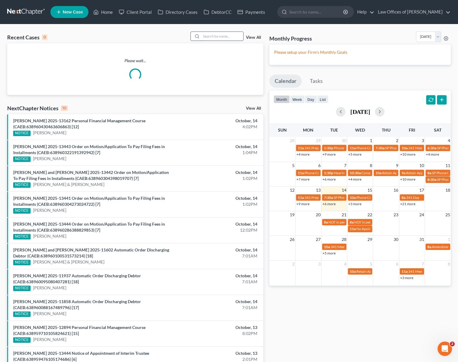
click at [227, 35] on input "search" at bounding box center [222, 36] width 42 height 9
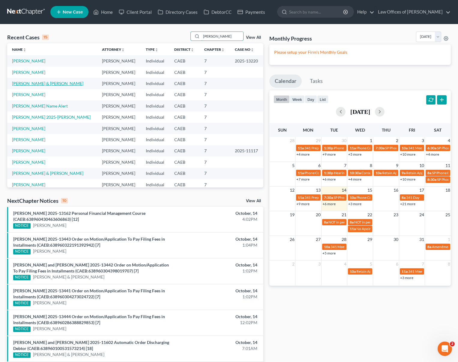
type input "[PERSON_NAME]"
click at [52, 84] on link "[PERSON_NAME] & [PERSON_NAME]" at bounding box center [47, 83] width 71 height 5
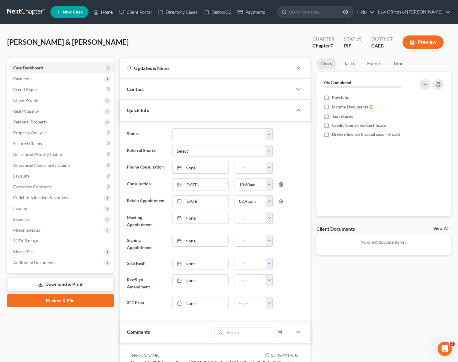
click at [107, 16] on link "Home" at bounding box center [103, 12] width 26 height 11
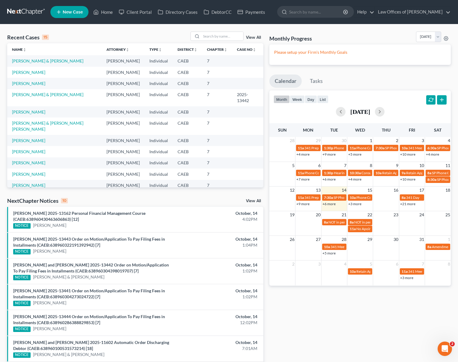
click at [331, 251] on link "+5 more" at bounding box center [329, 253] width 13 height 5
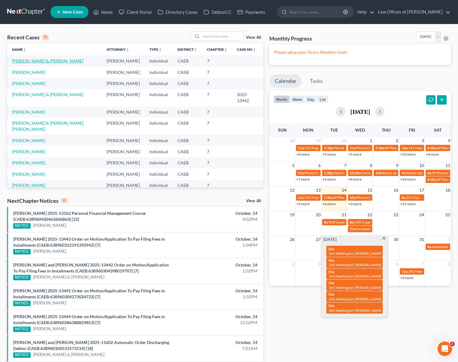
click at [38, 63] on link "[PERSON_NAME] & [PERSON_NAME]" at bounding box center [47, 60] width 71 height 5
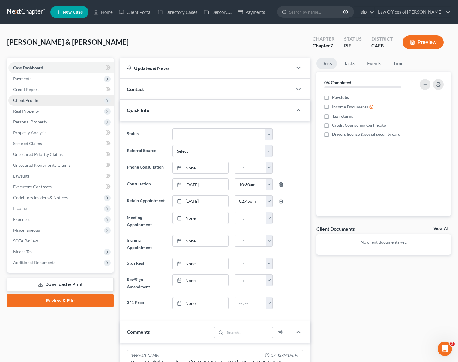
click at [47, 102] on span "Client Profile" at bounding box center [60, 100] width 105 height 11
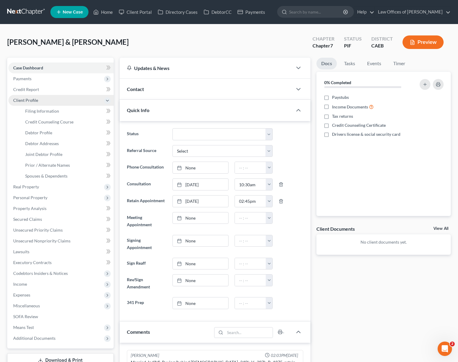
scroll to position [346, 0]
click at [48, 110] on span "Filing Information" at bounding box center [42, 110] width 34 height 5
select select "1"
select select "0"
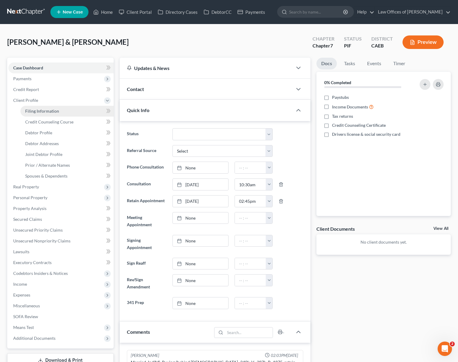
select select "8"
select select "0"
select select "4"
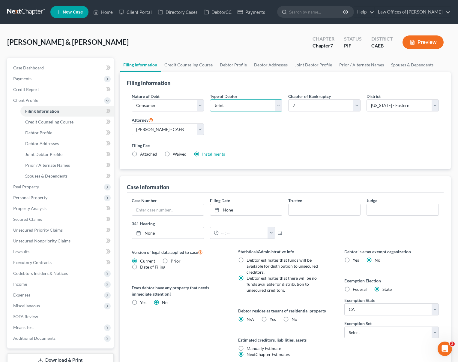
click at [279, 106] on select "Select Individual Joint" at bounding box center [246, 105] width 72 height 12
select select "0"
click at [210, 99] on select "Select Individual Joint" at bounding box center [246, 105] width 72 height 12
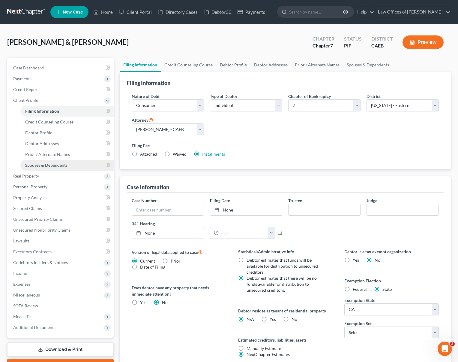
click at [65, 164] on span "Spouses & Dependents" at bounding box center [46, 164] width 42 height 5
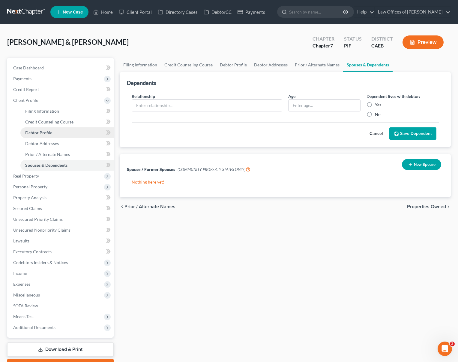
click at [60, 133] on link "Debtor Profile" at bounding box center [66, 132] width 93 height 11
select select "1"
select select "0"
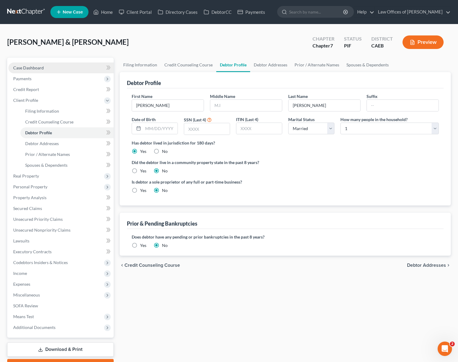
click at [58, 71] on link "Case Dashboard" at bounding box center [60, 67] width 105 height 11
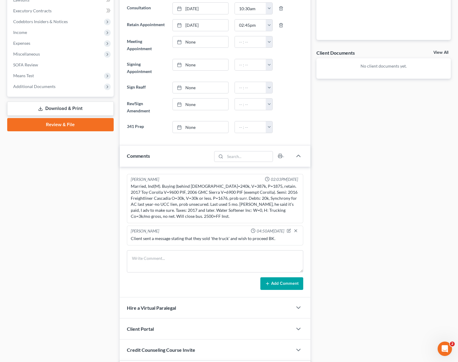
scroll to position [177, 0]
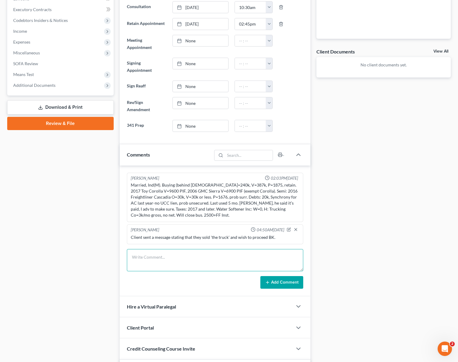
click at [145, 254] on textarea at bounding box center [215, 260] width 176 height 22
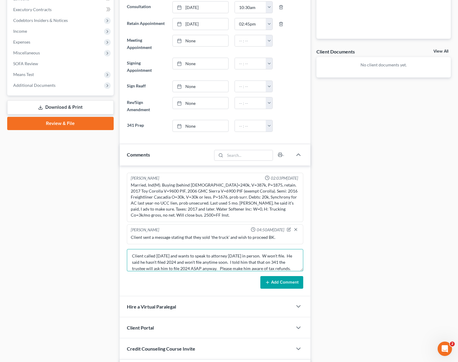
type textarea "Client called [DATE] and wants to speak to attorney [DATE] in person. W won't f…"
click at [287, 276] on button "Add Comment" at bounding box center [281, 282] width 43 height 13
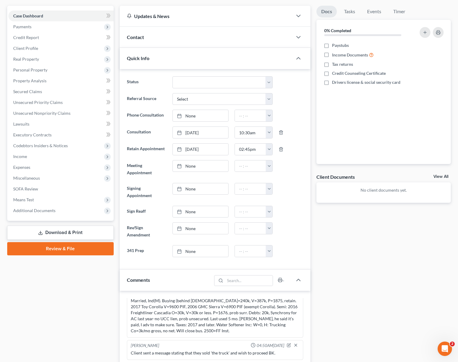
scroll to position [47, 0]
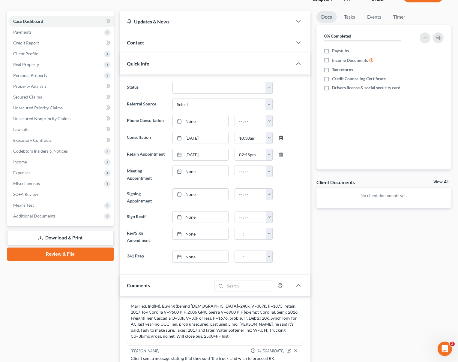
click at [281, 137] on line "button" at bounding box center [281, 137] width 0 height 1
click at [192, 138] on link "[DATE]" at bounding box center [201, 137] width 56 height 11
click at [249, 137] on input "text" at bounding box center [250, 137] width 31 height 11
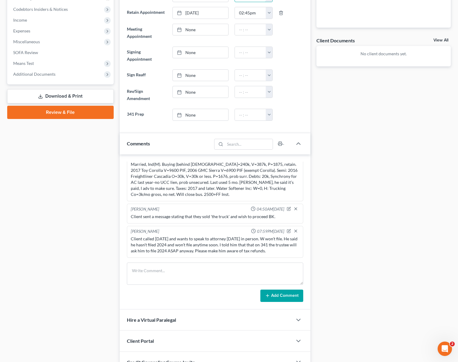
scroll to position [191, 0]
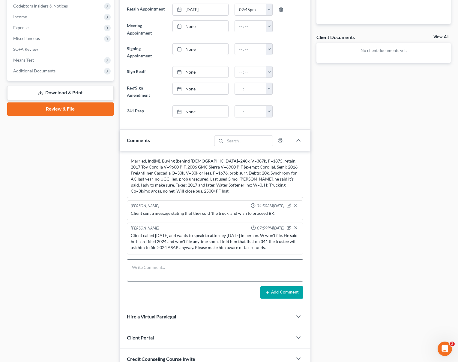
type input "11:00AM"
click at [176, 265] on textarea at bounding box center [215, 270] width 176 height 22
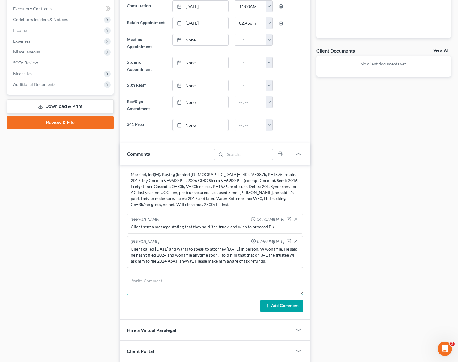
scroll to position [0, 0]
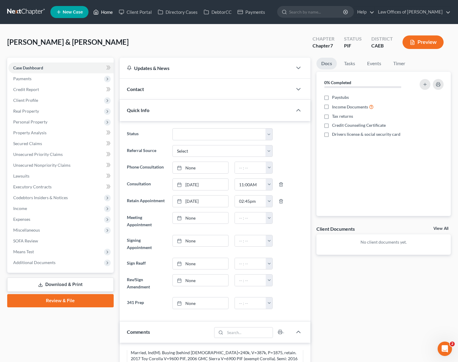
click at [107, 14] on link "Home" at bounding box center [103, 12] width 26 height 11
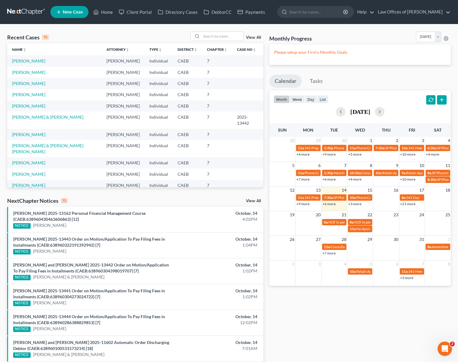
click at [331, 254] on link "+7 more" at bounding box center [329, 253] width 13 height 5
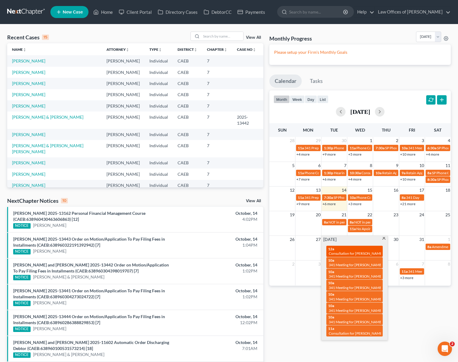
click at [336, 251] on span "Consultation for [PERSON_NAME] & [PERSON_NAME]" at bounding box center [372, 253] width 86 height 5
select select "Days"
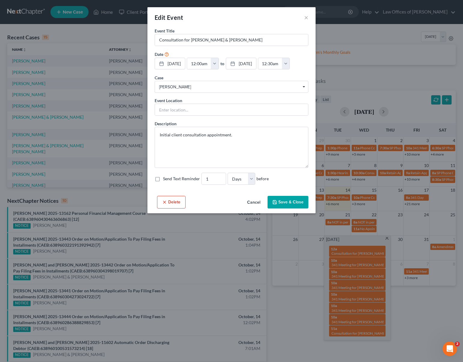
click at [182, 208] on button "Delete" at bounding box center [171, 202] width 29 height 13
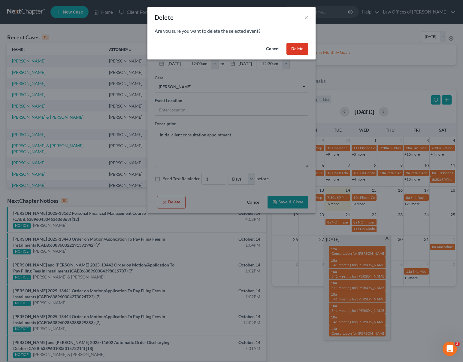
click at [297, 51] on button "Delete" at bounding box center [297, 49] width 22 height 12
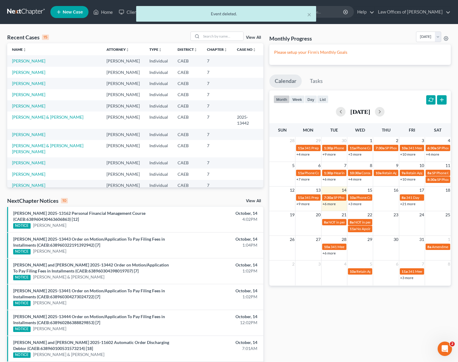
click at [330, 253] on link "+6 more" at bounding box center [329, 253] width 13 height 5
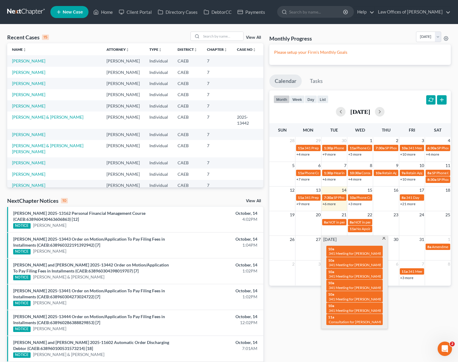
click at [383, 239] on span at bounding box center [384, 239] width 5 height 4
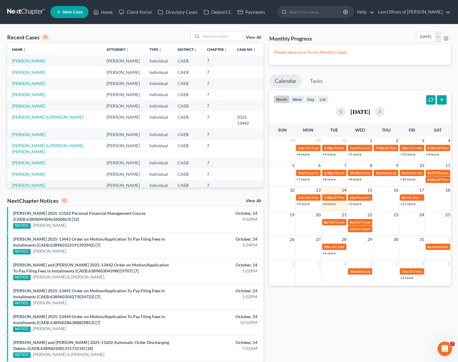
click at [332, 253] on link "+6 more" at bounding box center [329, 253] width 13 height 5
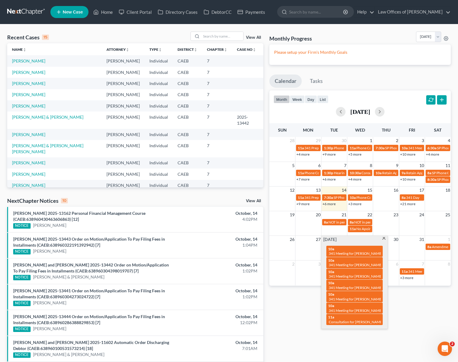
click at [382, 237] on span at bounding box center [384, 239] width 5 height 4
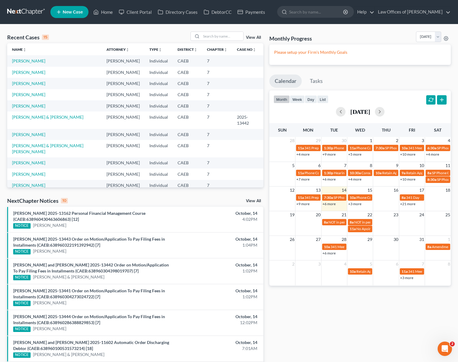
click at [330, 205] on link "+6 more" at bounding box center [329, 203] width 13 height 5
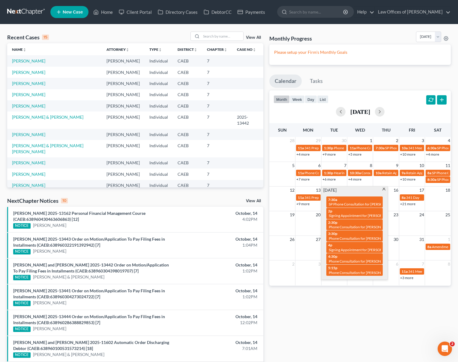
click at [383, 189] on span at bounding box center [384, 190] width 5 height 4
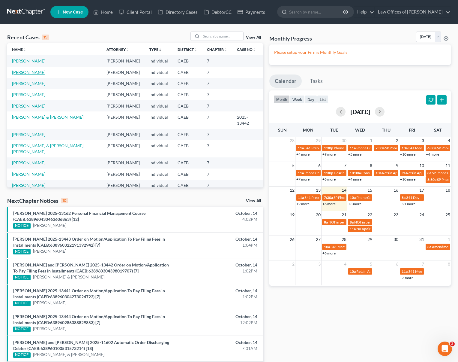
click at [35, 73] on link "[PERSON_NAME]" at bounding box center [28, 72] width 33 height 5
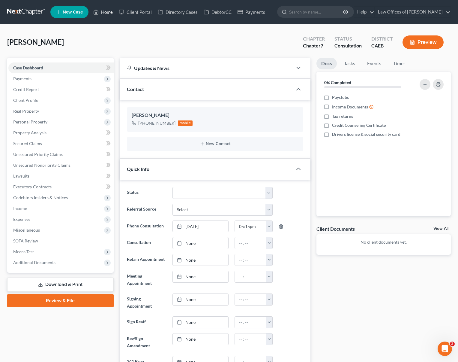
click at [104, 15] on link "Home" at bounding box center [103, 12] width 26 height 11
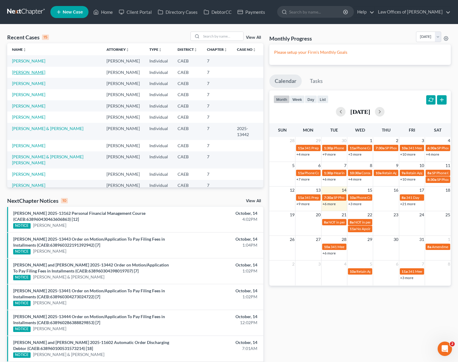
click at [29, 74] on link "[PERSON_NAME]" at bounding box center [28, 72] width 33 height 5
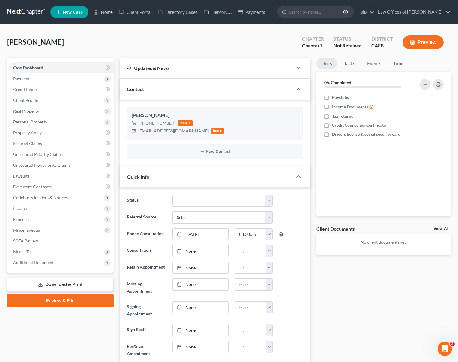
click at [107, 11] on link "Home" at bounding box center [103, 12] width 26 height 11
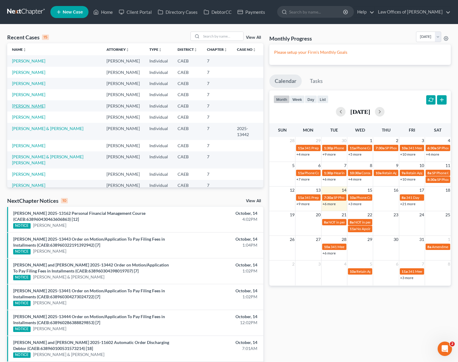
click at [35, 107] on link "[PERSON_NAME]" at bounding box center [28, 105] width 33 height 5
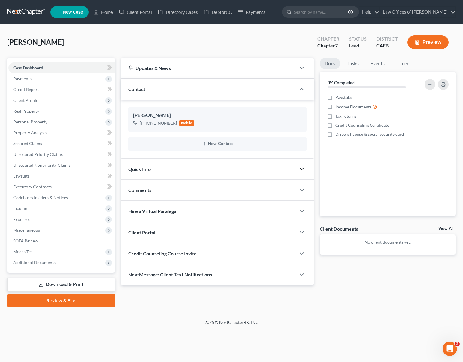
click at [303, 169] on icon "button" at bounding box center [301, 168] width 7 height 7
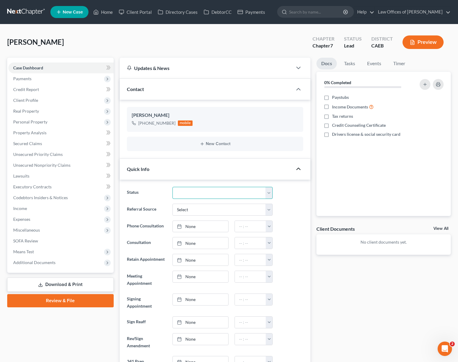
click at [271, 189] on select "Cancelled/Refund Closed Consultation Declined Discharged Filed Income Check In …" at bounding box center [223, 193] width 101 height 12
select select "2"
click at [173, 187] on select "Cancelled/Refund Closed Consultation Declined Discharged Filed Income Check In …" at bounding box center [223, 193] width 101 height 12
type input "[DATE]"
click at [191, 224] on link "[DATE]" at bounding box center [201, 226] width 56 height 11
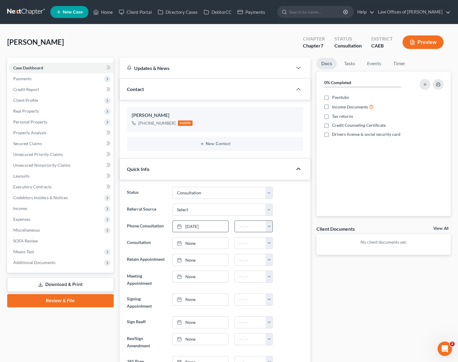
click at [267, 226] on button "button" at bounding box center [269, 226] width 7 height 11
click at [280, 261] on link "4:30pm" at bounding box center [283, 260] width 34 height 10
click at [248, 227] on input "4:30pm" at bounding box center [250, 226] width 31 height 11
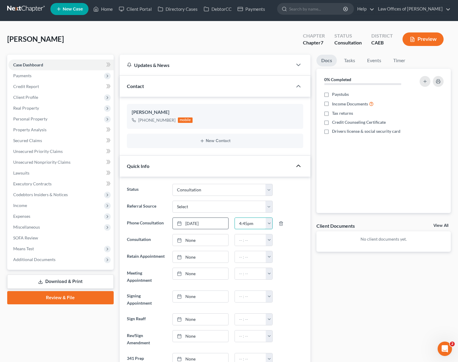
scroll to position [67, 0]
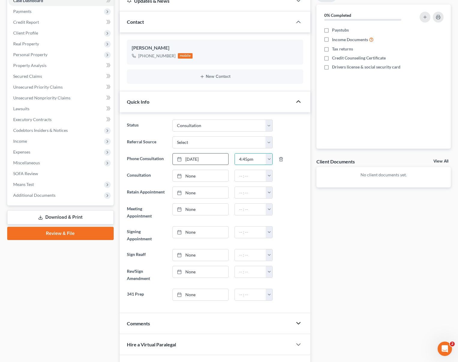
type input "4:45pm"
click at [297, 322] on polyline "button" at bounding box center [299, 323] width 4 height 2
click at [163, 348] on textarea at bounding box center [215, 357] width 176 height 22
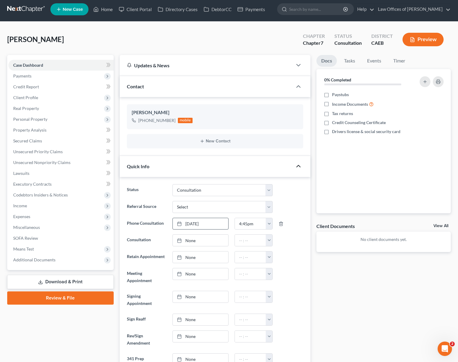
scroll to position [0, 0]
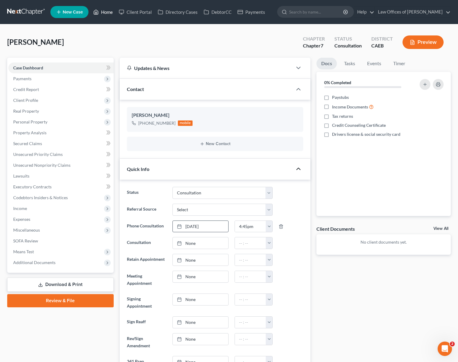
click at [107, 14] on link "Home" at bounding box center [103, 12] width 26 height 11
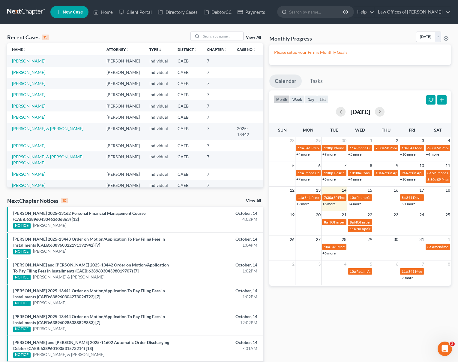
click at [328, 204] on link "+6 more" at bounding box center [329, 203] width 13 height 5
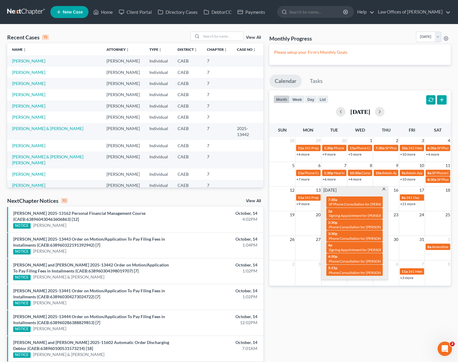
click at [385, 188] on span at bounding box center [384, 190] width 5 height 4
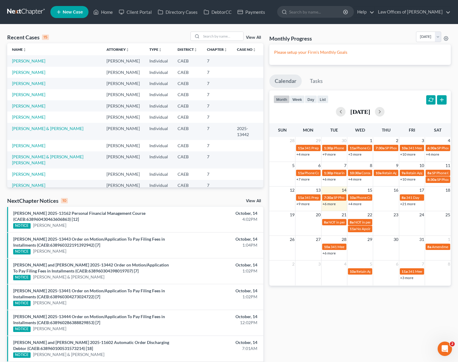
click at [352, 203] on link "+4 more" at bounding box center [354, 203] width 13 height 5
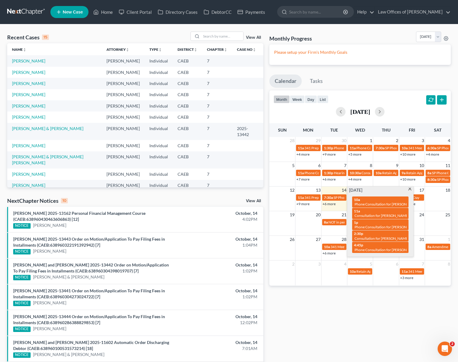
click at [409, 189] on span at bounding box center [410, 190] width 5 height 4
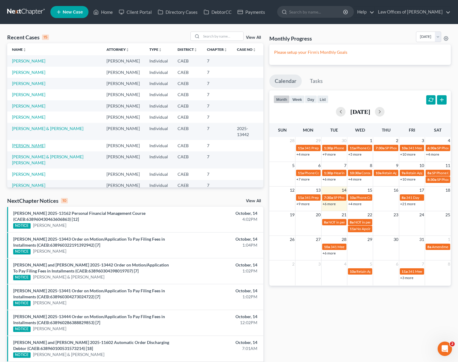
click at [26, 145] on link "[PERSON_NAME]" at bounding box center [28, 145] width 33 height 5
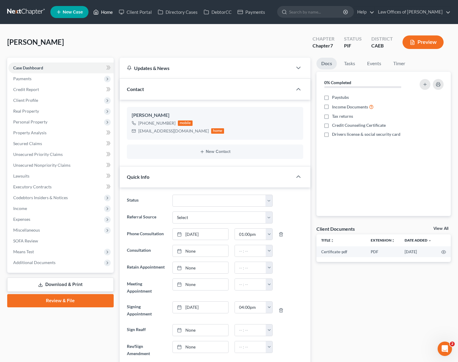
click at [111, 10] on link "Home" at bounding box center [103, 12] width 26 height 11
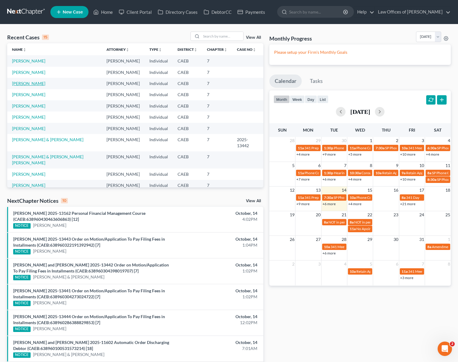
click at [23, 84] on link "[PERSON_NAME]" at bounding box center [28, 83] width 33 height 5
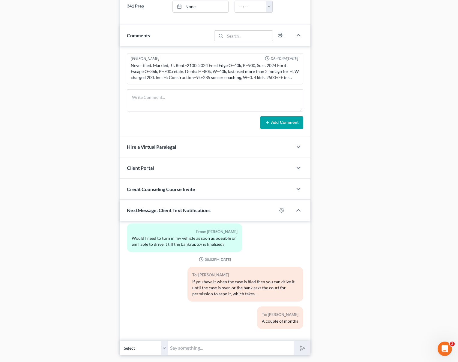
scroll to position [366, 0]
